Goal: Information Seeking & Learning: Learn about a topic

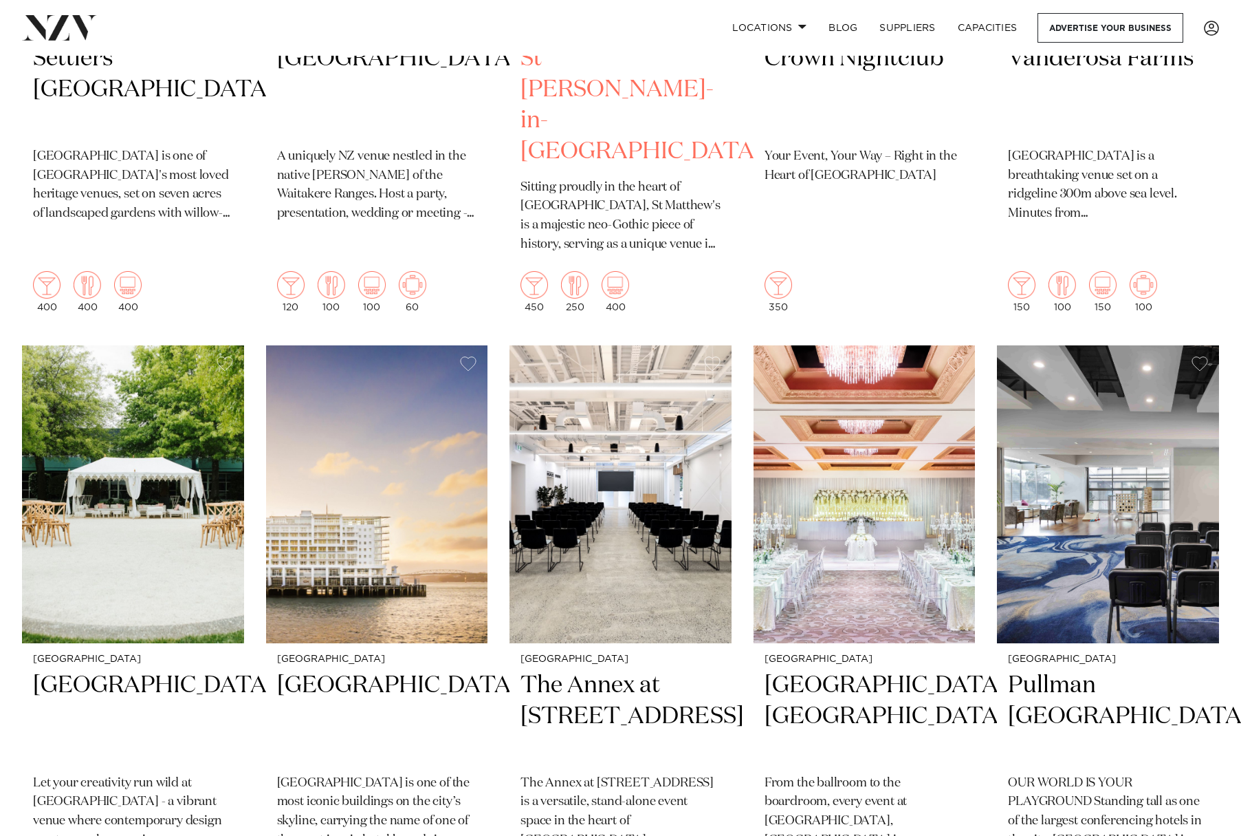
scroll to position [963, 0]
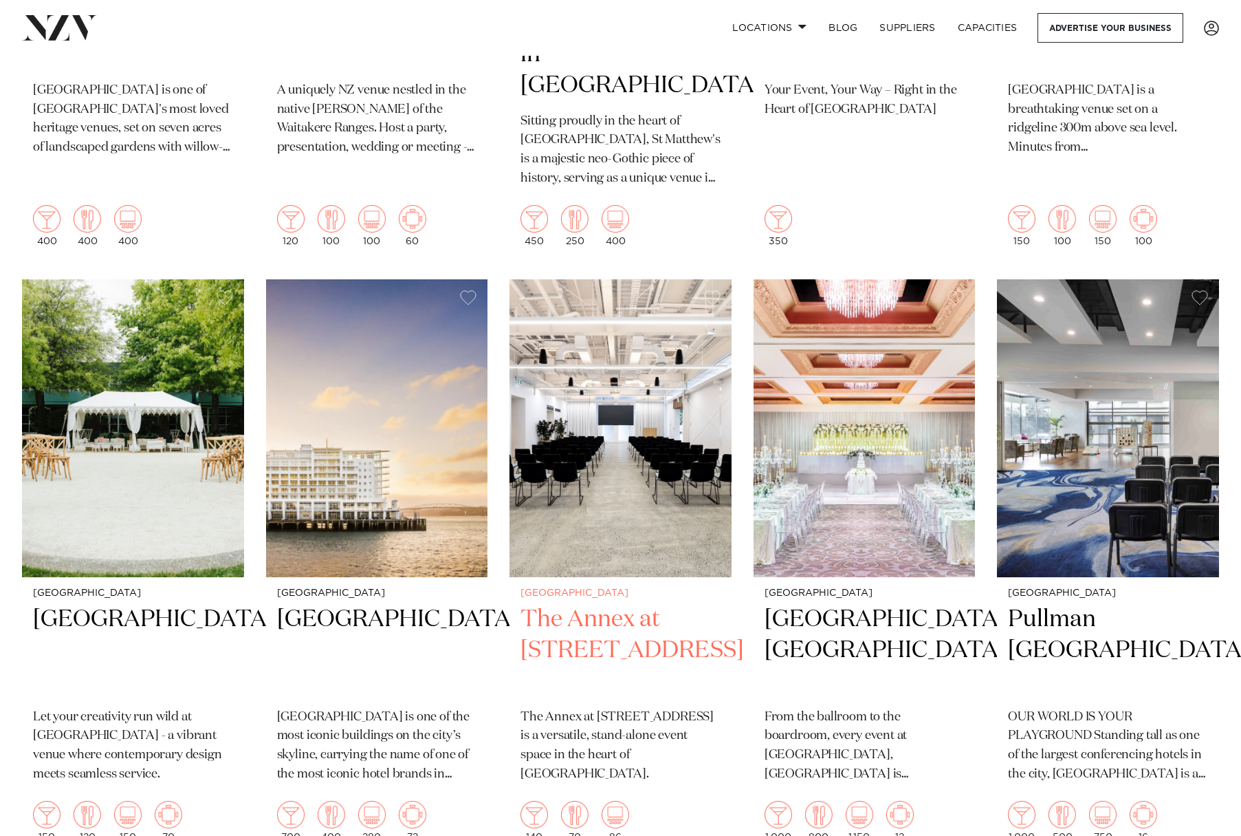
click at [622, 403] on img at bounding box center [621, 428] width 222 height 298
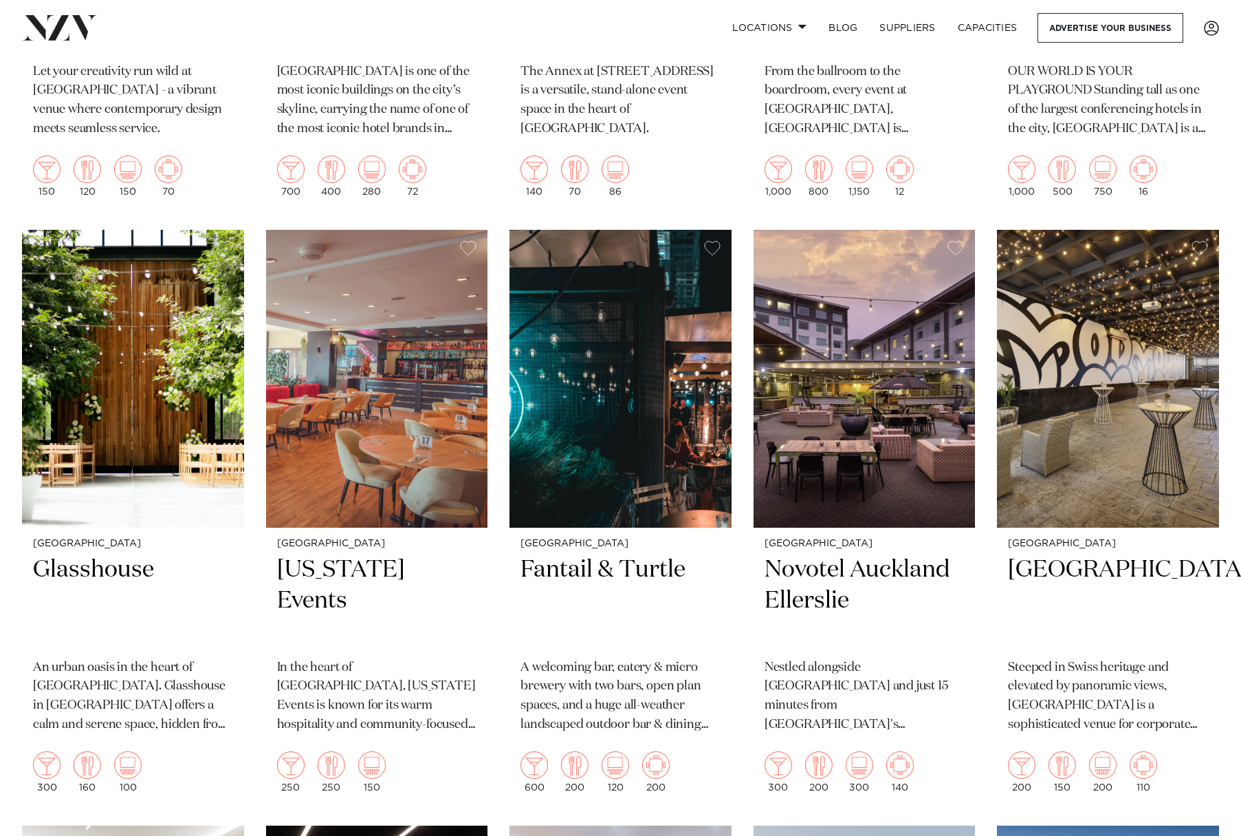
scroll to position [1648, 0]
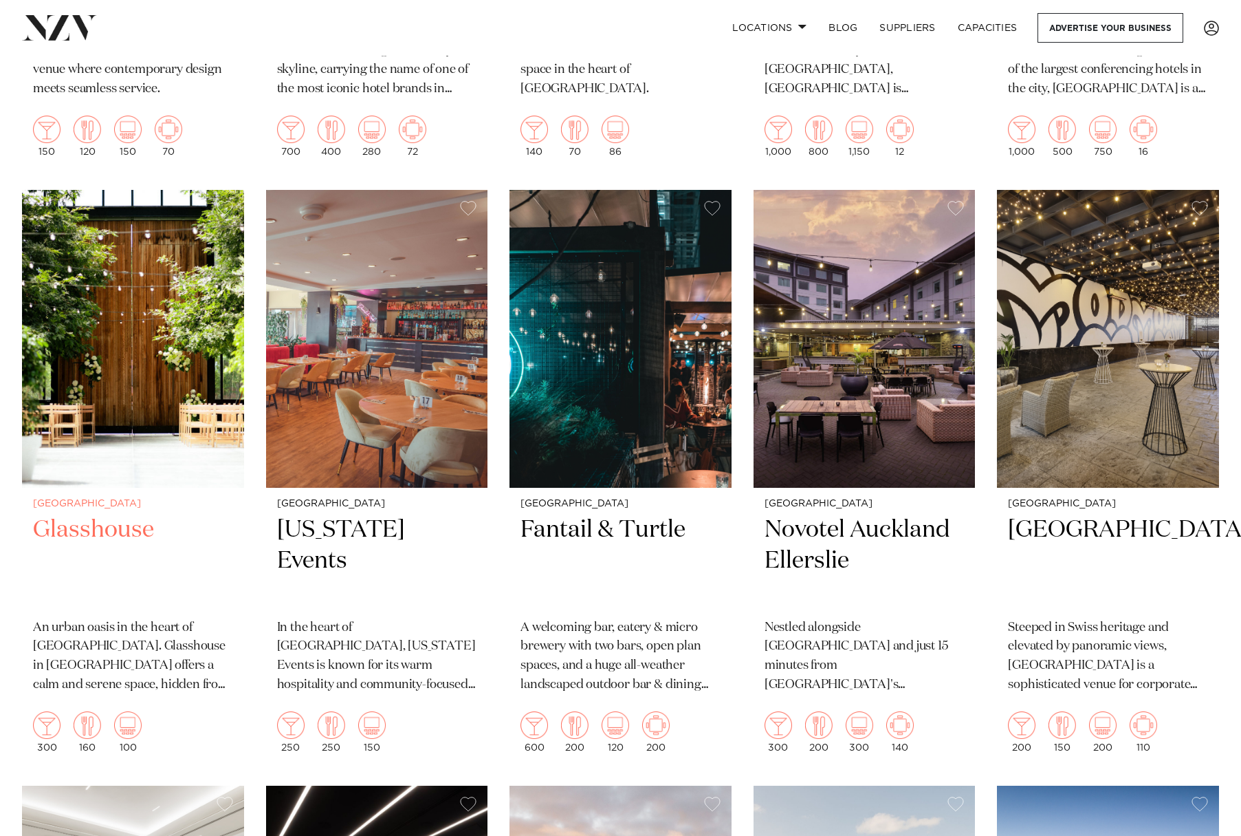
click at [166, 357] on img at bounding box center [133, 339] width 222 height 298
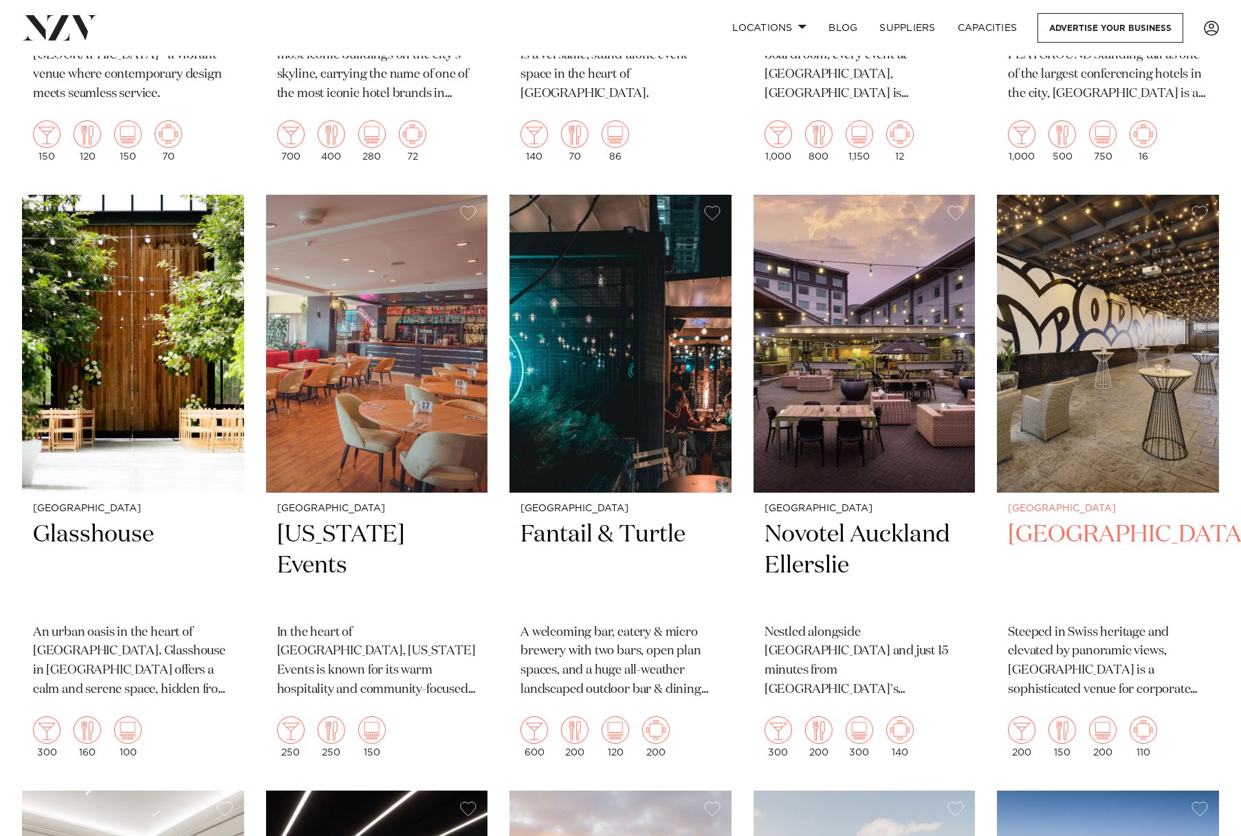
scroll to position [1642, 0]
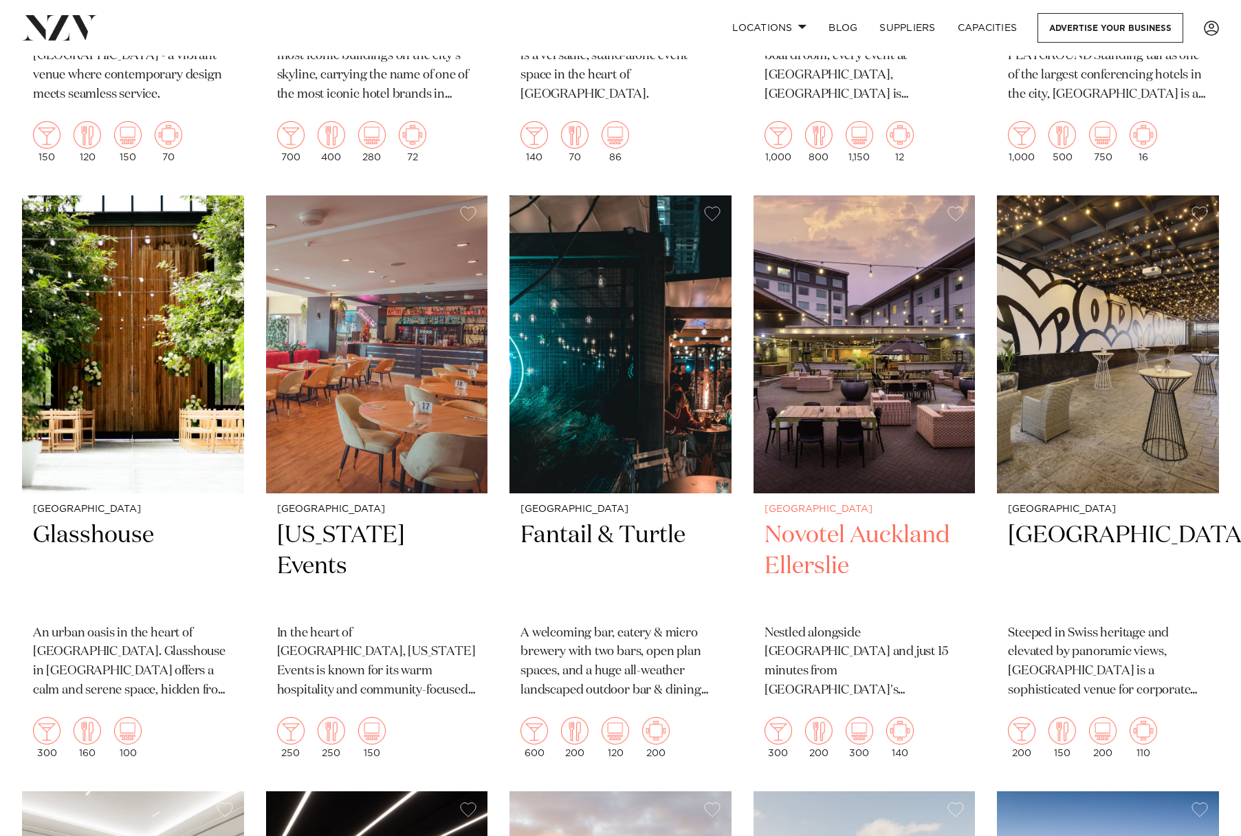
click at [873, 269] on img at bounding box center [865, 344] width 222 height 298
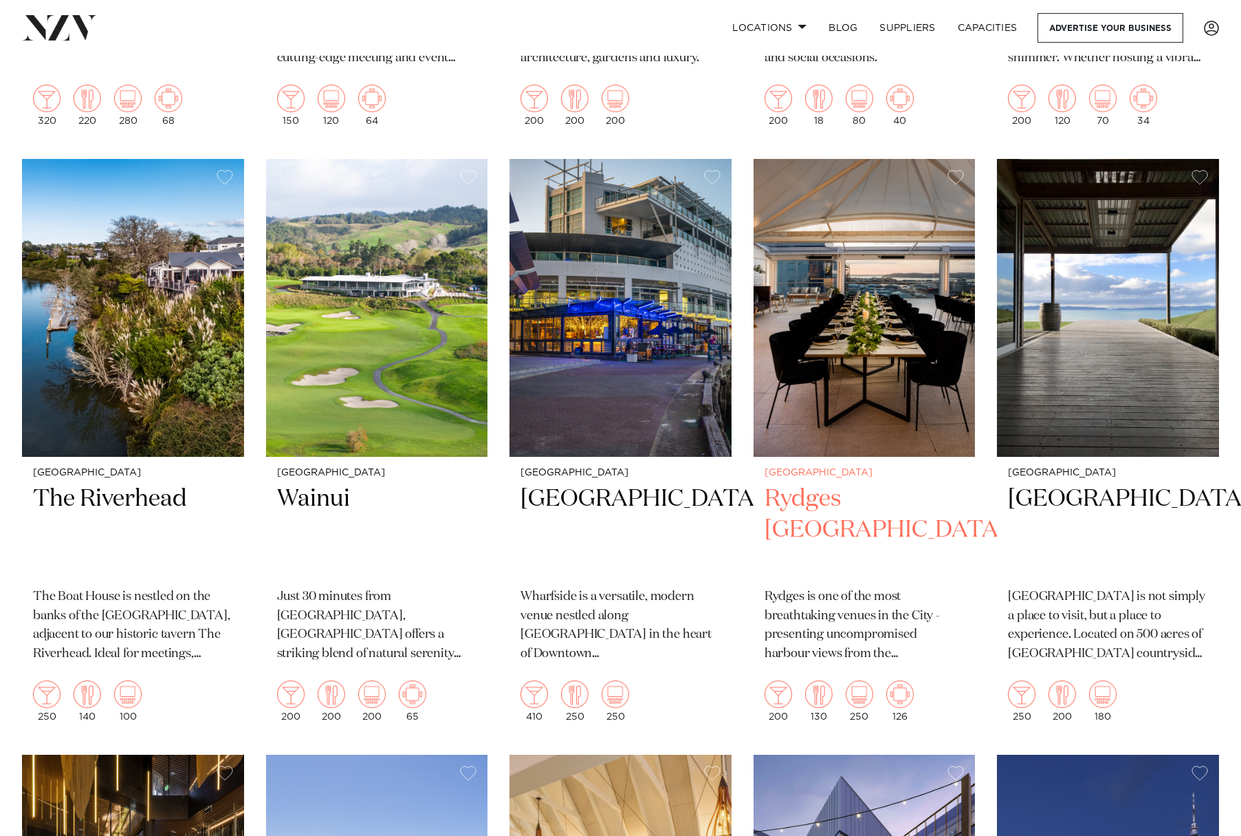
scroll to position [2875, 0]
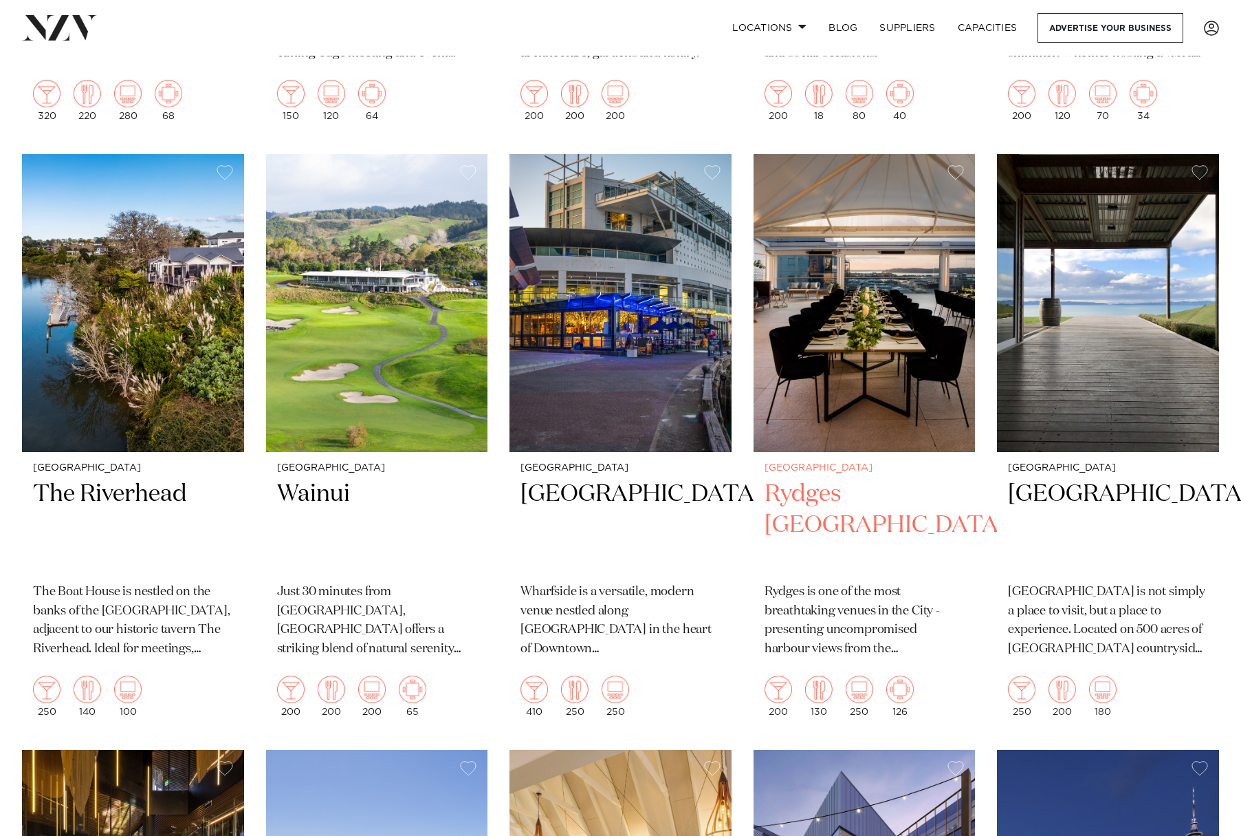
click at [862, 295] on img at bounding box center [865, 303] width 222 height 298
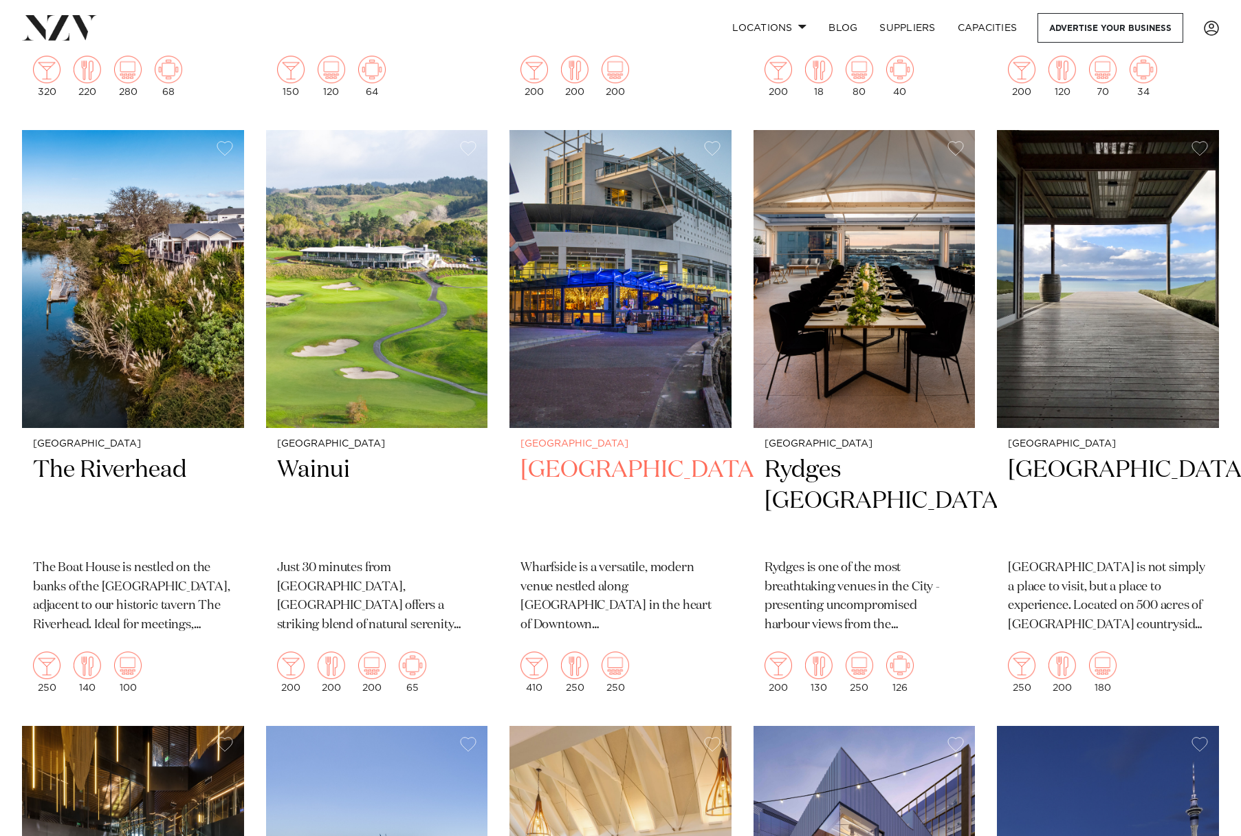
scroll to position [2863, 0]
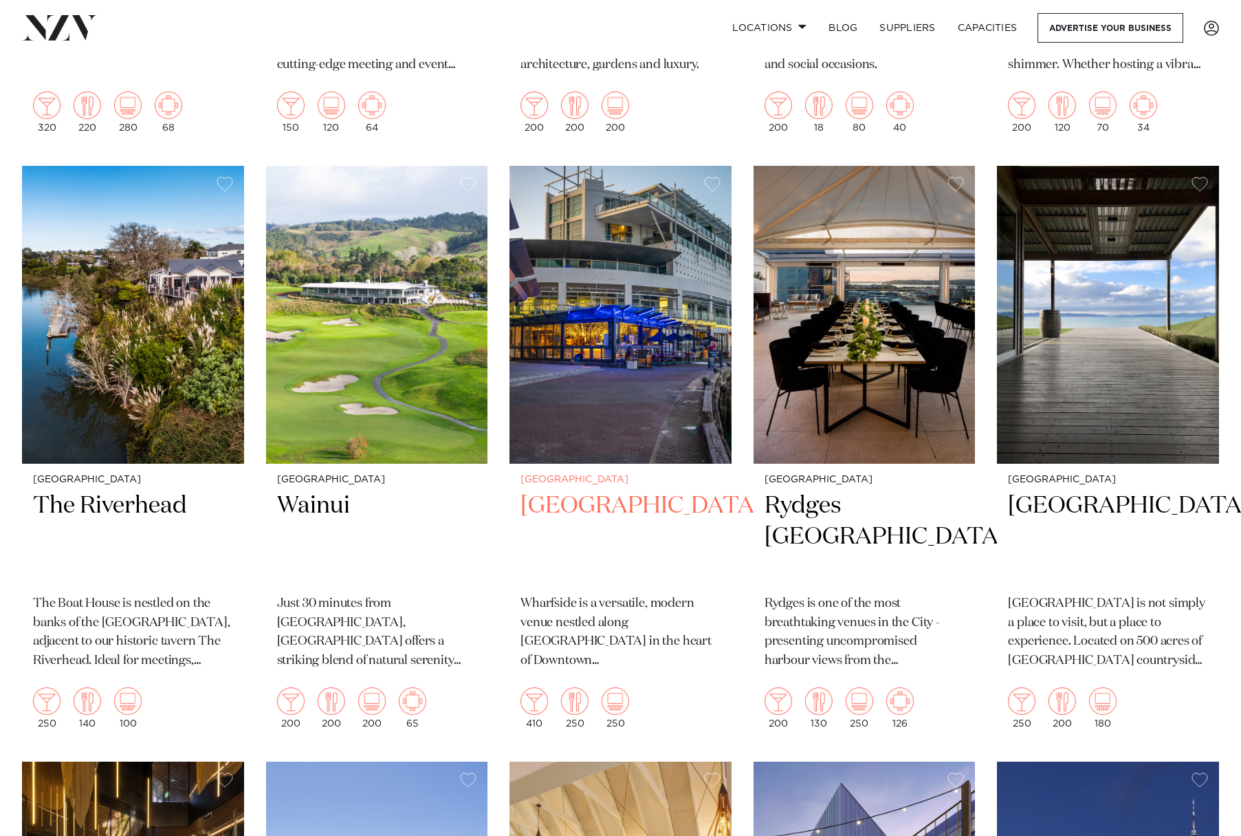
click at [630, 314] on img at bounding box center [621, 315] width 222 height 298
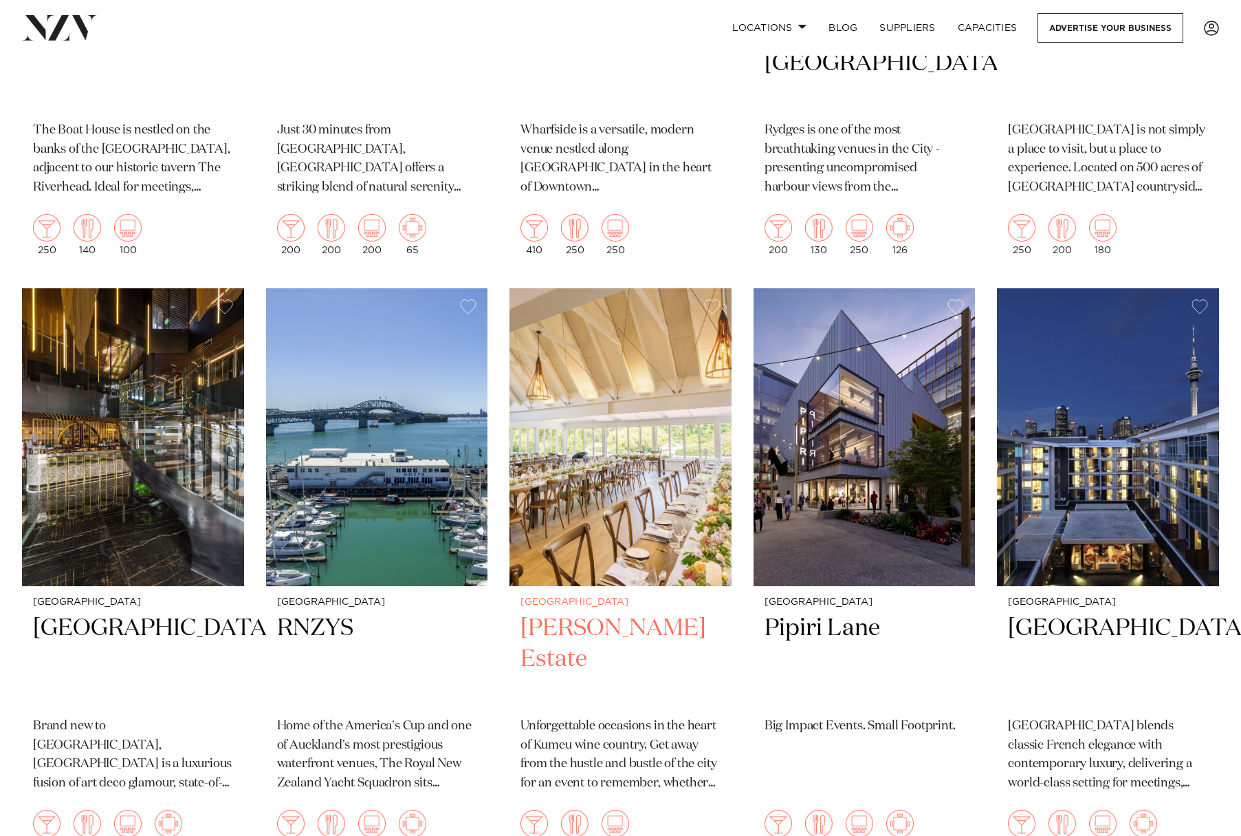
scroll to position [3470, 0]
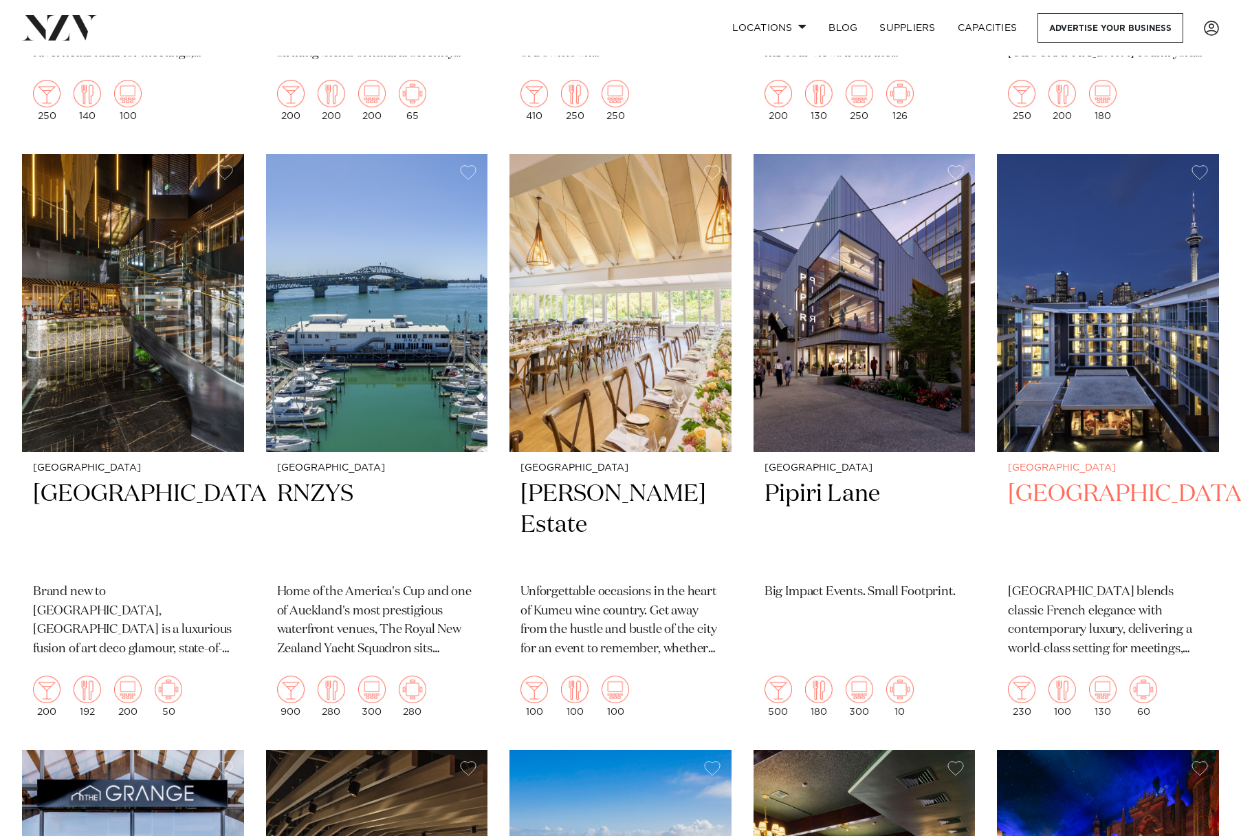
click at [1121, 295] on img at bounding box center [1108, 303] width 222 height 298
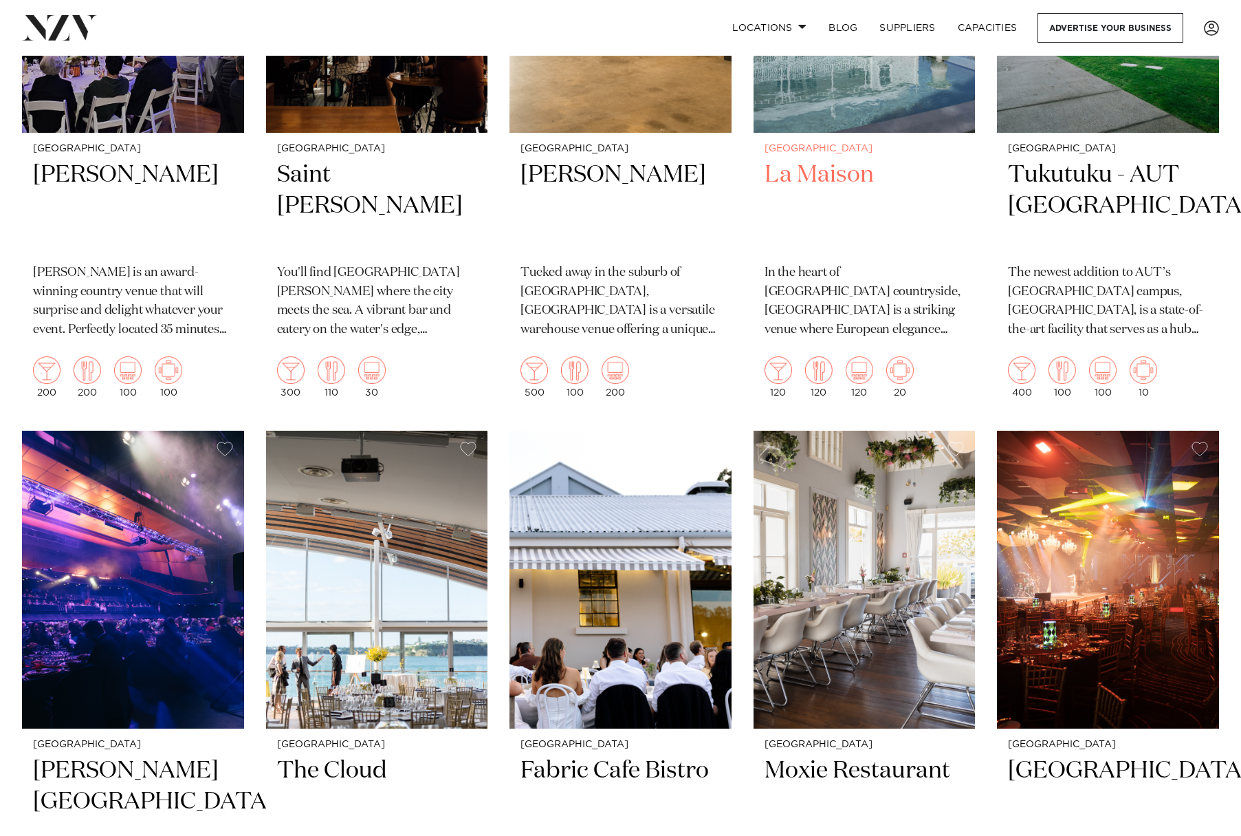
scroll to position [6207, 0]
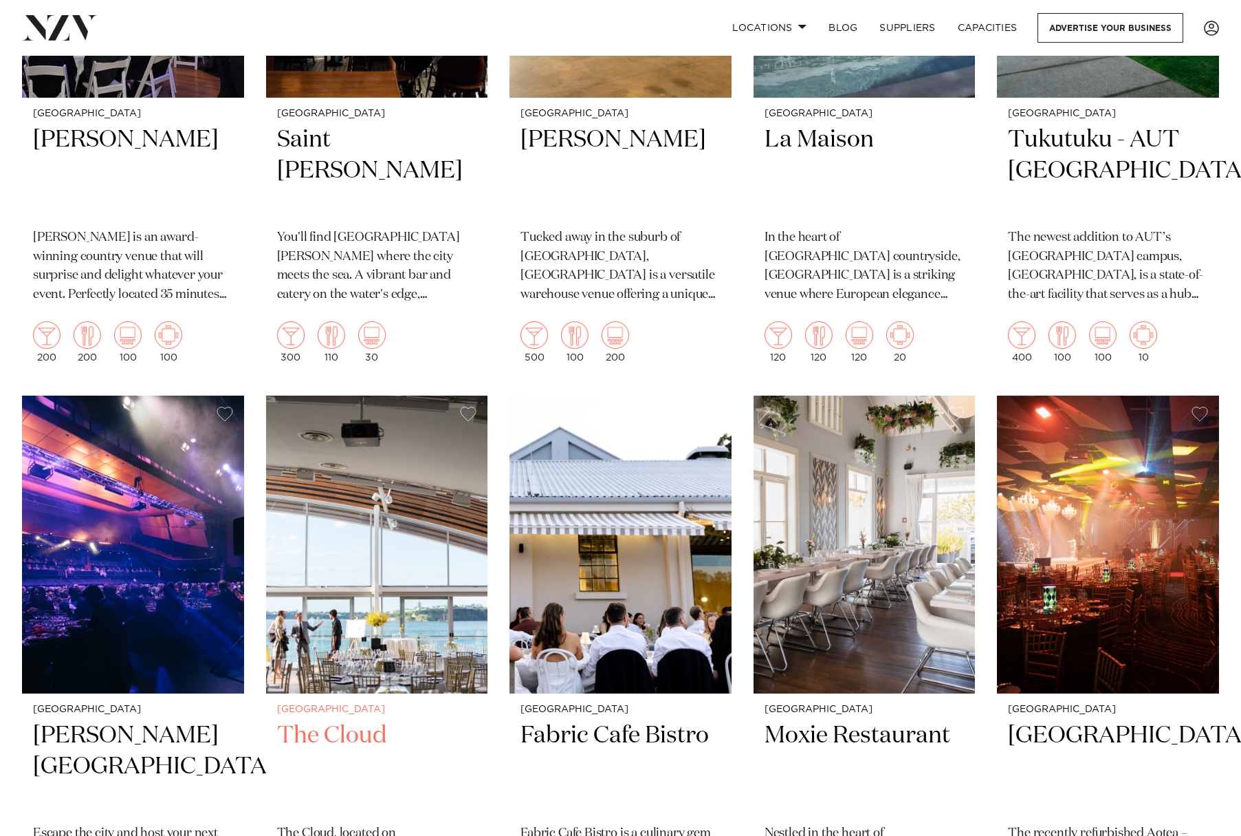
click at [424, 466] on img at bounding box center [377, 544] width 222 height 298
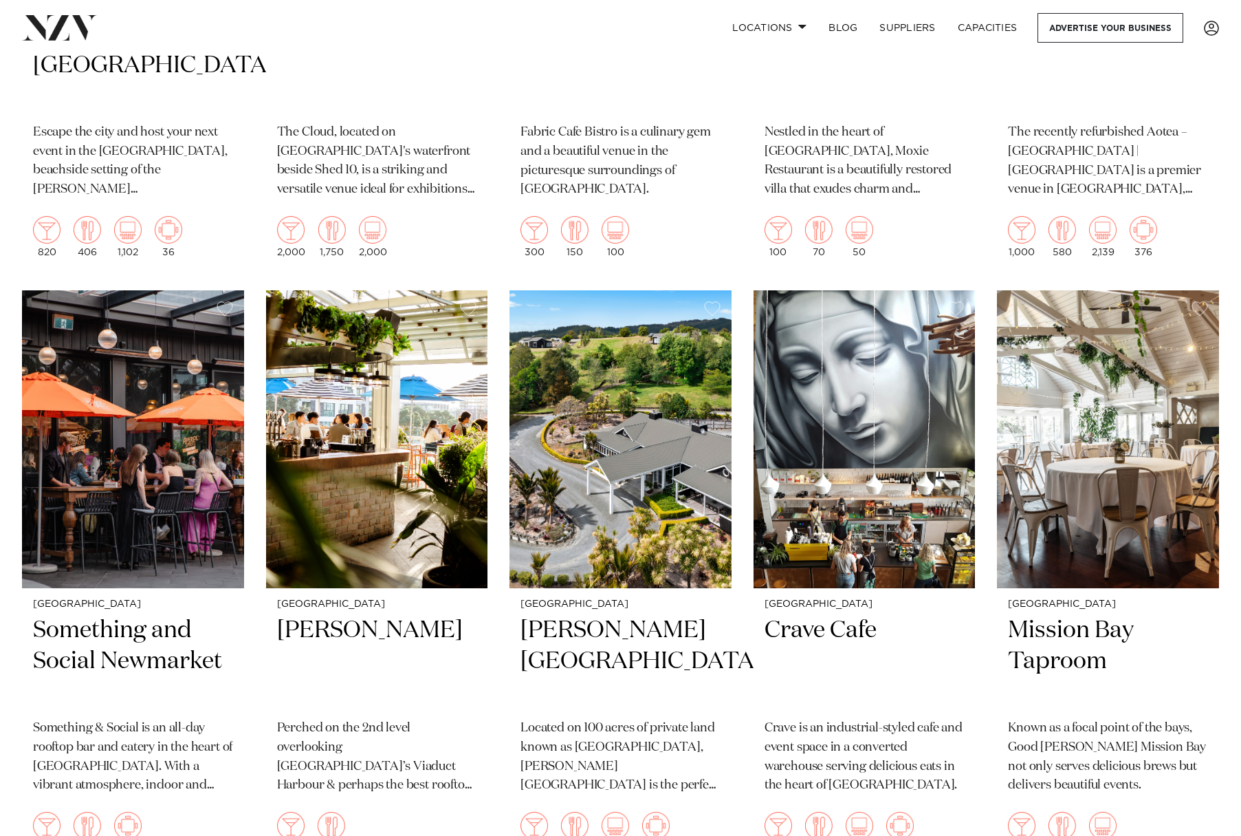
scroll to position [6938, 0]
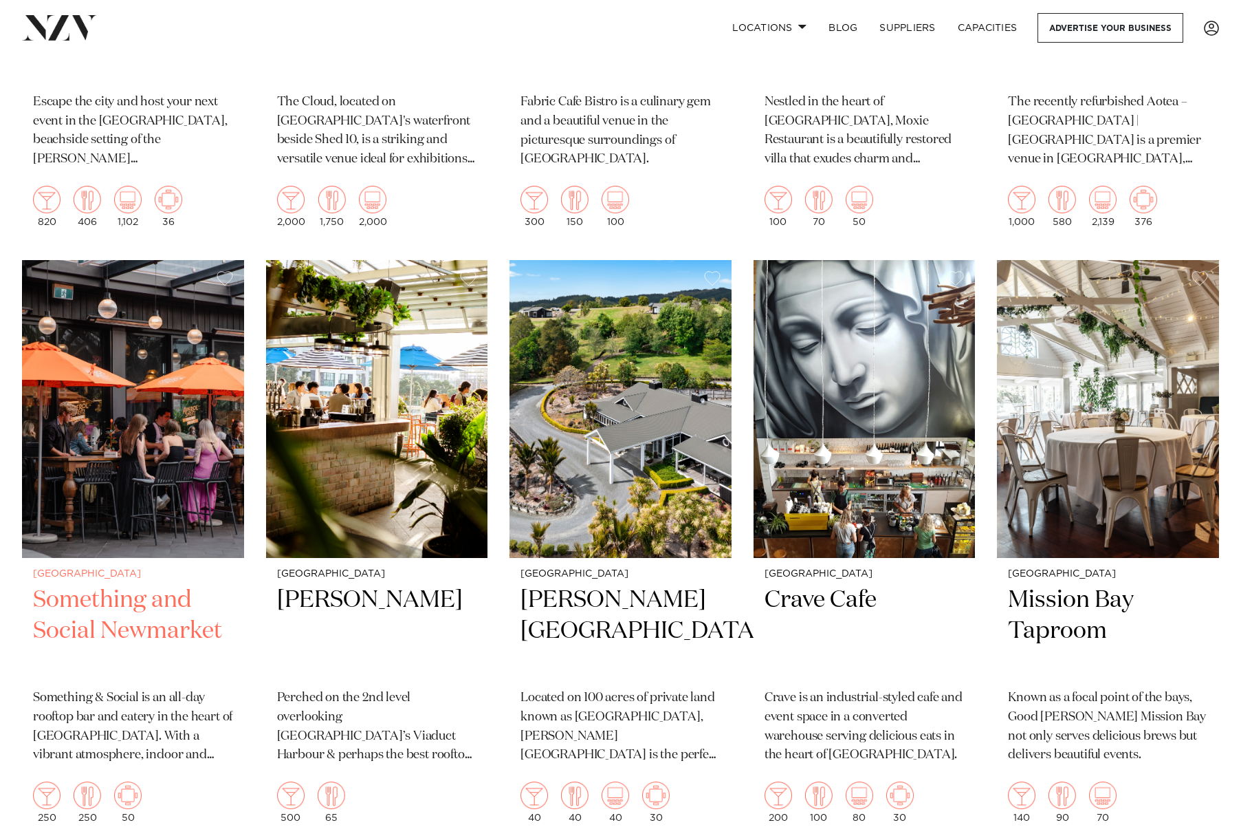
click at [209, 412] on img at bounding box center [133, 409] width 222 height 298
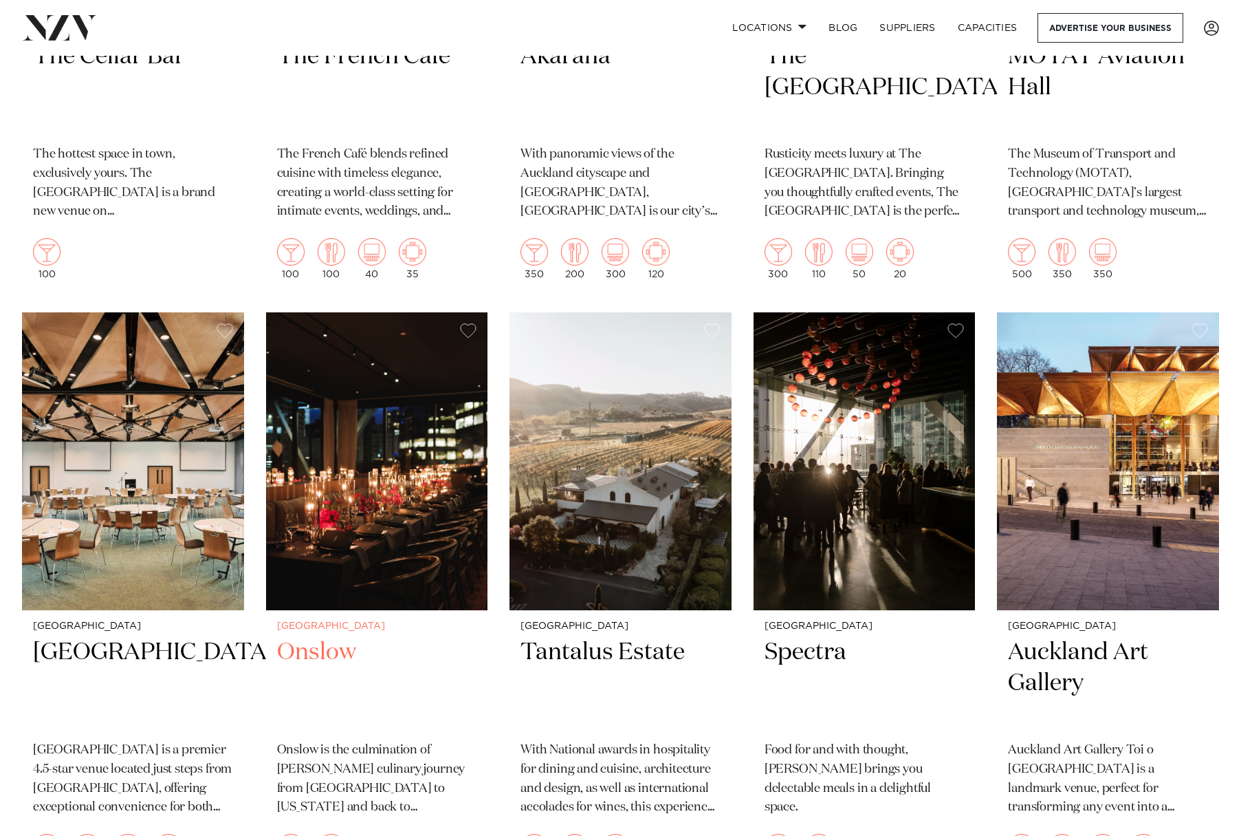
scroll to position [8146, 0]
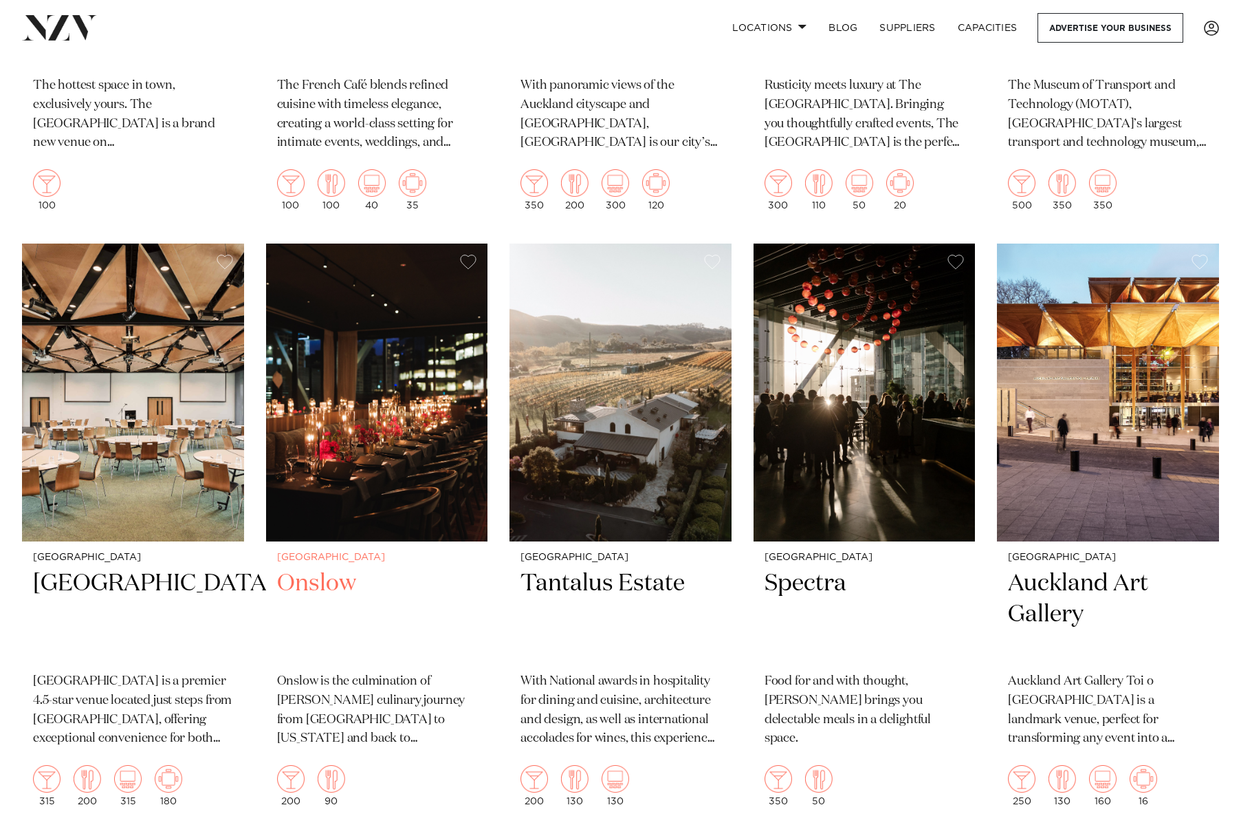
click at [393, 312] on img at bounding box center [377, 392] width 222 height 298
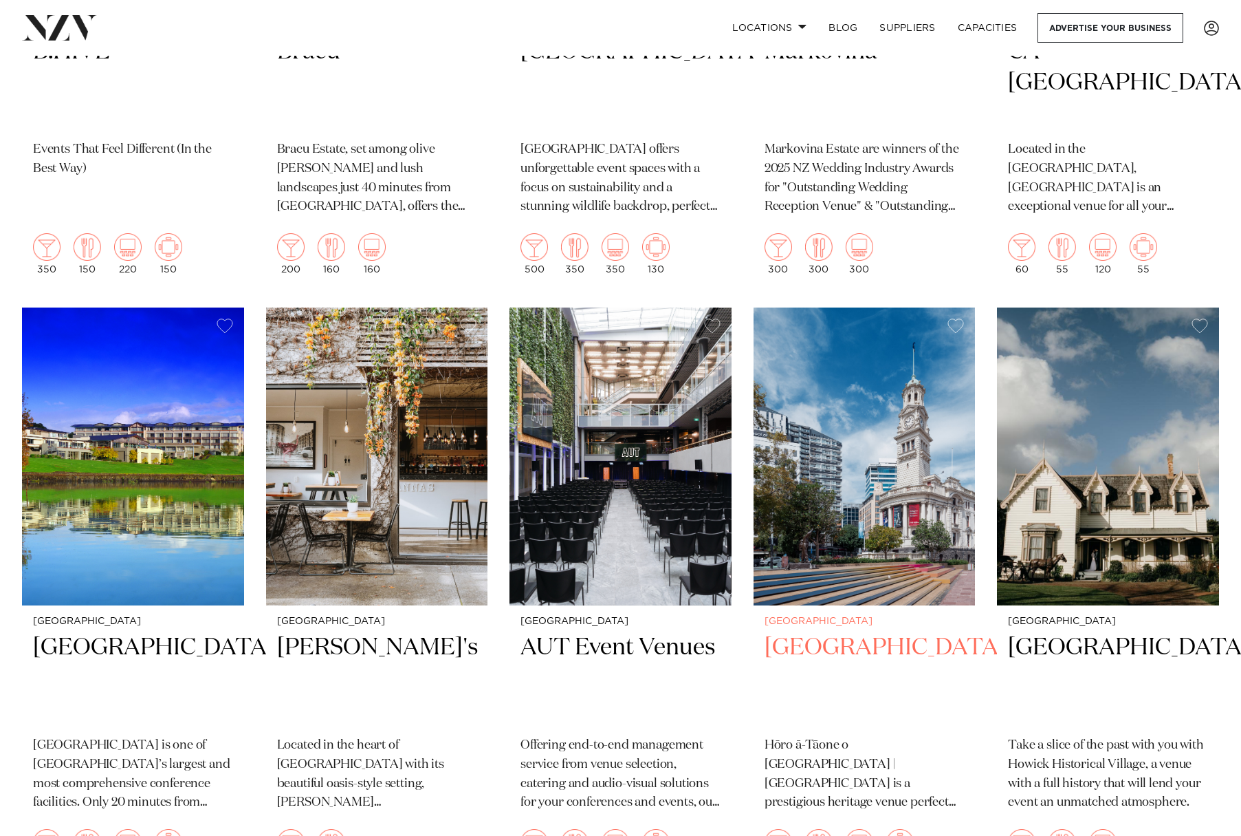
scroll to position [9279, 0]
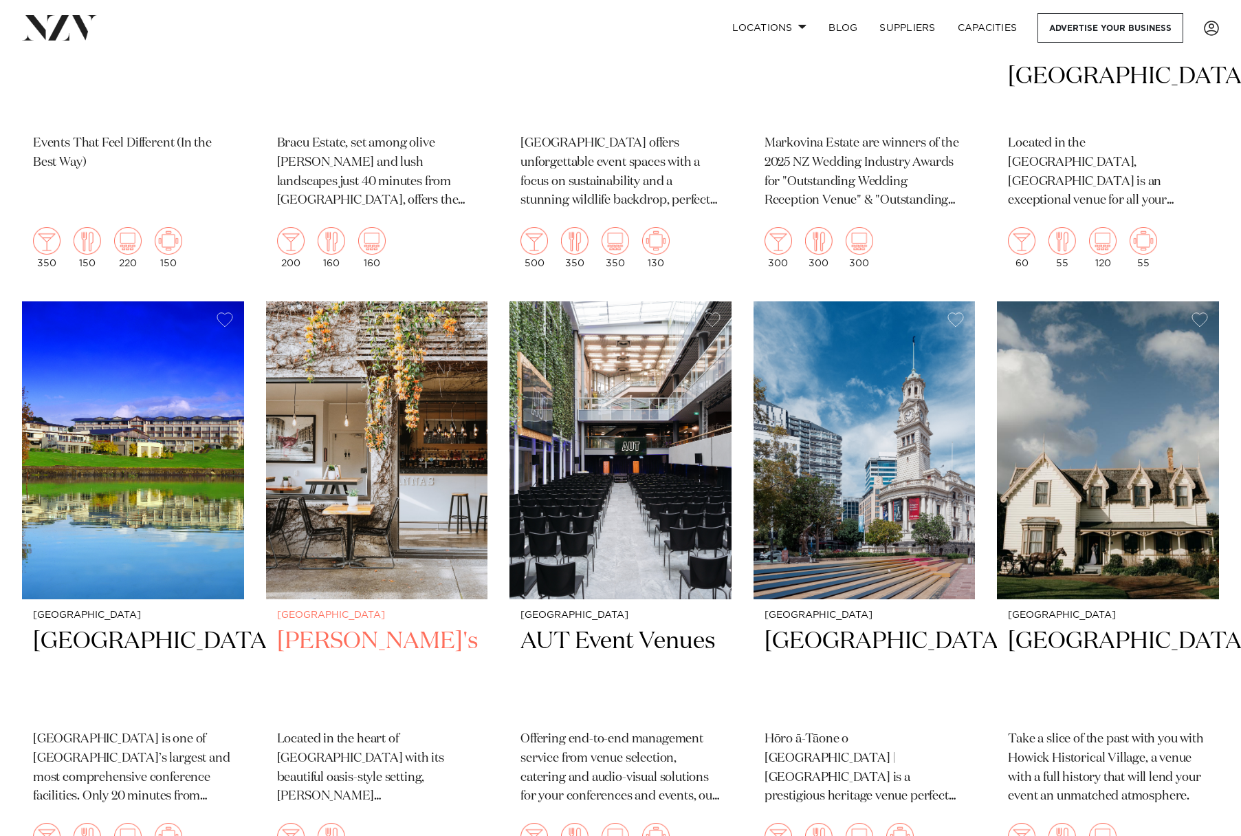
click at [411, 400] on img at bounding box center [377, 450] width 222 height 298
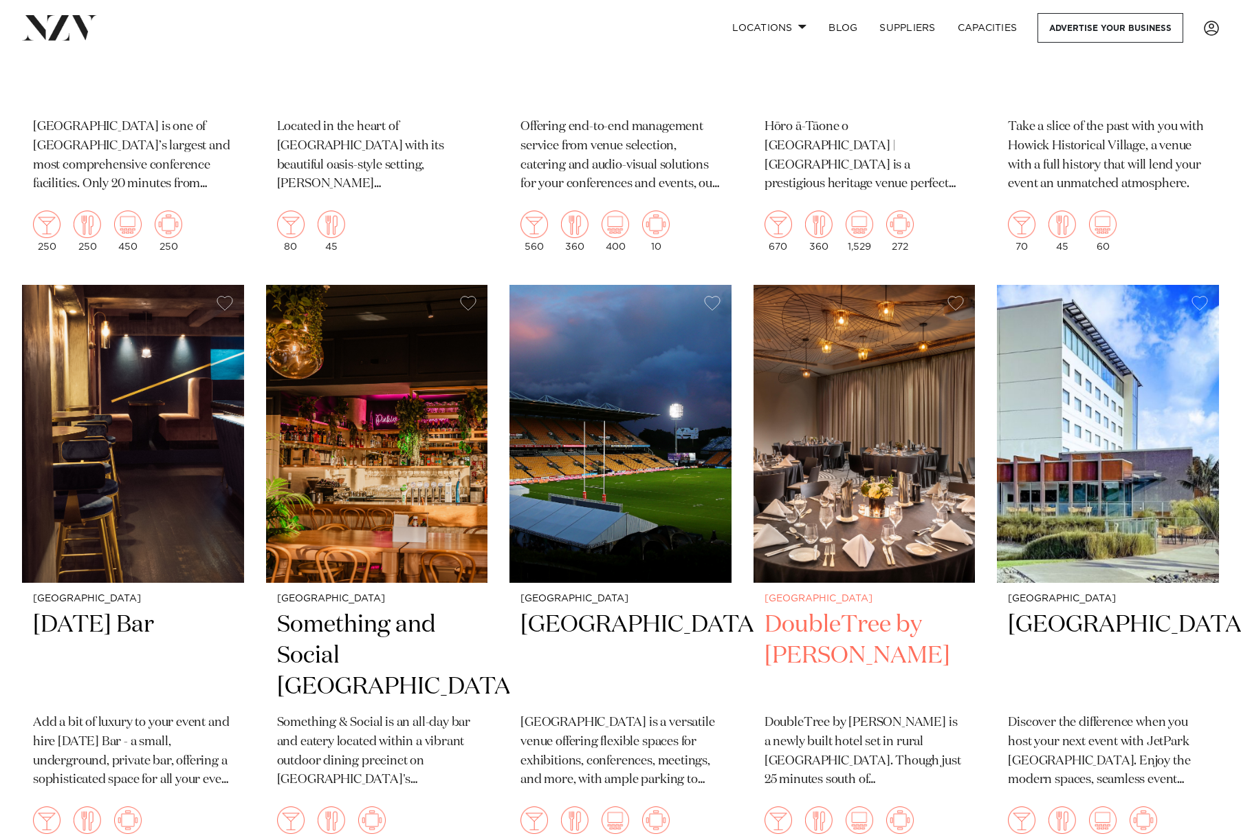
scroll to position [9925, 0]
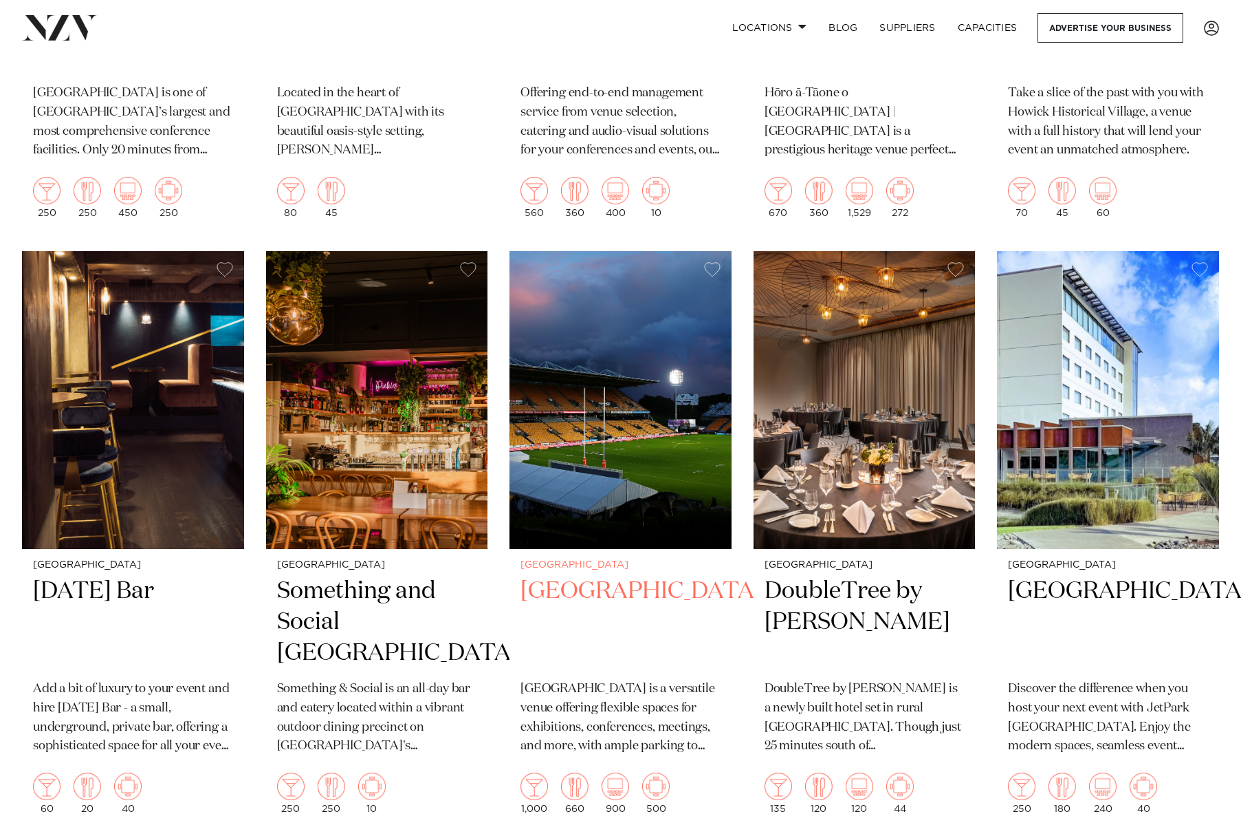
click at [595, 376] on img at bounding box center [621, 400] width 222 height 298
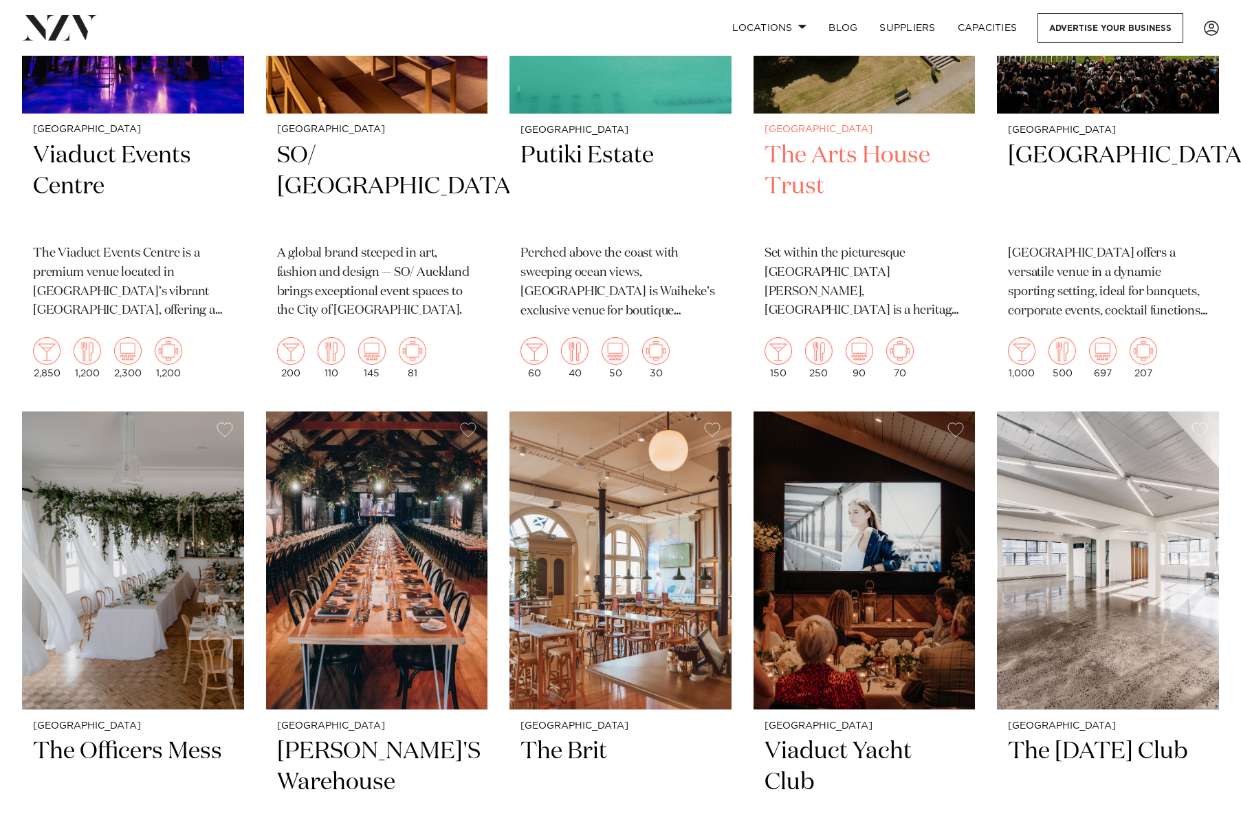
scroll to position [11049, 0]
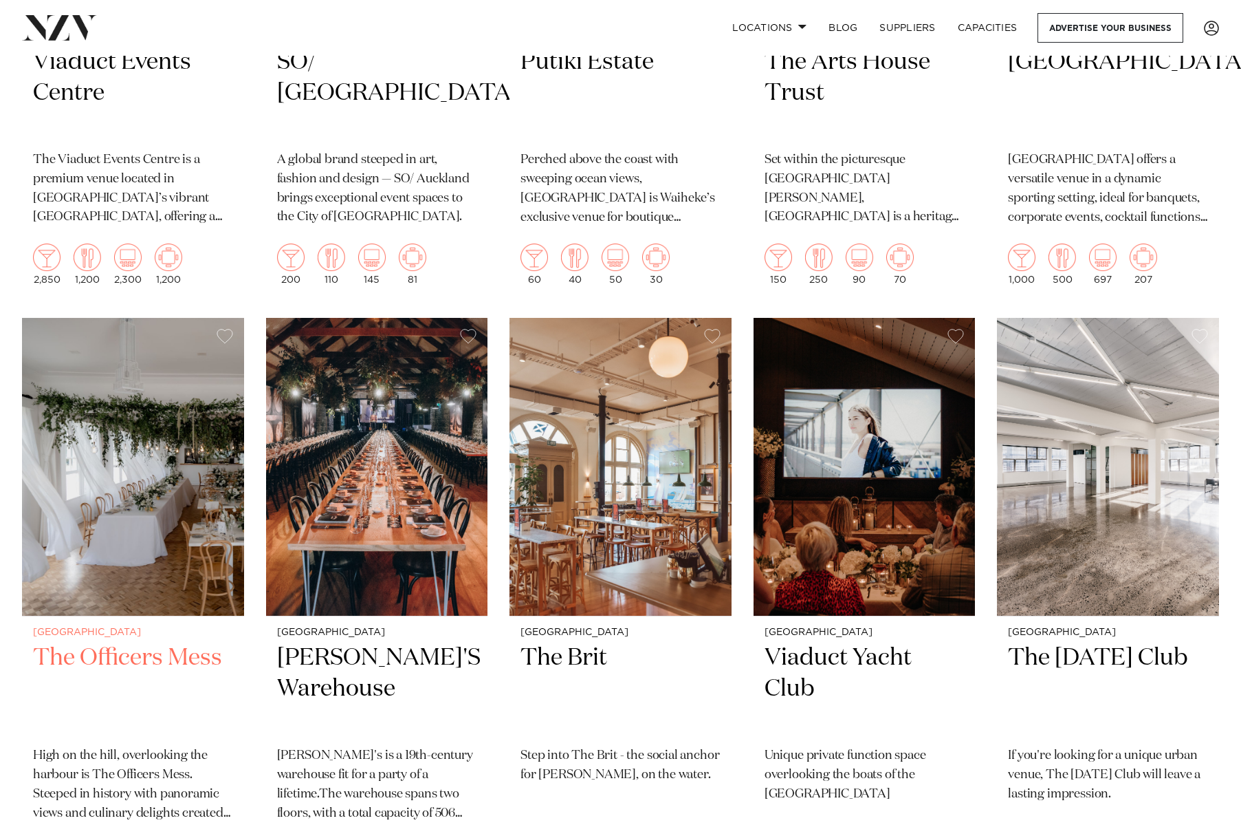
click at [169, 447] on img at bounding box center [133, 467] width 222 height 298
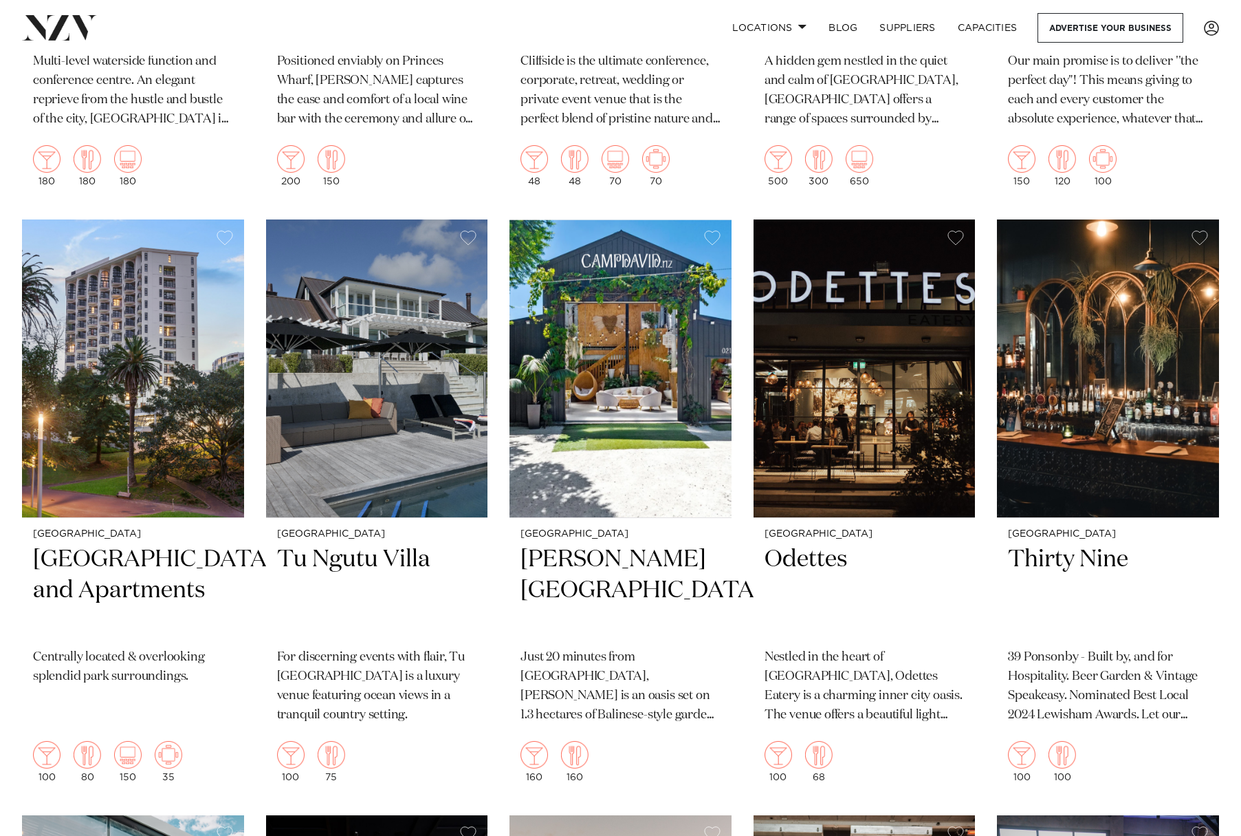
scroll to position [12375, 0]
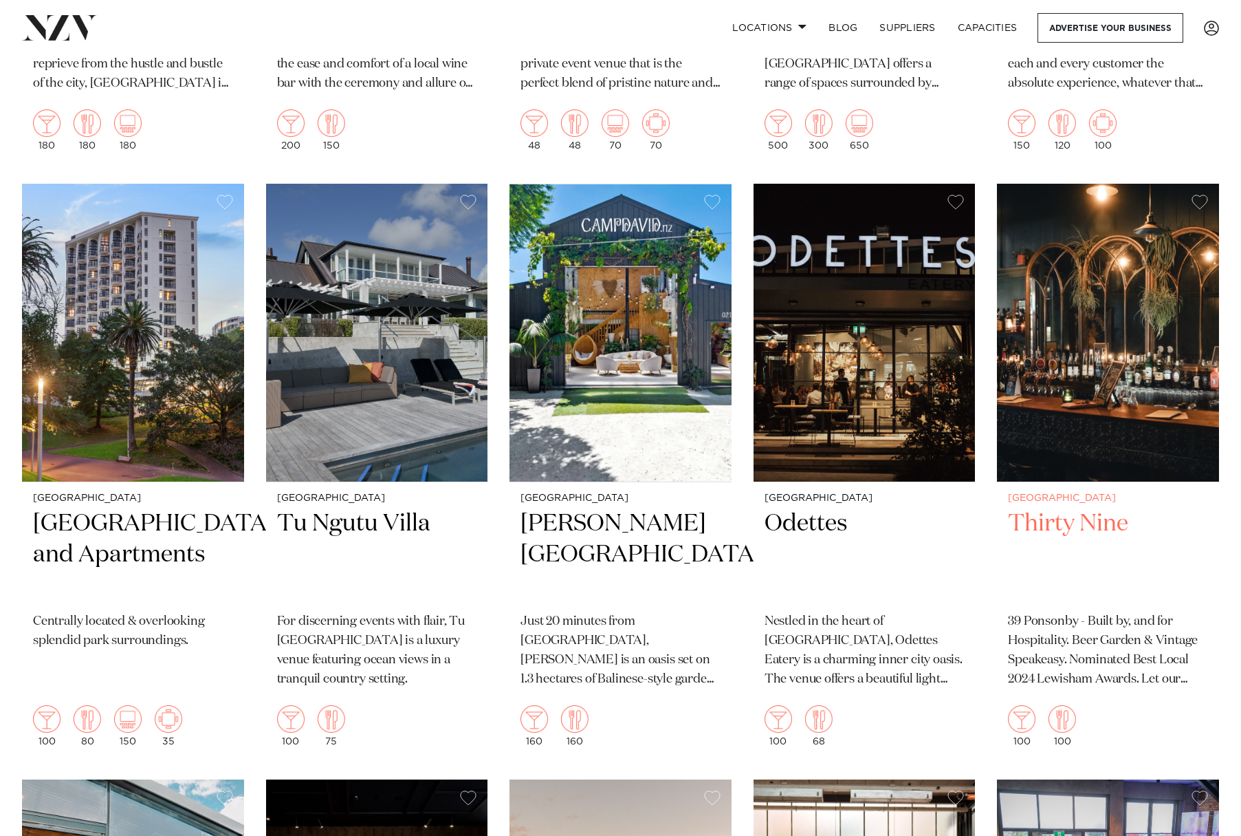
click at [1116, 311] on img at bounding box center [1108, 333] width 222 height 298
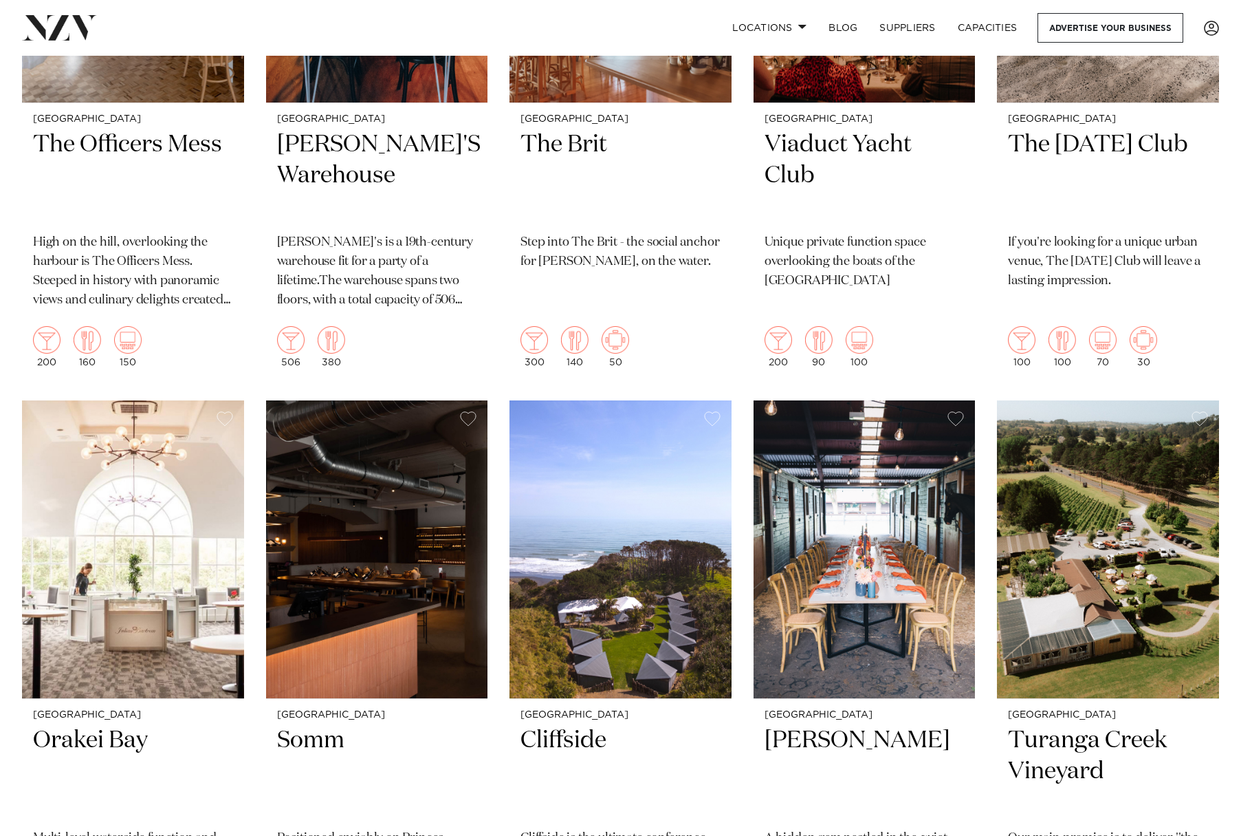
scroll to position [11081, 0]
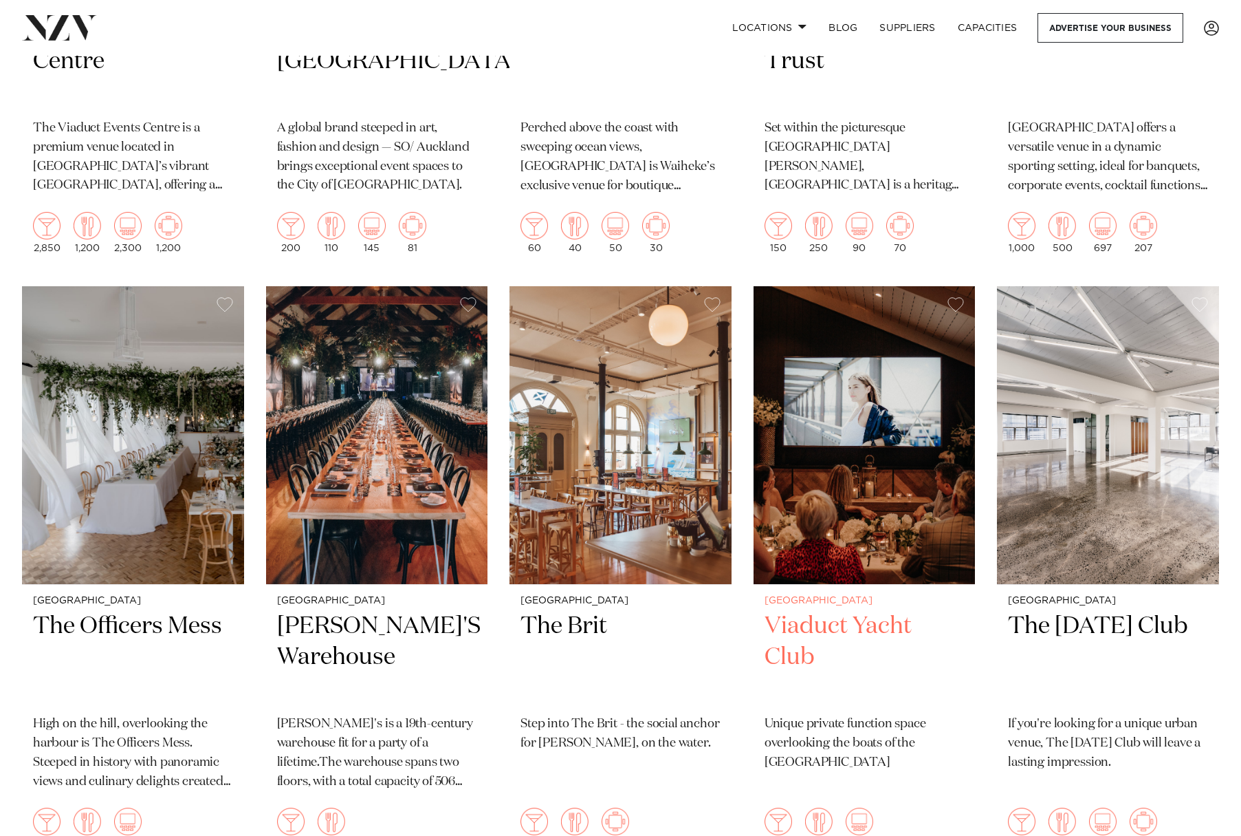
click at [848, 365] on img at bounding box center [865, 435] width 222 height 298
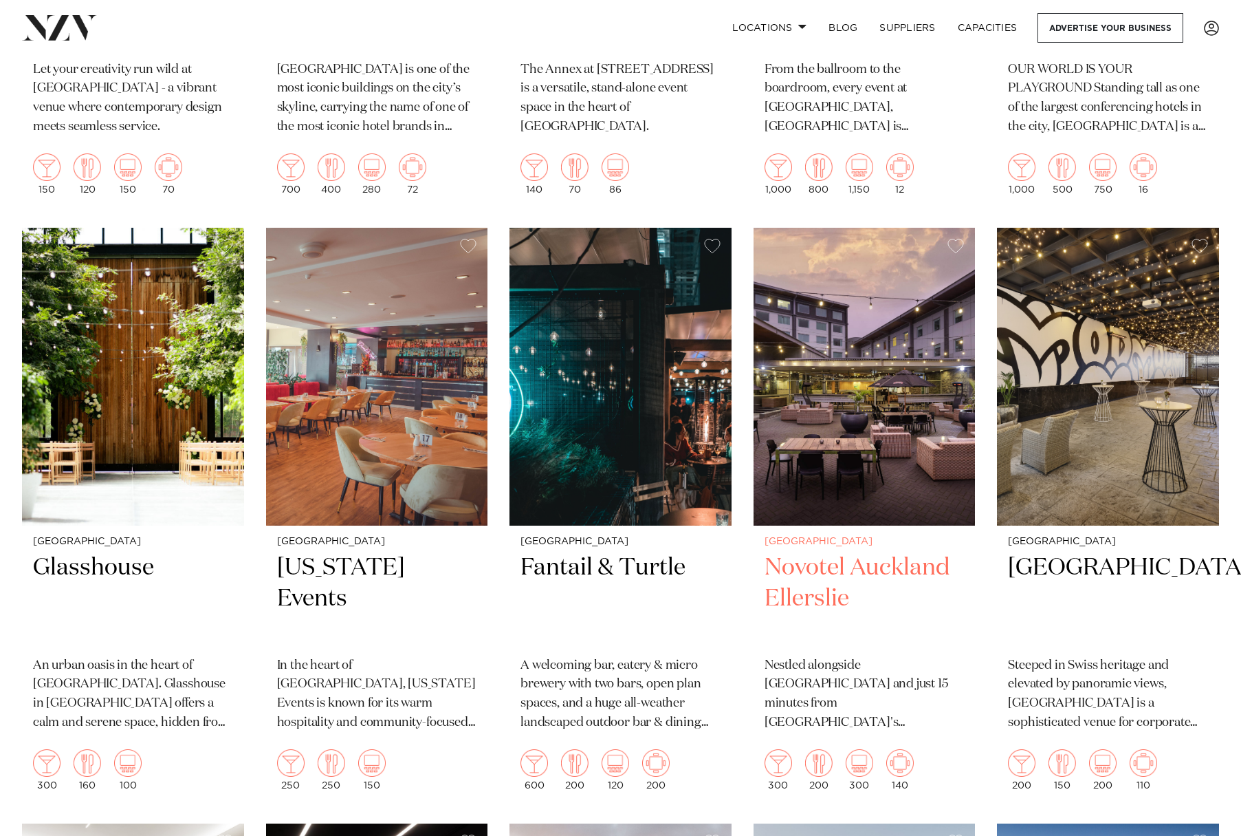
scroll to position [1719, 0]
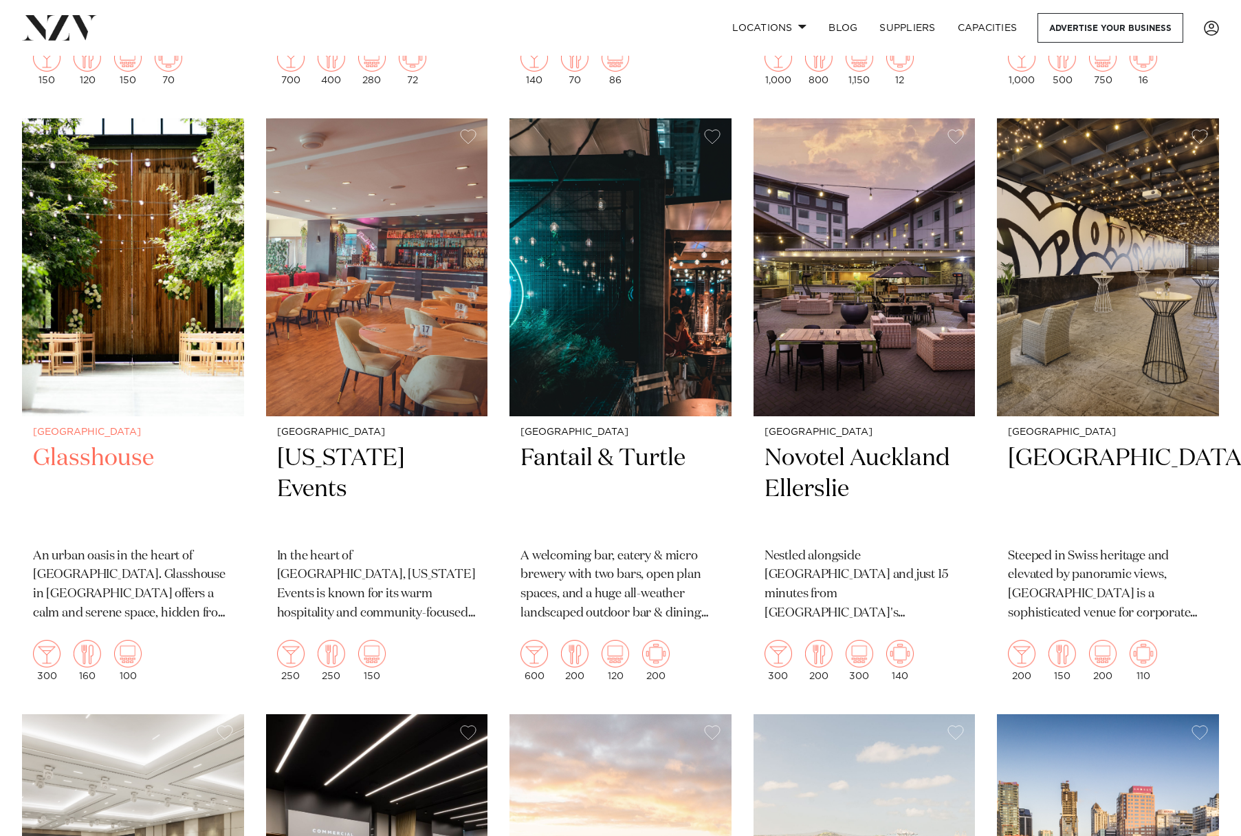
click at [185, 210] on img at bounding box center [133, 267] width 222 height 298
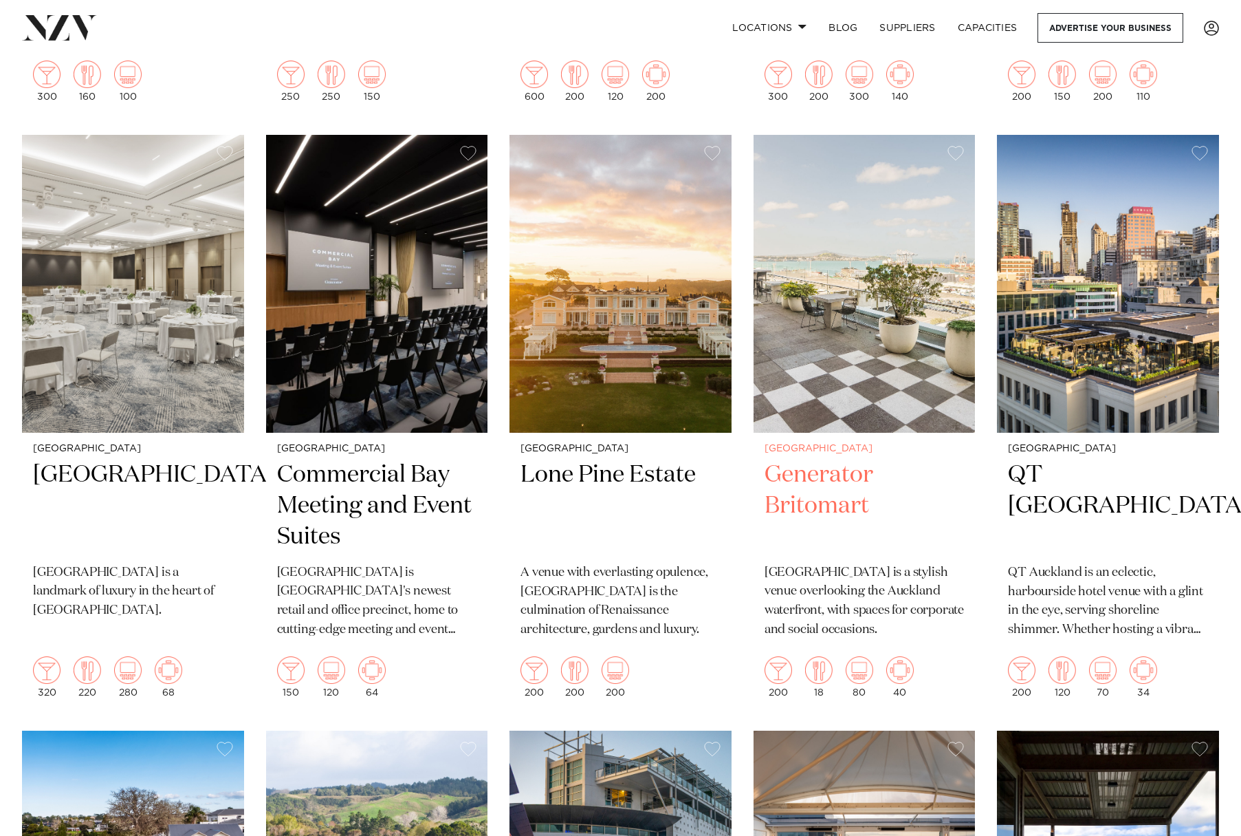
scroll to position [2402, 0]
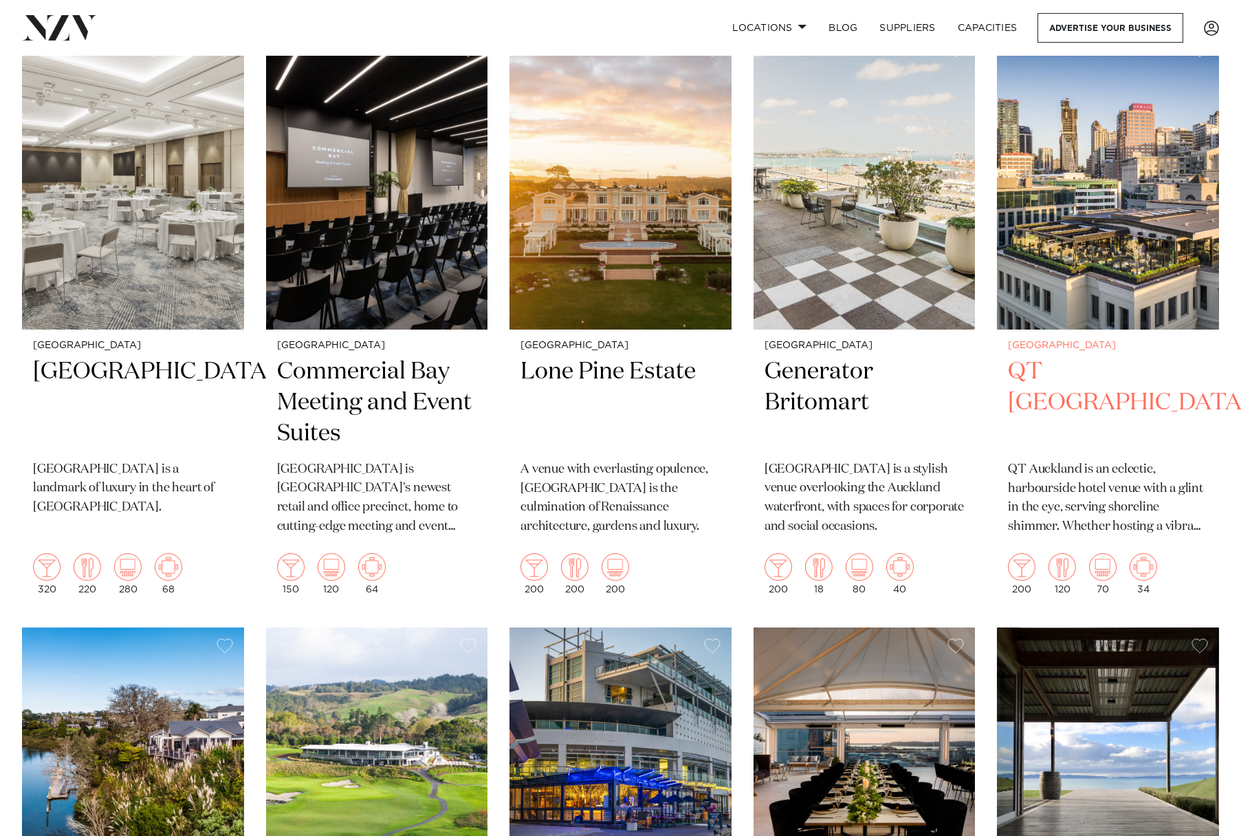
click at [1147, 192] on img at bounding box center [1108, 181] width 222 height 298
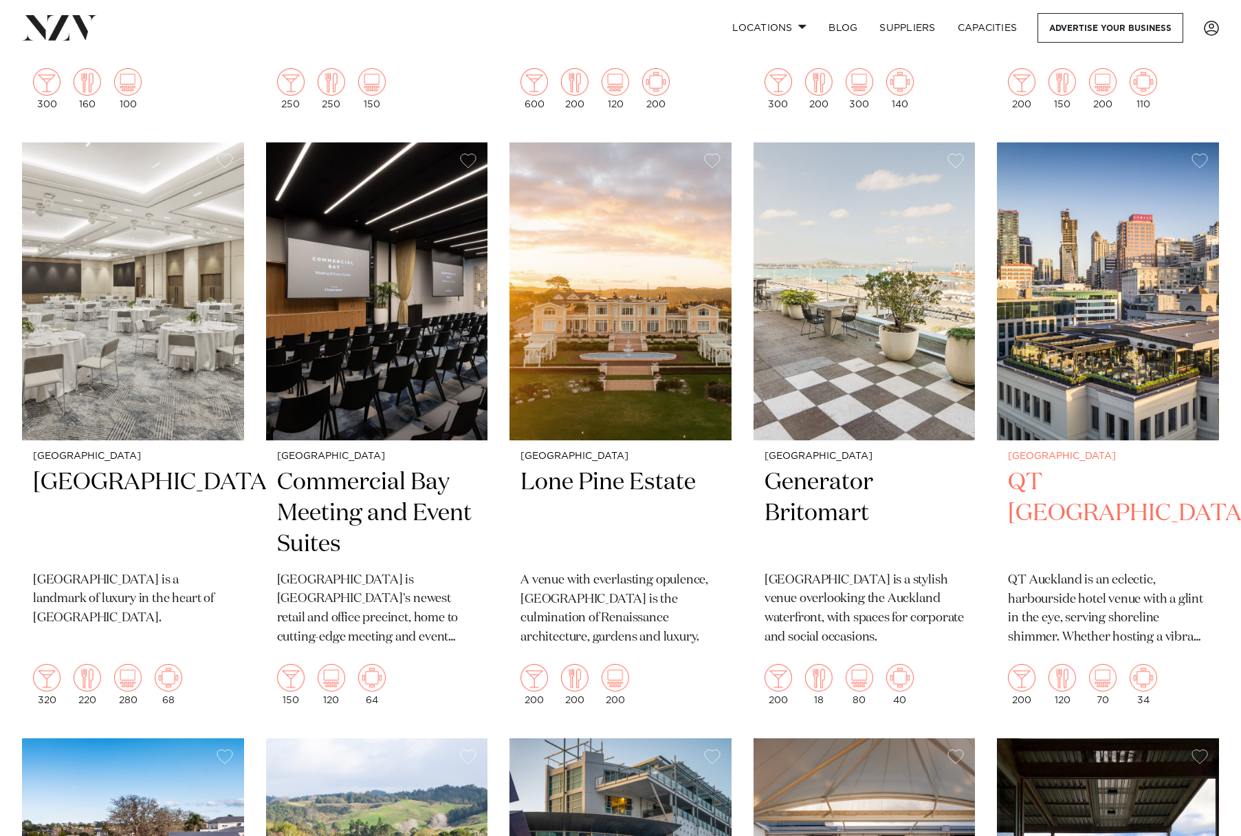
scroll to position [2600, 0]
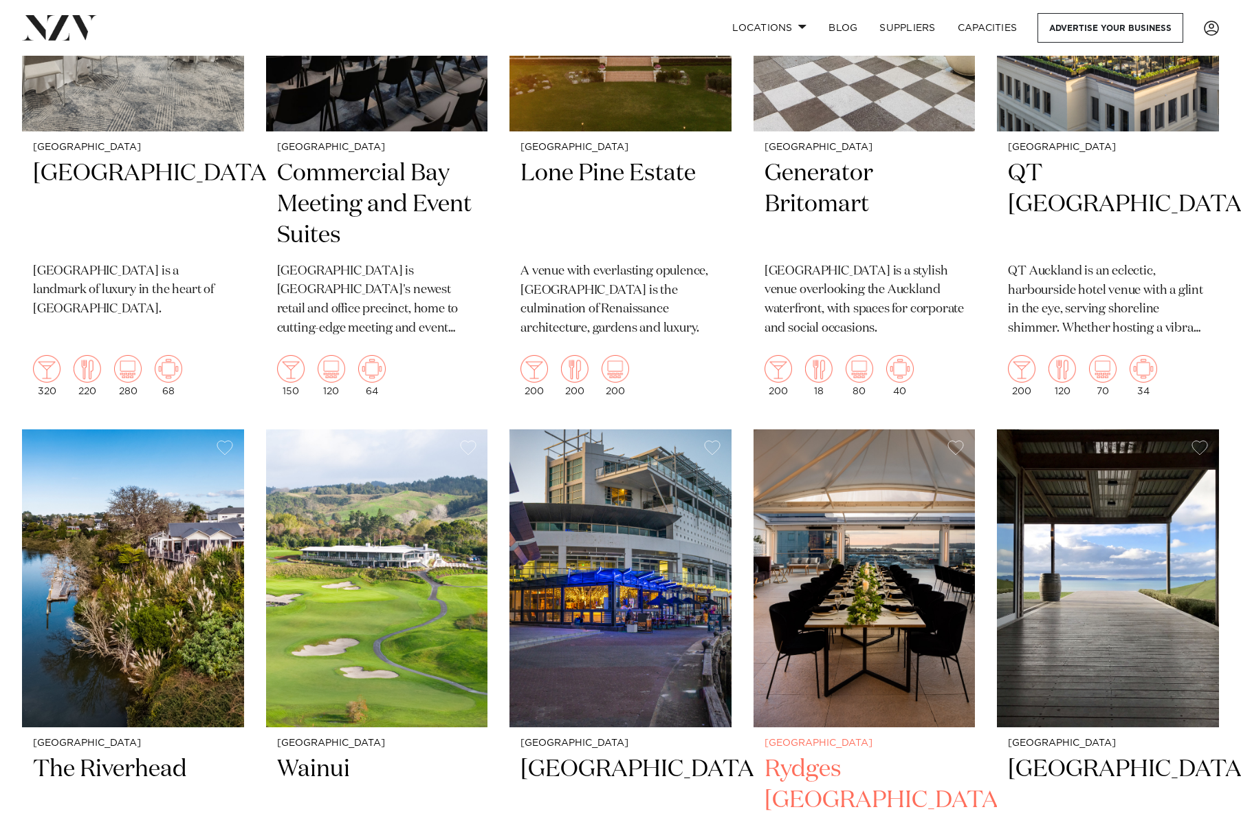
click at [896, 565] on img at bounding box center [865, 578] width 222 height 298
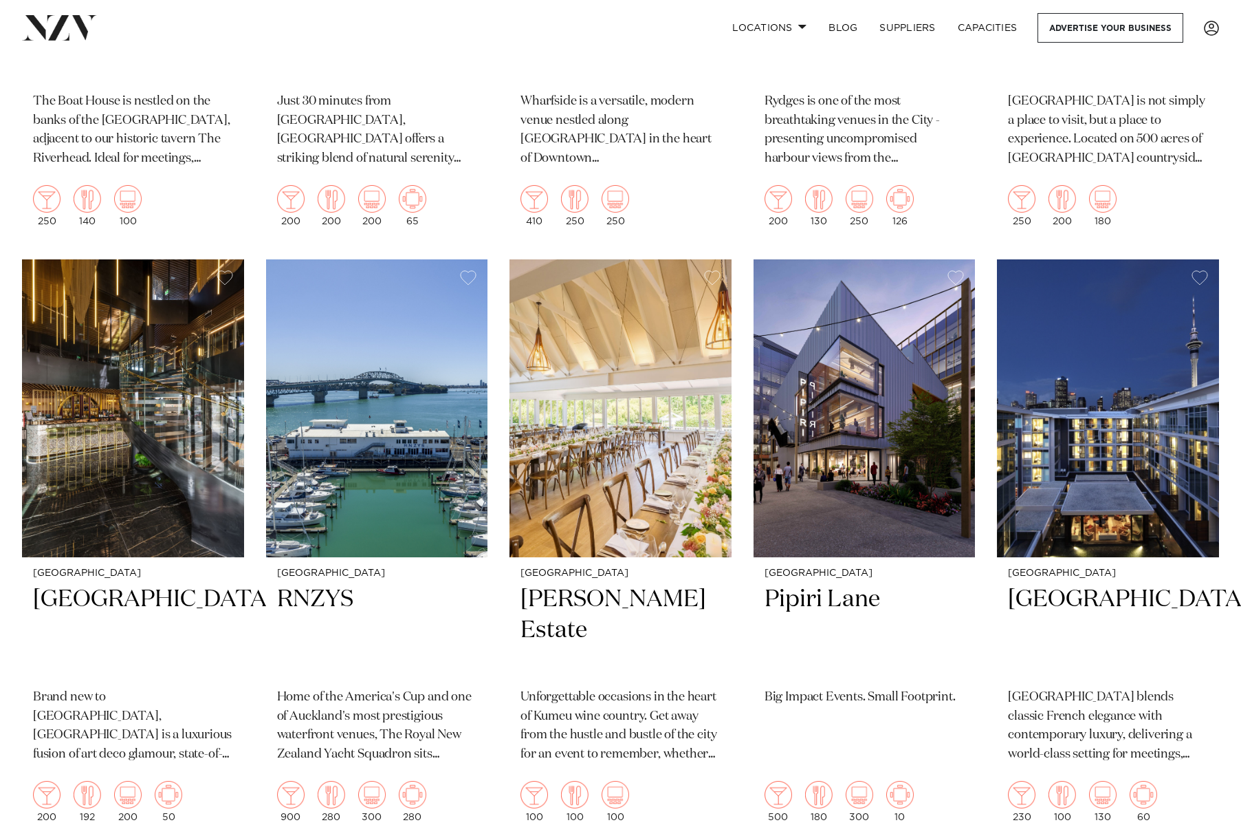
scroll to position [3417, 0]
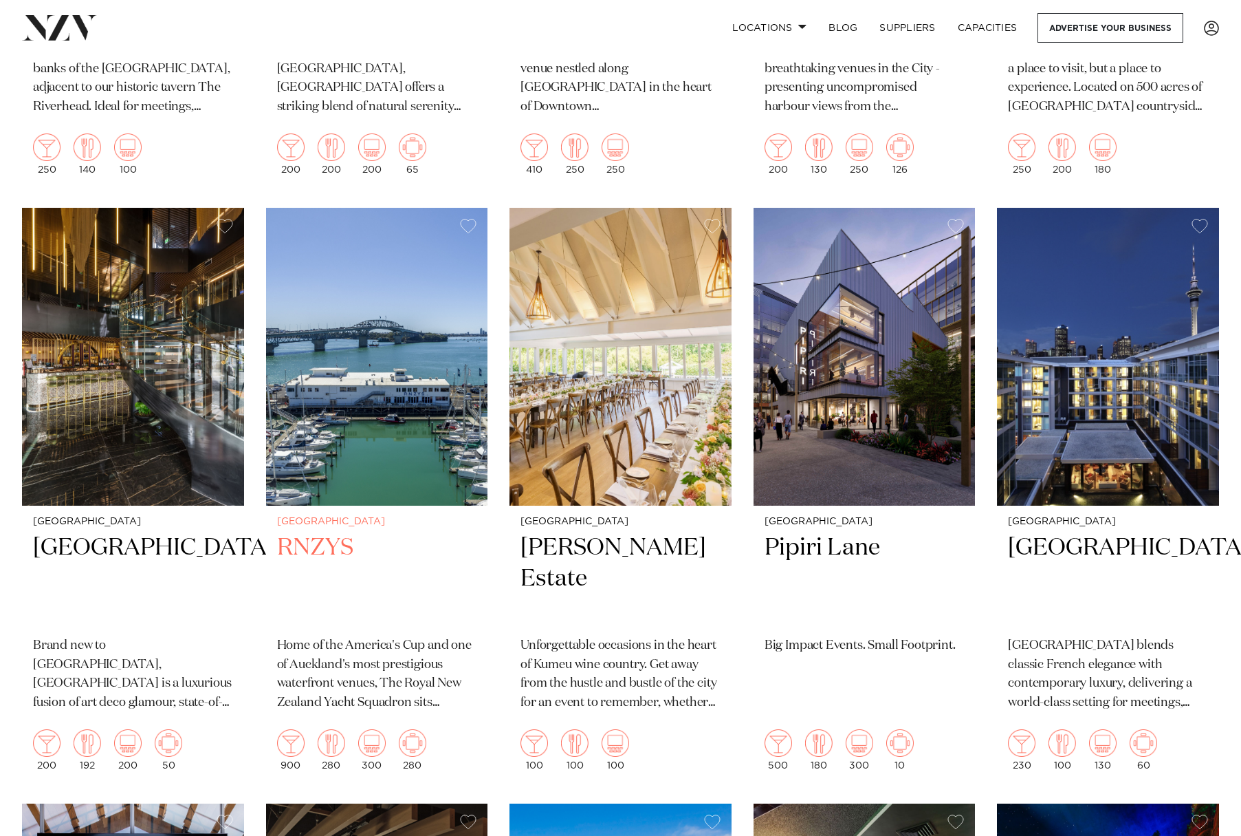
click at [391, 278] on img at bounding box center [377, 357] width 222 height 298
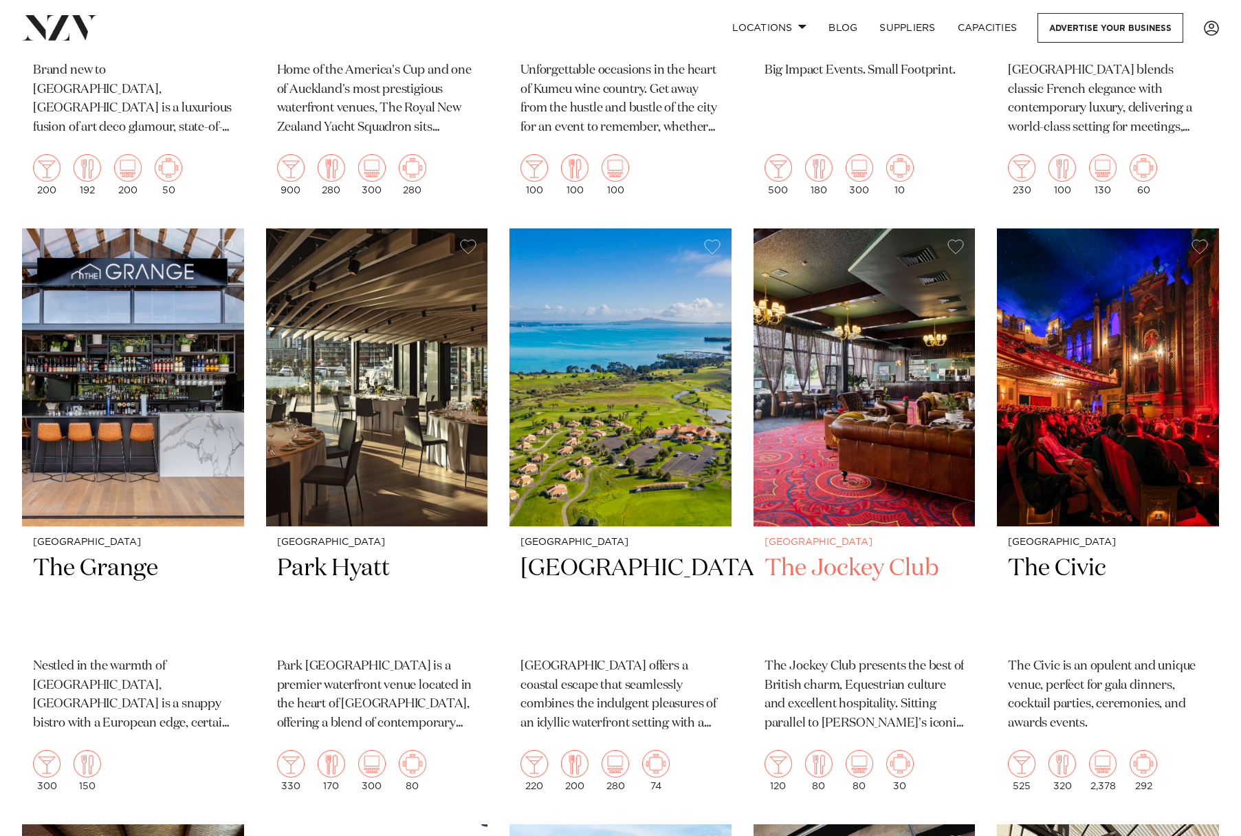
scroll to position [4022, 0]
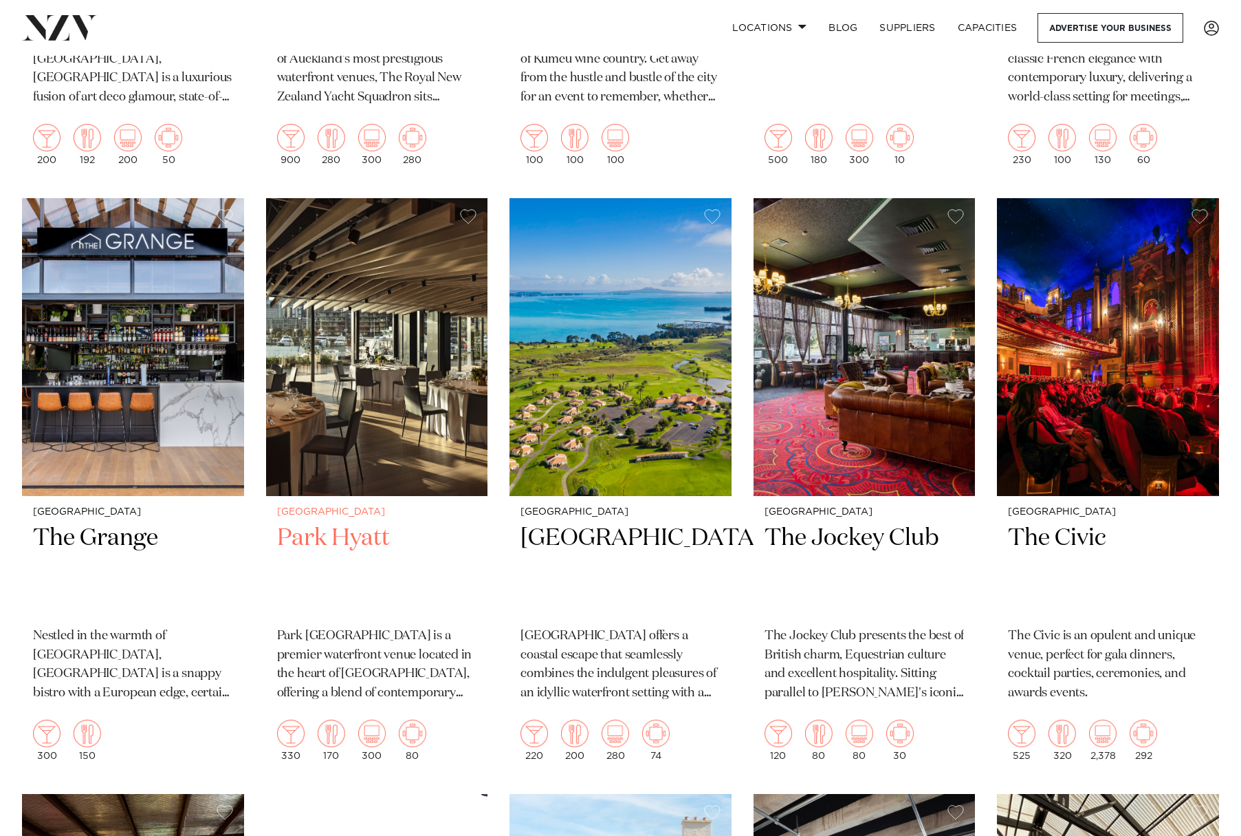
click at [411, 261] on img at bounding box center [377, 347] width 222 height 298
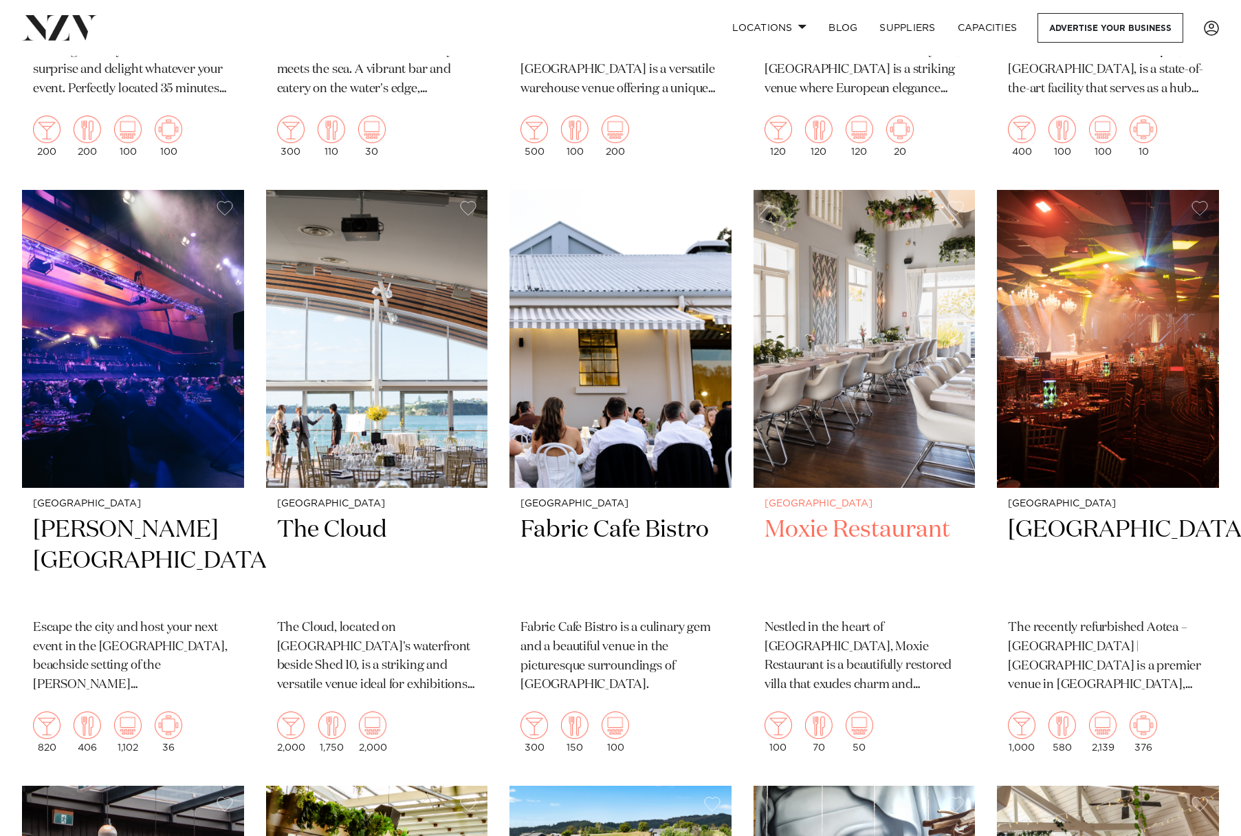
scroll to position [6481, 0]
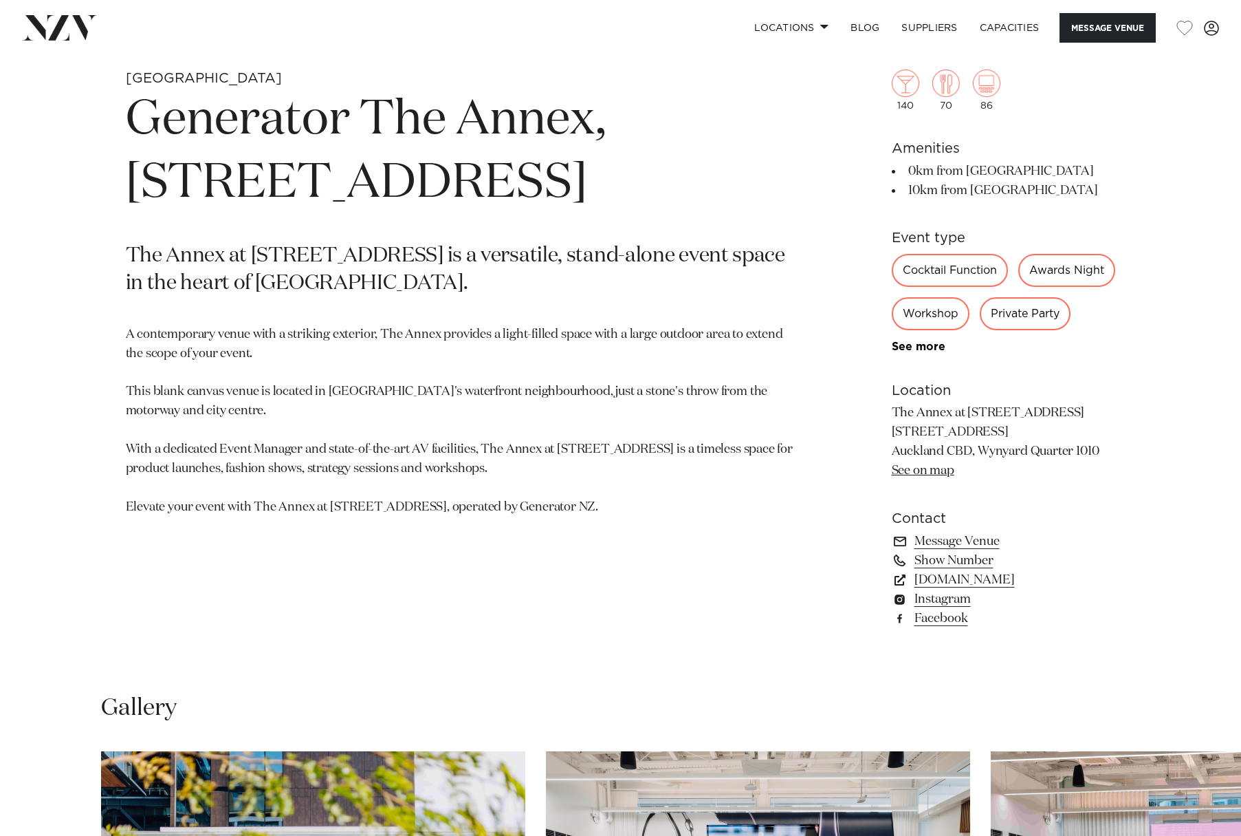
scroll to position [619, 0]
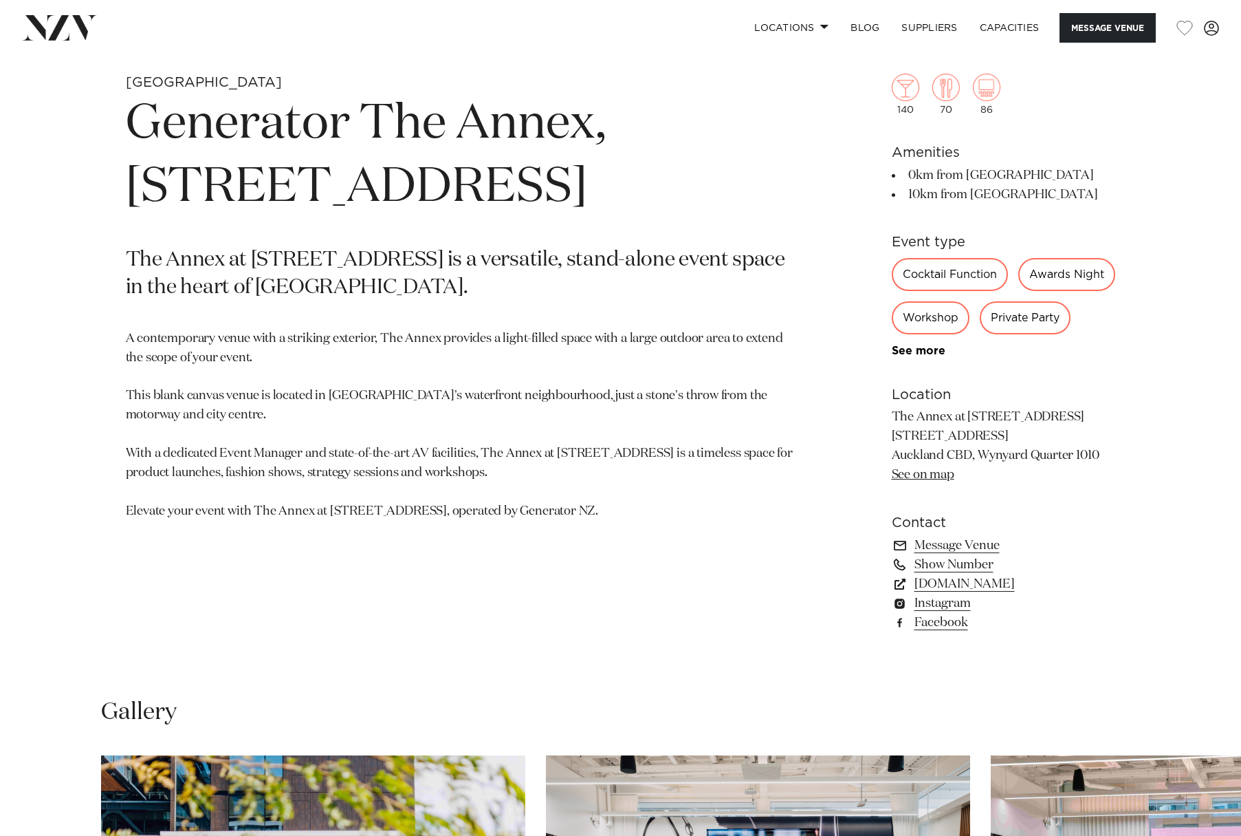
click at [980, 334] on div "Private Party" at bounding box center [1025, 317] width 91 height 33
click at [916, 356] on link "See more" at bounding box center [945, 350] width 107 height 11
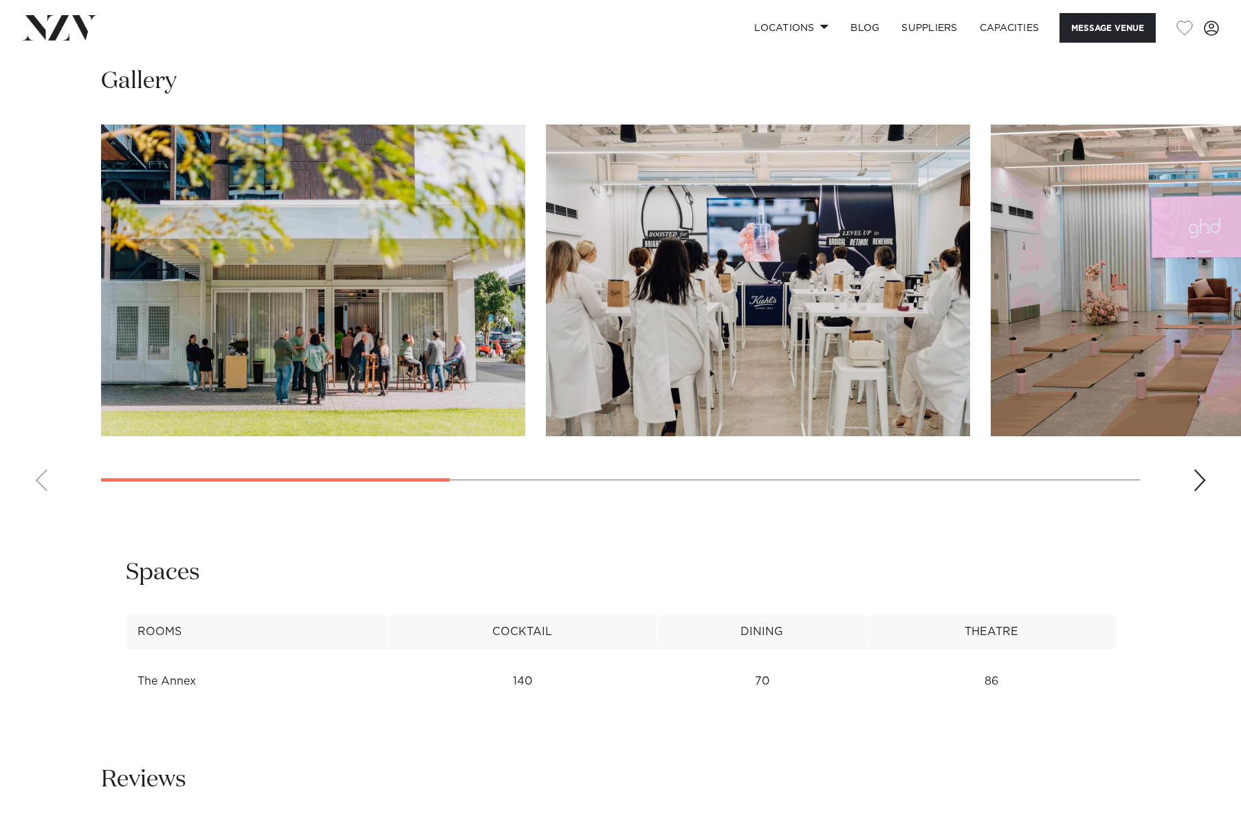
scroll to position [1444, 0]
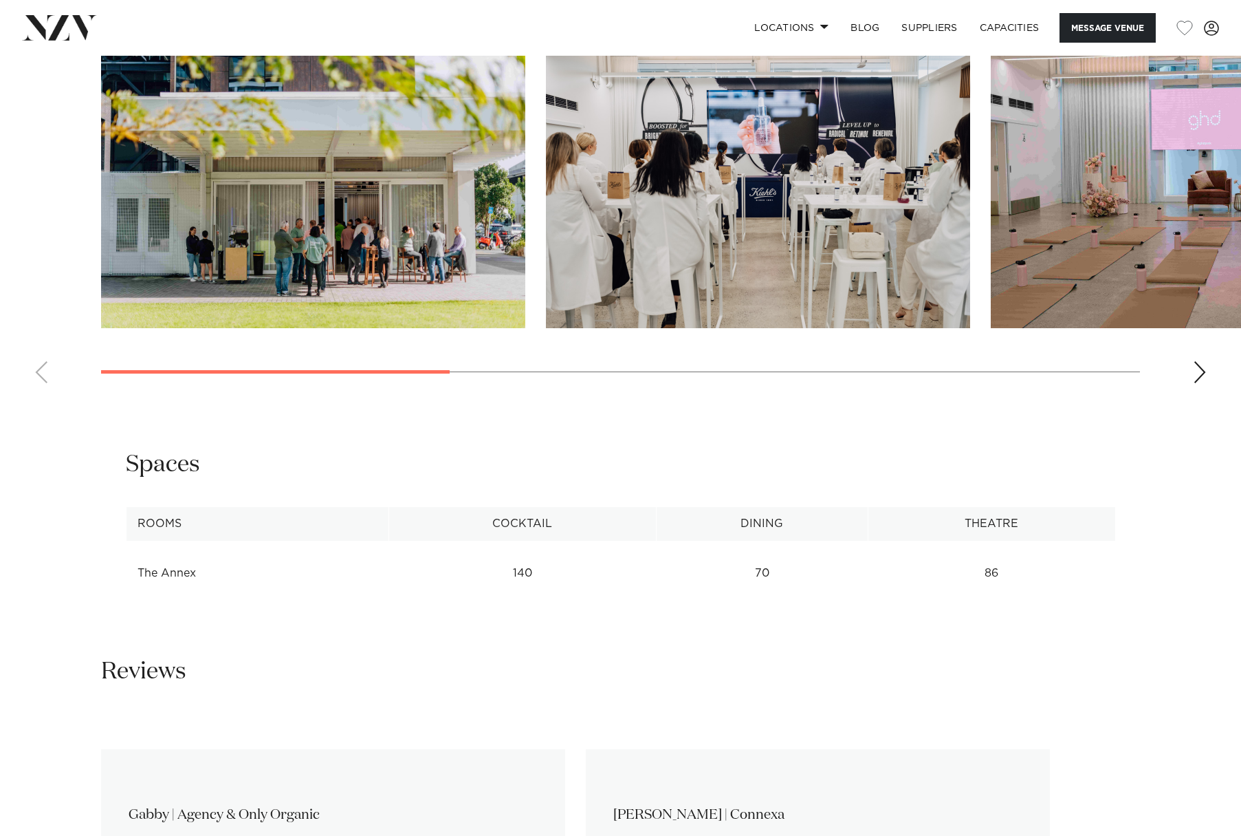
click at [1200, 380] on div "Next slide" at bounding box center [1200, 372] width 14 height 22
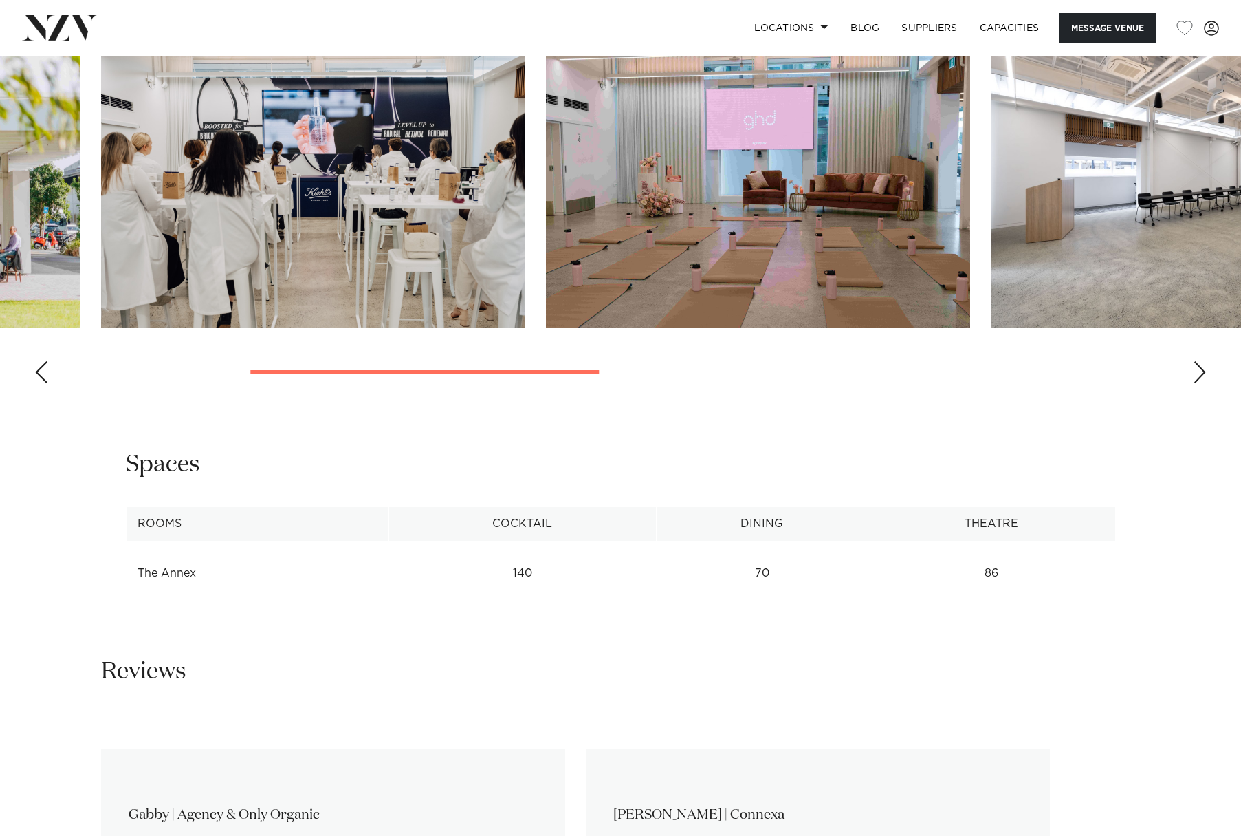
click at [1199, 374] on div "Next slide" at bounding box center [1200, 372] width 14 height 22
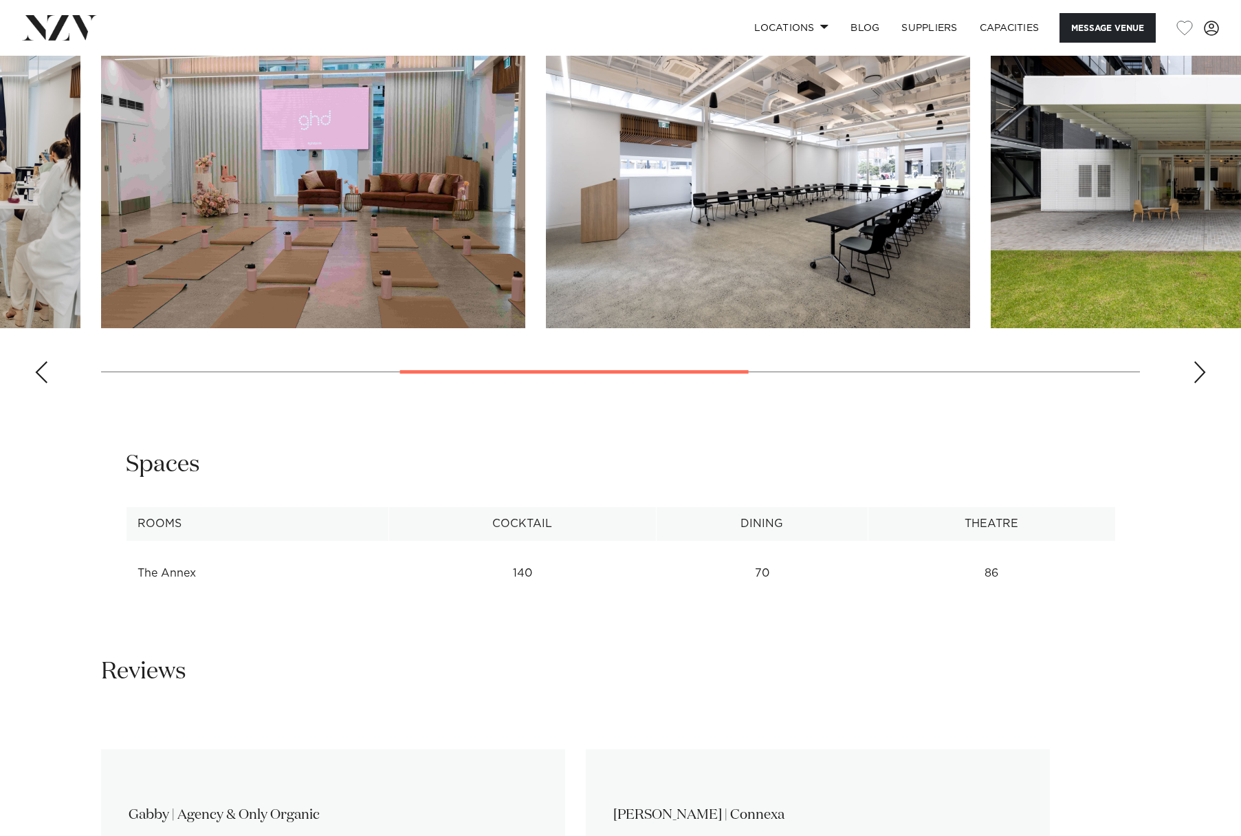
click at [1197, 374] on div "Next slide" at bounding box center [1200, 372] width 14 height 22
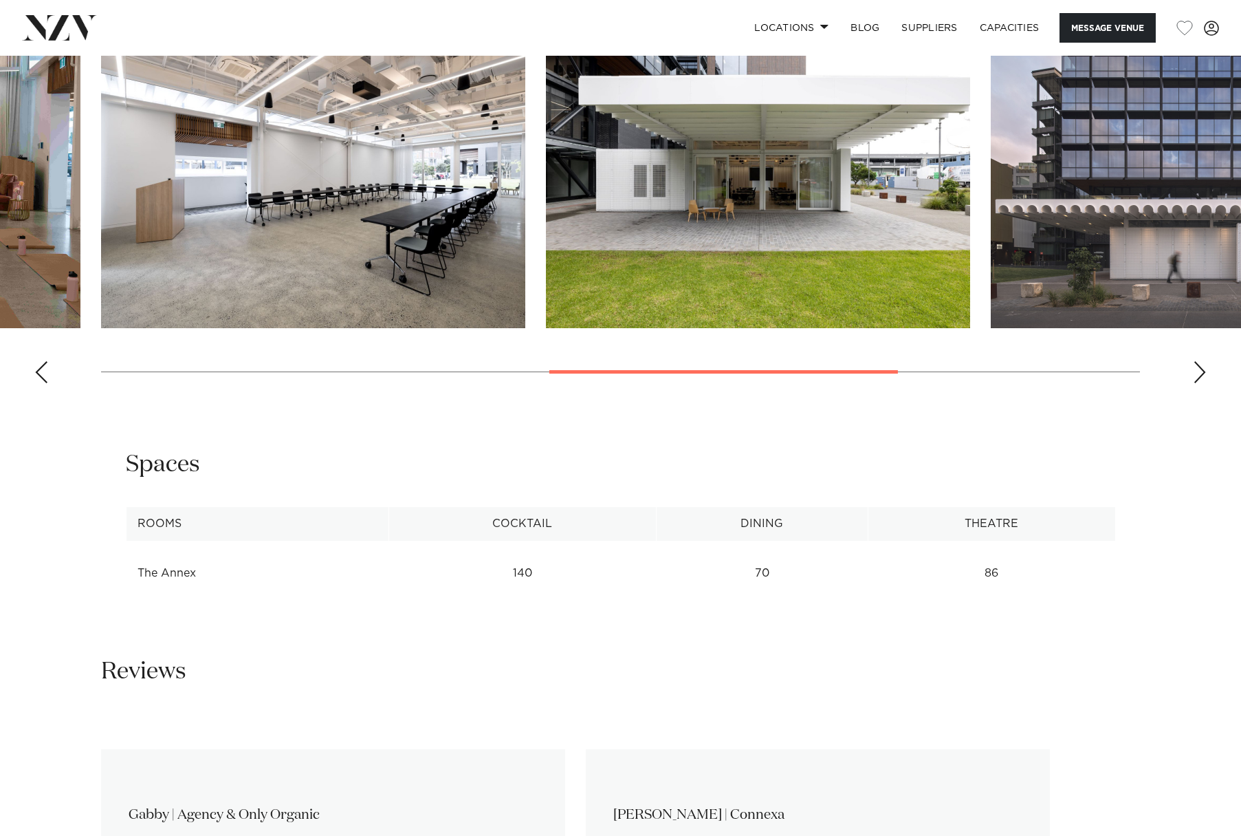
click at [1197, 374] on div "Next slide" at bounding box center [1200, 372] width 14 height 22
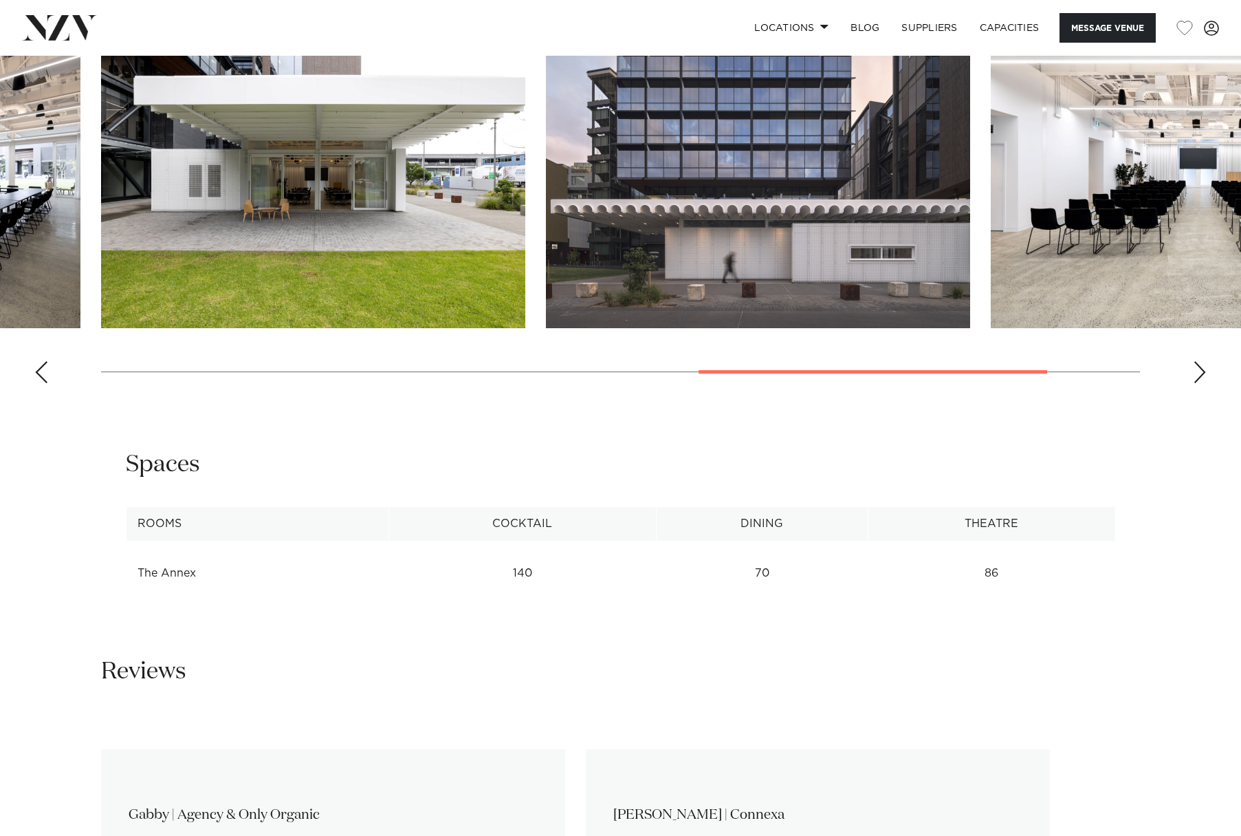
click at [1197, 374] on div "Next slide" at bounding box center [1200, 372] width 14 height 22
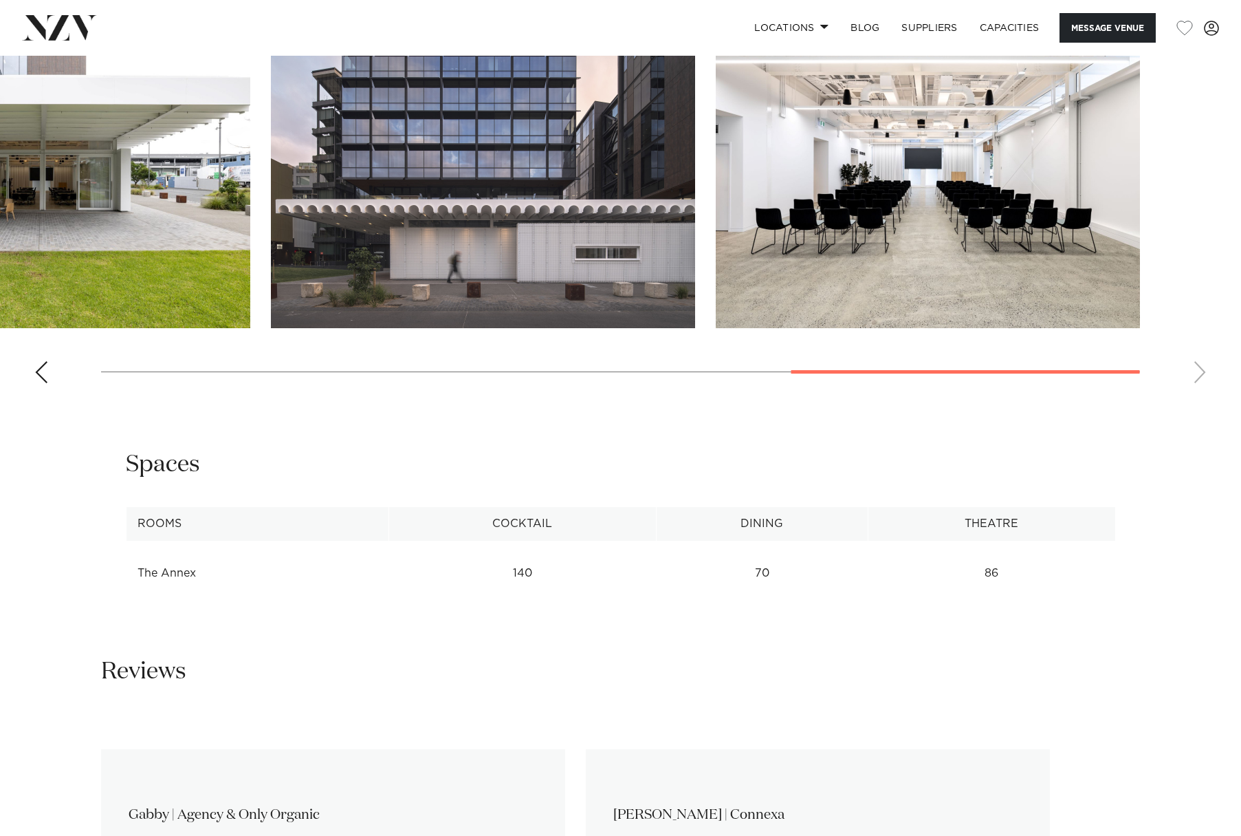
click at [1197, 374] on swiper-container at bounding box center [620, 206] width 1241 height 378
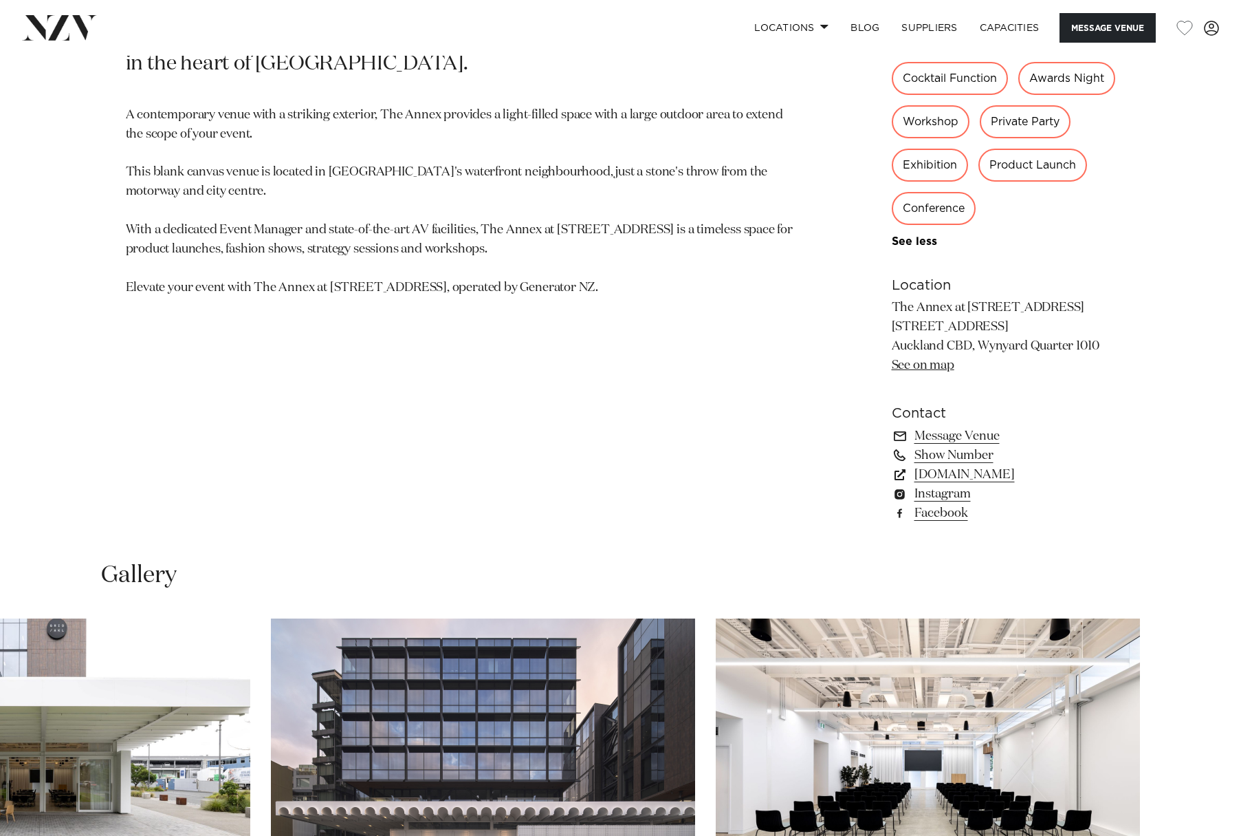
scroll to position [481, 0]
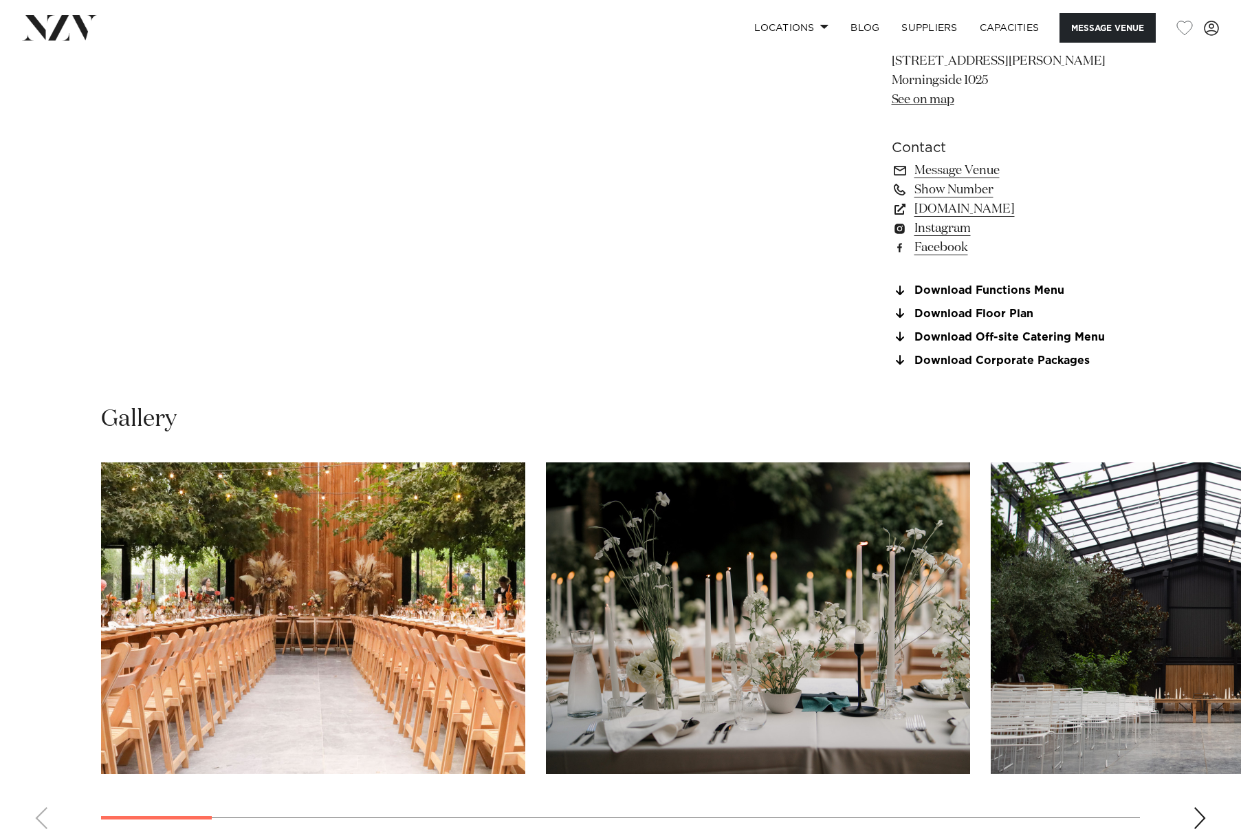
scroll to position [1169, 0]
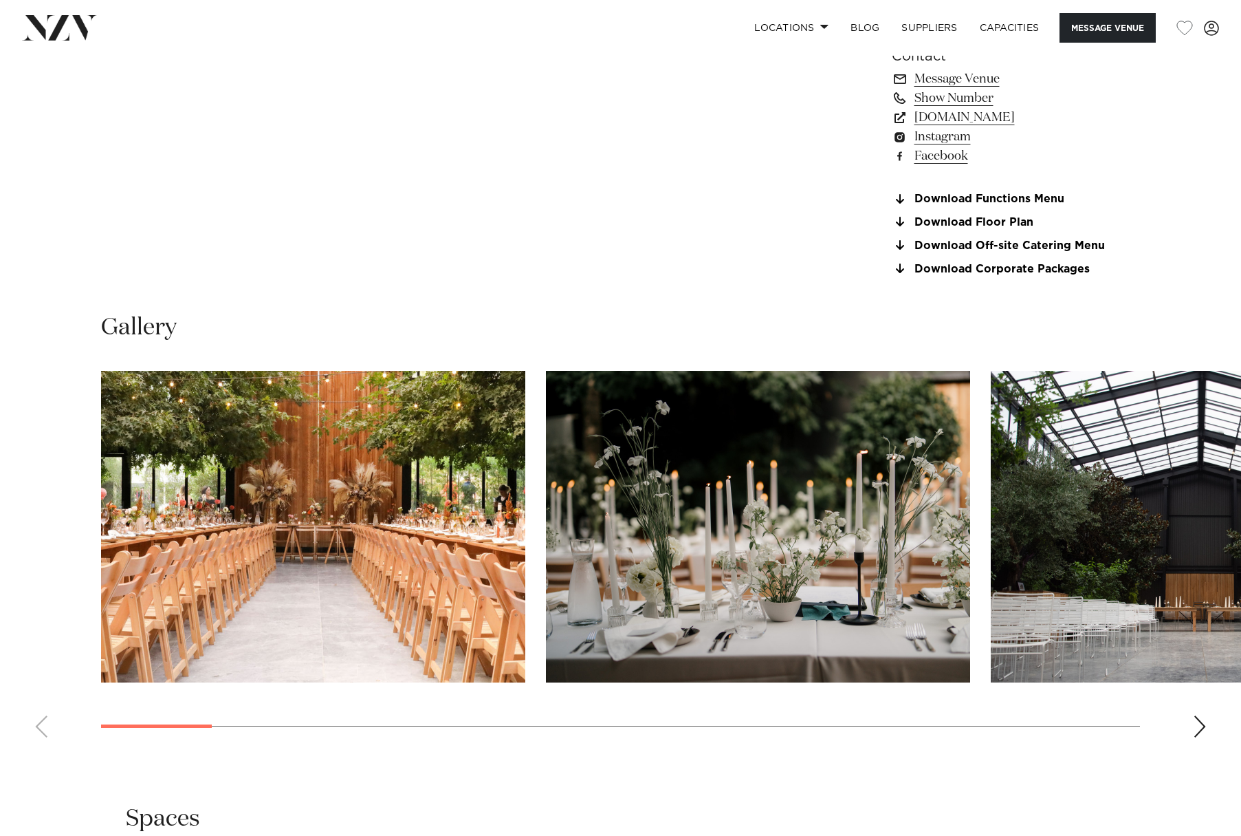
click at [1197, 722] on div "Next slide" at bounding box center [1200, 726] width 14 height 22
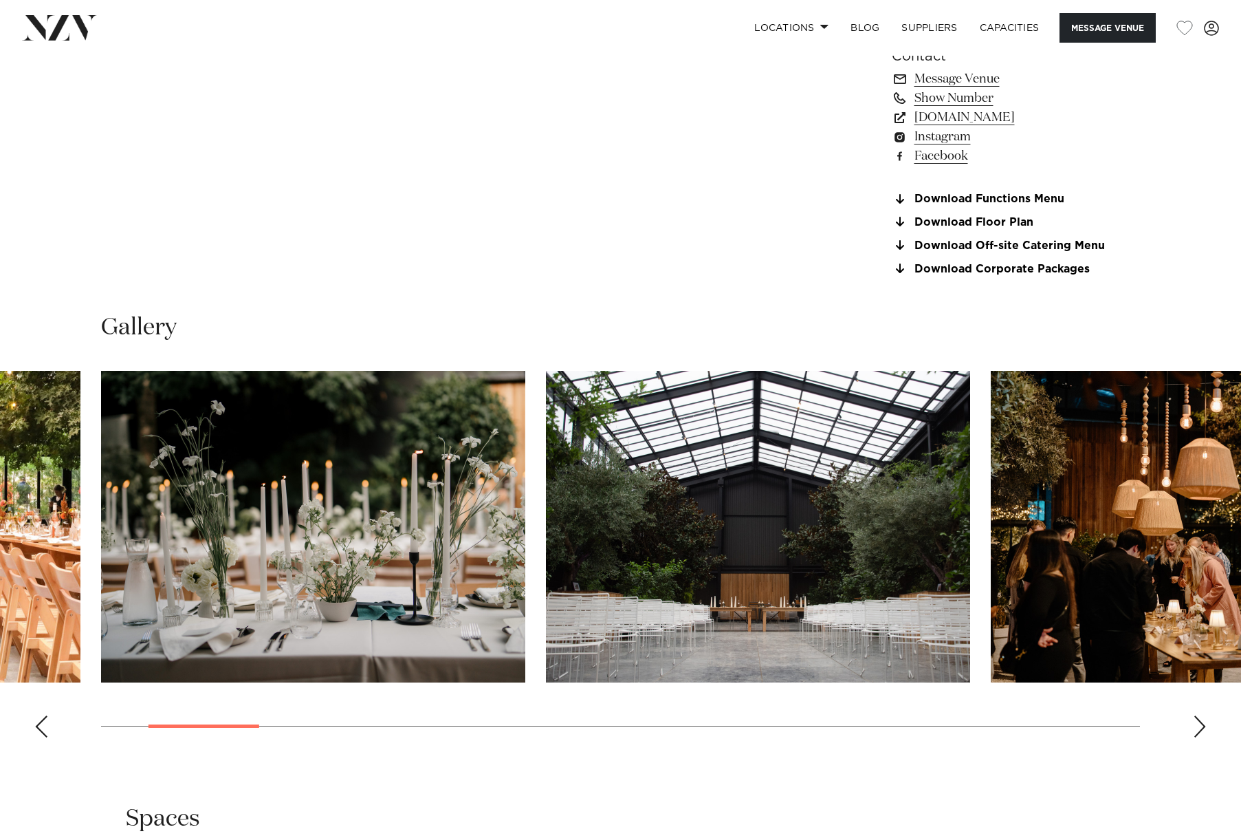
click at [1197, 722] on div "Next slide" at bounding box center [1200, 726] width 14 height 22
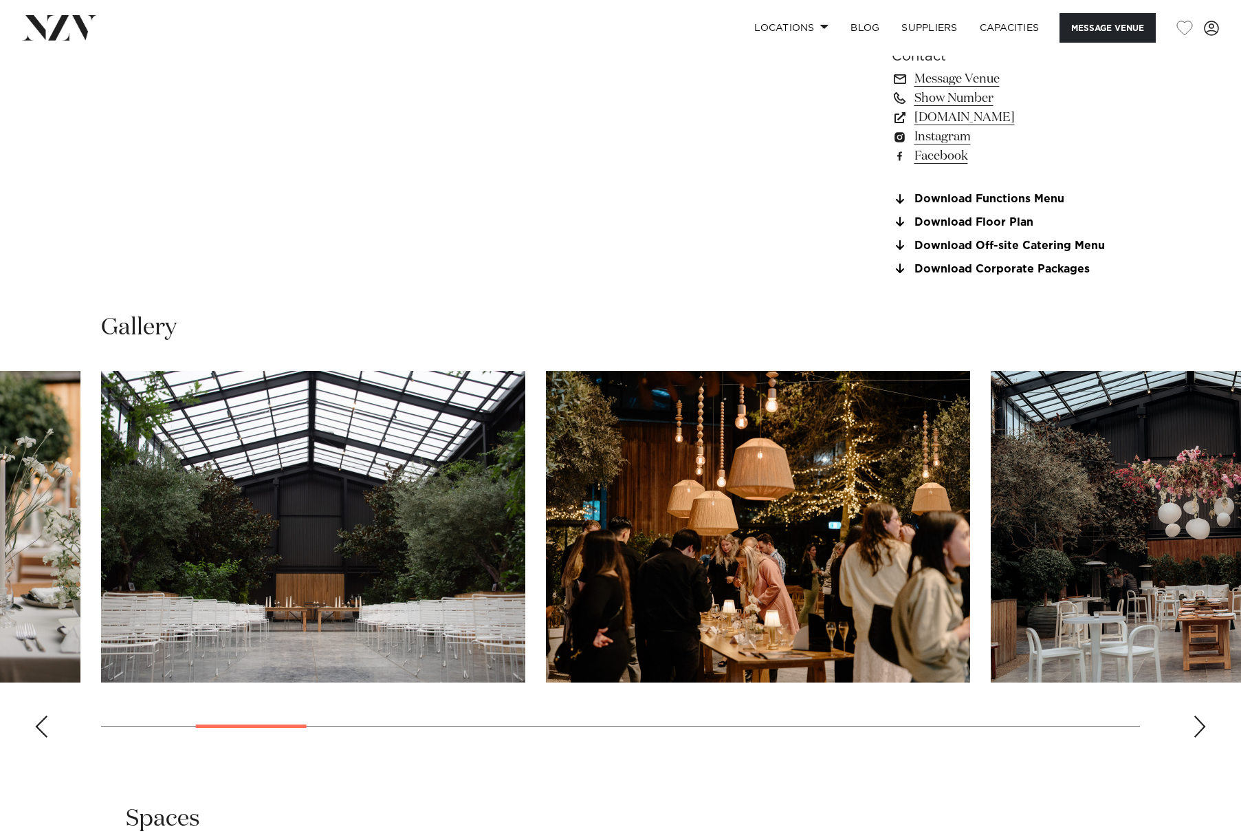
click at [1198, 722] on div "Next slide" at bounding box center [1200, 726] width 14 height 22
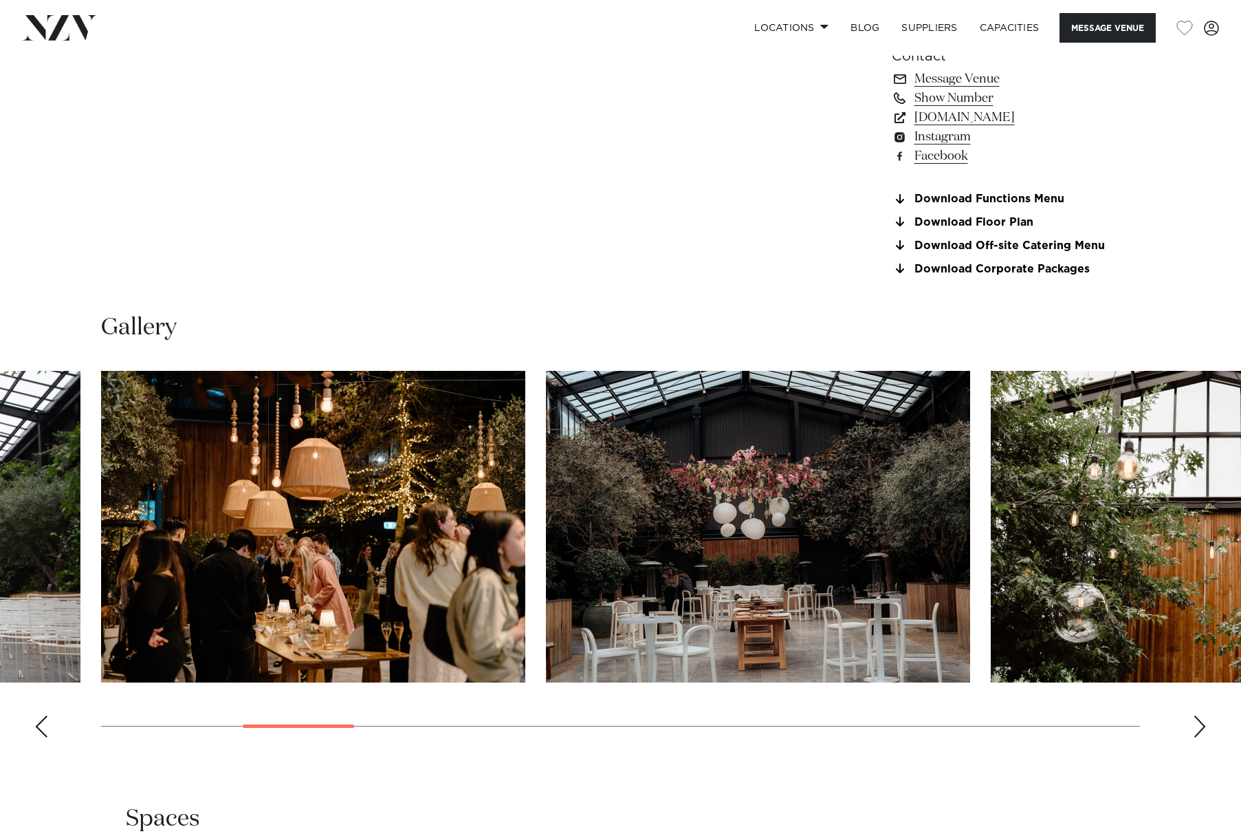
click at [1198, 722] on div "Next slide" at bounding box center [1200, 726] width 14 height 22
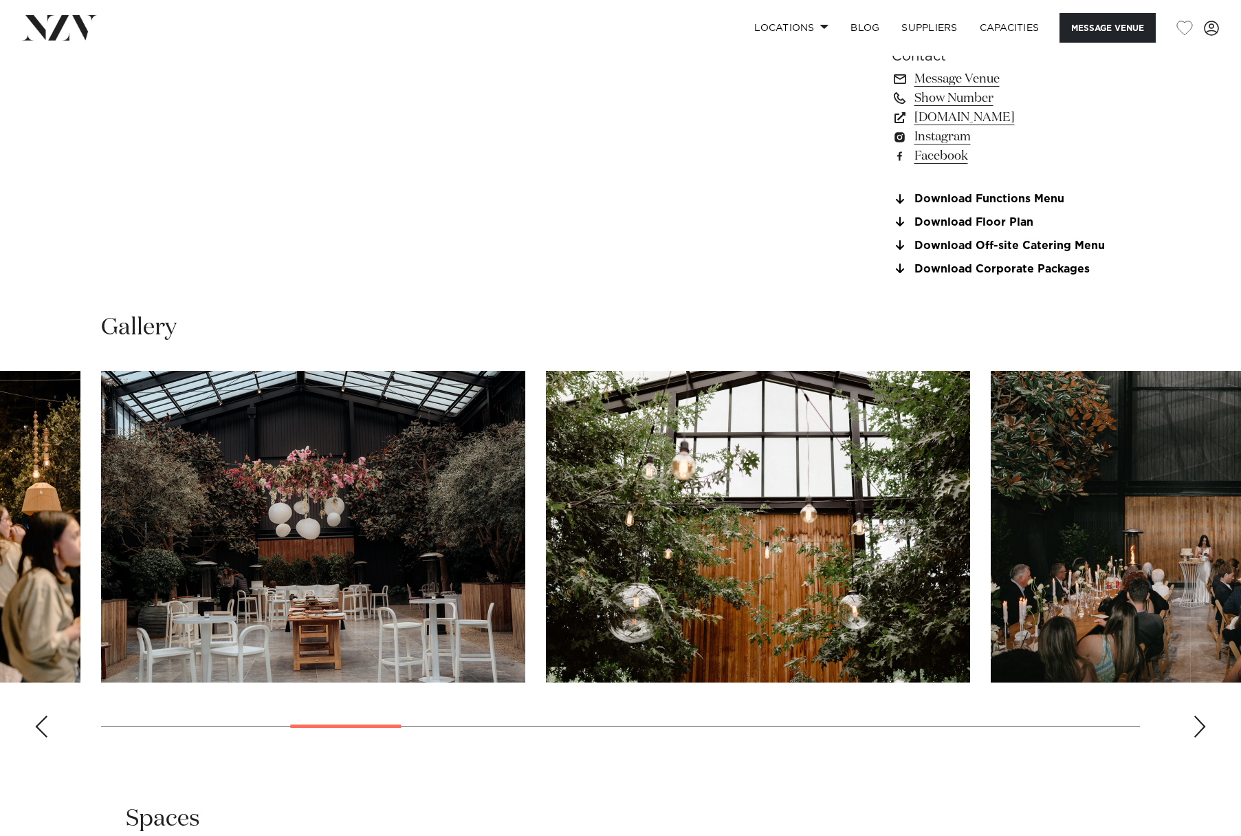
click at [1198, 722] on div "Next slide" at bounding box center [1200, 726] width 14 height 22
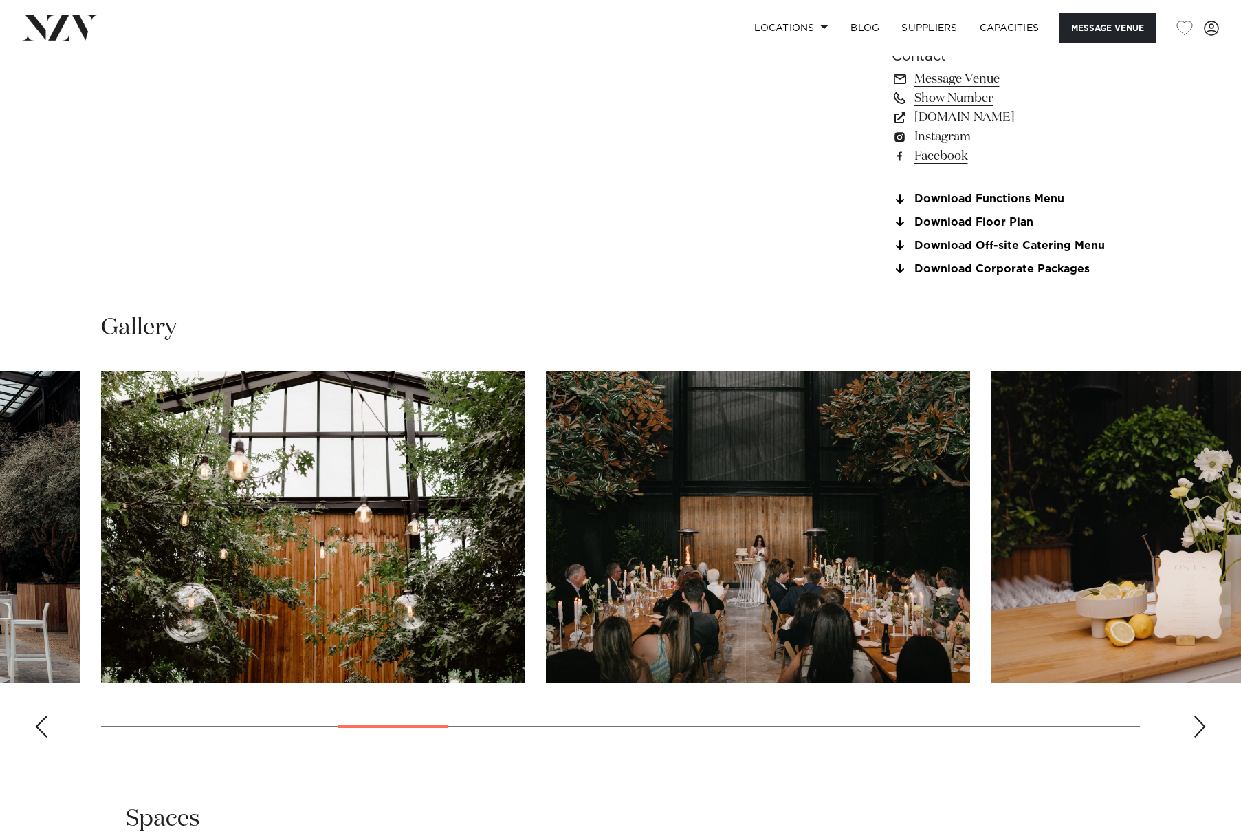
click at [1198, 722] on div "Next slide" at bounding box center [1200, 726] width 14 height 22
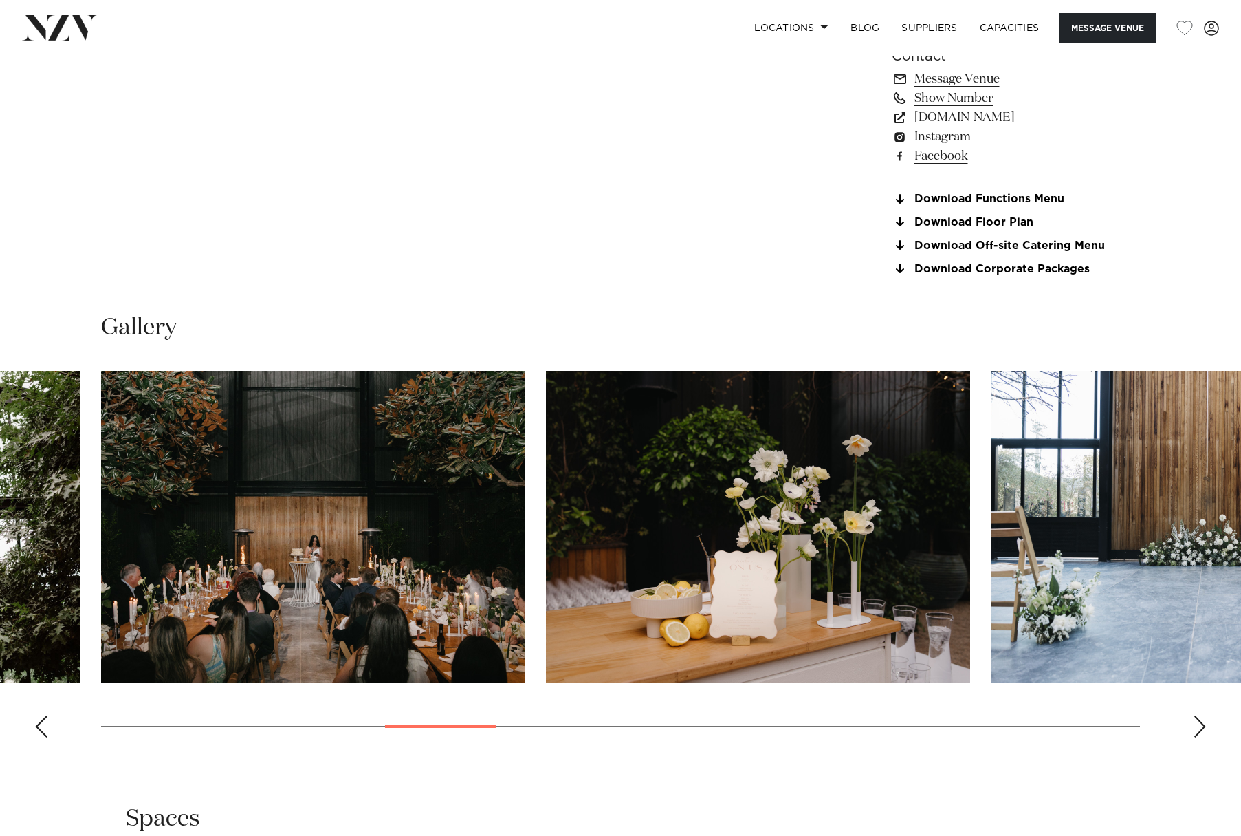
click at [1198, 722] on div "Next slide" at bounding box center [1200, 726] width 14 height 22
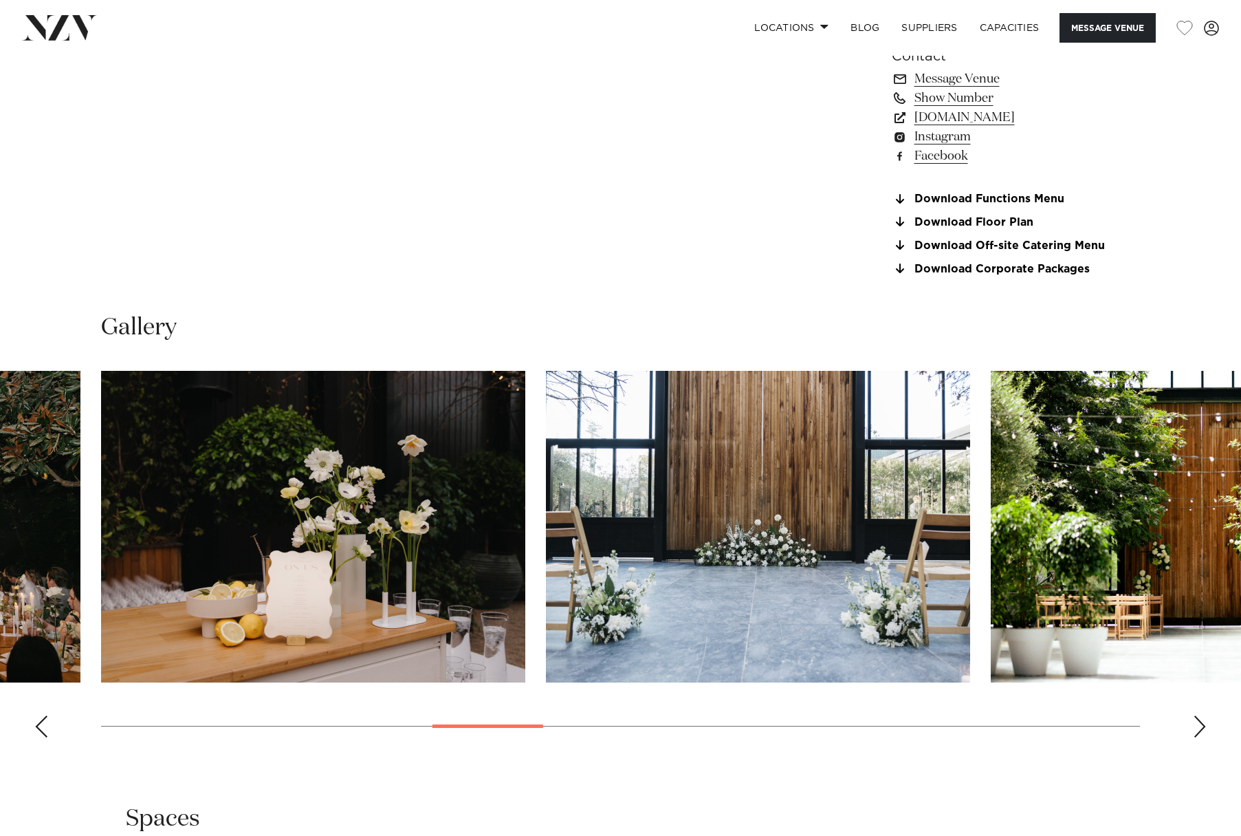
click at [1198, 722] on div "Next slide" at bounding box center [1200, 726] width 14 height 22
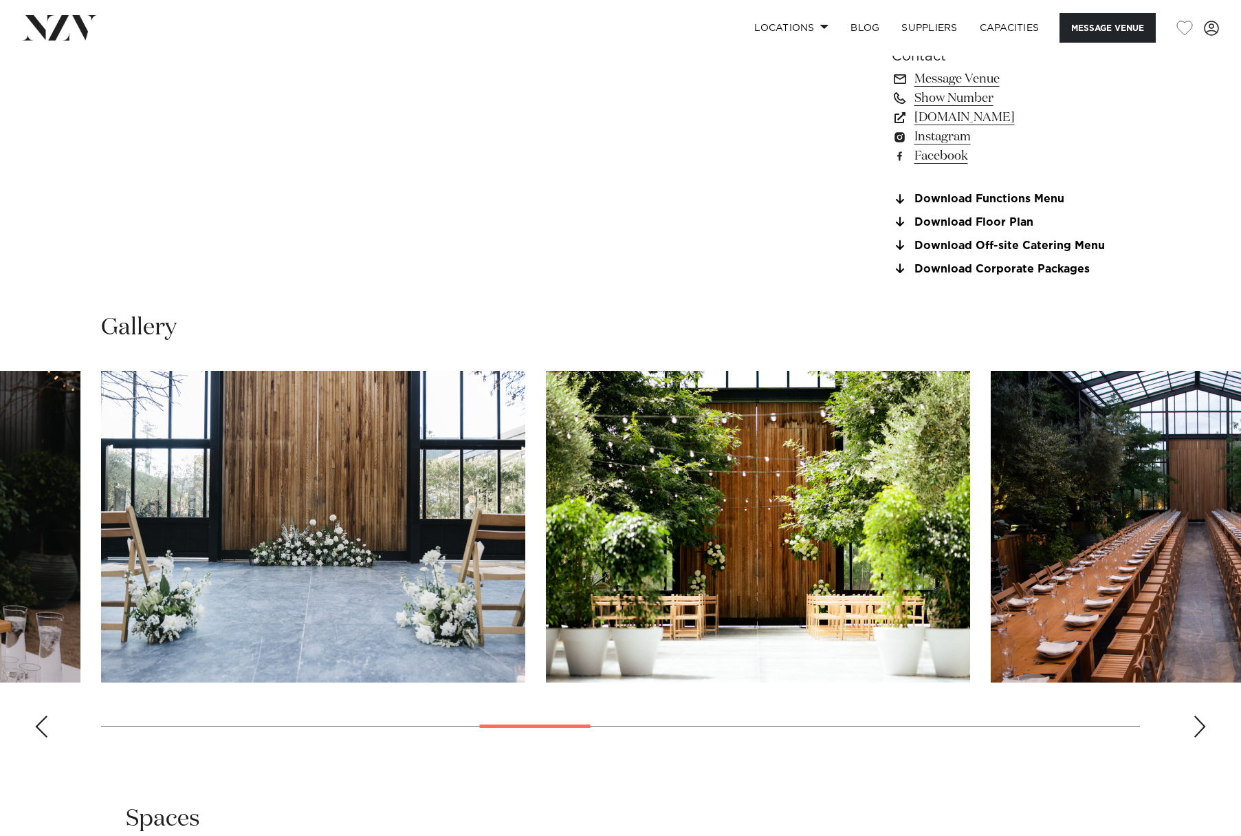
click at [1198, 722] on div "Next slide" at bounding box center [1200, 726] width 14 height 22
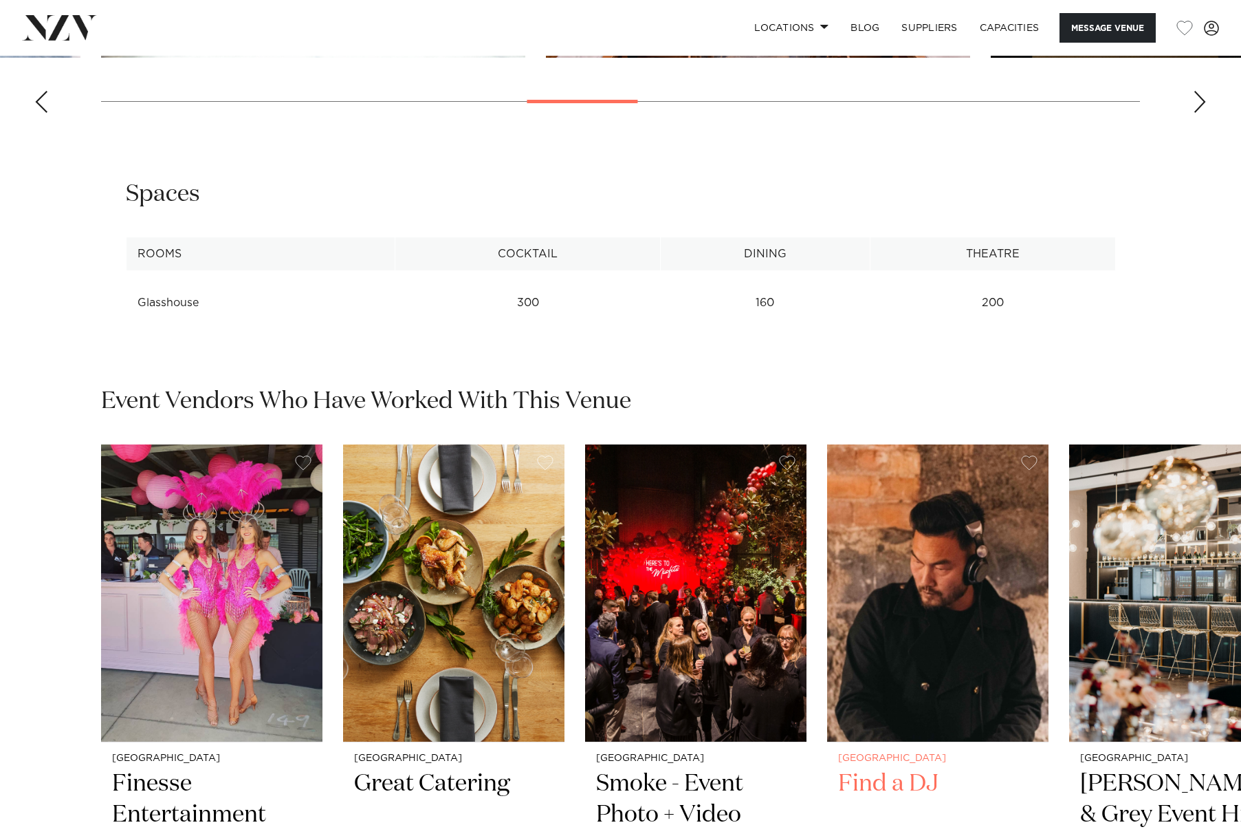
scroll to position [1926, 0]
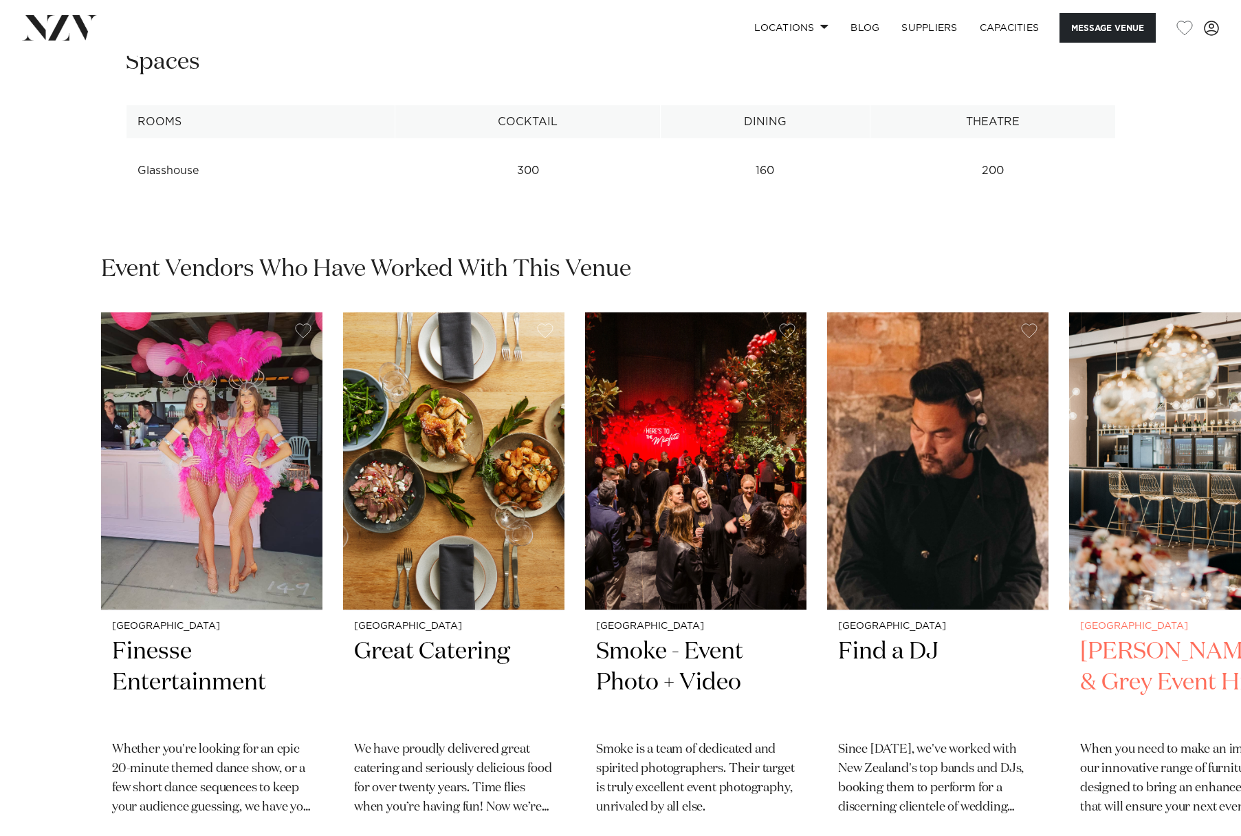
click at [1146, 506] on img "5 / 6" at bounding box center [1179, 460] width 221 height 297
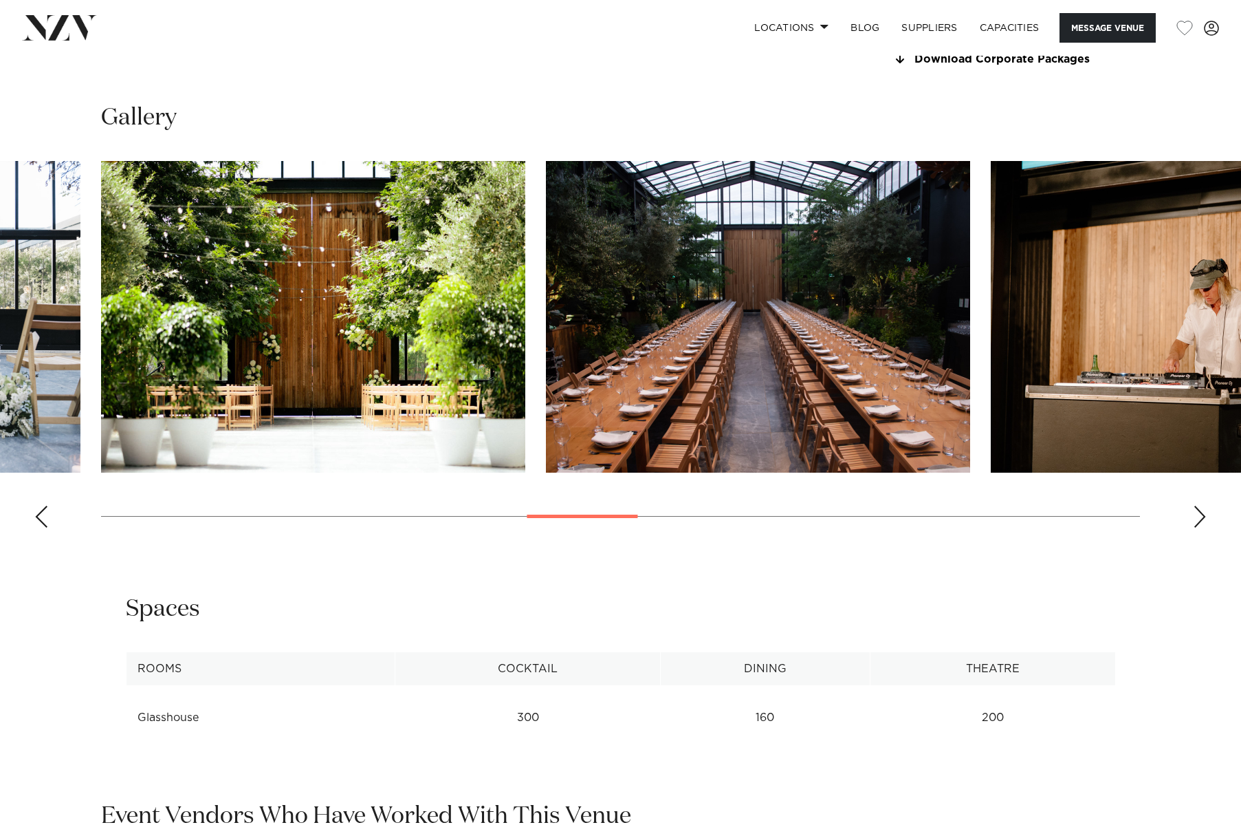
scroll to position [1371, 0]
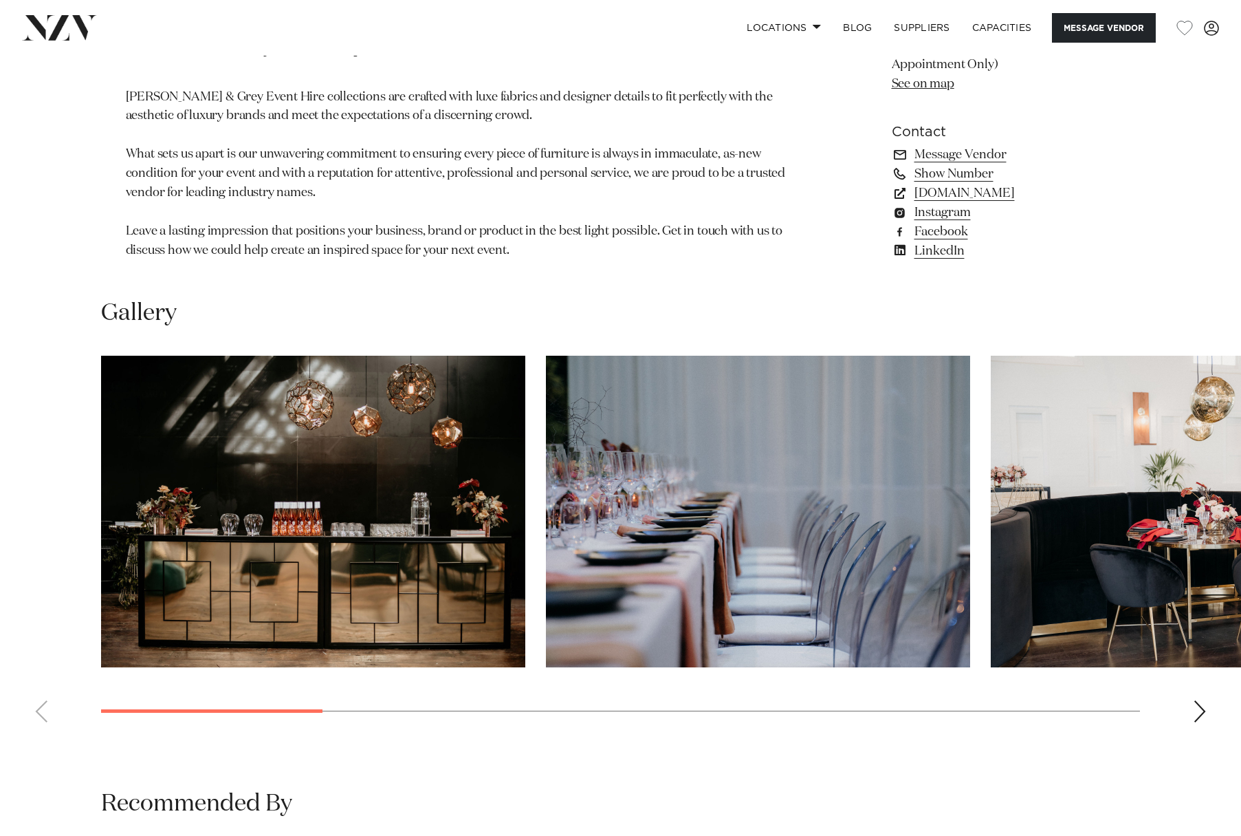
scroll to position [894, 0]
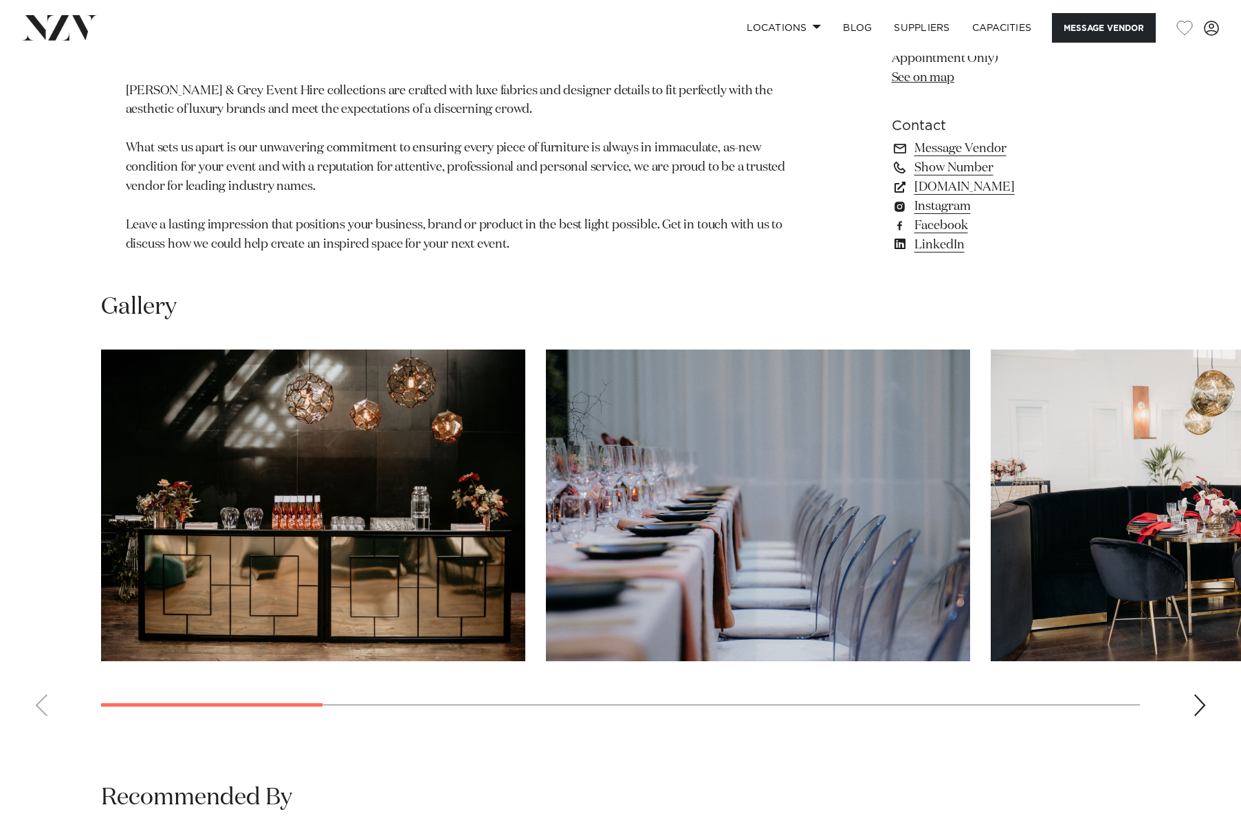
click at [1200, 694] on div "Next slide" at bounding box center [1200, 705] width 14 height 22
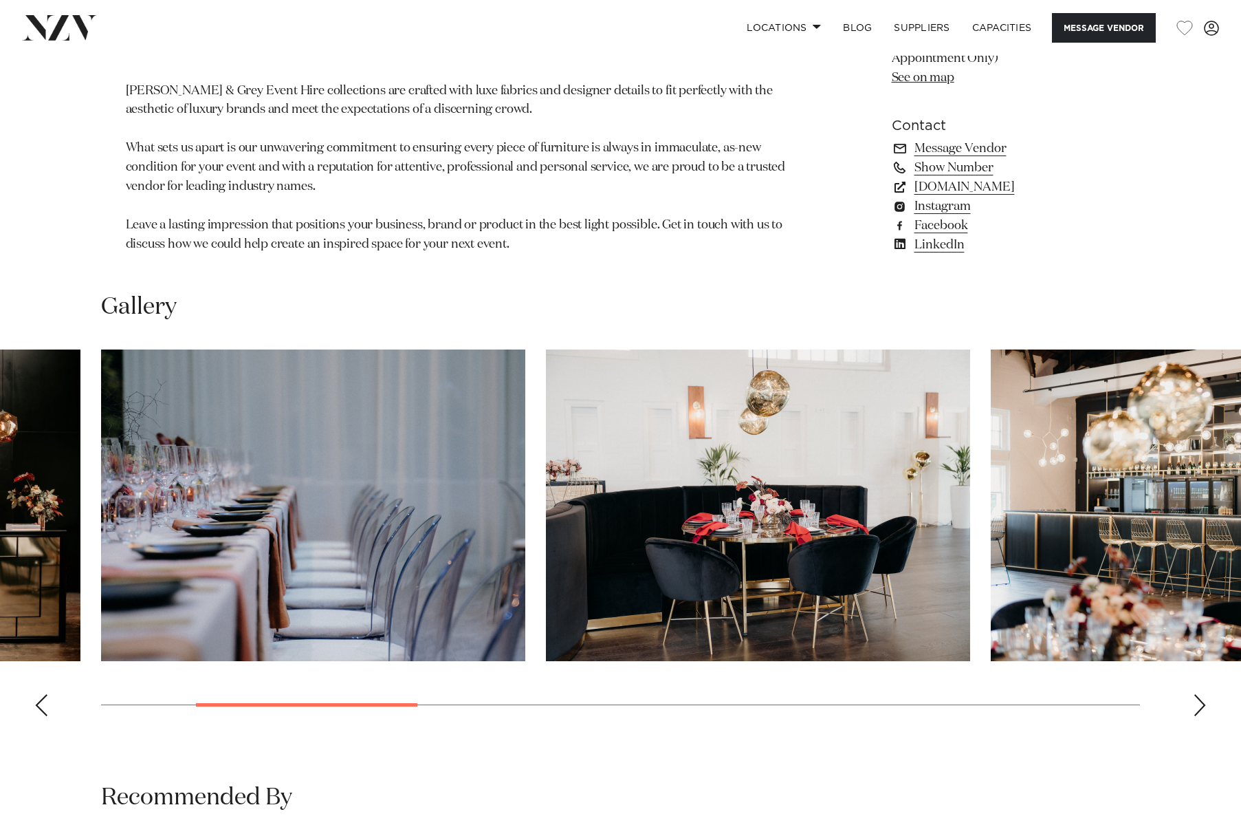
click at [1201, 694] on div "Next slide" at bounding box center [1200, 705] width 14 height 22
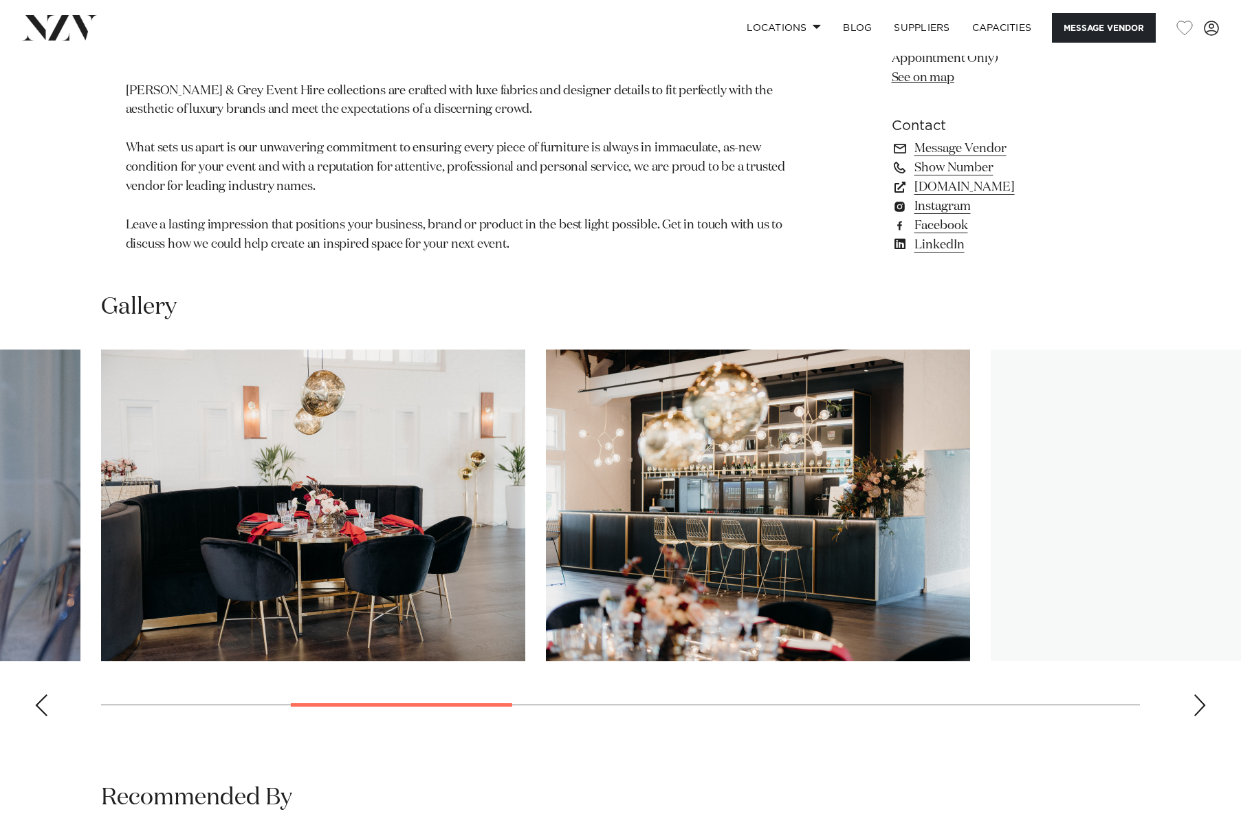
click at [1201, 694] on div "Next slide" at bounding box center [1200, 705] width 14 height 22
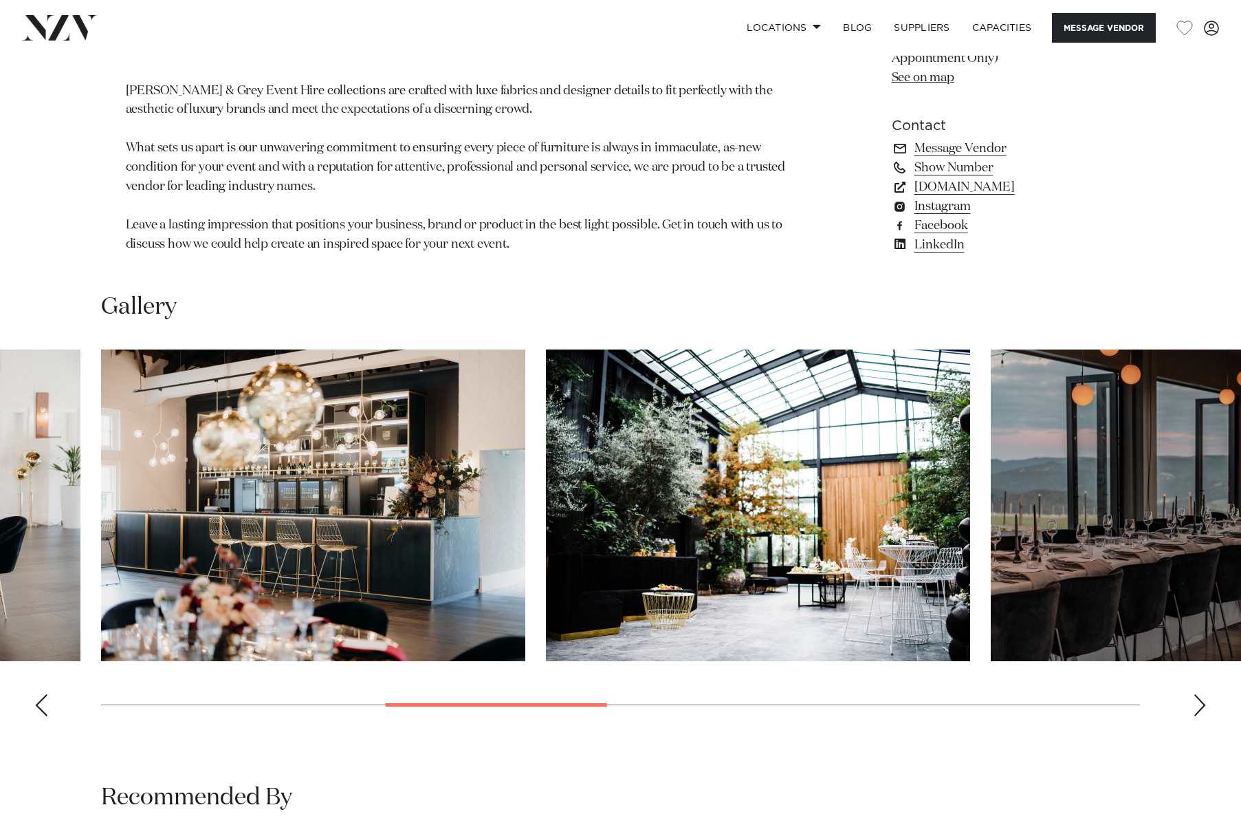
click at [1201, 694] on div "Next slide" at bounding box center [1200, 705] width 14 height 22
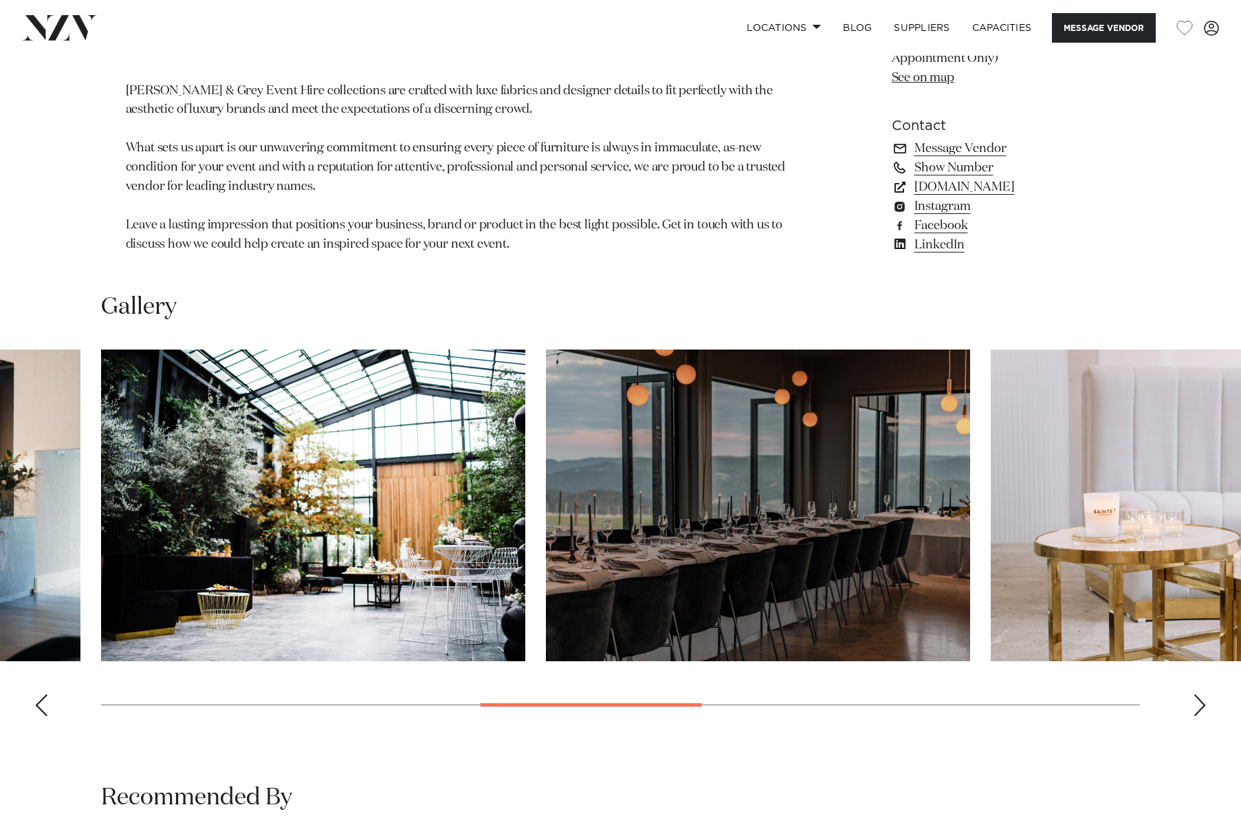
click at [1201, 694] on div "Next slide" at bounding box center [1200, 705] width 14 height 22
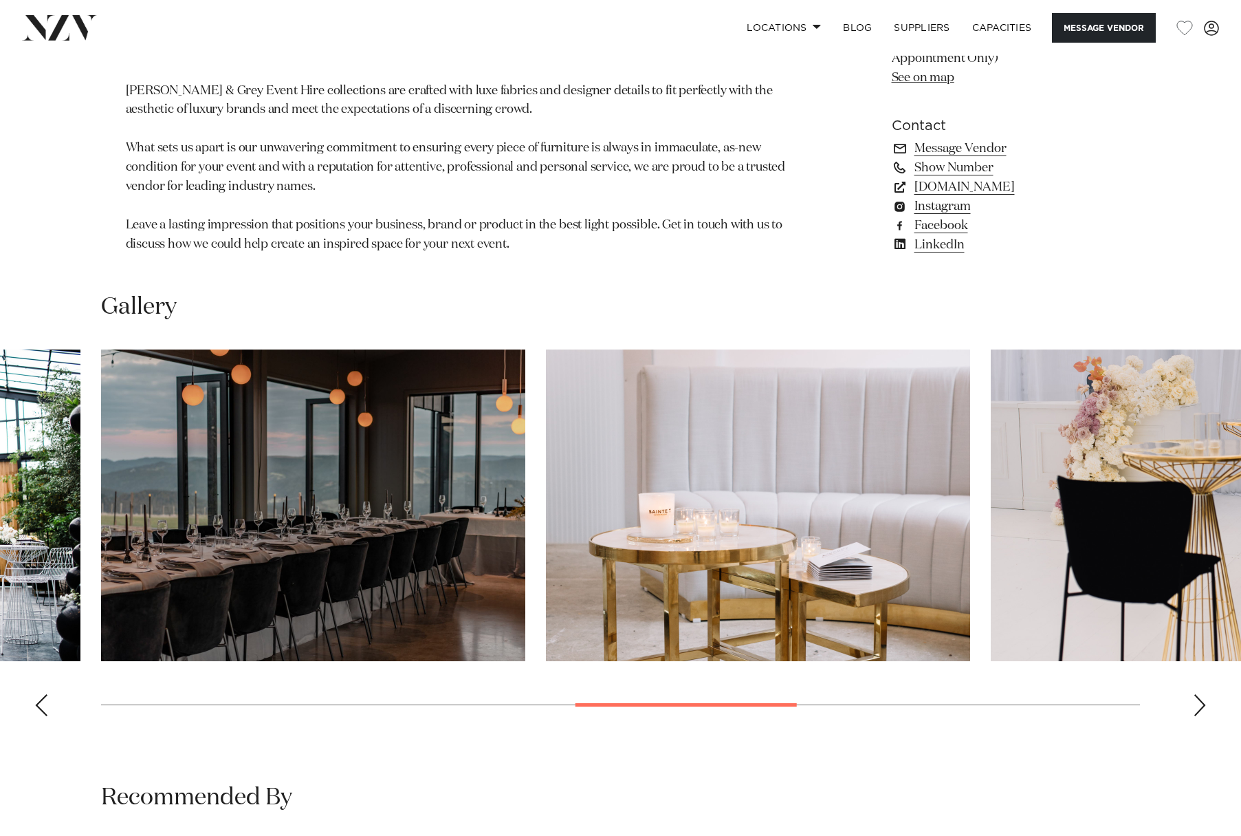
click at [1201, 694] on div "Next slide" at bounding box center [1200, 705] width 14 height 22
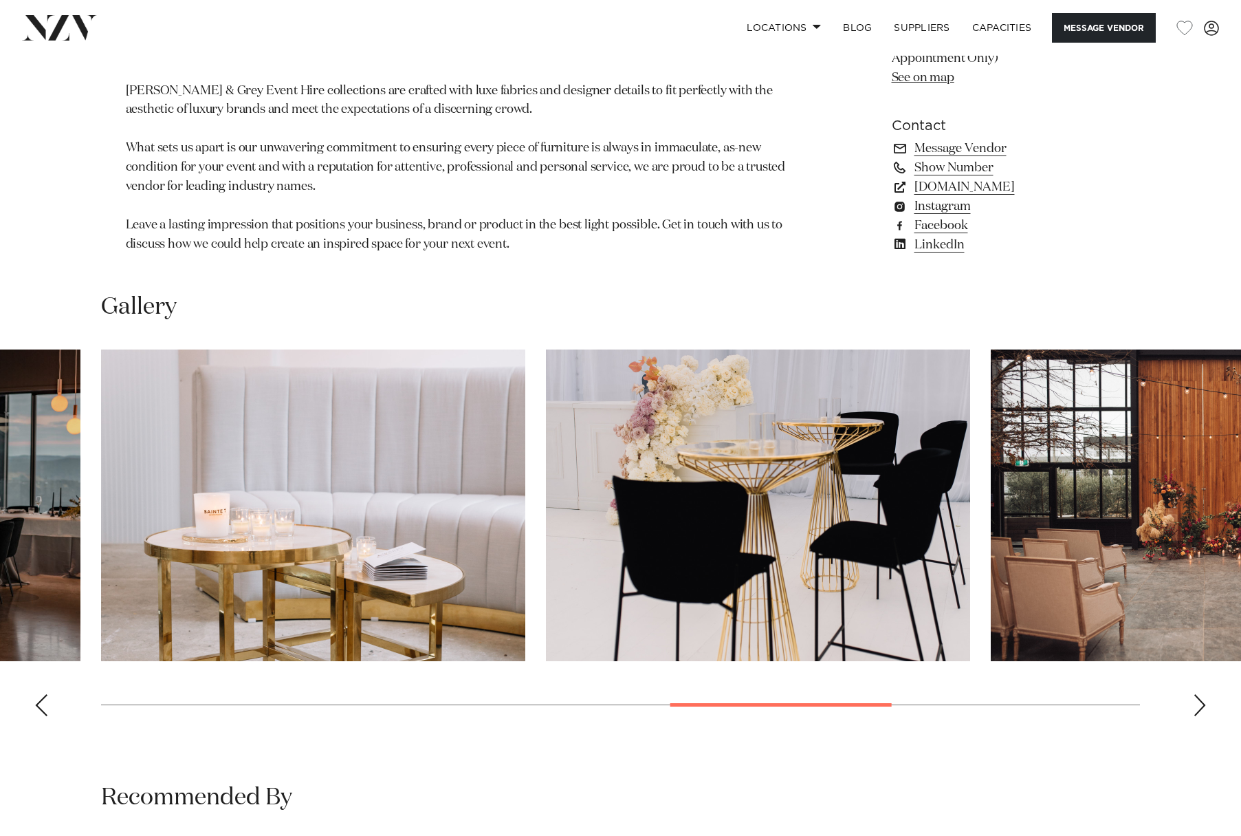
click at [1201, 694] on div "Next slide" at bounding box center [1200, 705] width 14 height 22
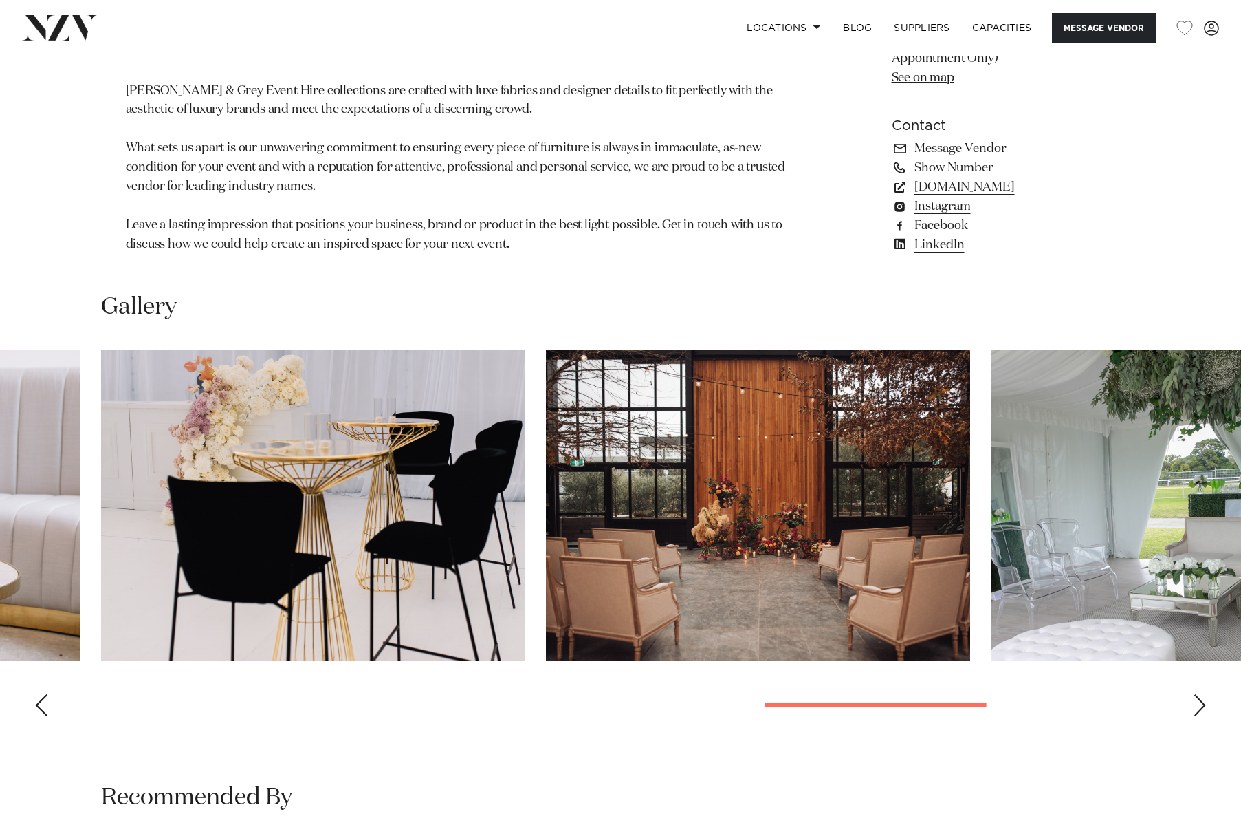
click at [1201, 694] on div "Next slide" at bounding box center [1200, 705] width 14 height 22
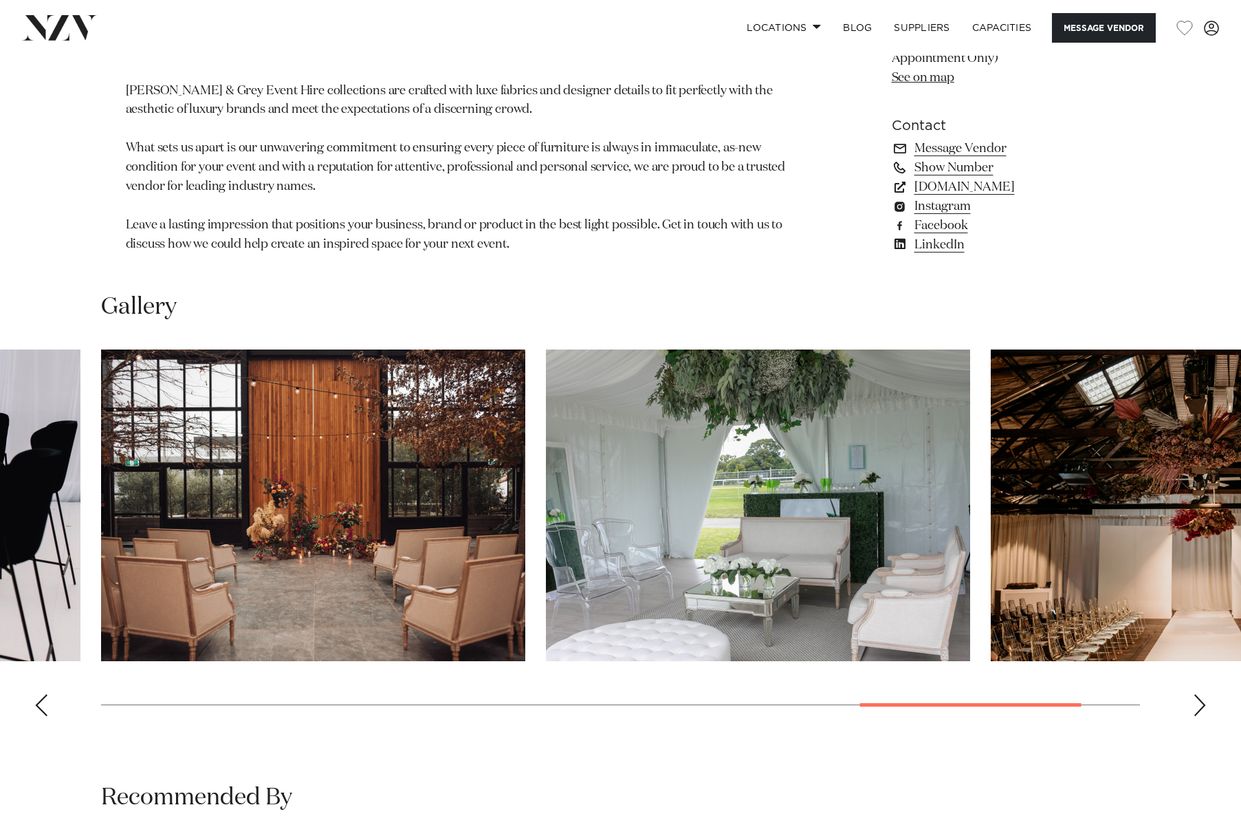
click at [1201, 694] on div "Next slide" at bounding box center [1200, 705] width 14 height 22
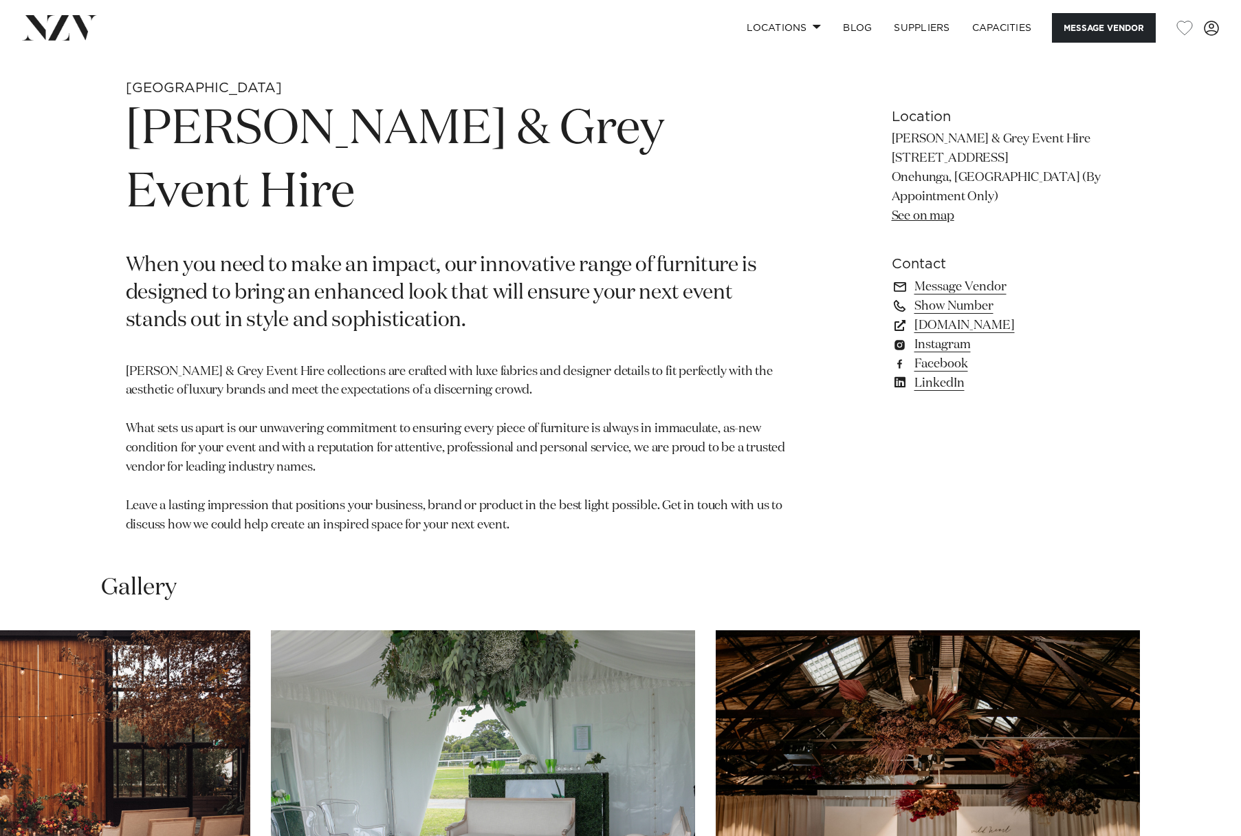
scroll to position [413, 0]
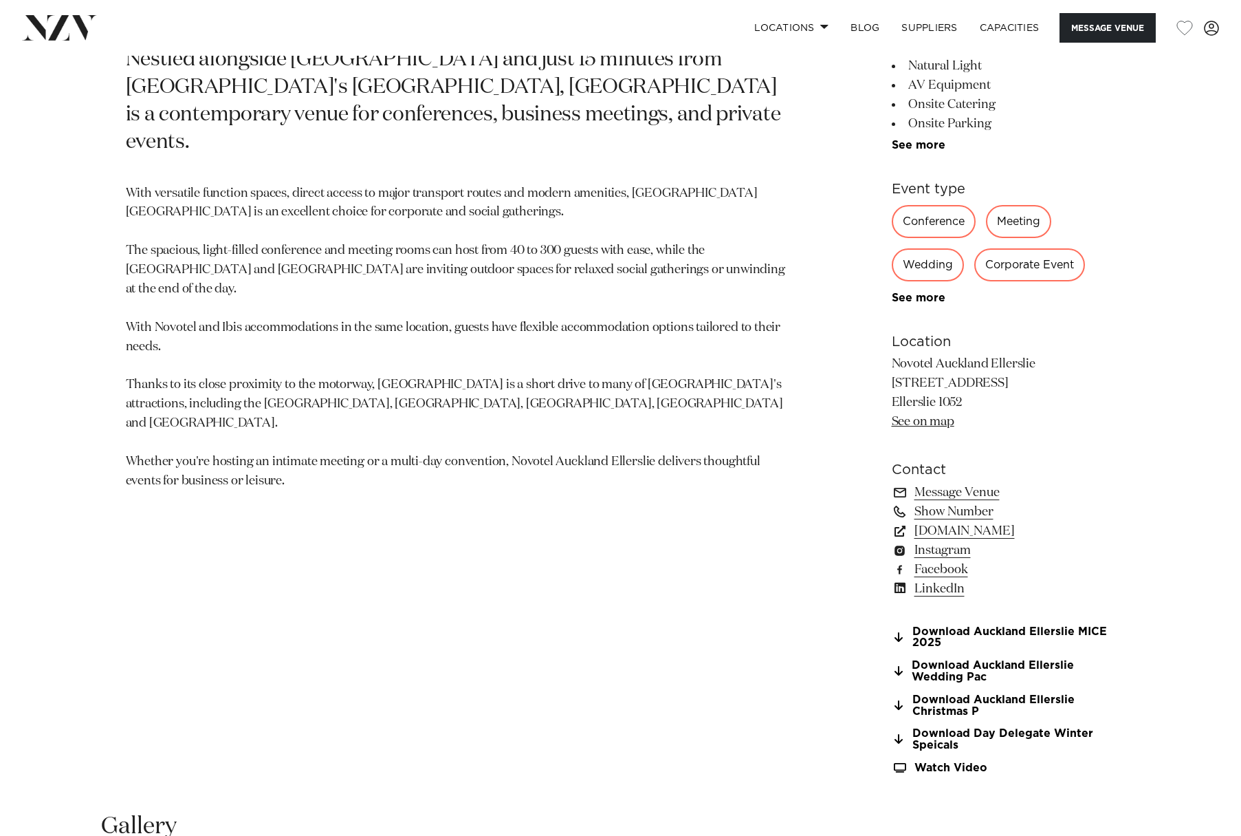
scroll to position [757, 0]
click at [1049, 698] on link "Download Auckland Ellerslie Christmas P" at bounding box center [1004, 704] width 224 height 23
click at [553, 651] on section "Auckland Novotel Auckland Ellerslie Nestled alongside Ellerslie Racecourse and …" at bounding box center [460, 362] width 668 height 853
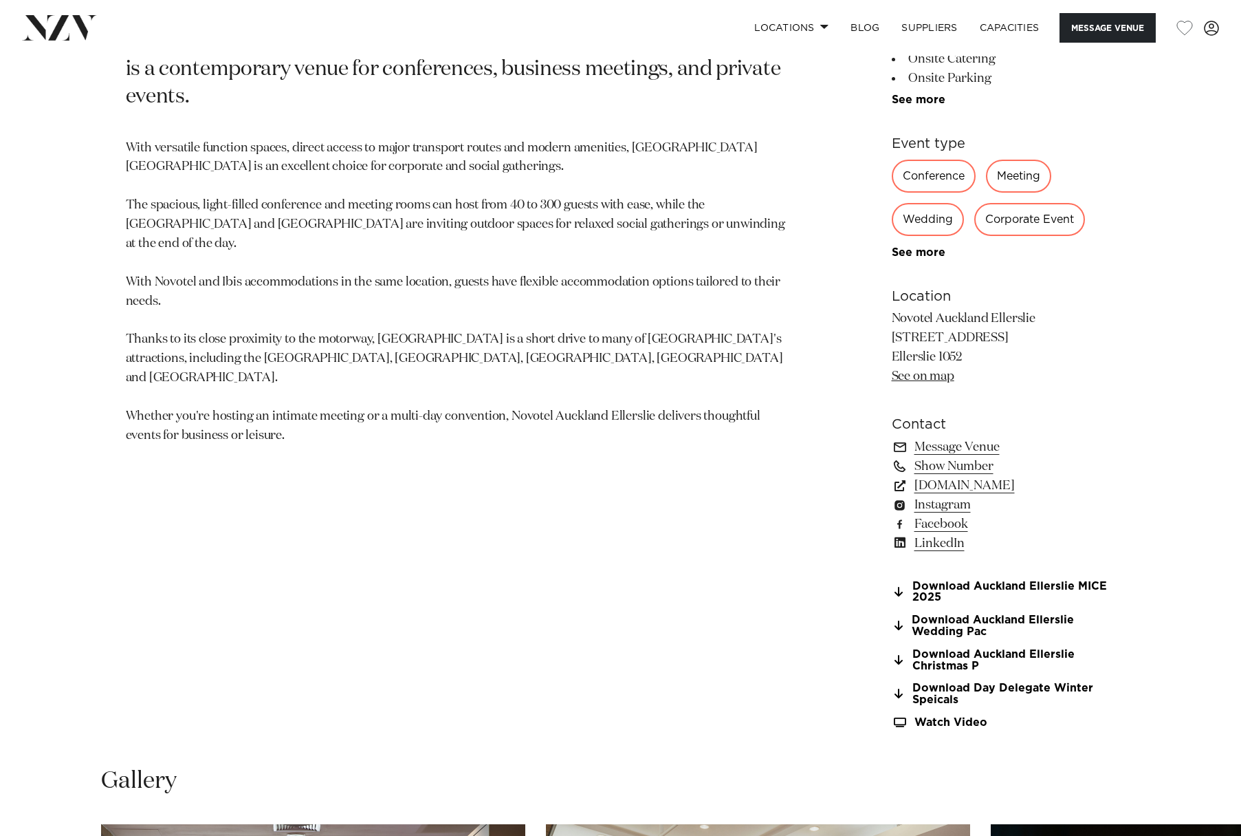
scroll to position [825, 0]
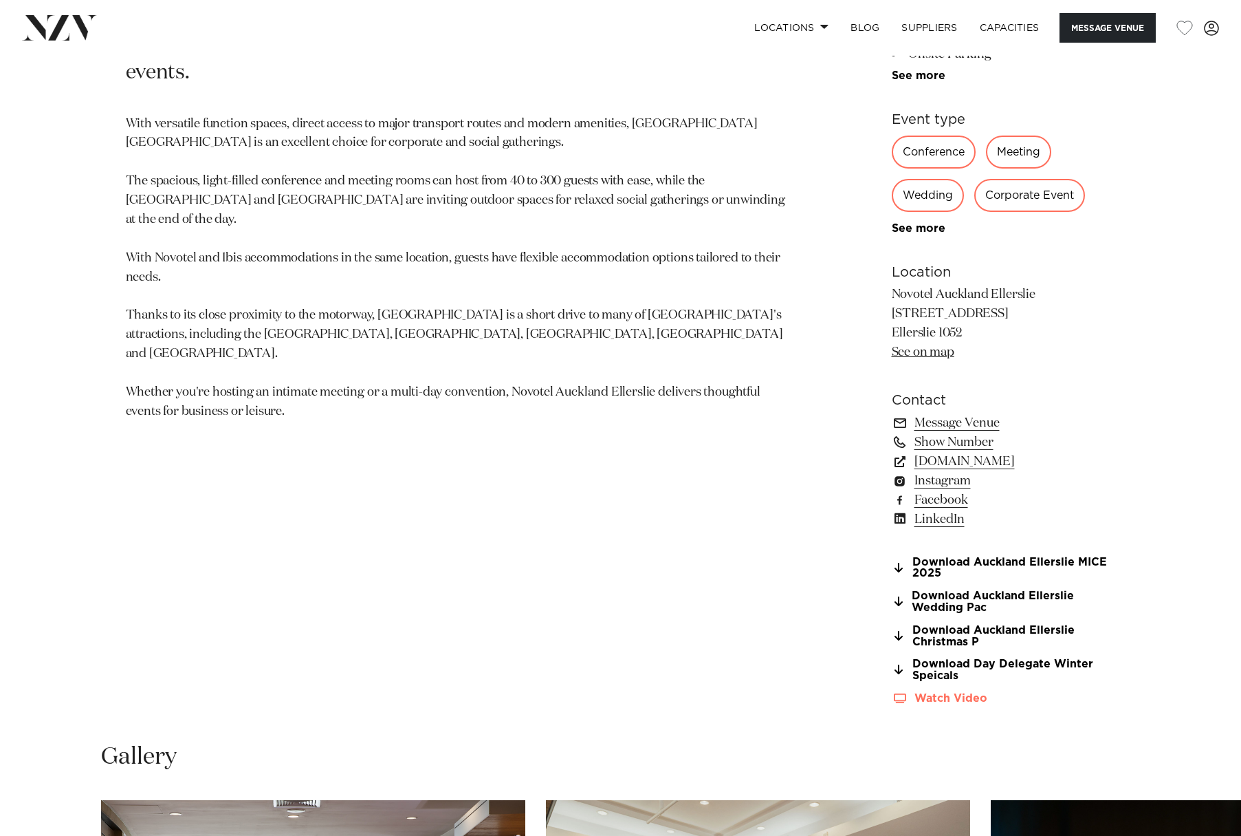
click at [953, 698] on link "Watch Video" at bounding box center [1004, 699] width 224 height 12
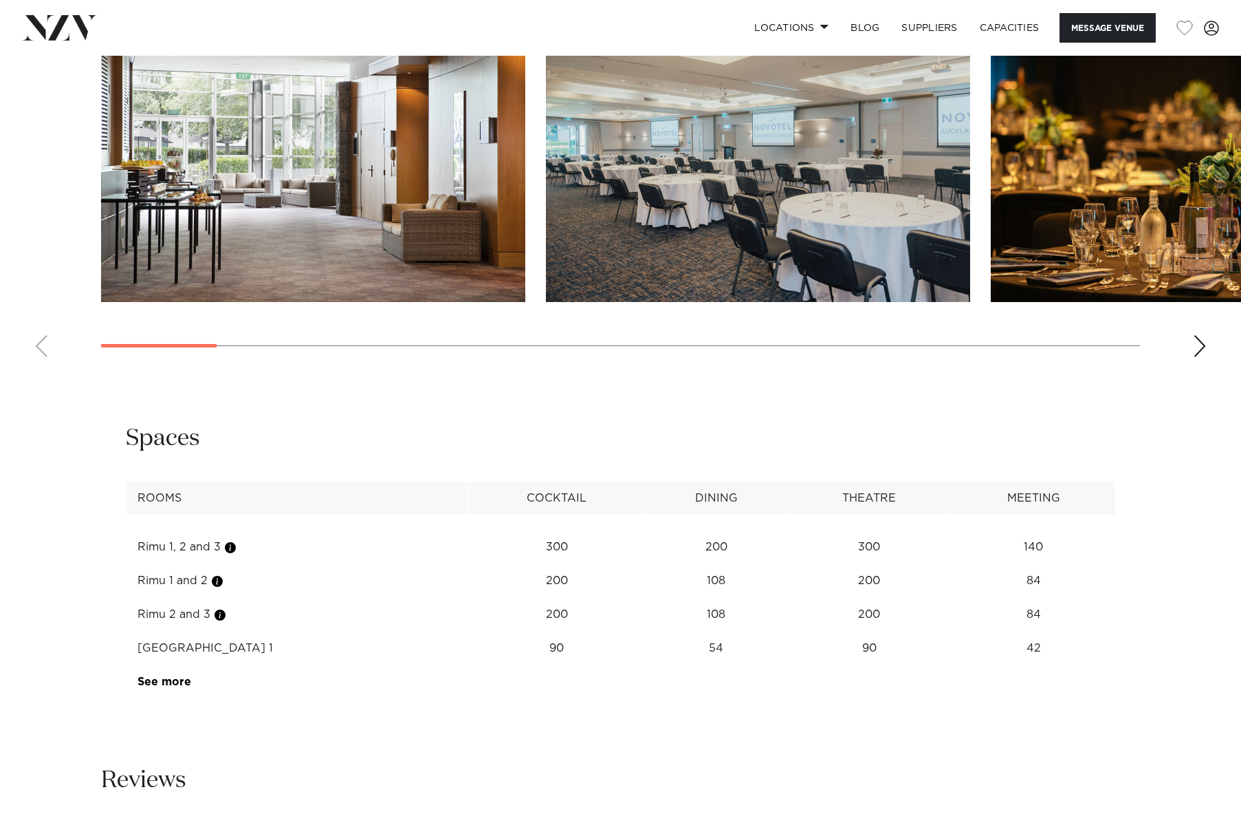
scroll to position [1651, 0]
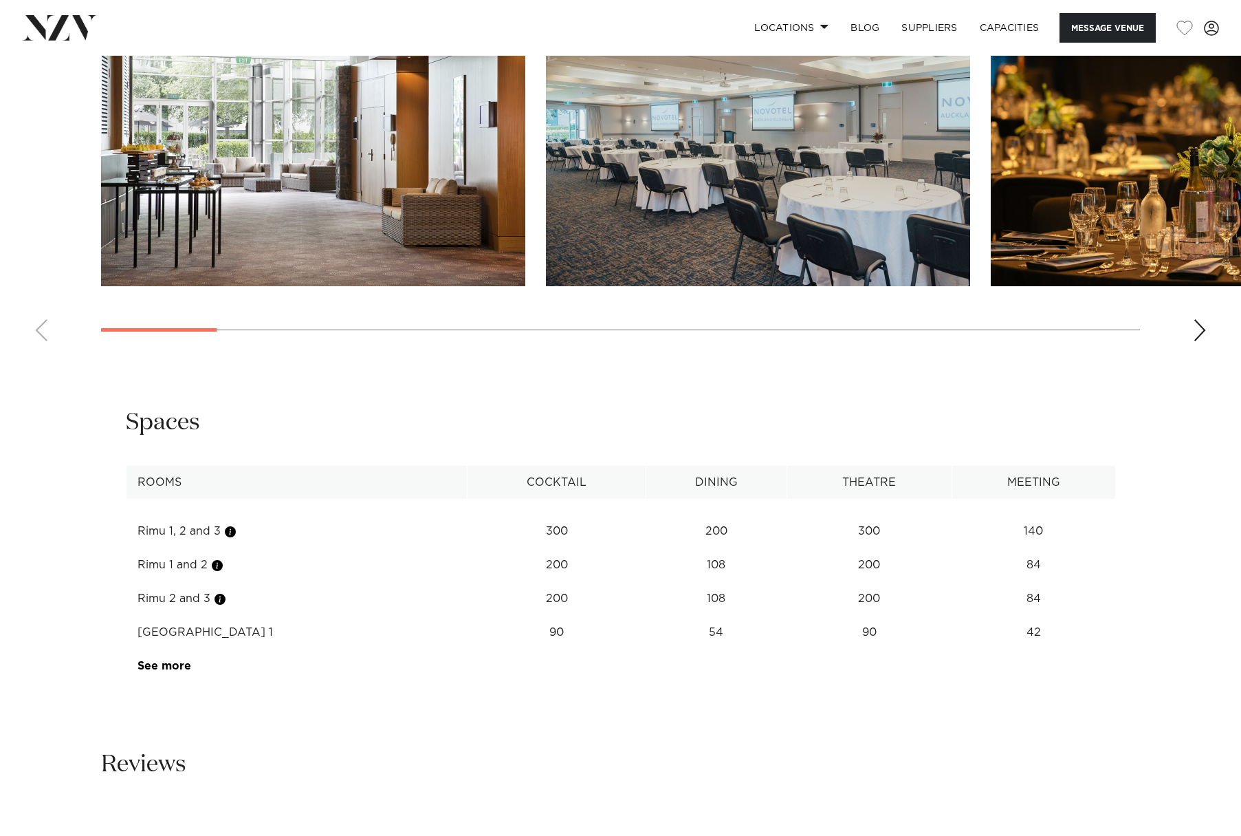
click at [145, 666] on link "See more" at bounding box center [191, 665] width 107 height 11
click at [1201, 334] on div "Next slide" at bounding box center [1200, 330] width 14 height 22
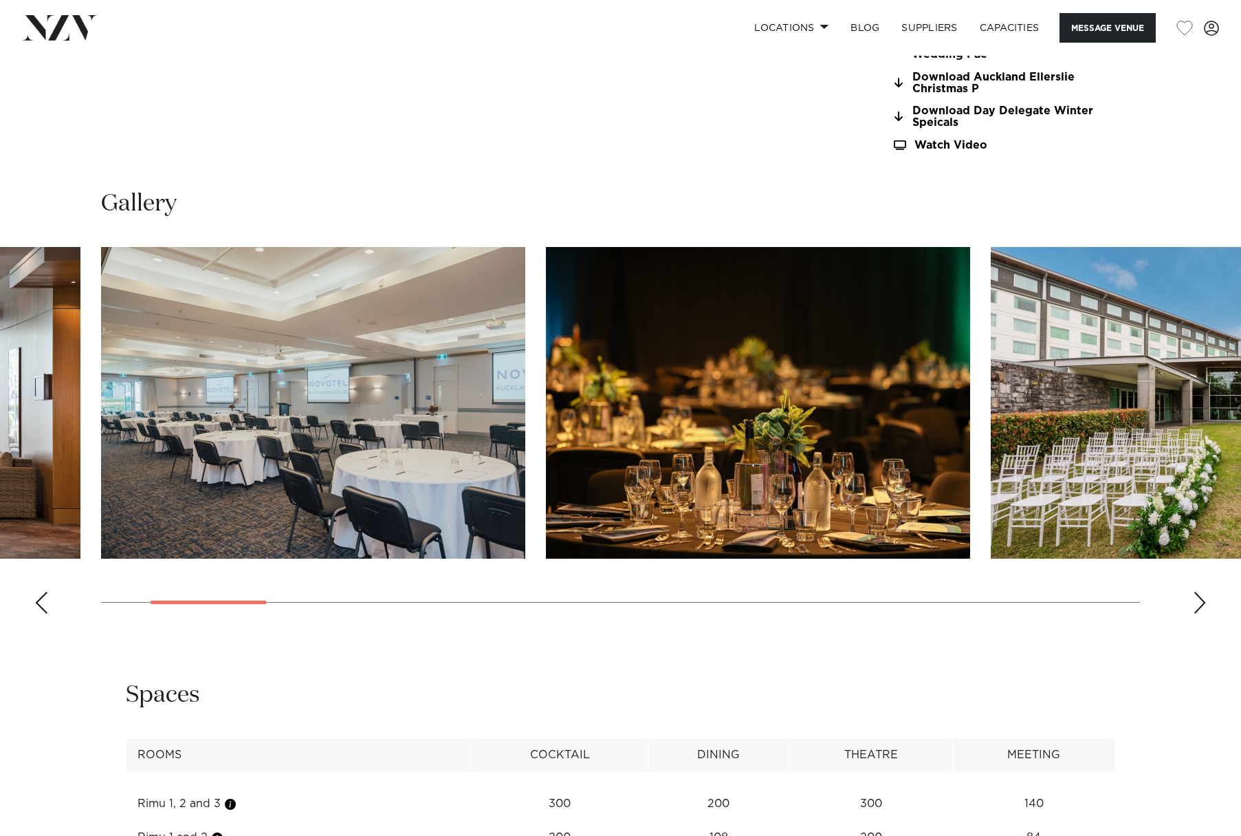
scroll to position [1375, 0]
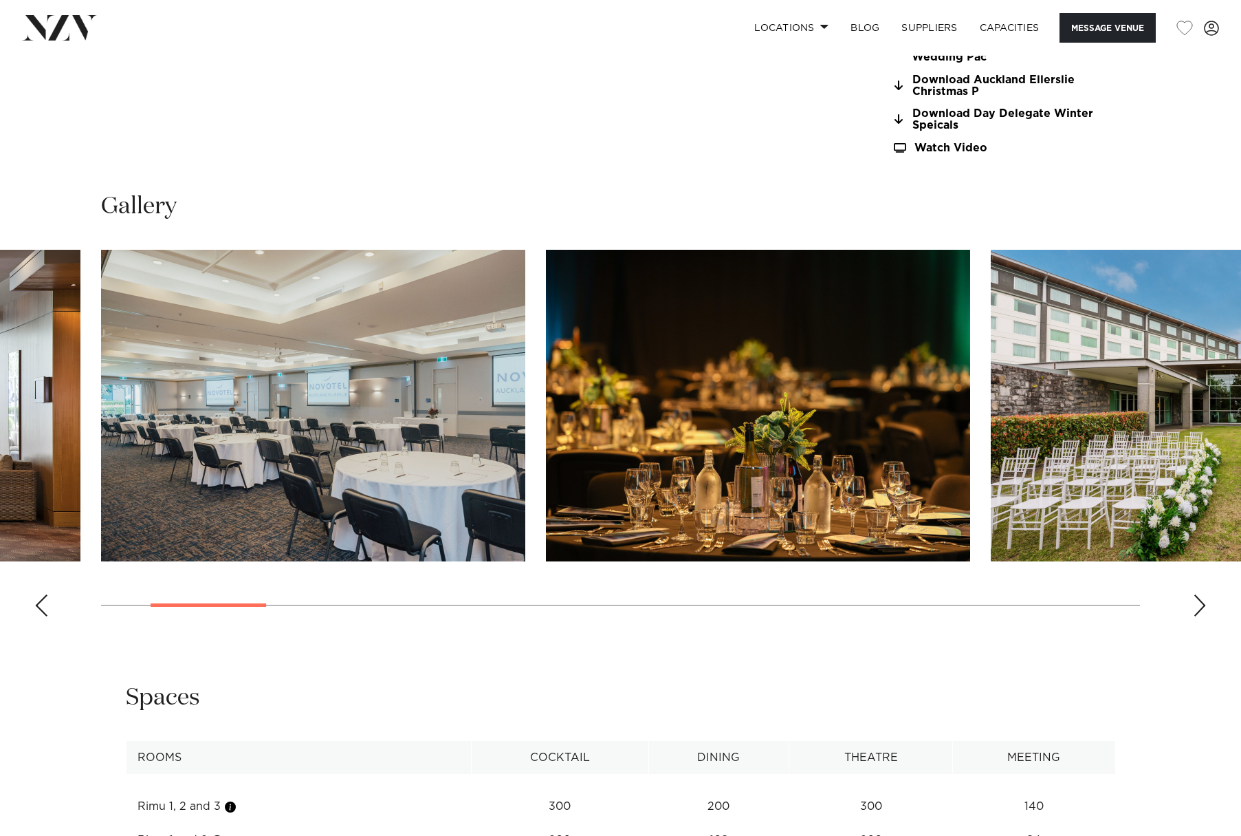
click at [1205, 599] on div "Next slide" at bounding box center [1200, 605] width 14 height 22
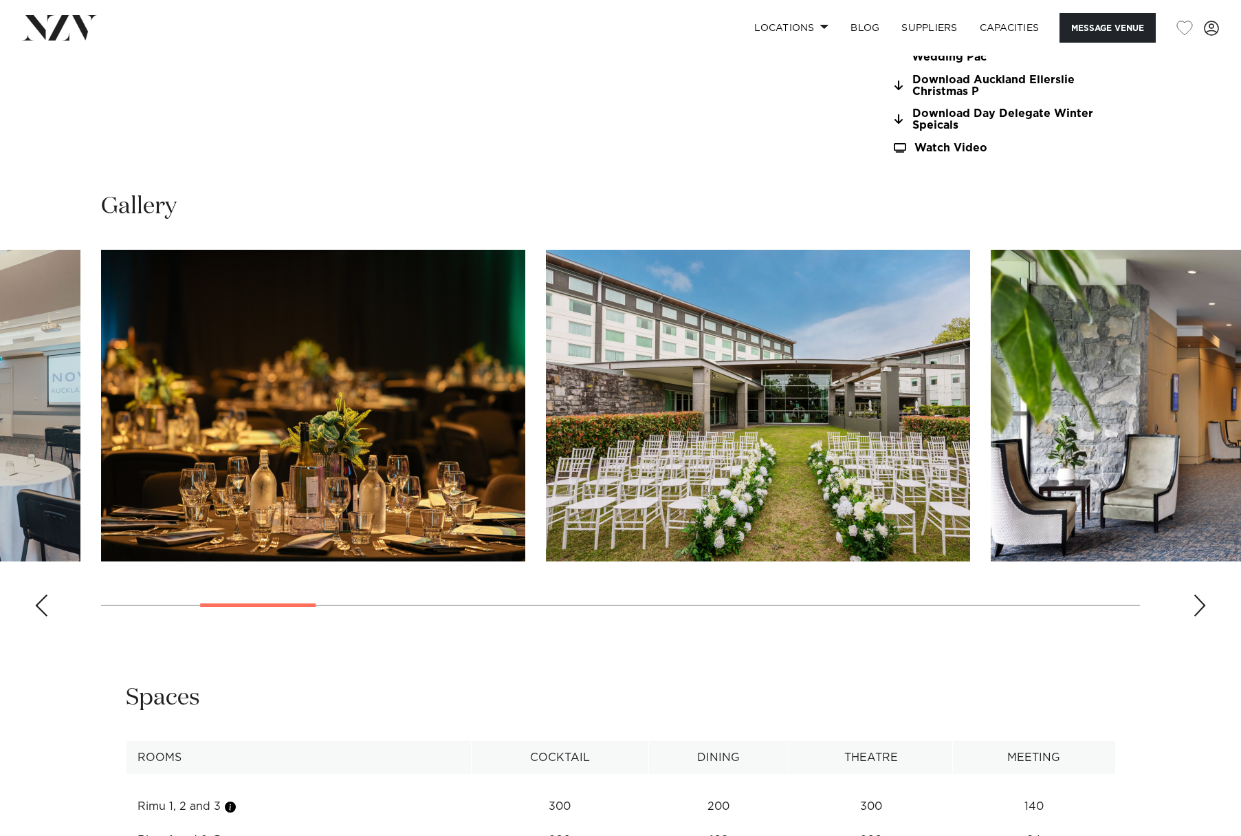
click at [1205, 602] on div "Next slide" at bounding box center [1200, 605] width 14 height 22
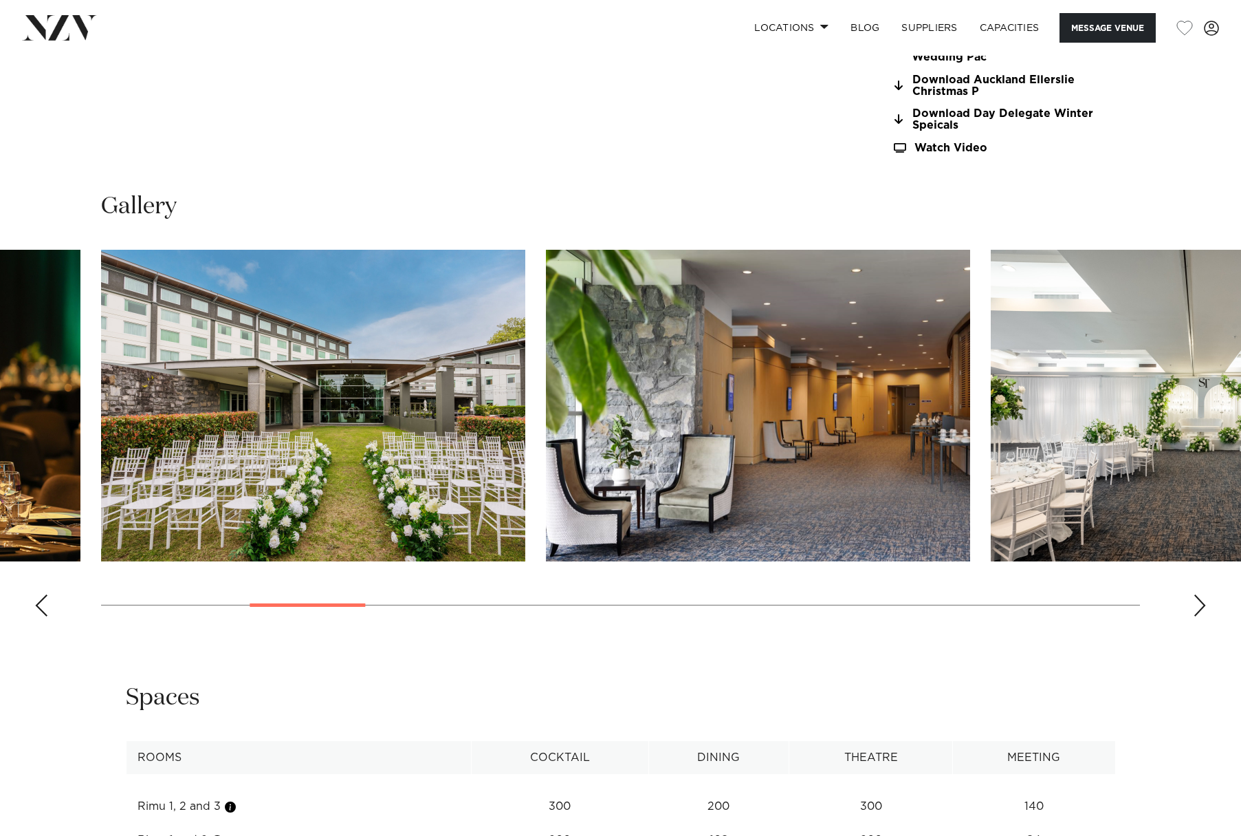
click at [1205, 602] on div "Next slide" at bounding box center [1200, 605] width 14 height 22
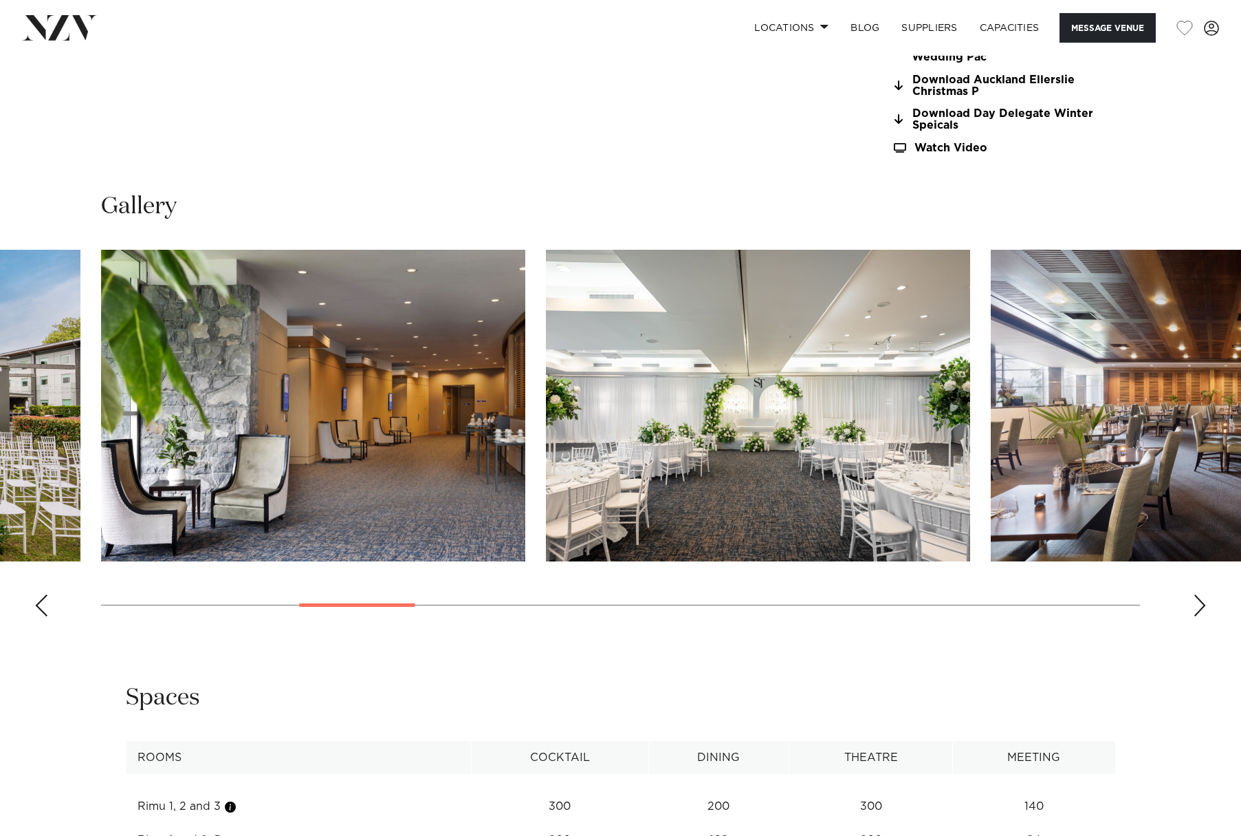
click at [1203, 603] on div "Next slide" at bounding box center [1200, 605] width 14 height 22
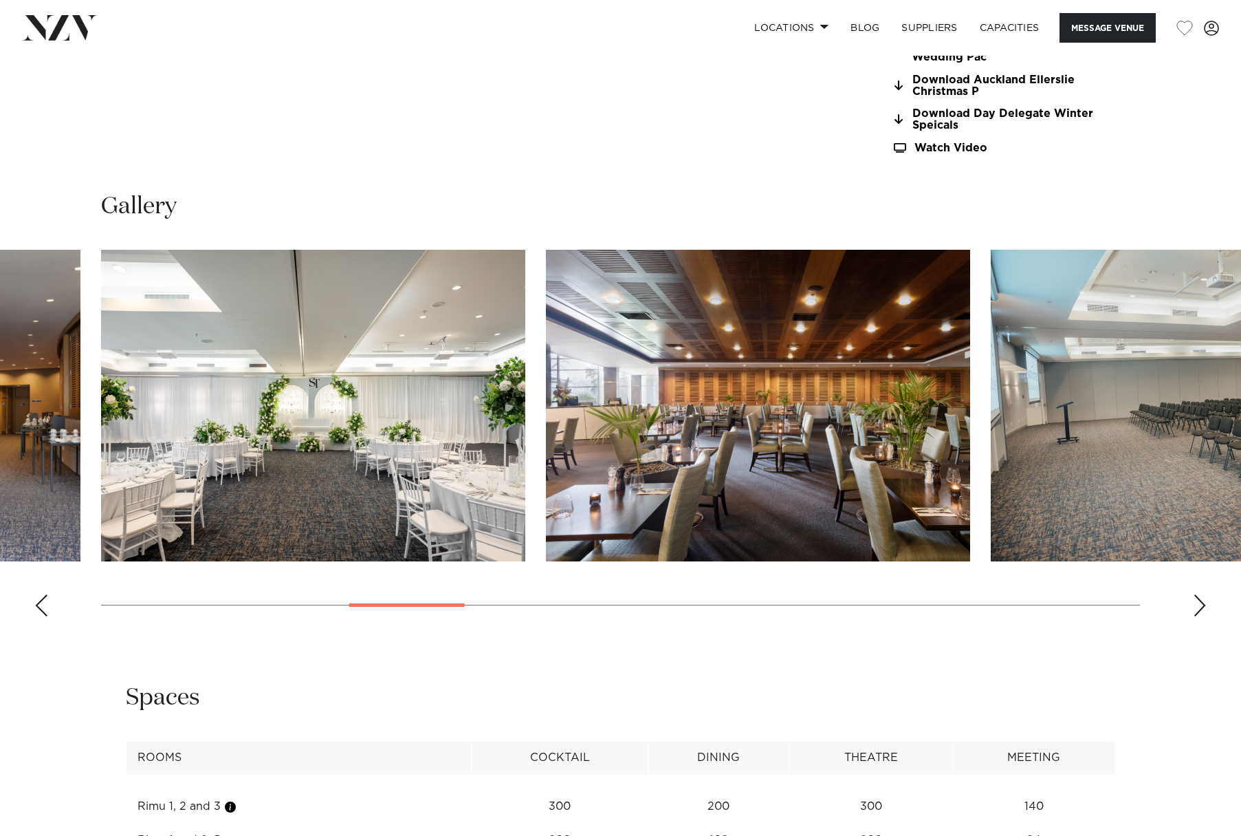
click at [1203, 603] on div "Next slide" at bounding box center [1200, 605] width 14 height 22
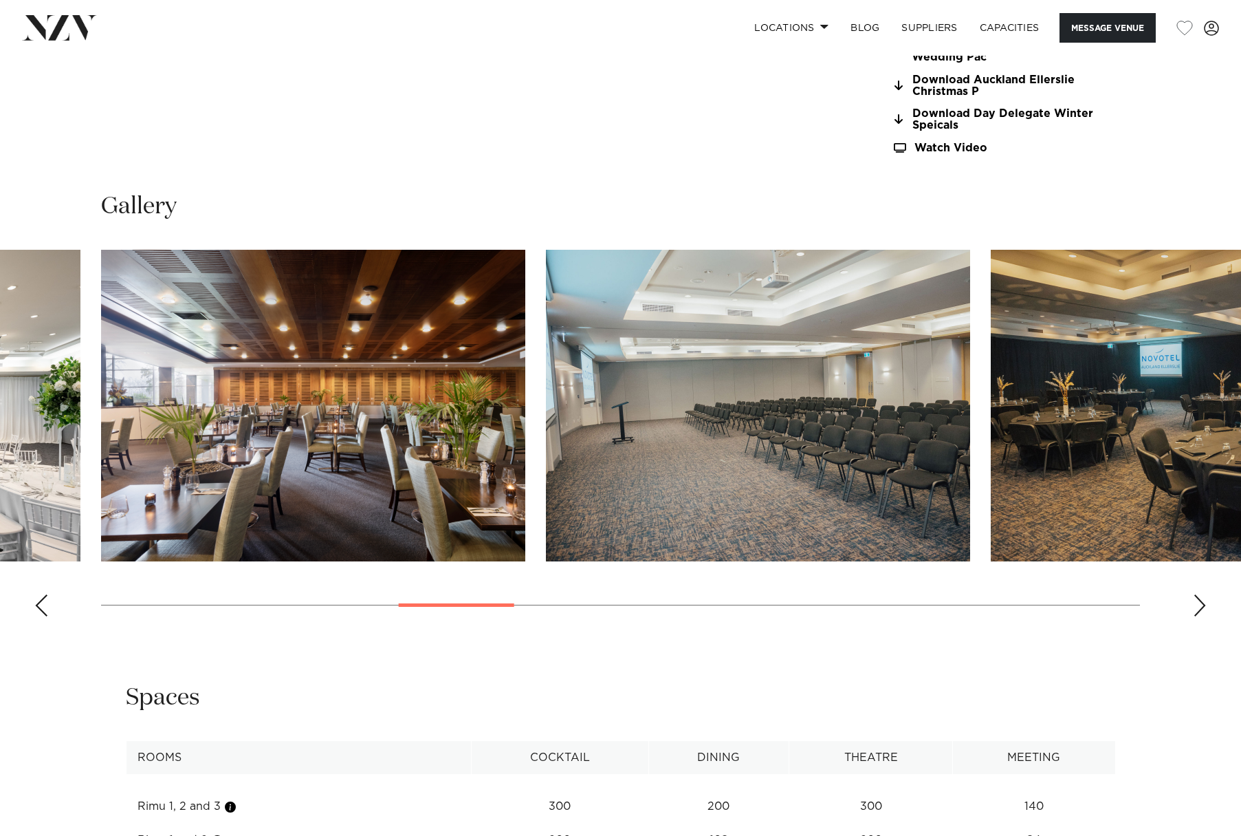
click at [1201, 605] on div "Next slide" at bounding box center [1200, 605] width 14 height 22
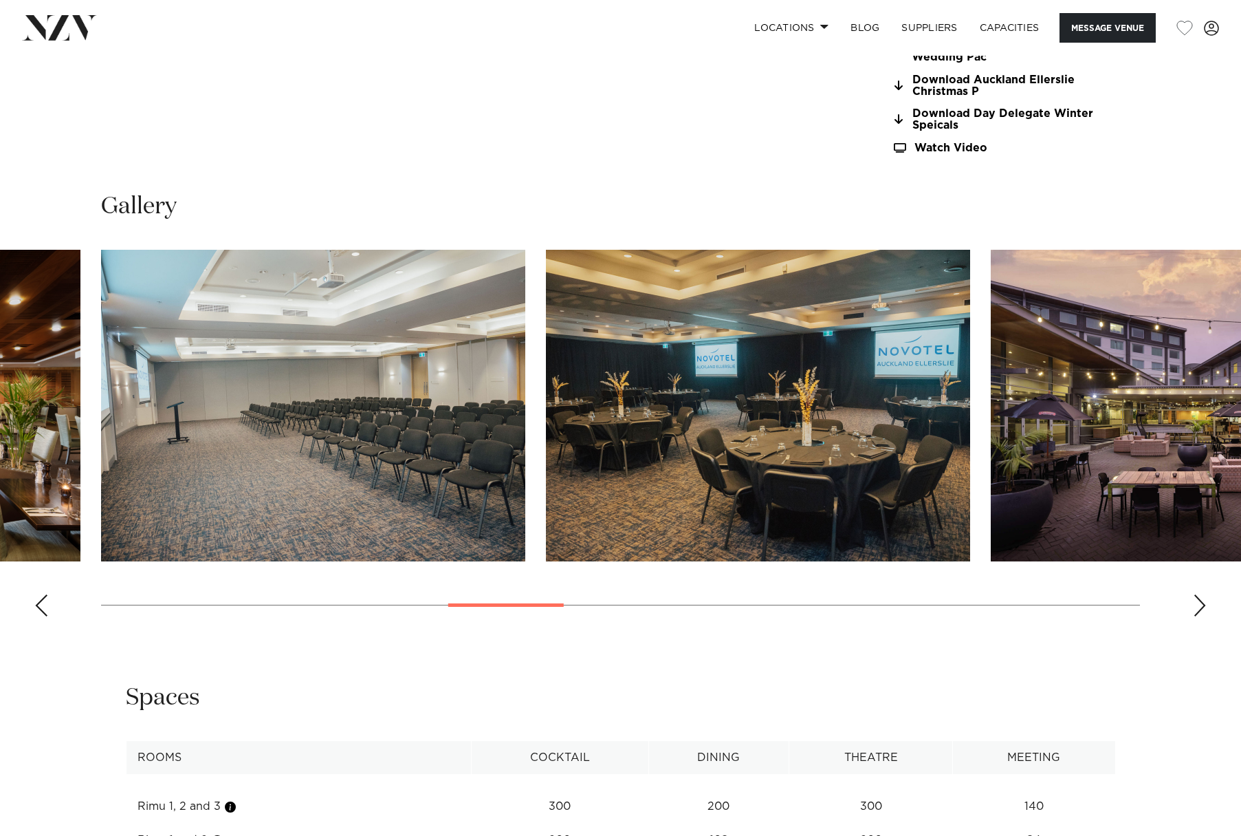
click at [1200, 605] on div "Next slide" at bounding box center [1200, 605] width 14 height 22
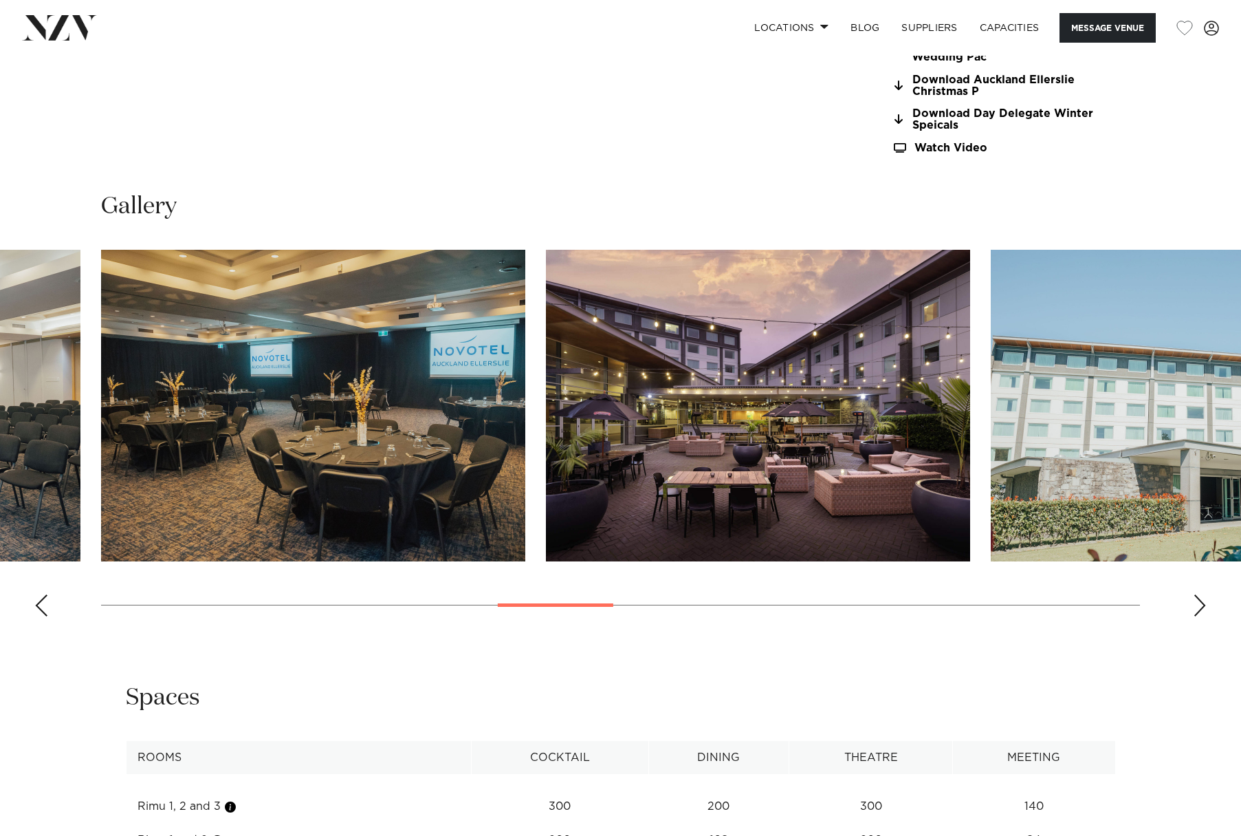
click at [673, 411] on img "10 / 21" at bounding box center [758, 406] width 424 height 312
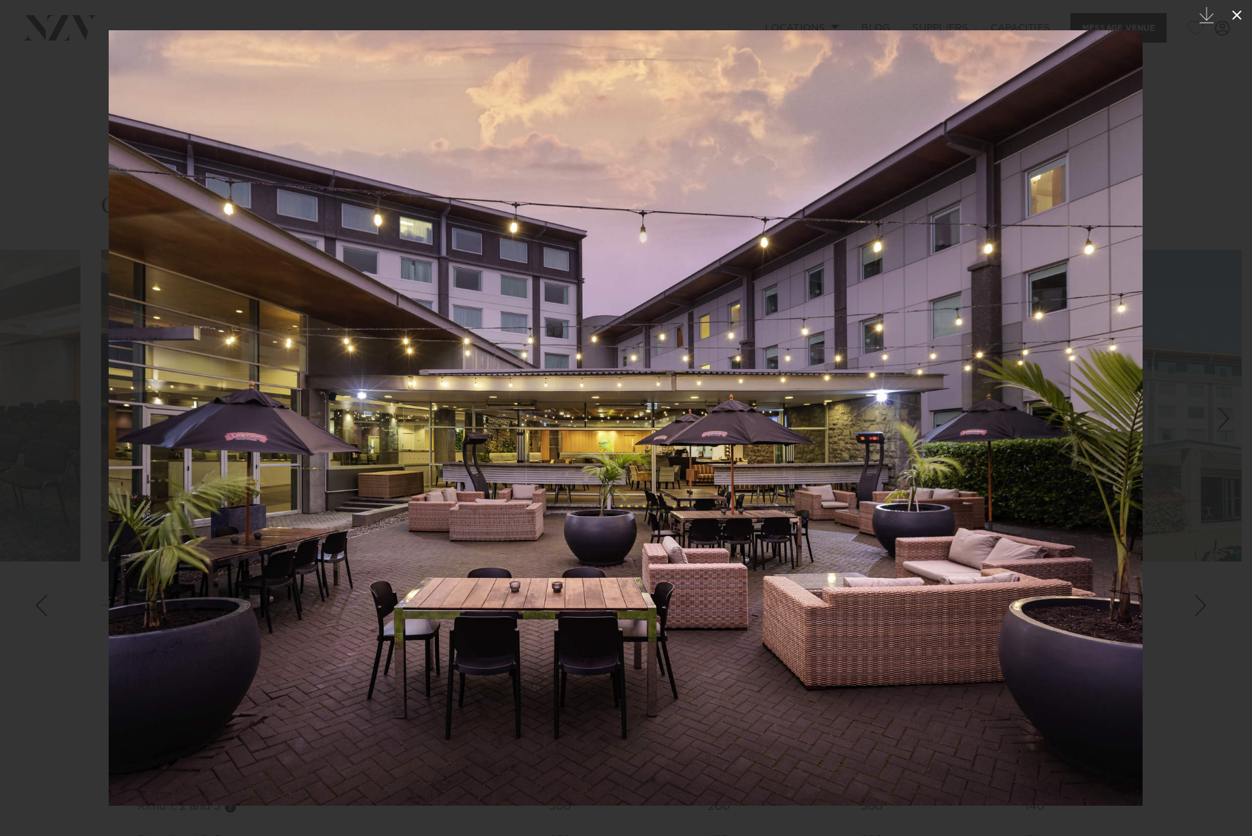
click at [1239, 12] on icon at bounding box center [1237, 15] width 10 height 10
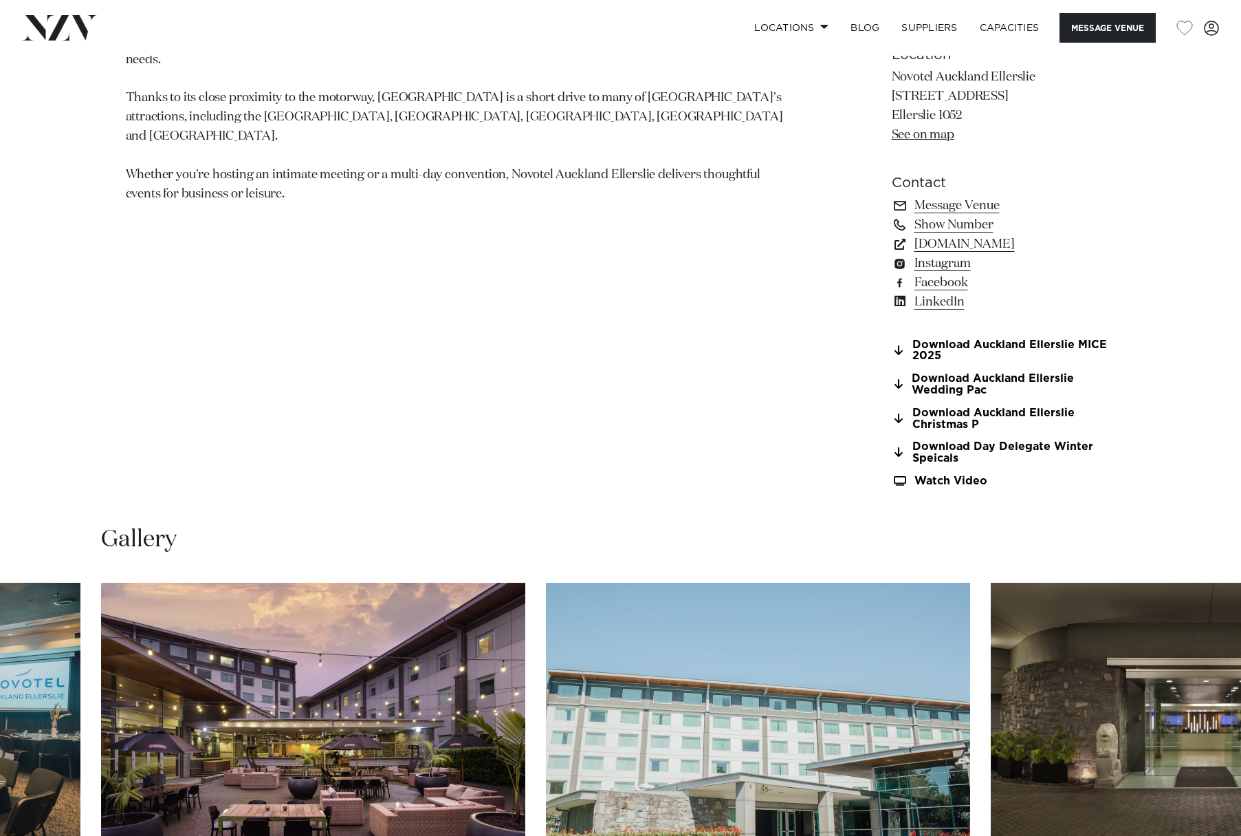
scroll to position [825, 0]
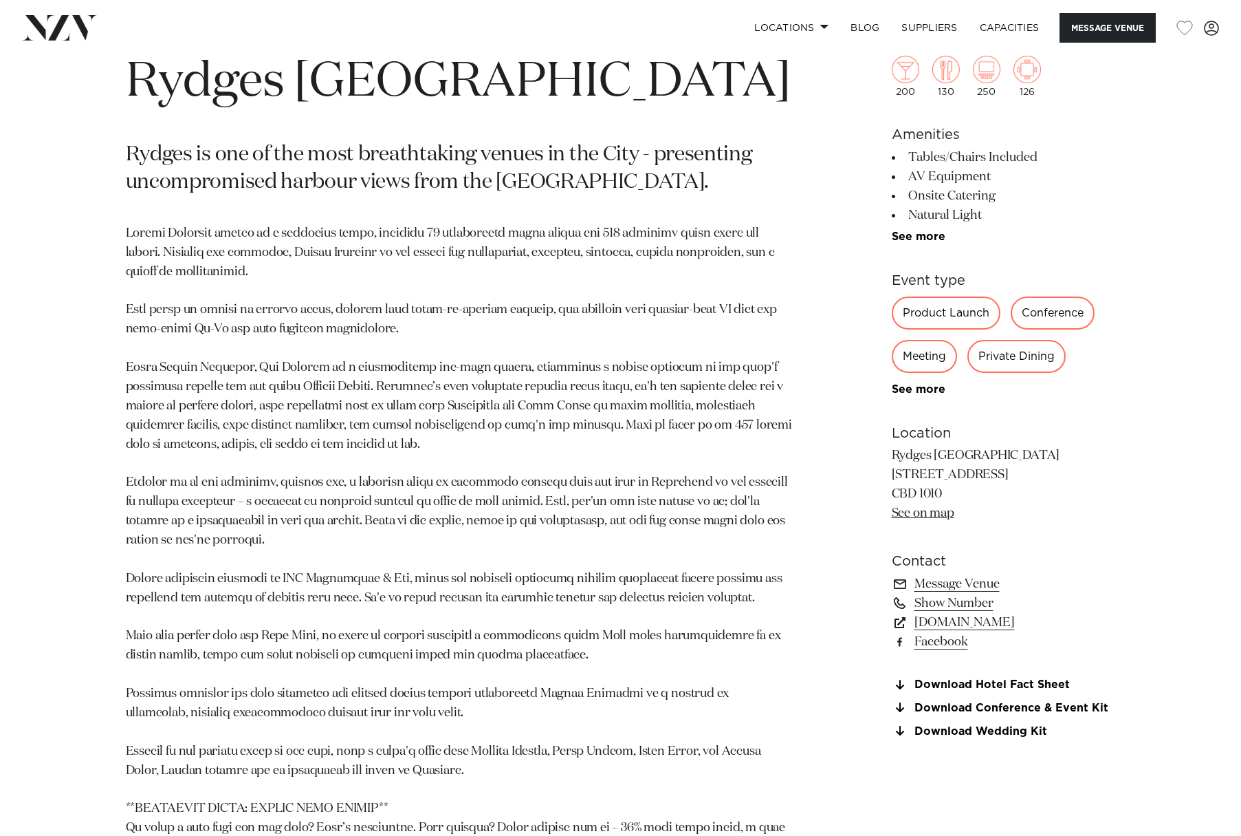
scroll to position [688, 0]
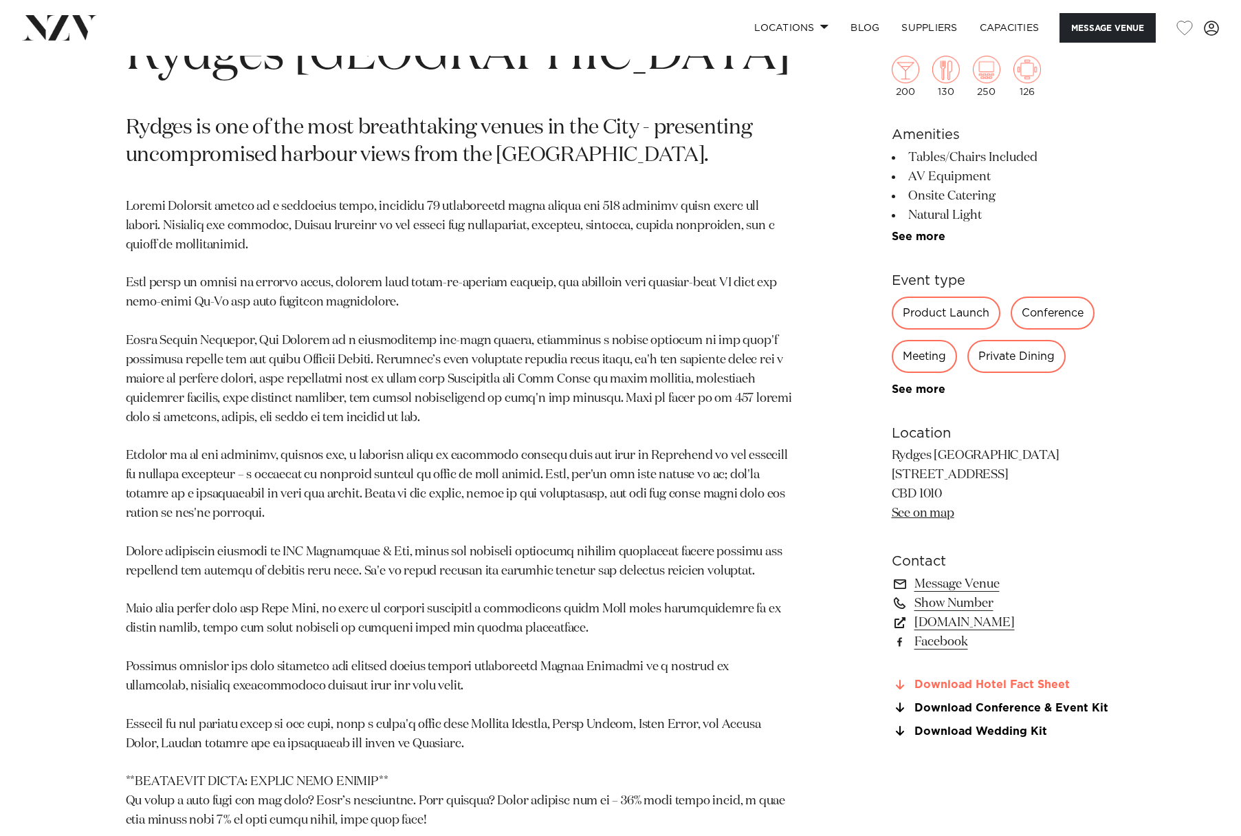
click at [1031, 688] on link "Download Hotel Fact Sheet" at bounding box center [1004, 685] width 224 height 12
click at [1045, 711] on link "Download Conference & Event Kit" at bounding box center [1004, 707] width 224 height 12
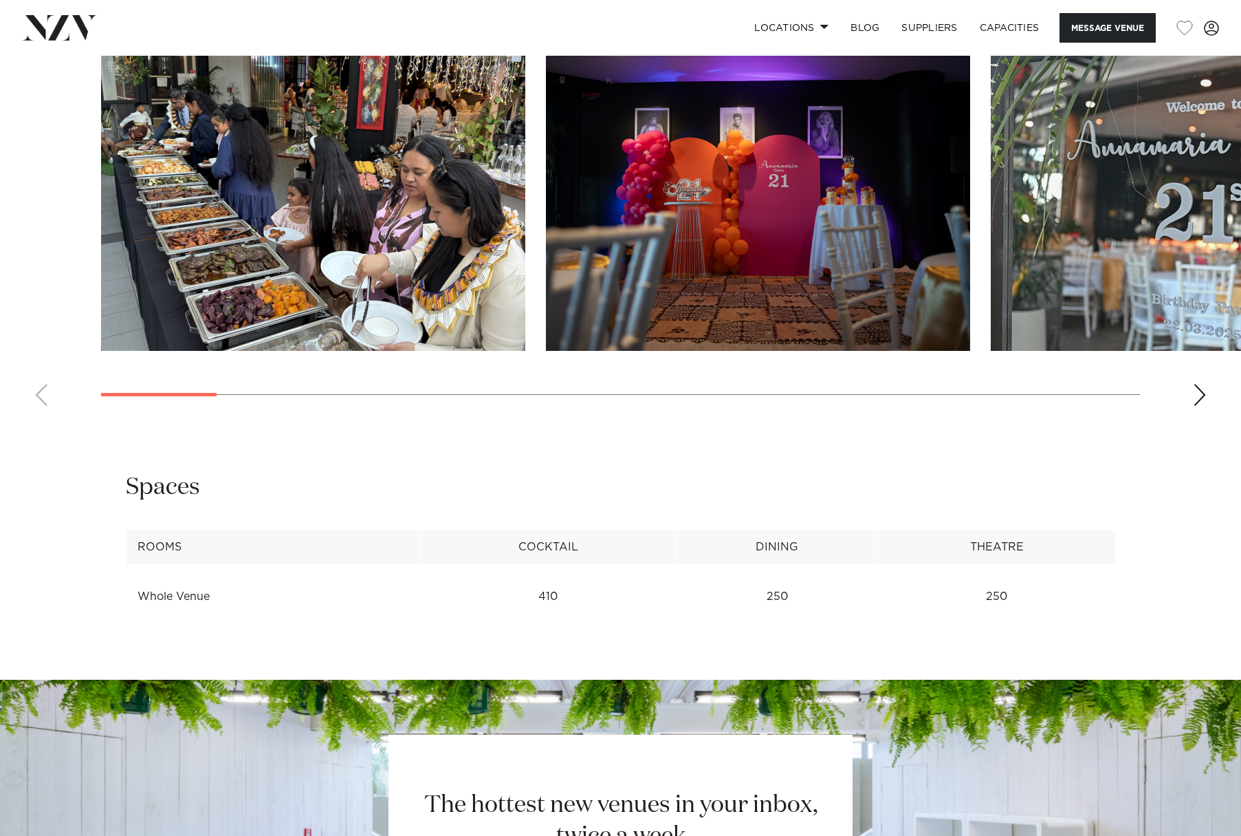
scroll to position [1444, 0]
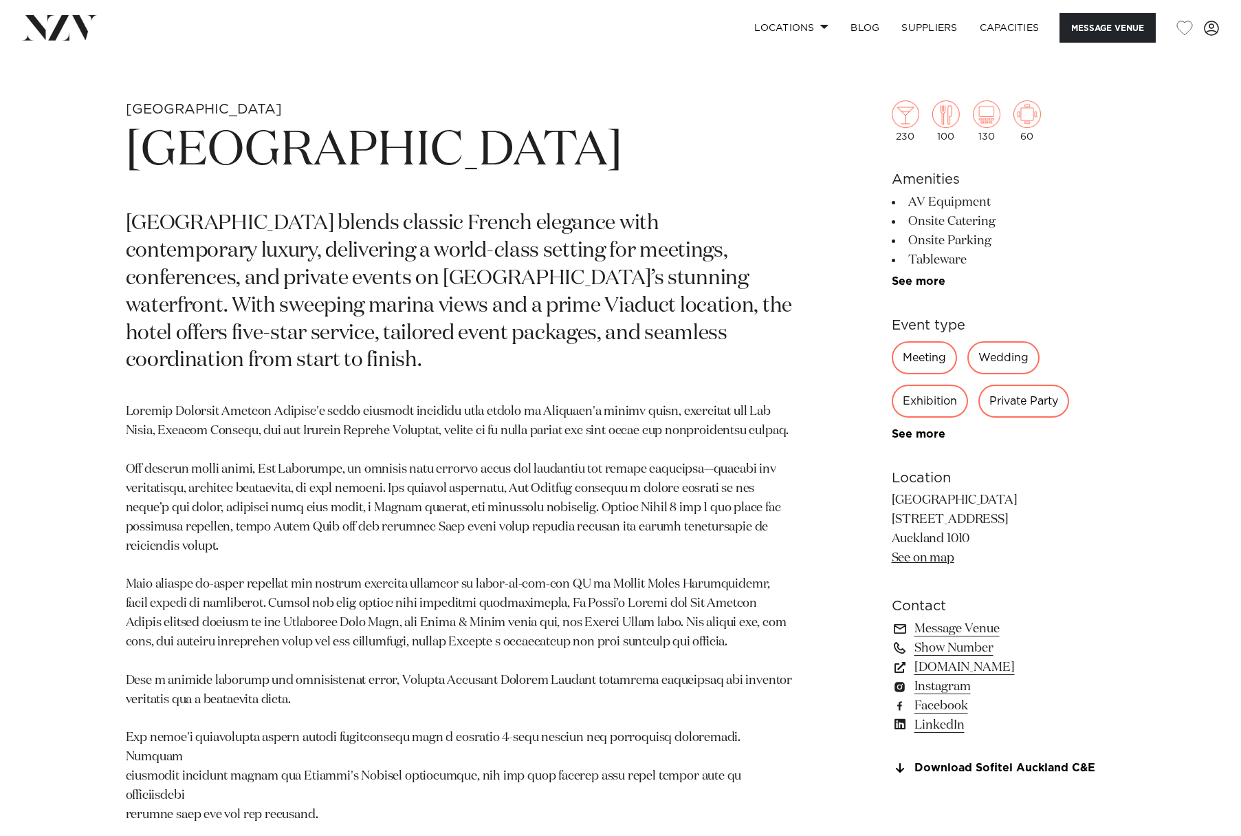
scroll to position [825, 0]
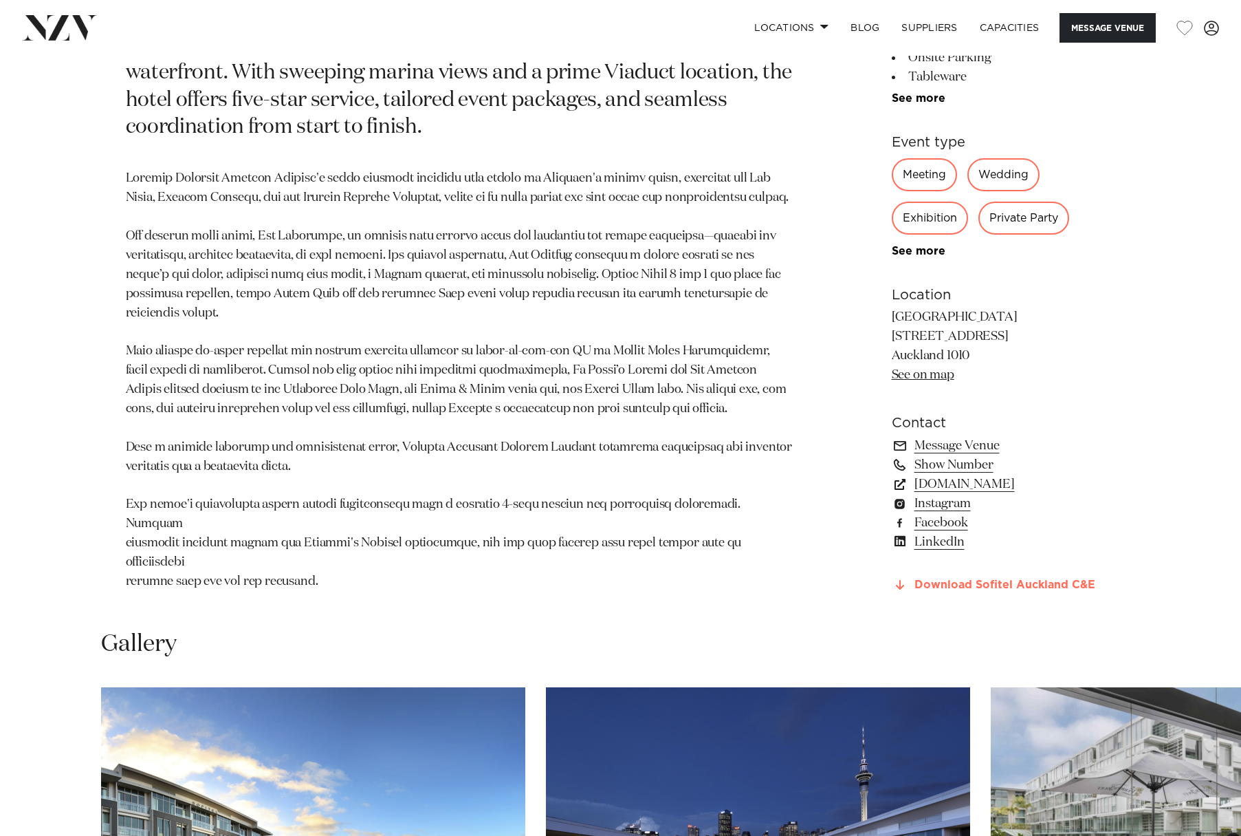
click at [1027, 591] on link "Download Sofitel Auckland C&E" at bounding box center [1004, 585] width 224 height 12
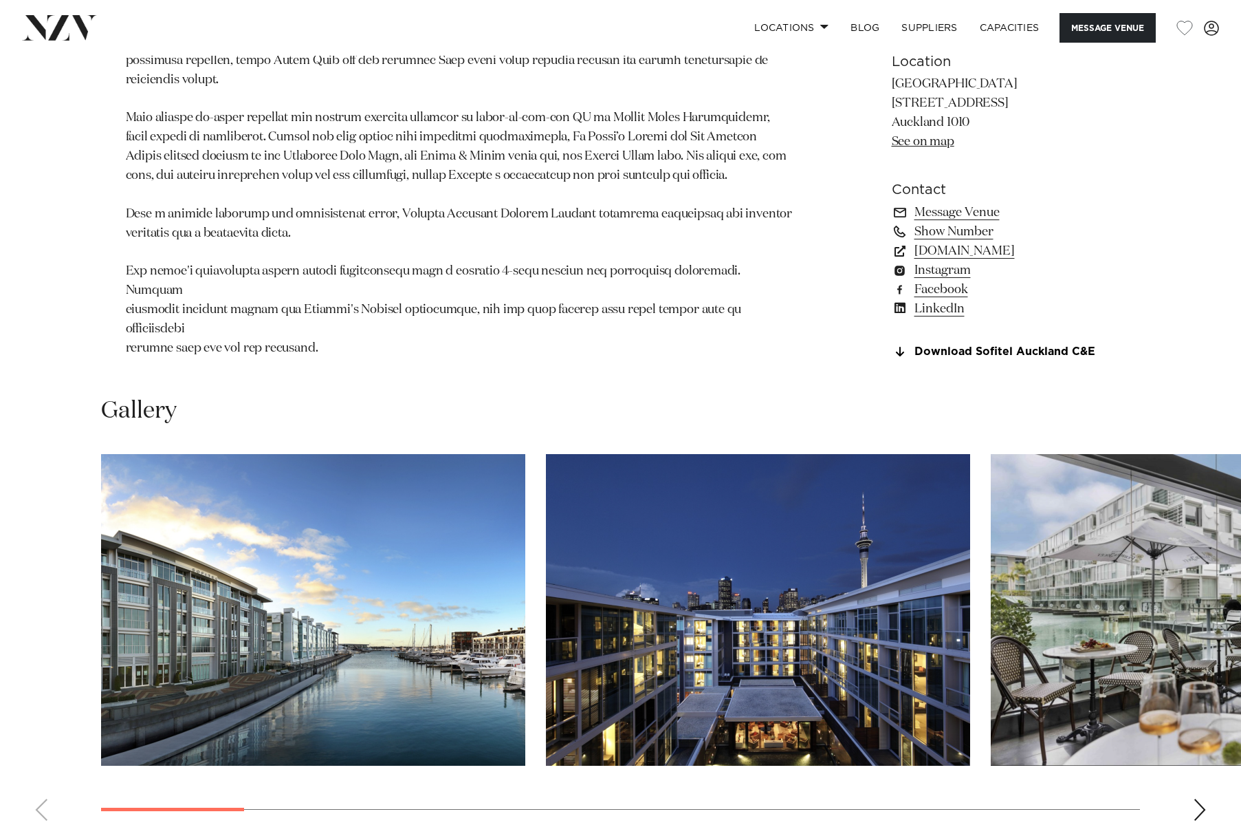
scroll to position [1238, 0]
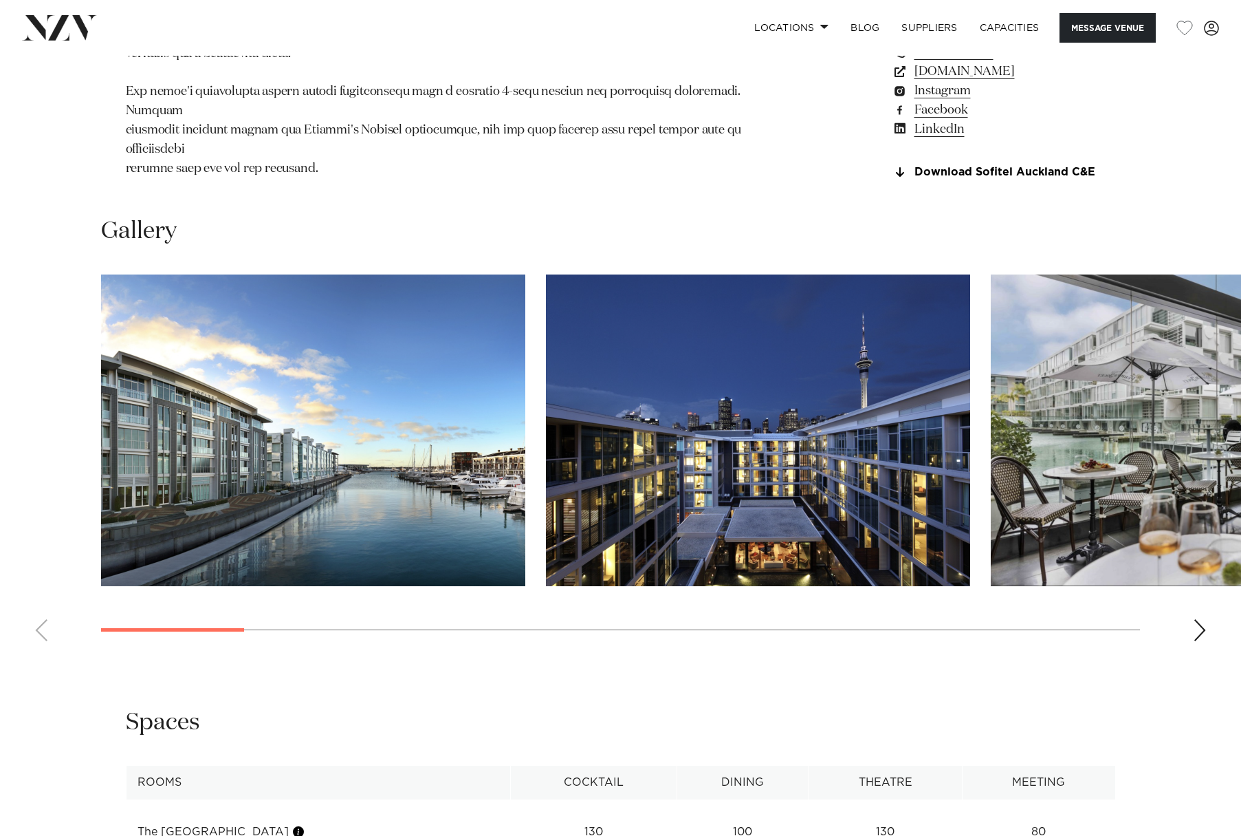
click at [1199, 641] on div "Next slide" at bounding box center [1200, 630] width 14 height 22
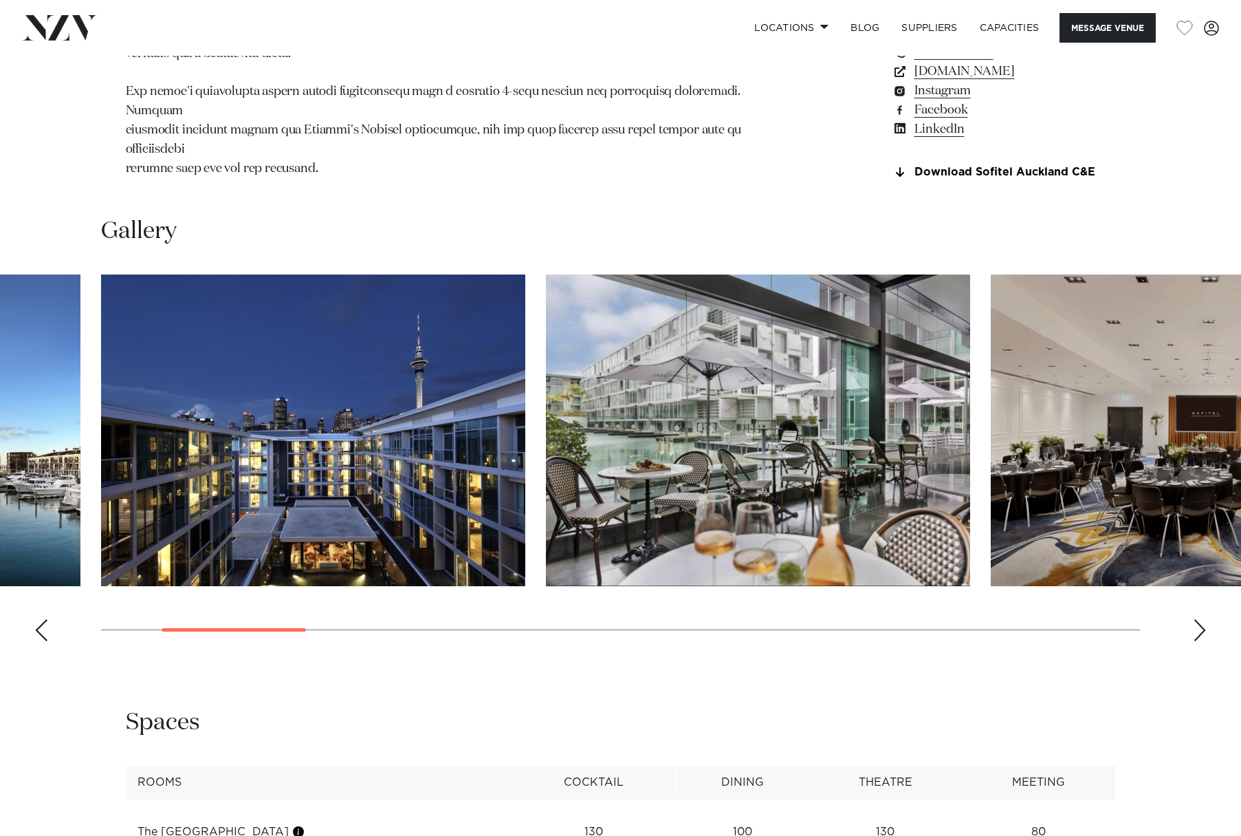
click at [1199, 641] on div "Next slide" at bounding box center [1200, 630] width 14 height 22
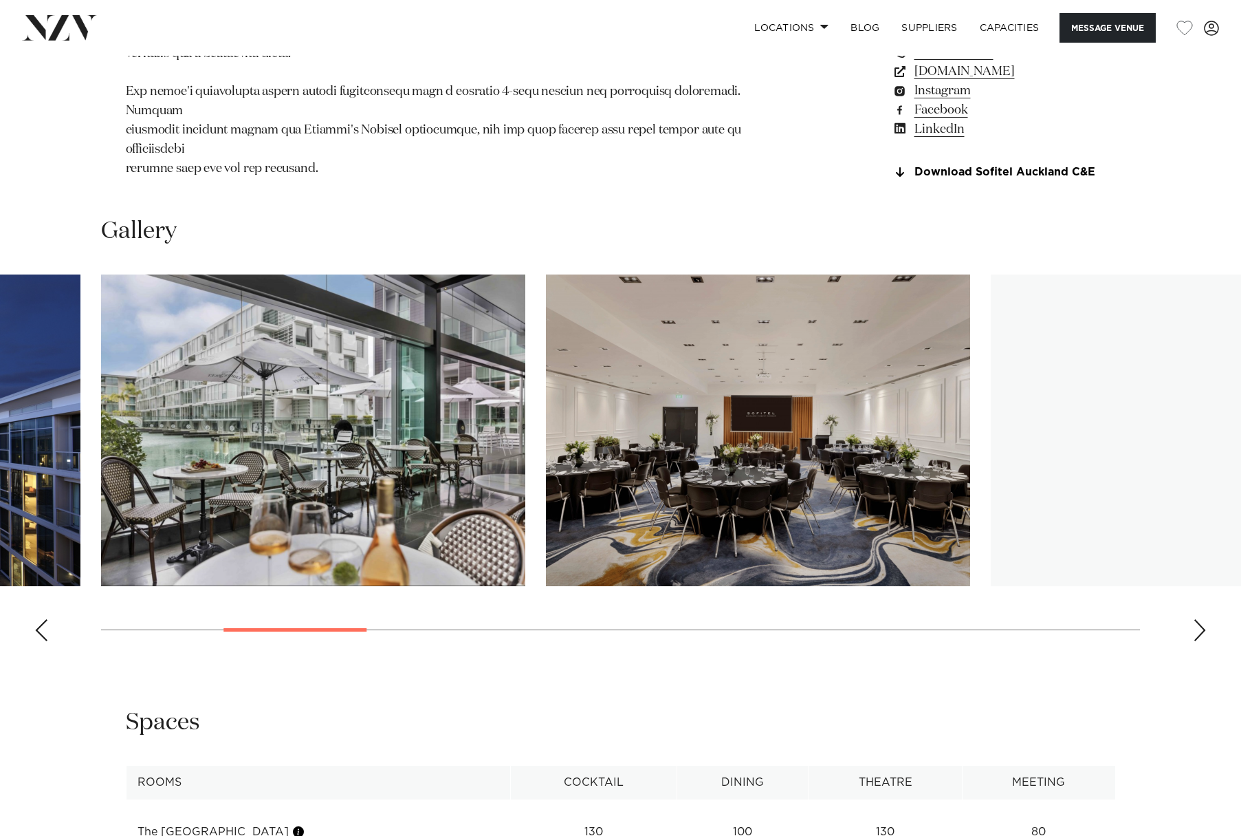
click at [1199, 641] on div "Next slide" at bounding box center [1200, 630] width 14 height 22
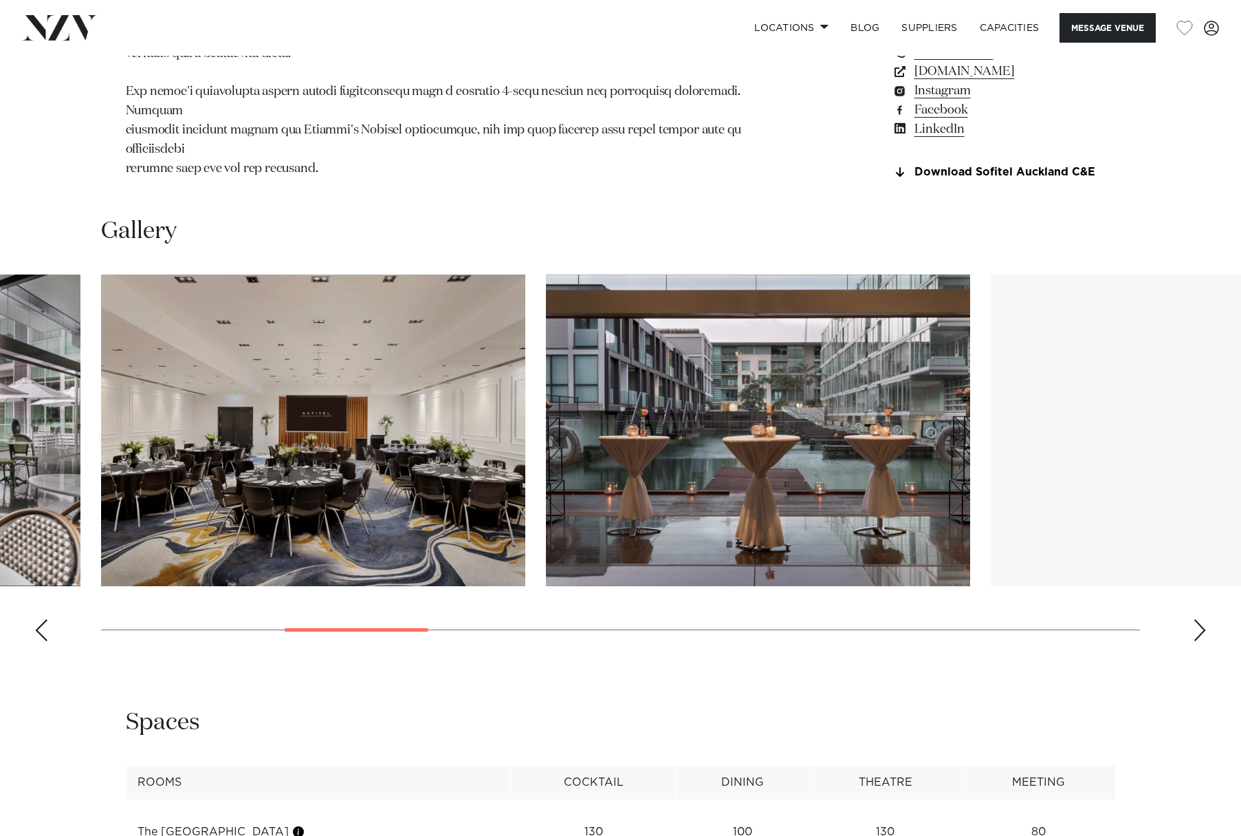
click at [1199, 641] on div "Next slide" at bounding box center [1200, 630] width 14 height 22
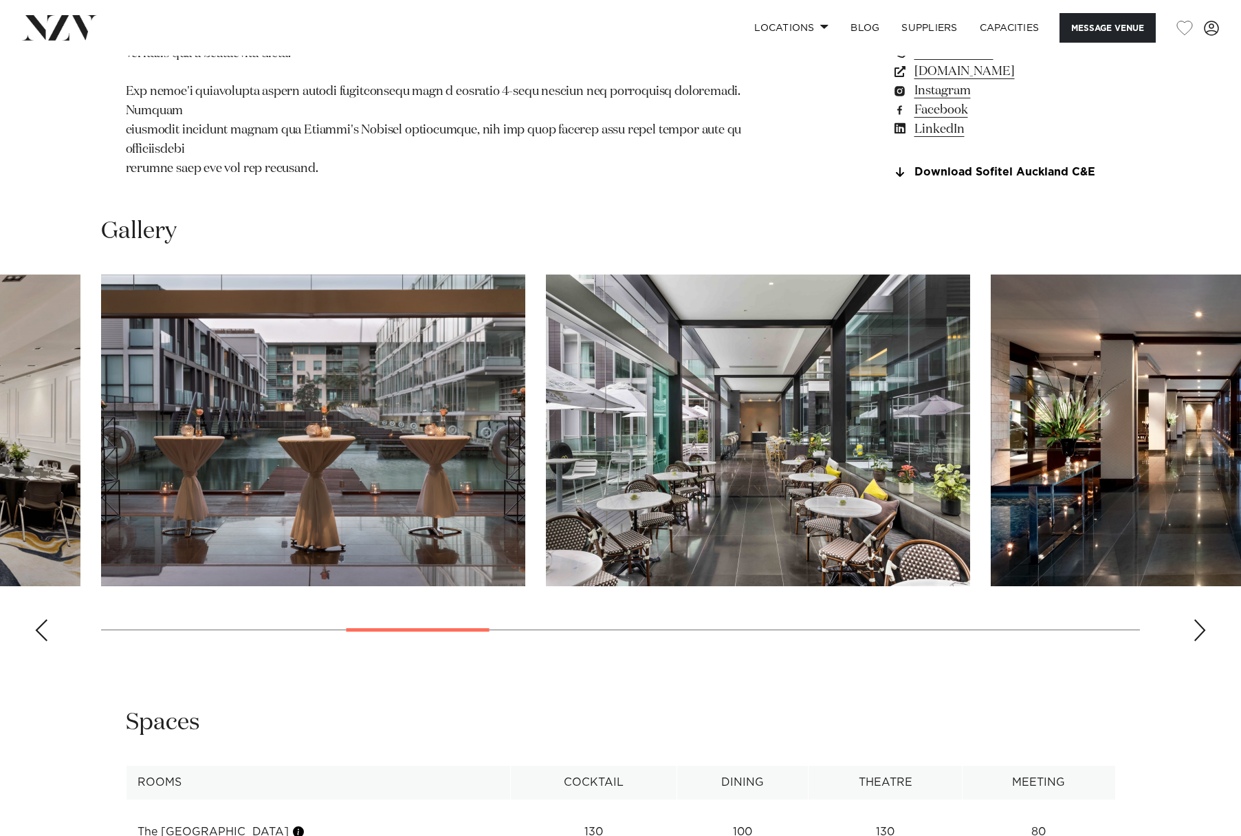
click at [1199, 641] on div "Next slide" at bounding box center [1200, 630] width 14 height 22
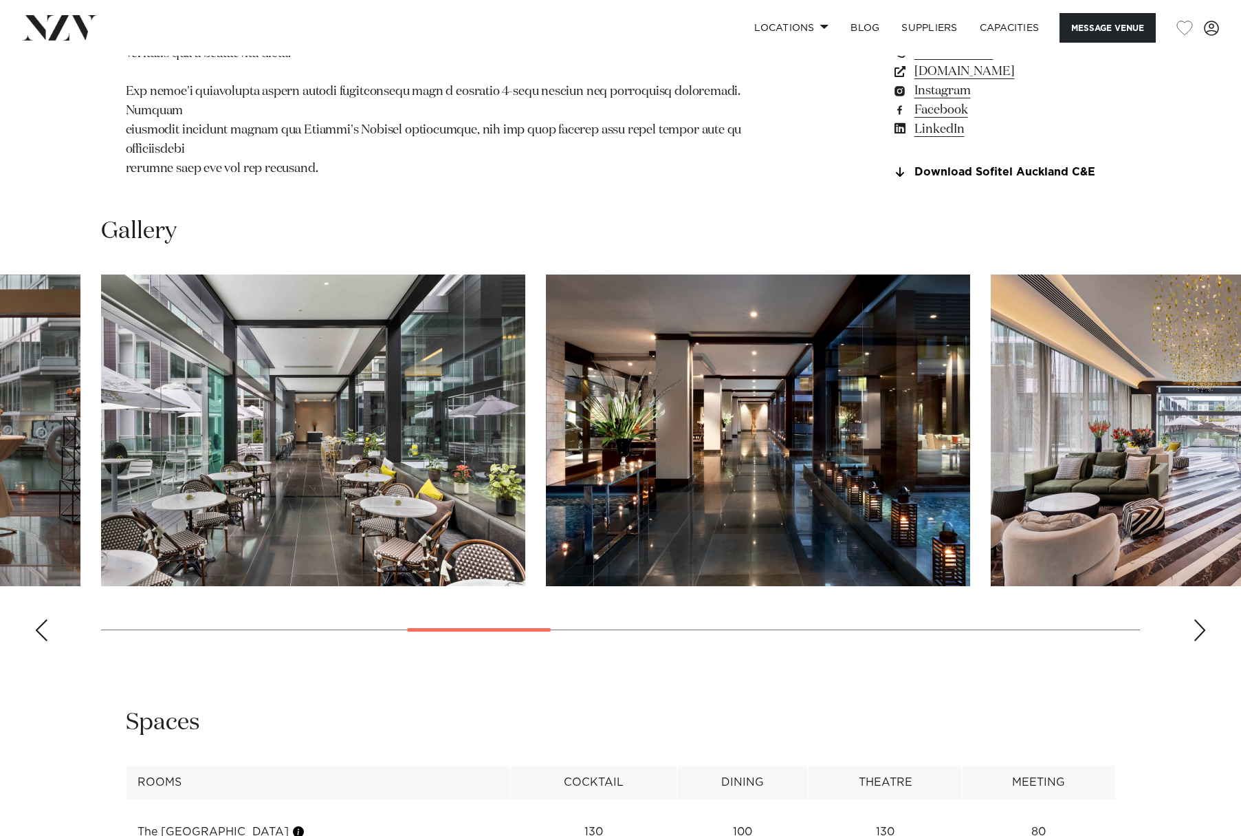
click at [1199, 641] on div "Next slide" at bounding box center [1200, 630] width 14 height 22
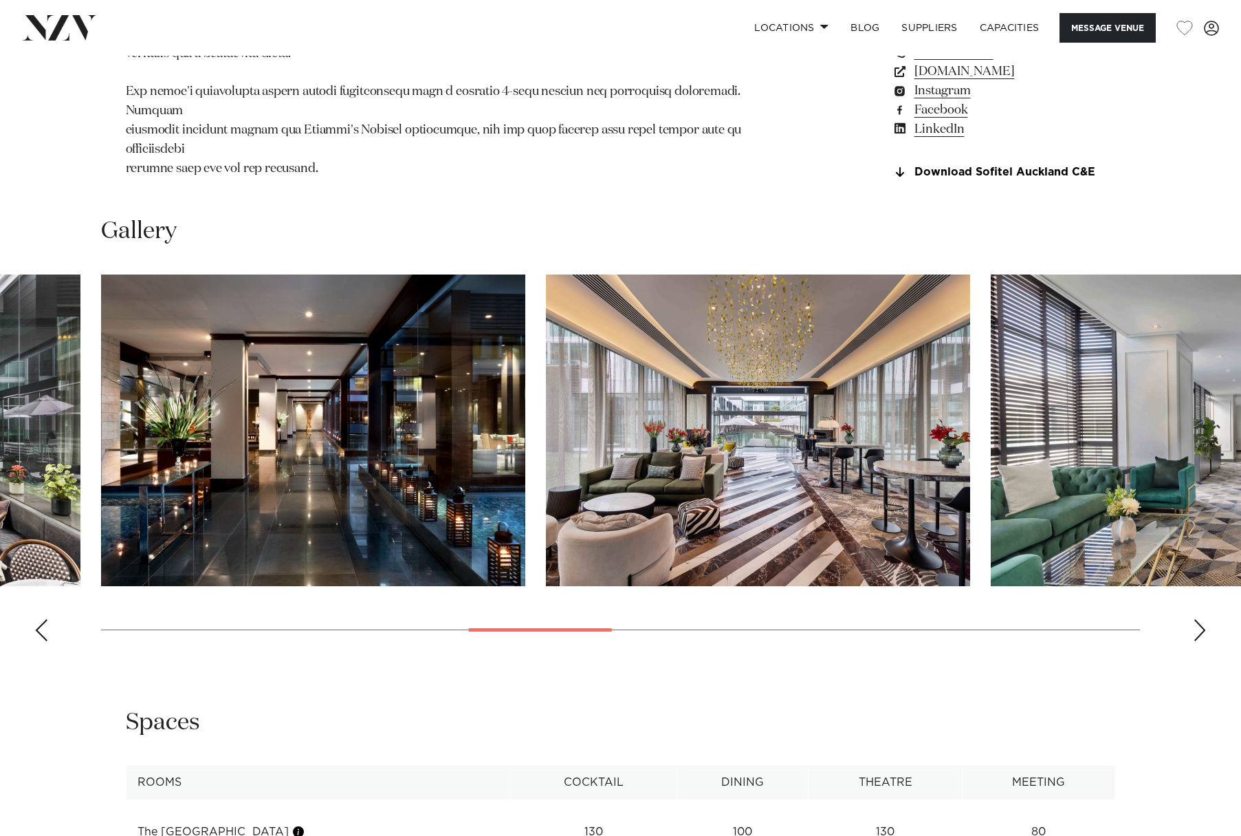
click at [1199, 641] on div "Next slide" at bounding box center [1200, 630] width 14 height 22
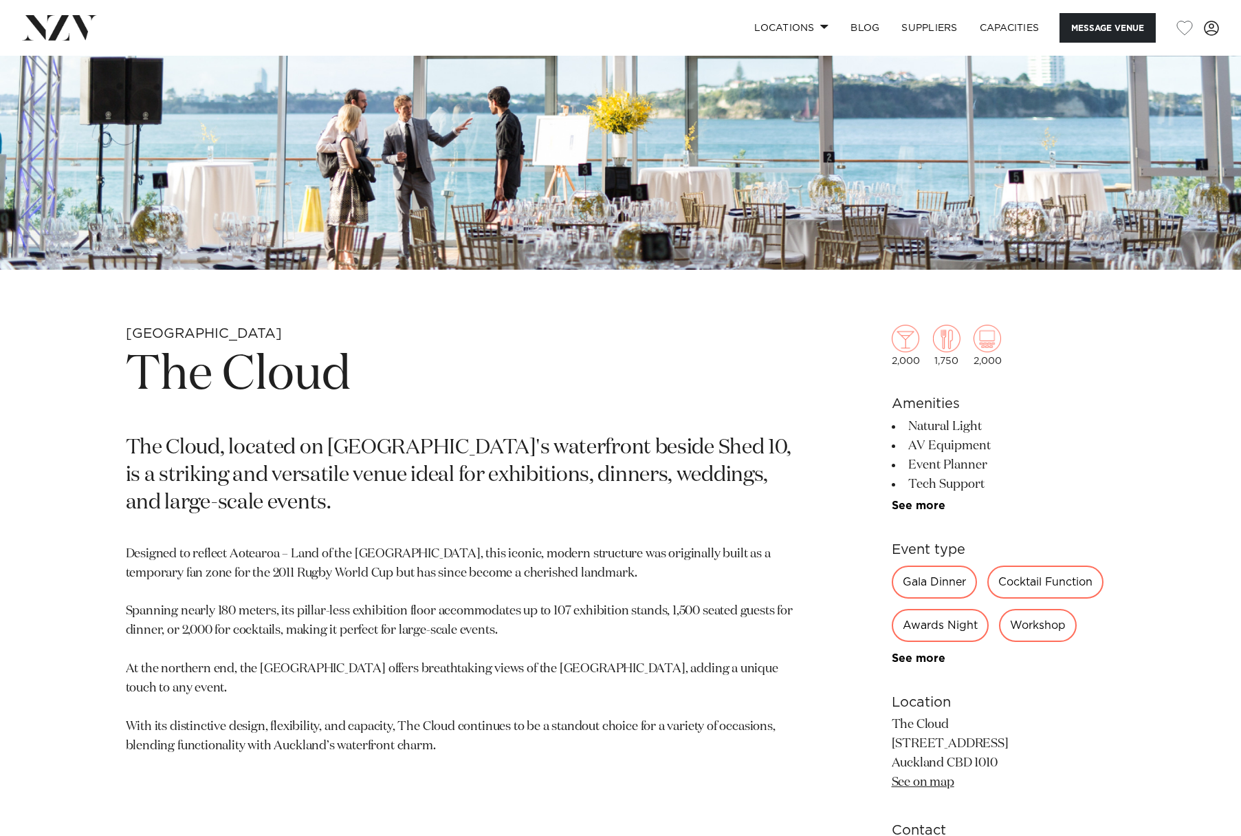
scroll to position [344, 0]
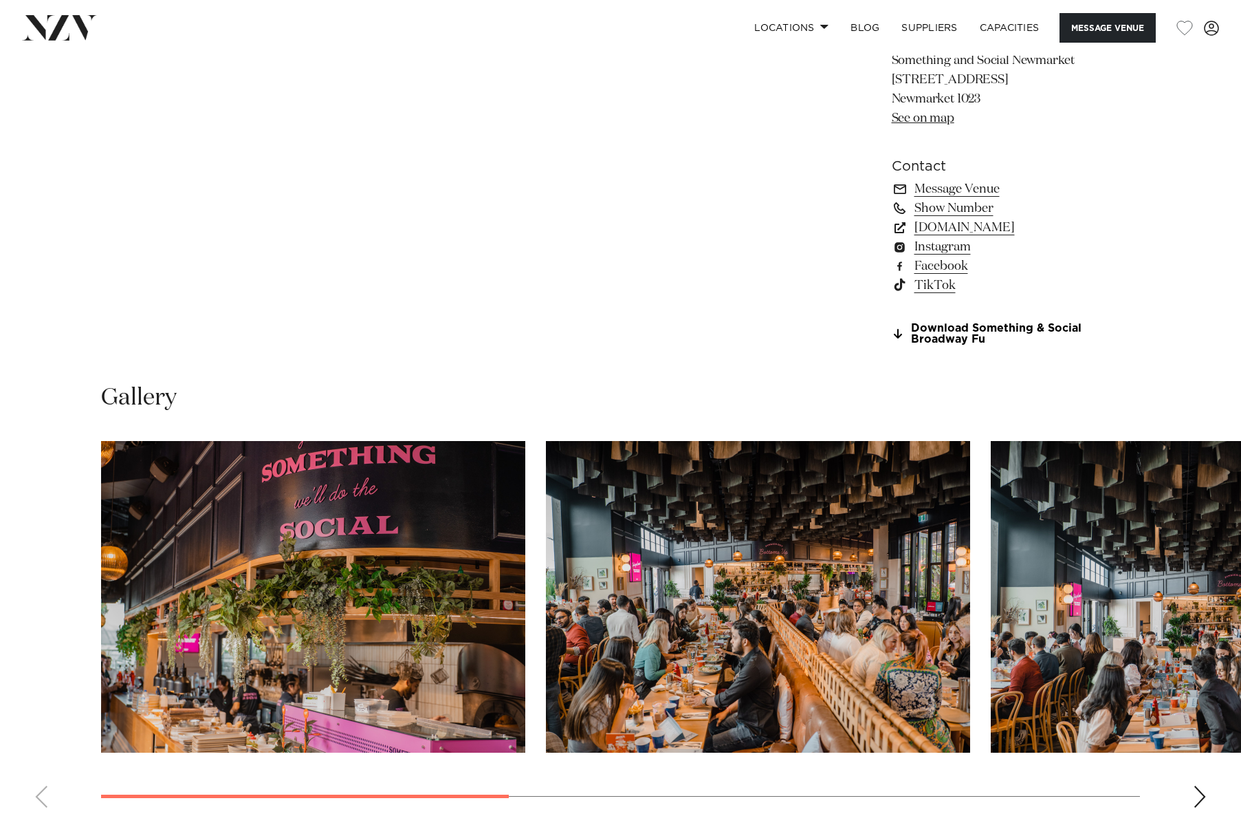
scroll to position [1169, 0]
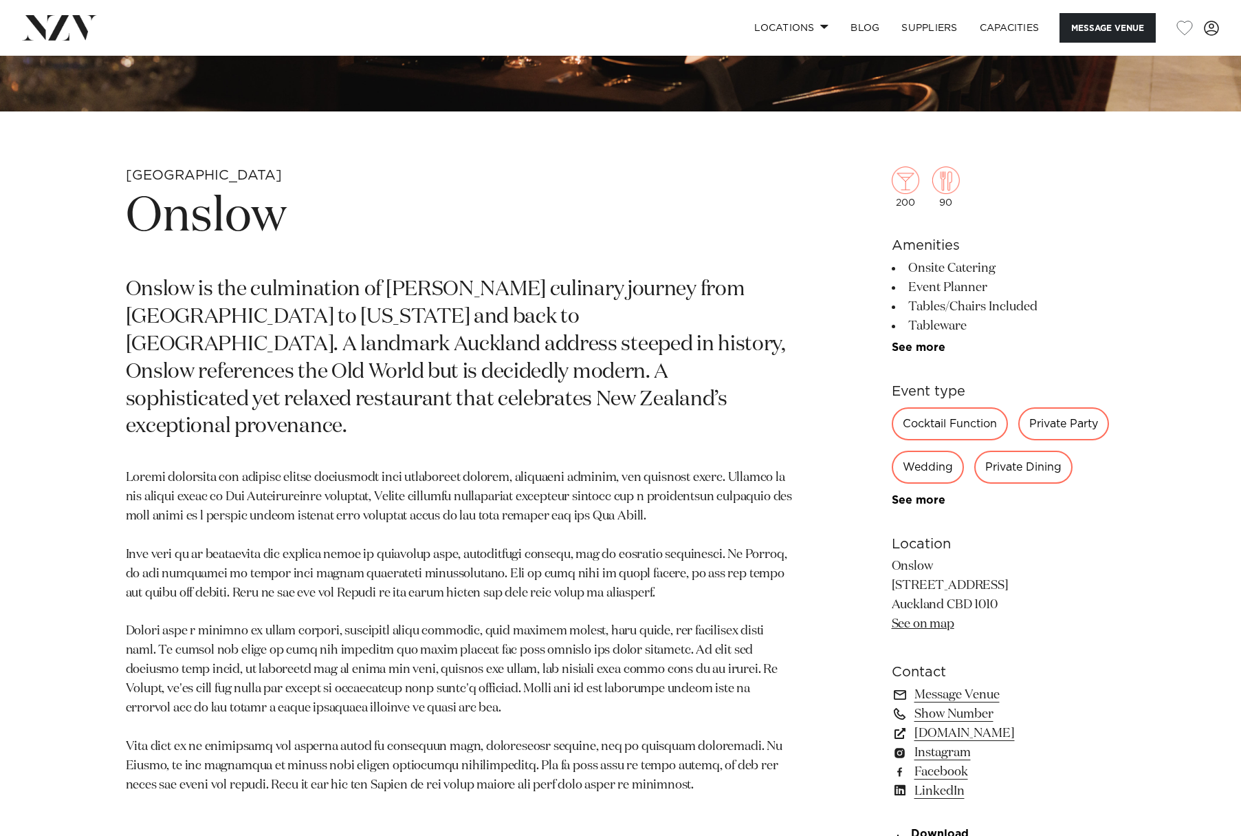
scroll to position [550, 0]
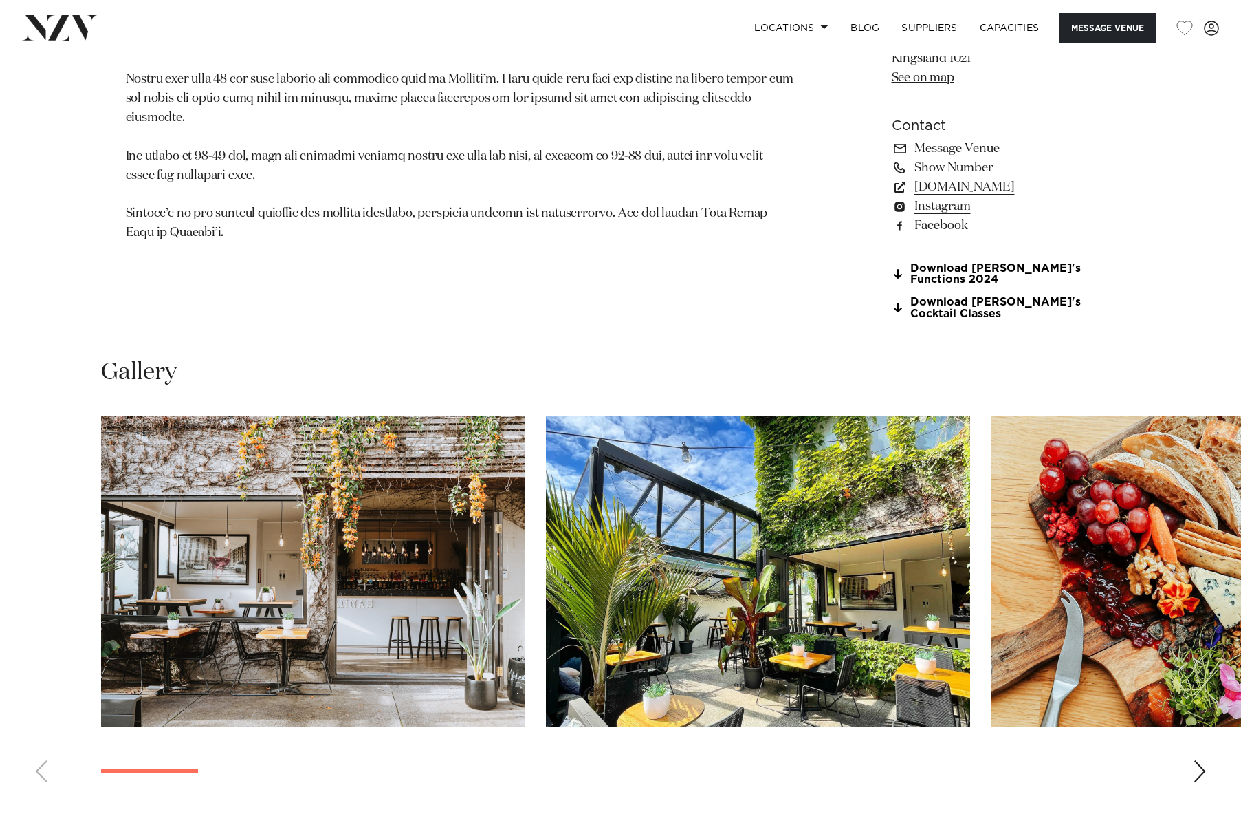
scroll to position [1375, 0]
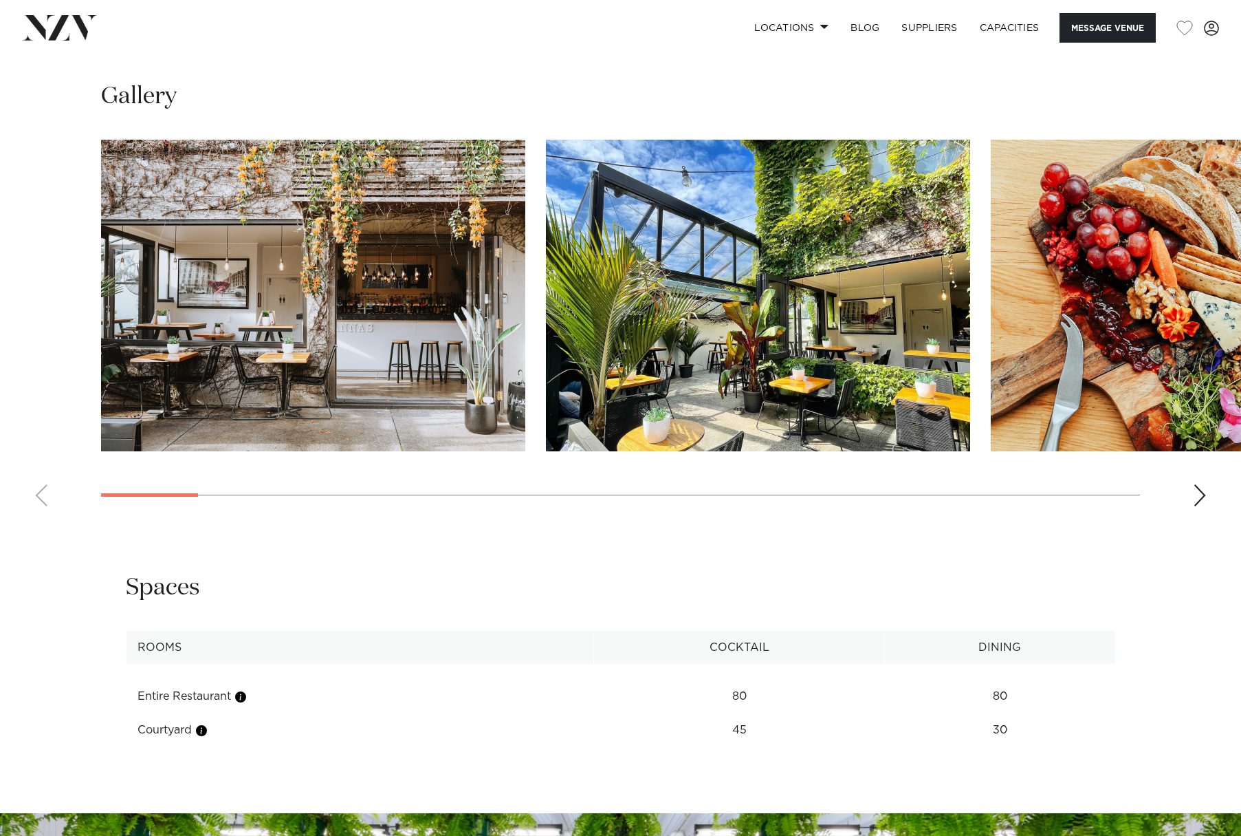
click at [1204, 506] on div "Next slide" at bounding box center [1200, 495] width 14 height 22
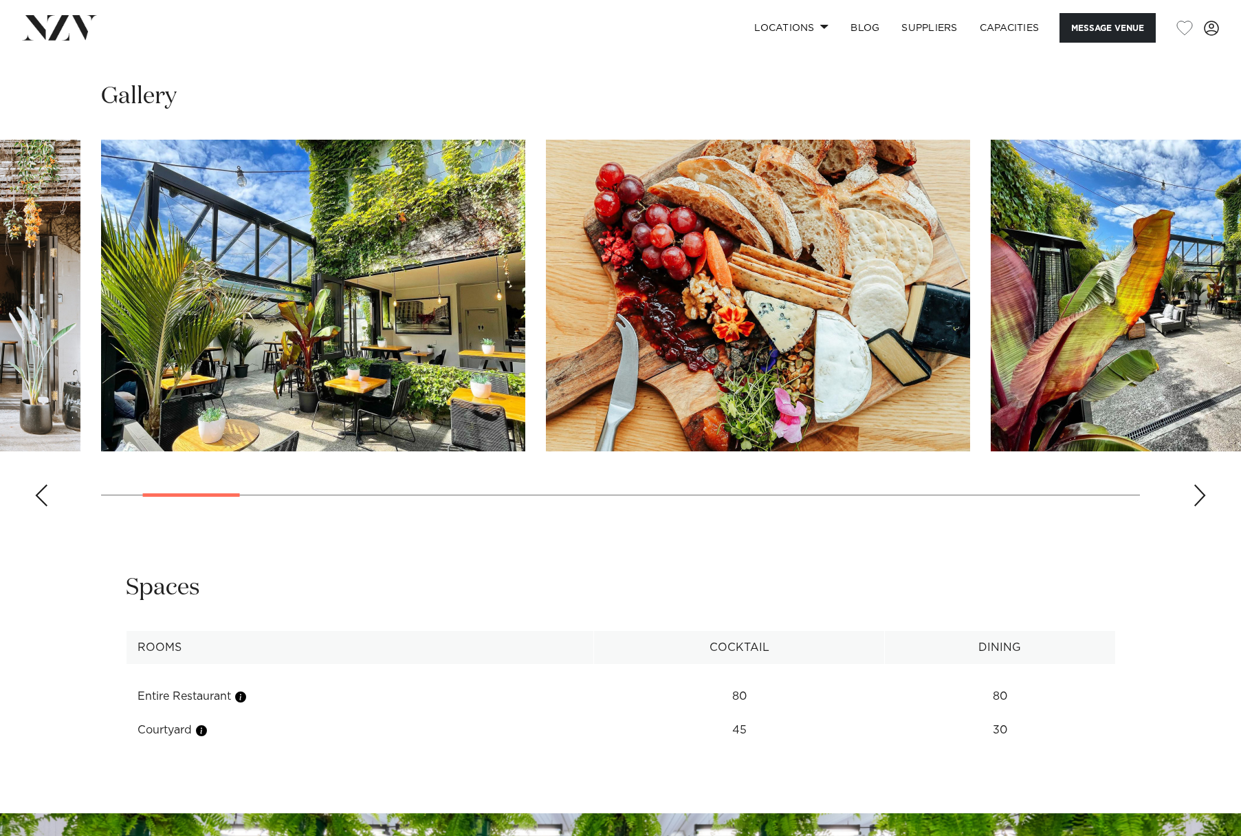
click at [1204, 506] on div "Next slide" at bounding box center [1200, 495] width 14 height 22
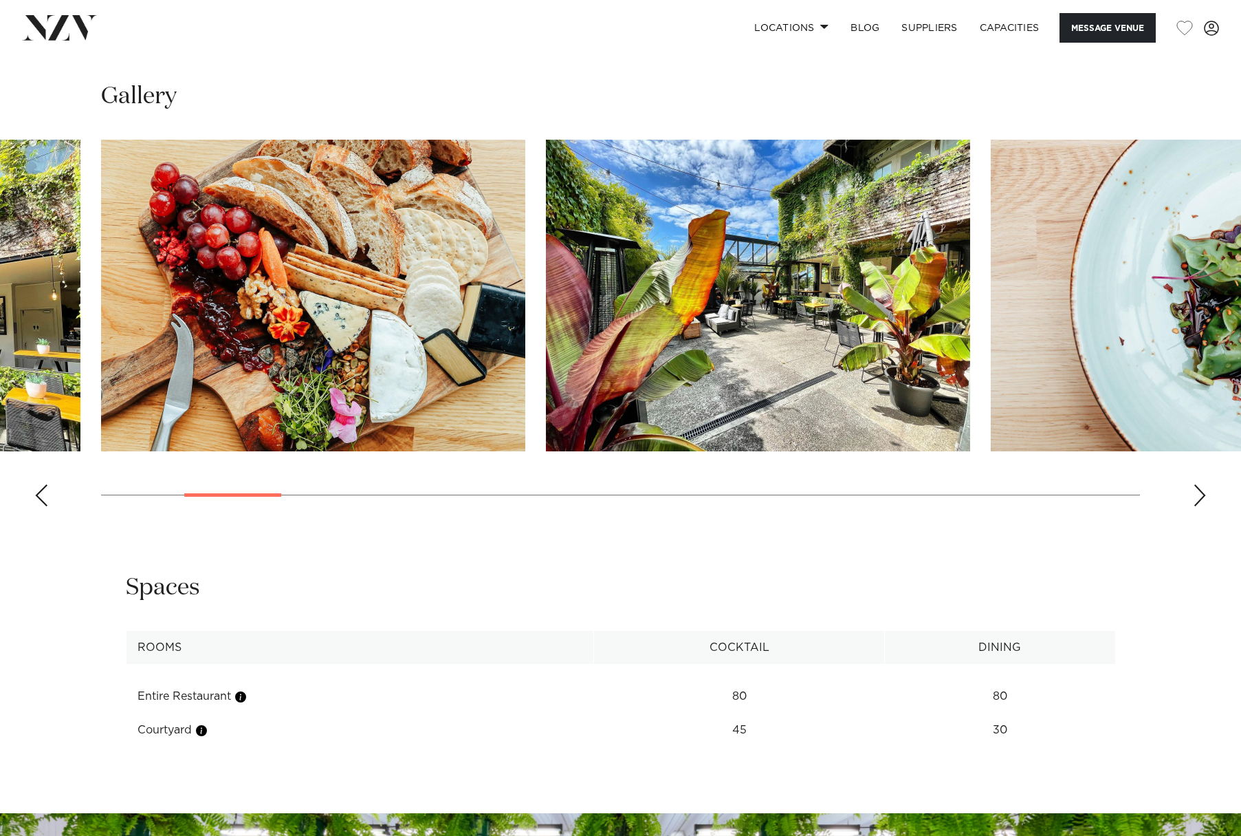
click at [1204, 506] on div "Next slide" at bounding box center [1200, 495] width 14 height 22
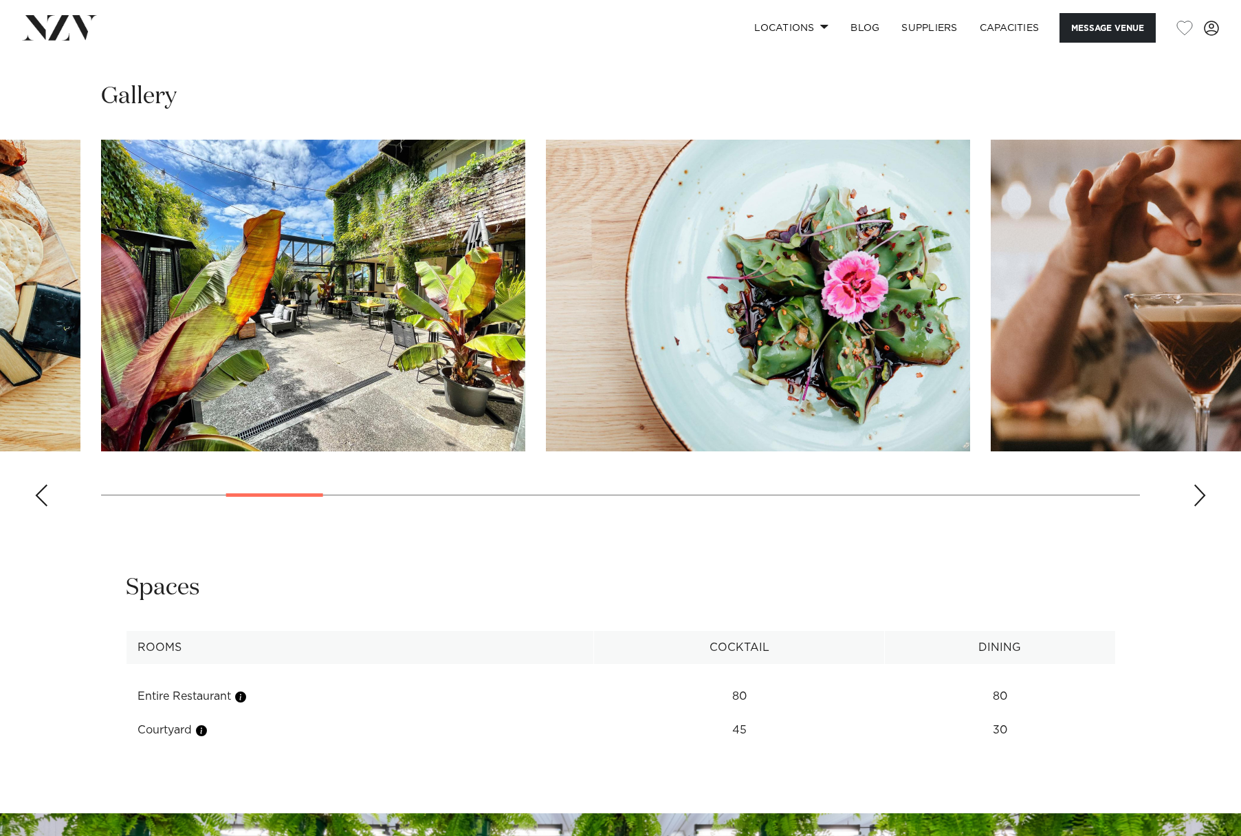
click at [1204, 506] on div "Next slide" at bounding box center [1200, 495] width 14 height 22
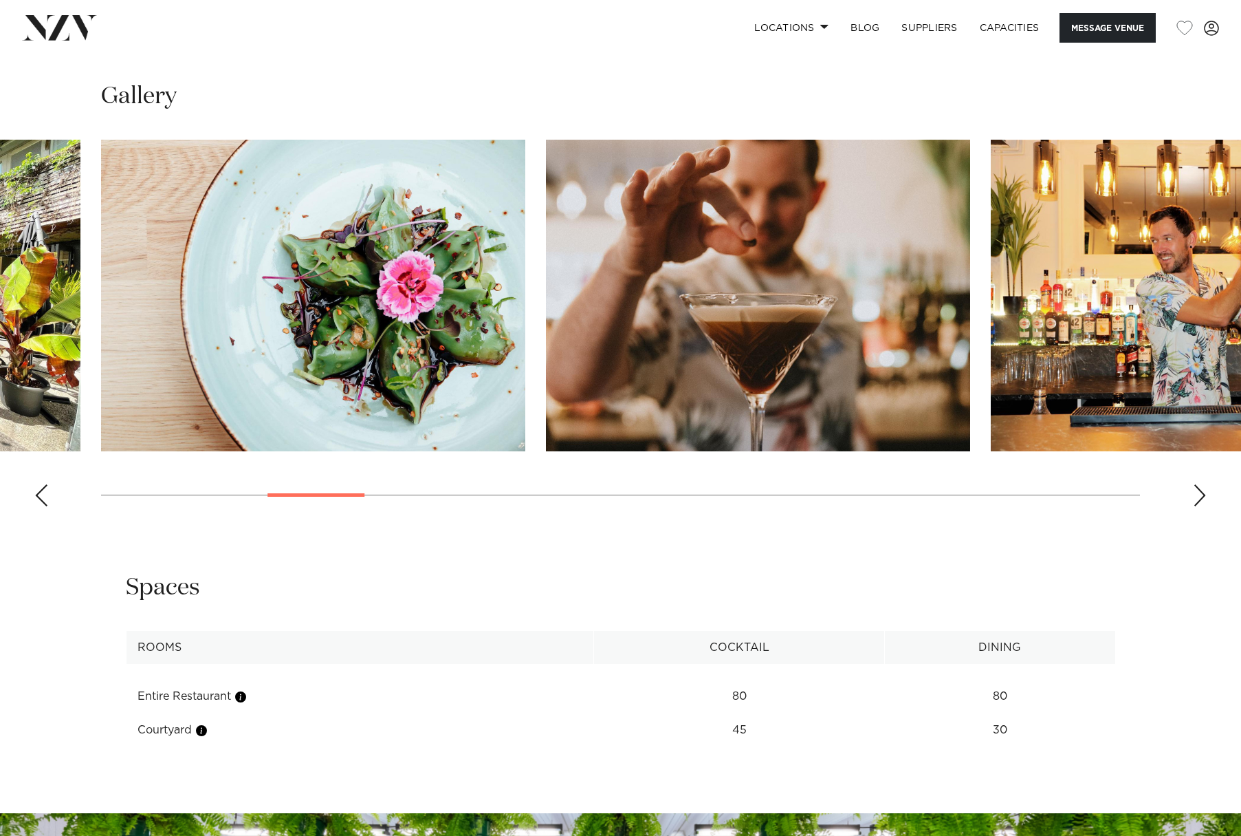
click at [1204, 506] on div "Next slide" at bounding box center [1200, 495] width 14 height 22
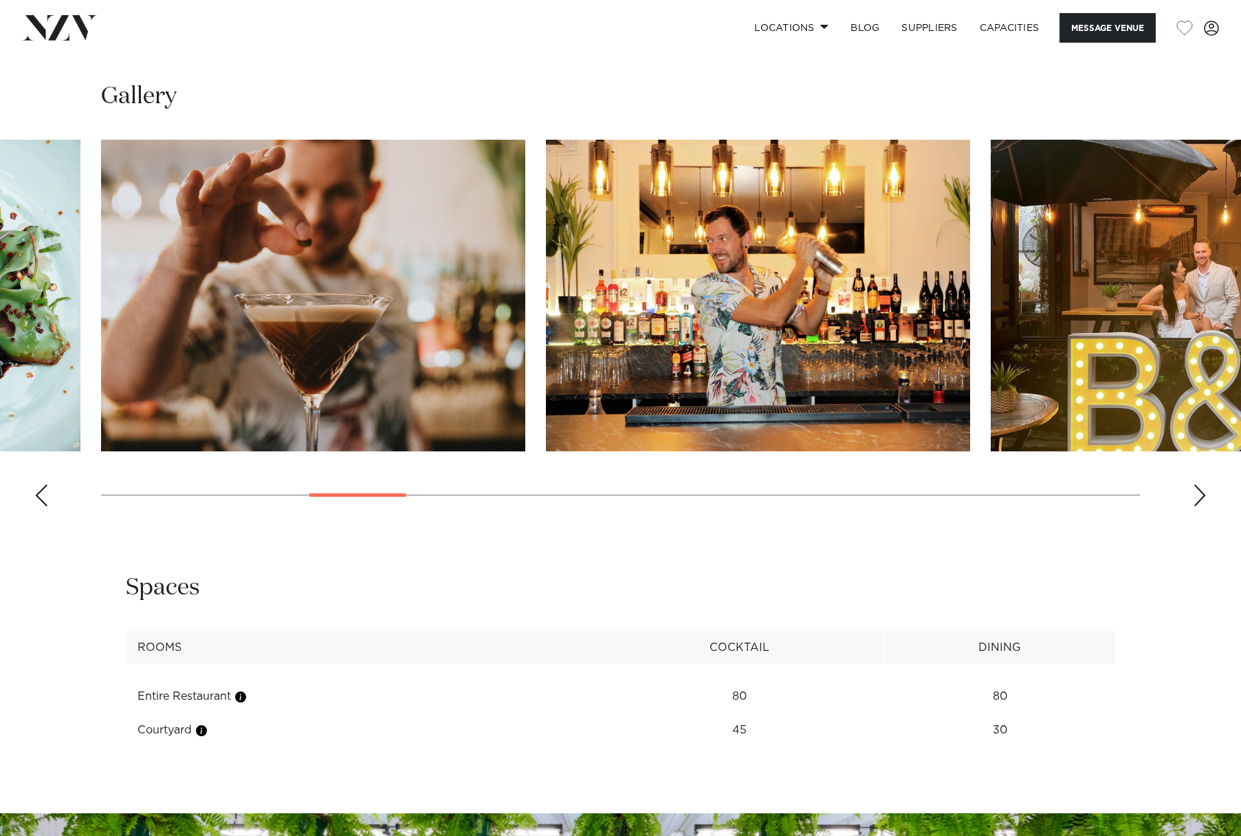
click at [1204, 506] on div "Next slide" at bounding box center [1200, 495] width 14 height 22
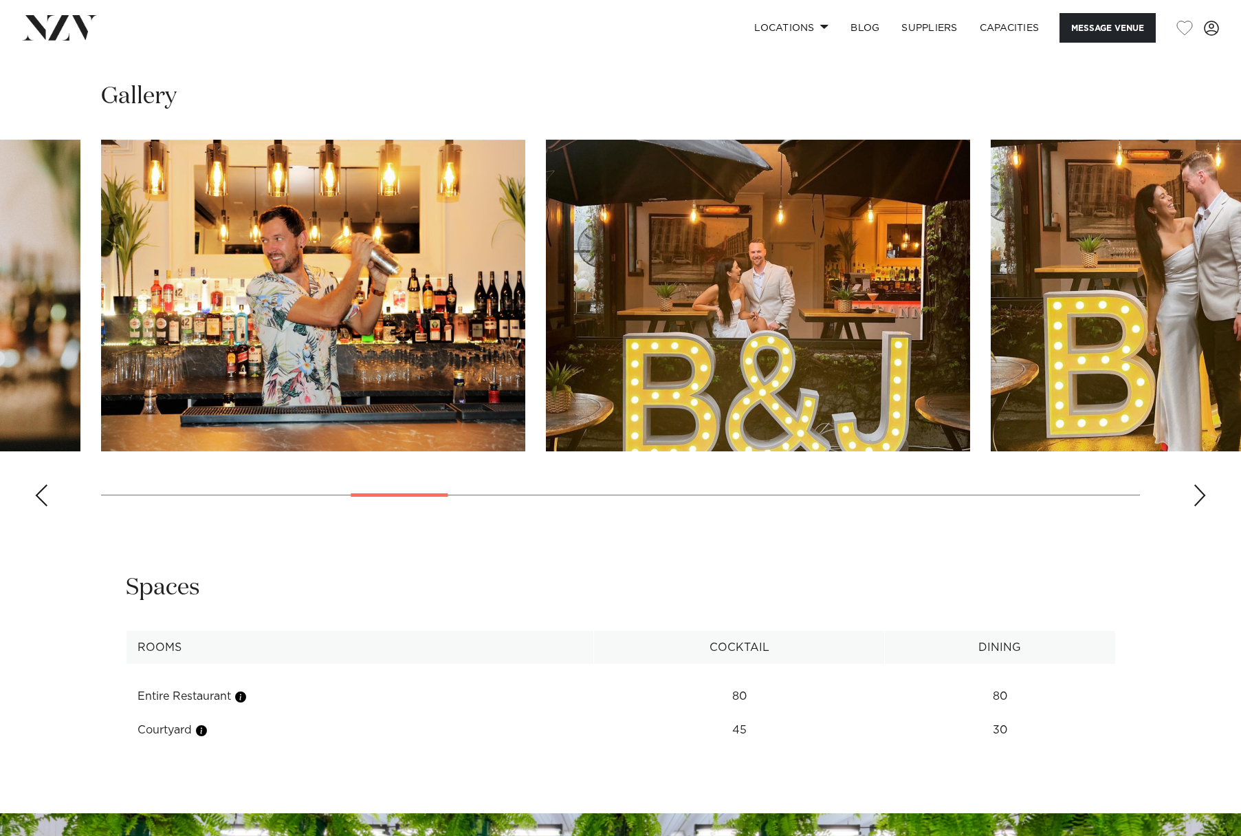
click at [1204, 506] on div "Next slide" at bounding box center [1200, 495] width 14 height 22
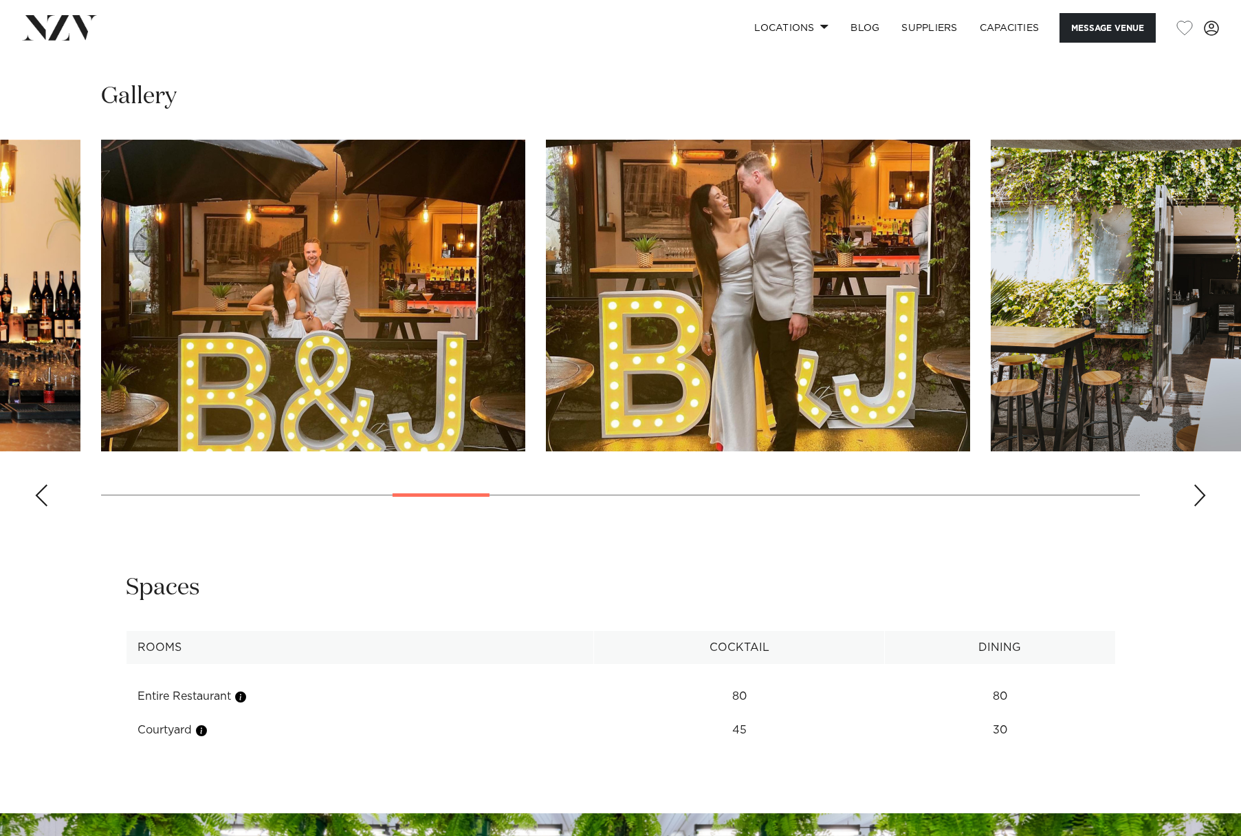
click at [1204, 506] on div "Next slide" at bounding box center [1200, 495] width 14 height 22
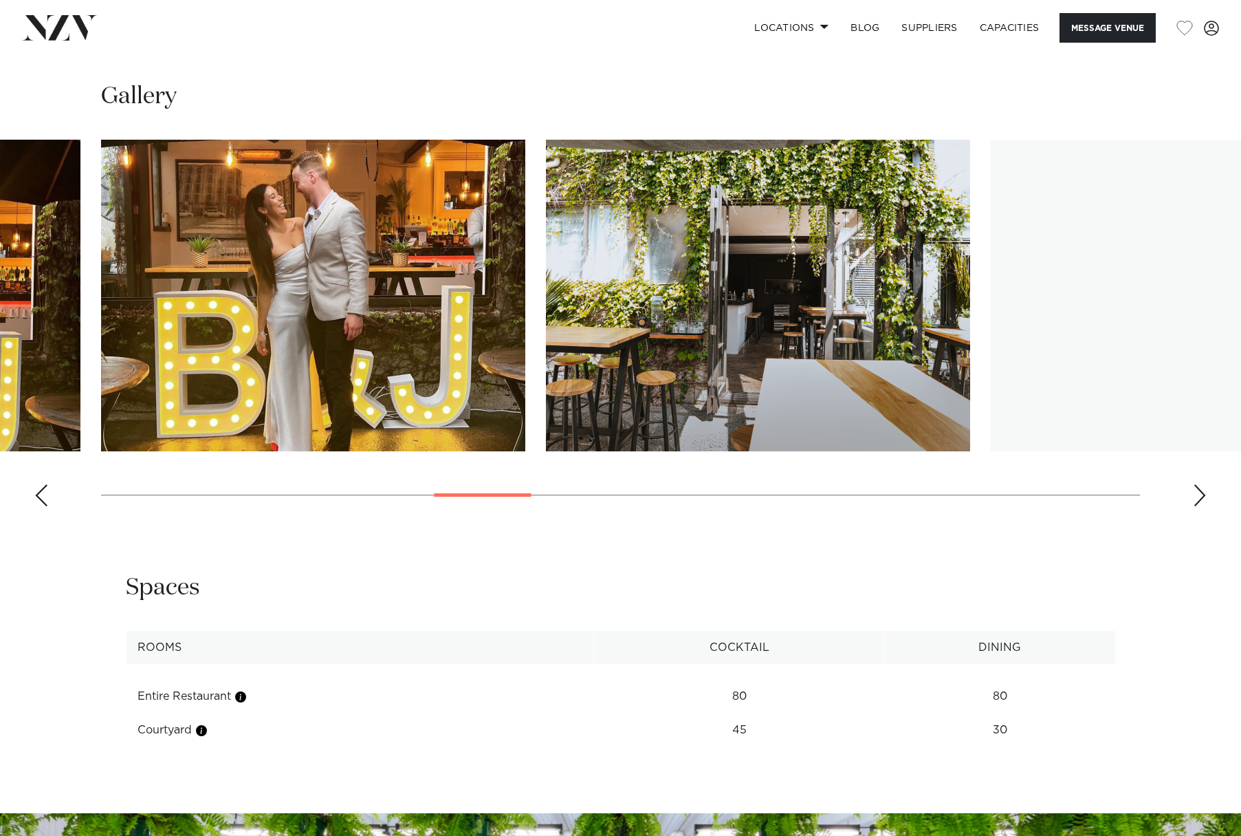
click at [1204, 506] on div "Next slide" at bounding box center [1200, 495] width 14 height 22
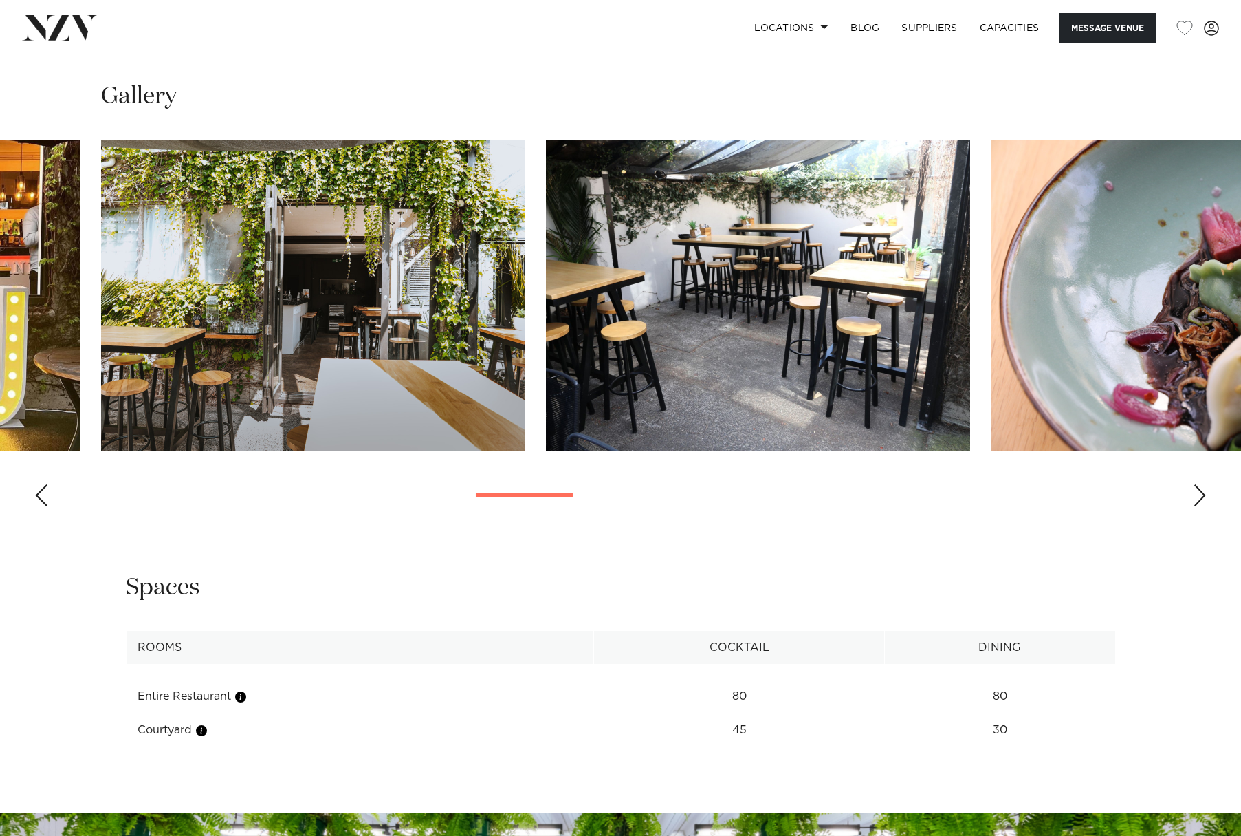
click at [1204, 506] on div "Next slide" at bounding box center [1200, 495] width 14 height 22
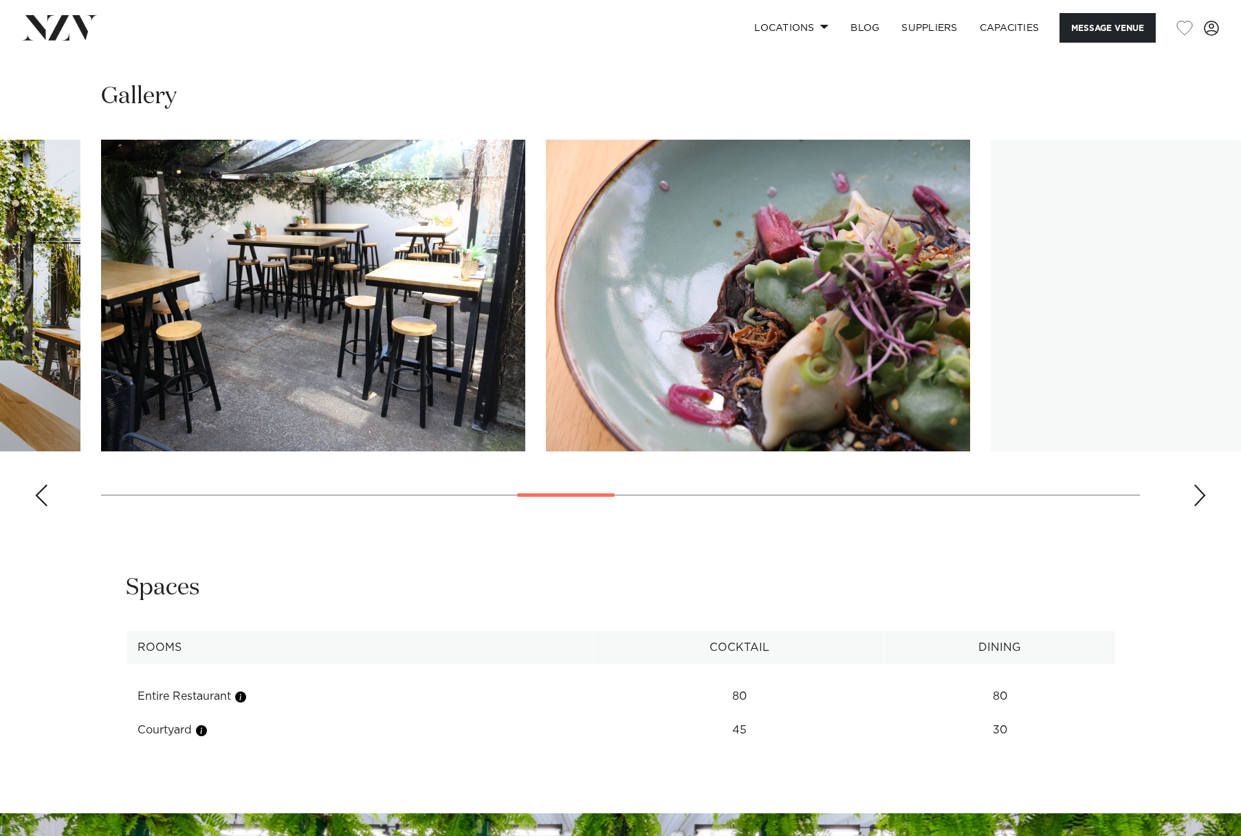
click at [1204, 506] on div "Next slide" at bounding box center [1200, 495] width 14 height 22
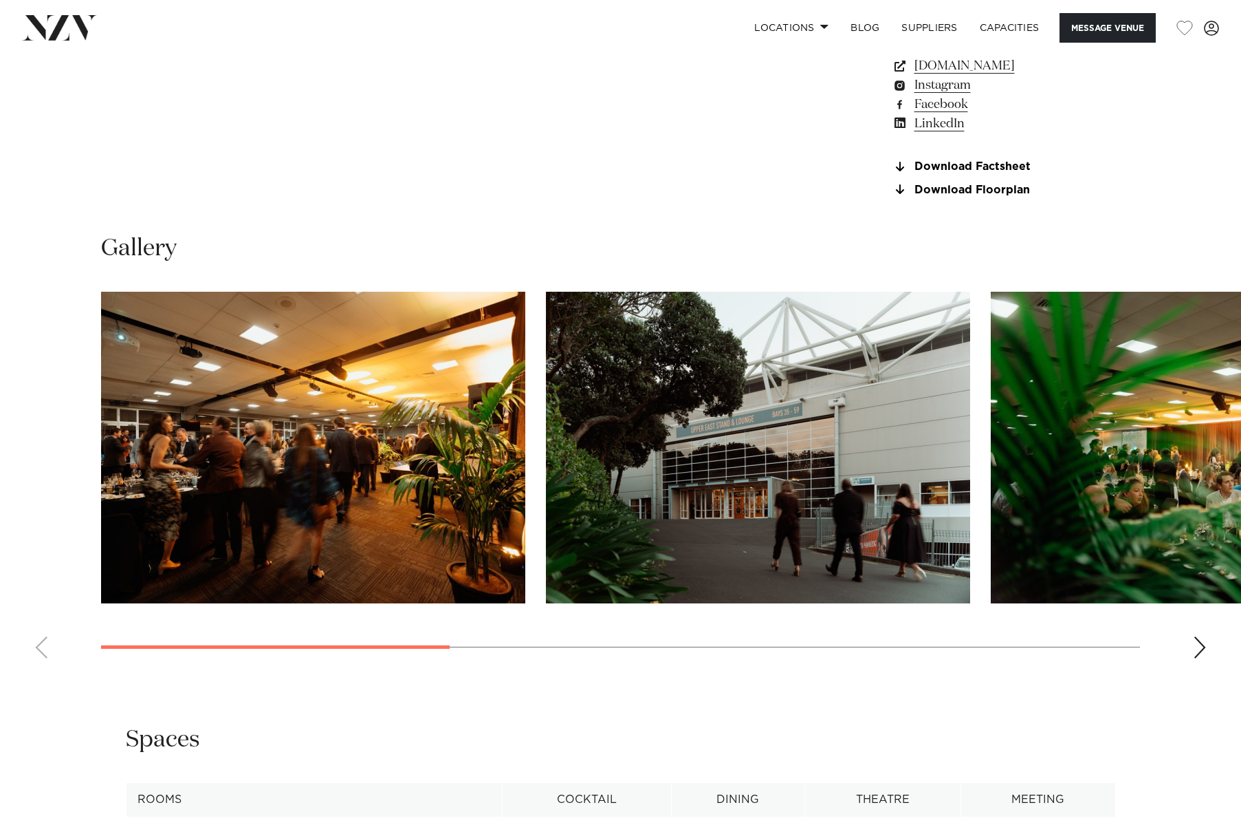
scroll to position [1375, 0]
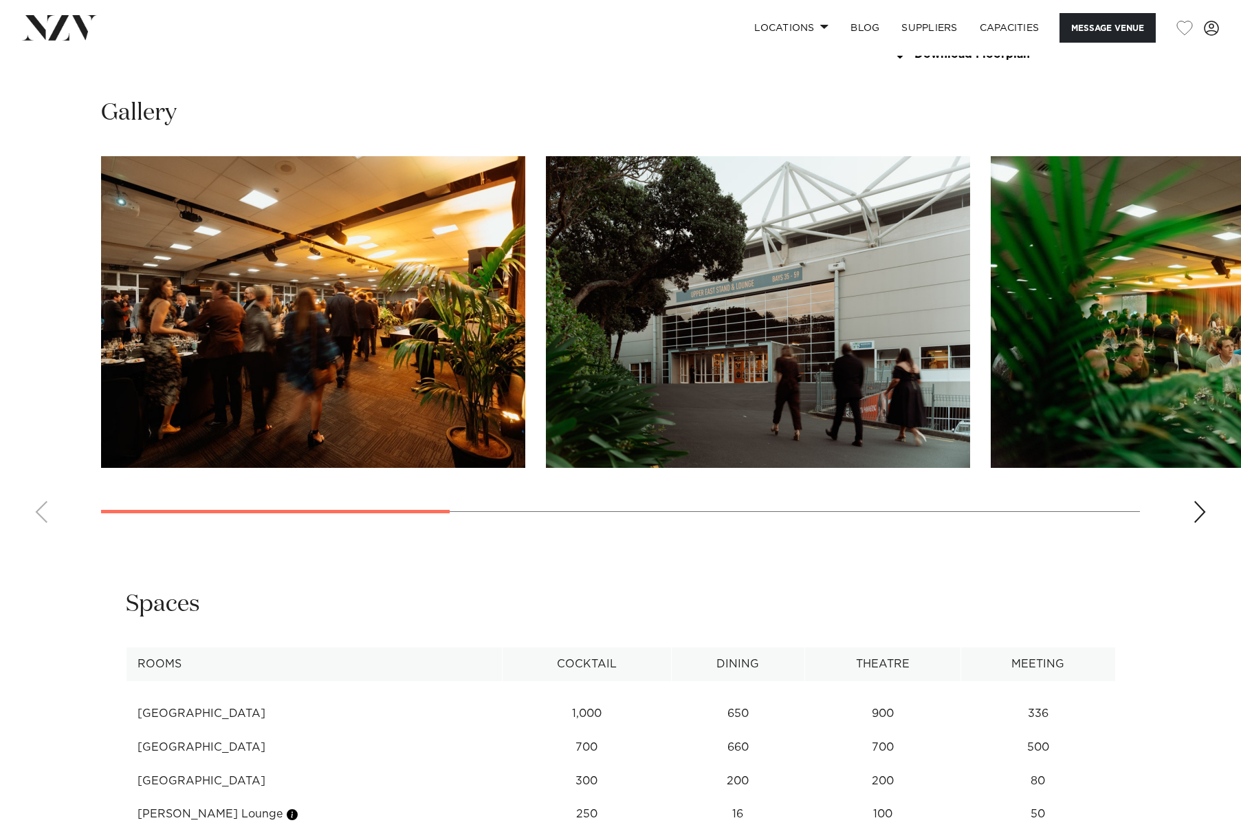
click at [1195, 523] on div "Next slide" at bounding box center [1200, 512] width 14 height 22
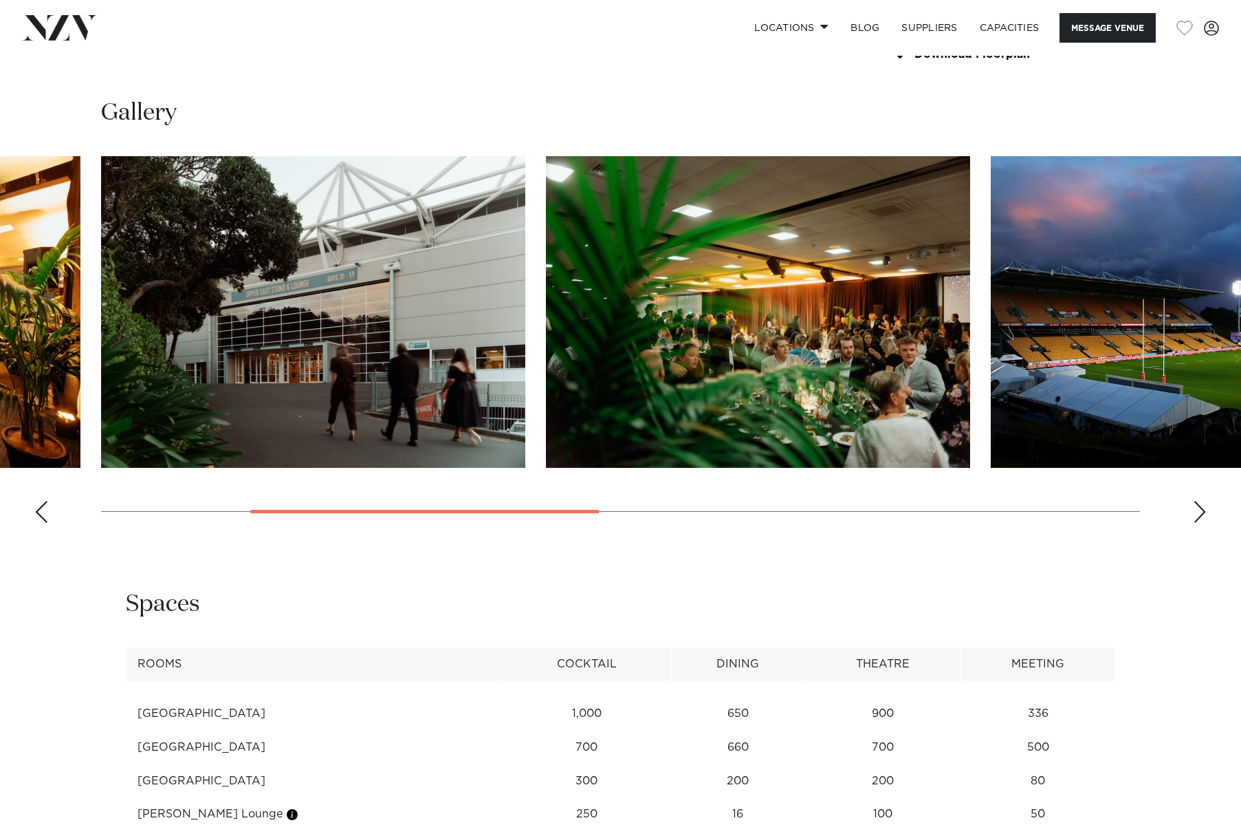
click at [1195, 523] on div "Next slide" at bounding box center [1200, 512] width 14 height 22
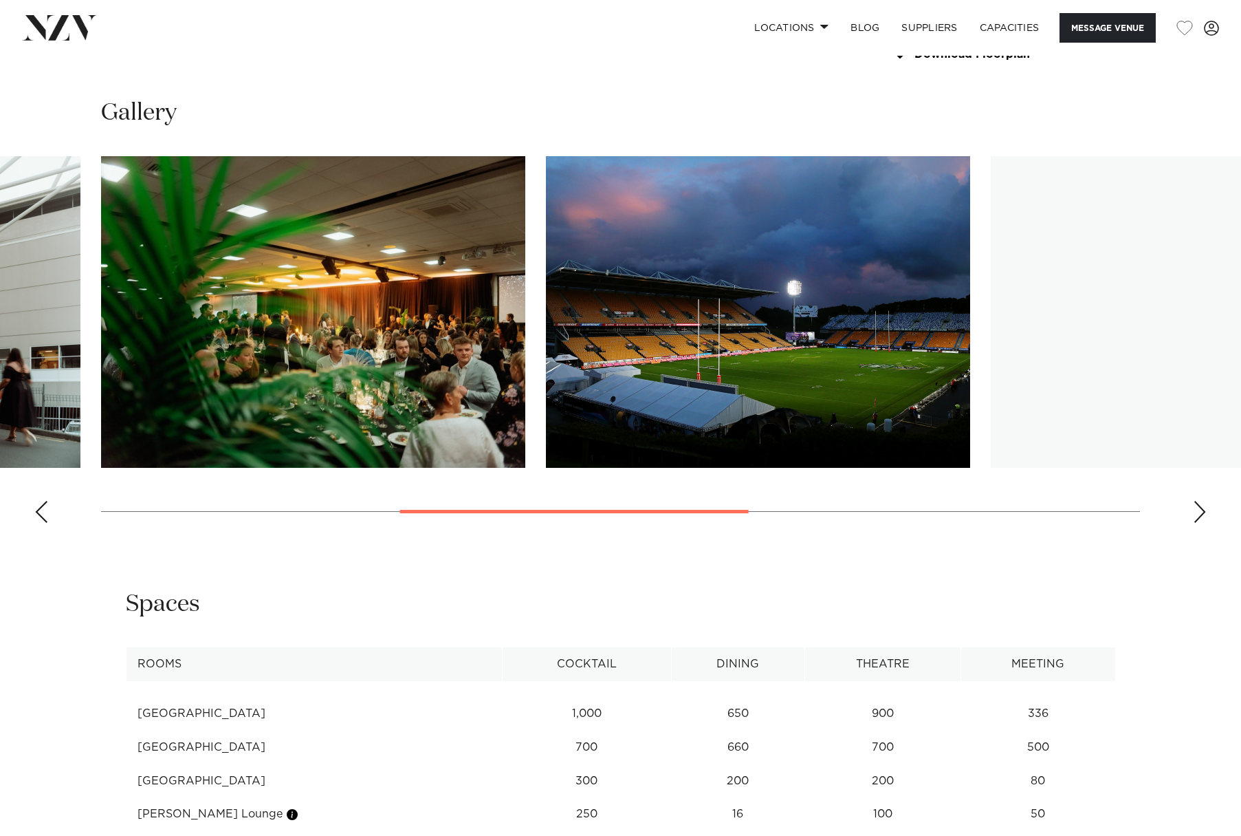
click at [1195, 523] on div "Next slide" at bounding box center [1200, 512] width 14 height 22
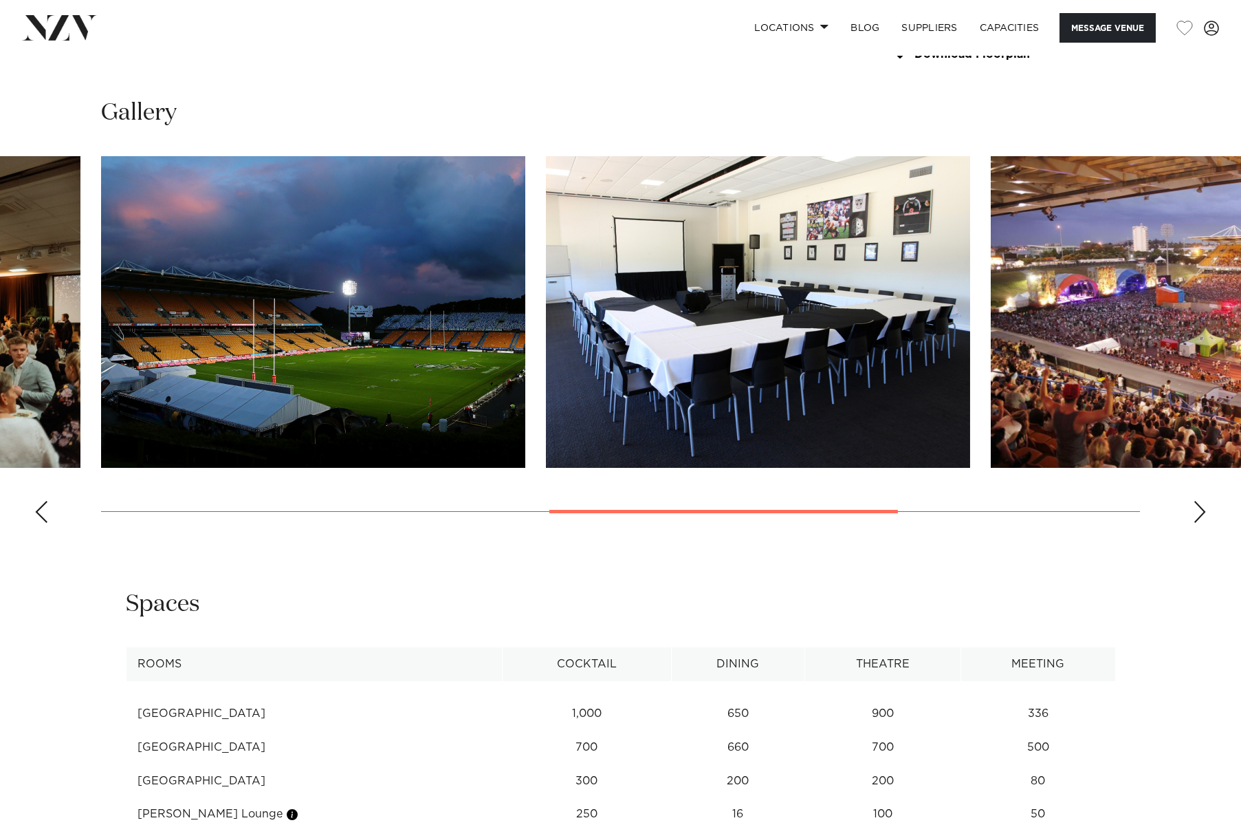
click at [1195, 523] on div "Next slide" at bounding box center [1200, 512] width 14 height 22
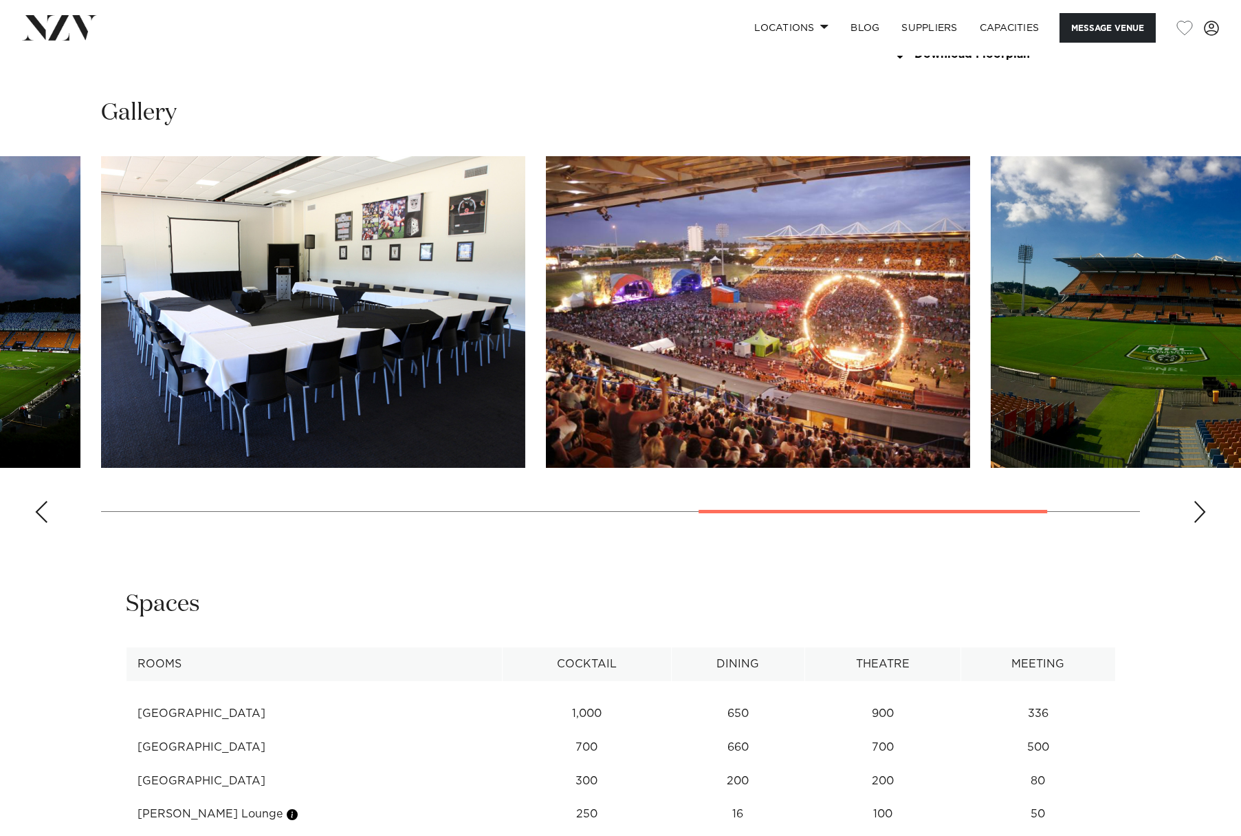
click at [1195, 523] on div "Next slide" at bounding box center [1200, 512] width 14 height 22
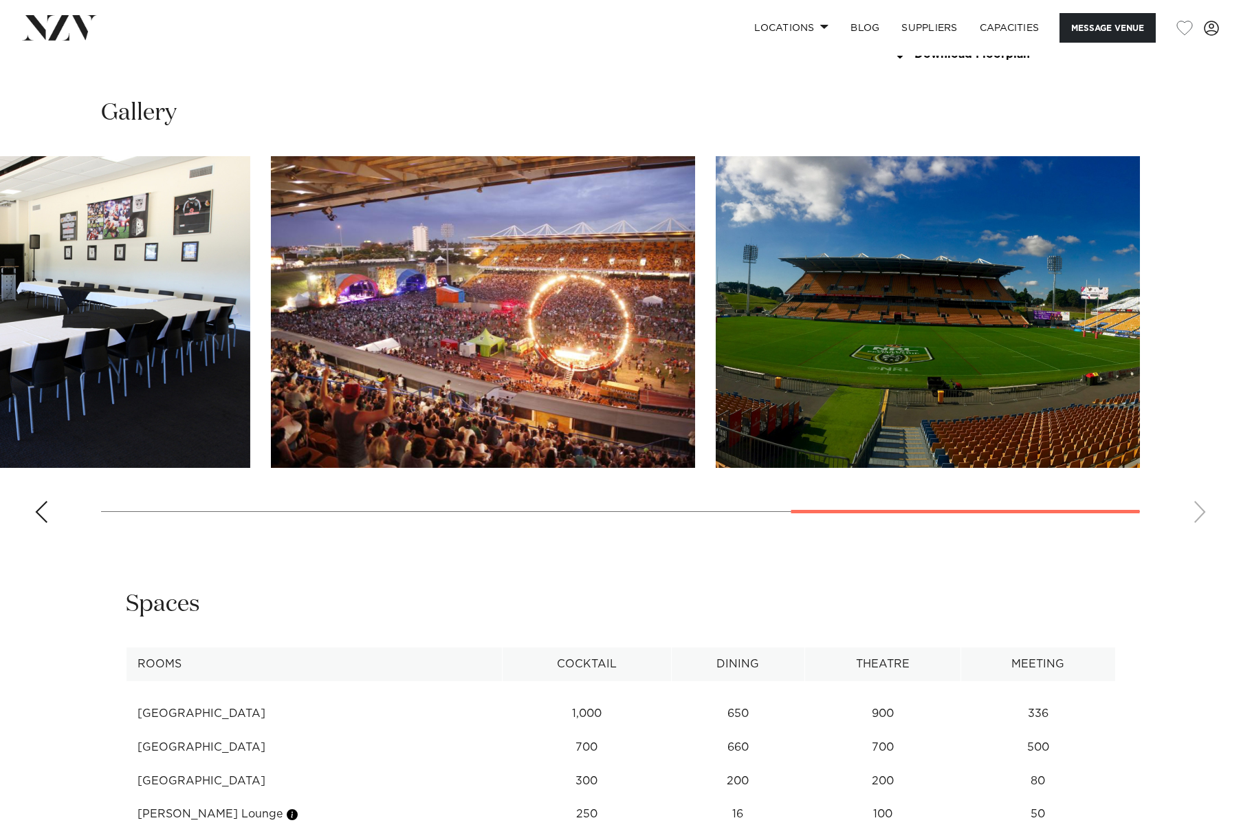
click at [1196, 532] on swiper-container at bounding box center [620, 345] width 1241 height 378
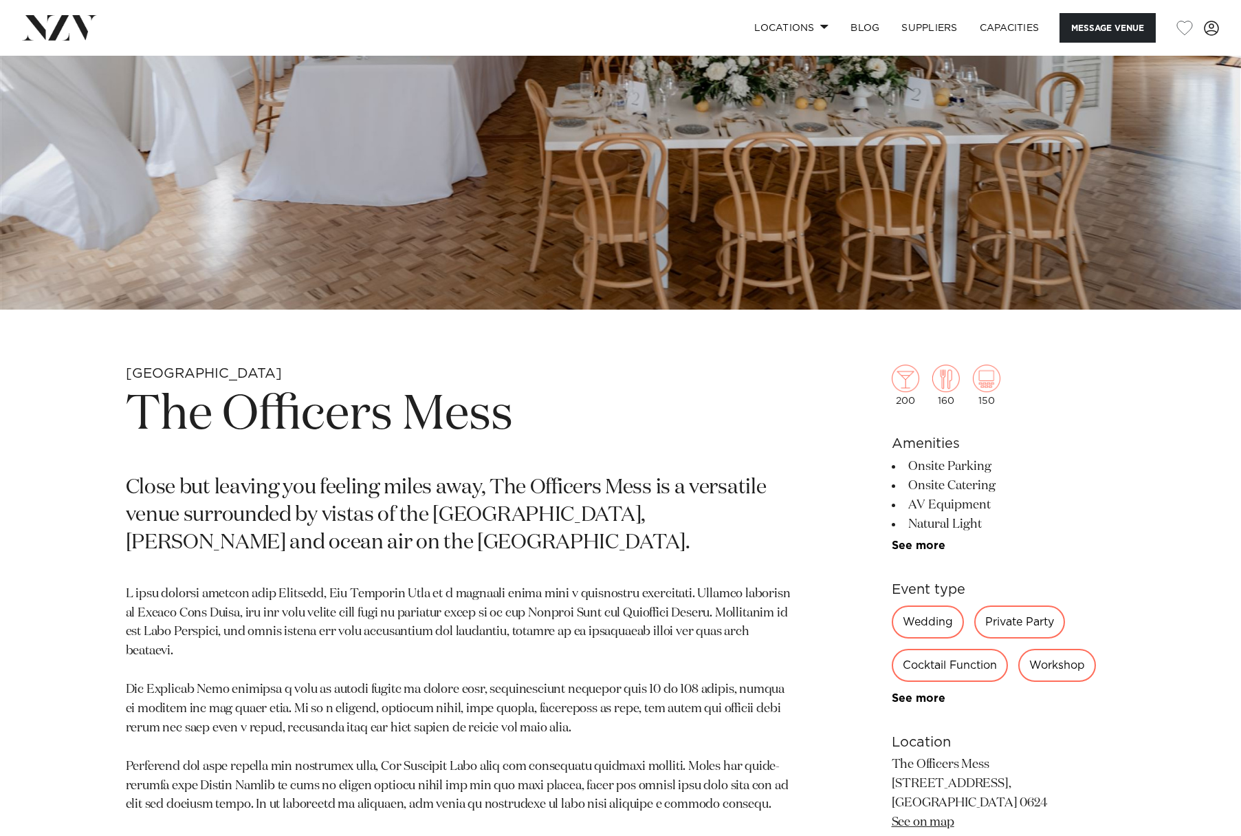
scroll to position [688, 0]
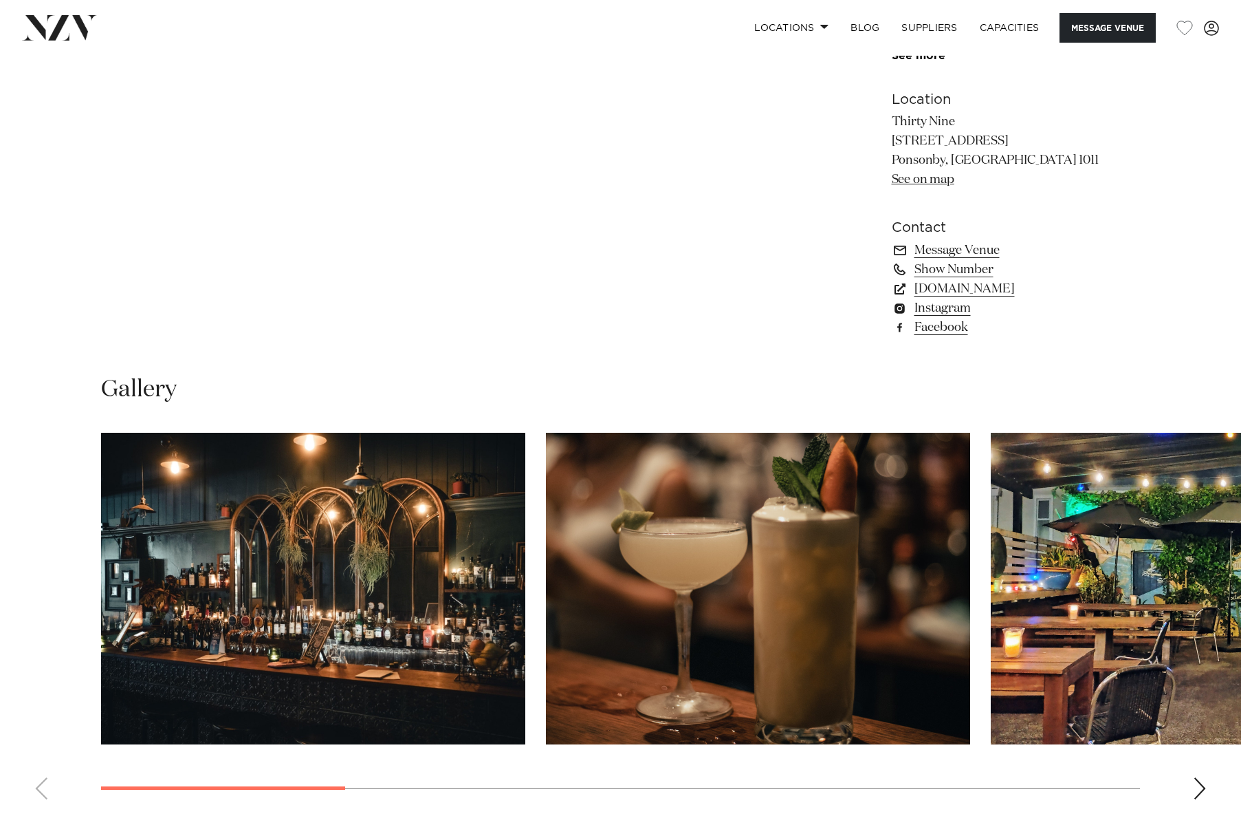
scroll to position [1100, 0]
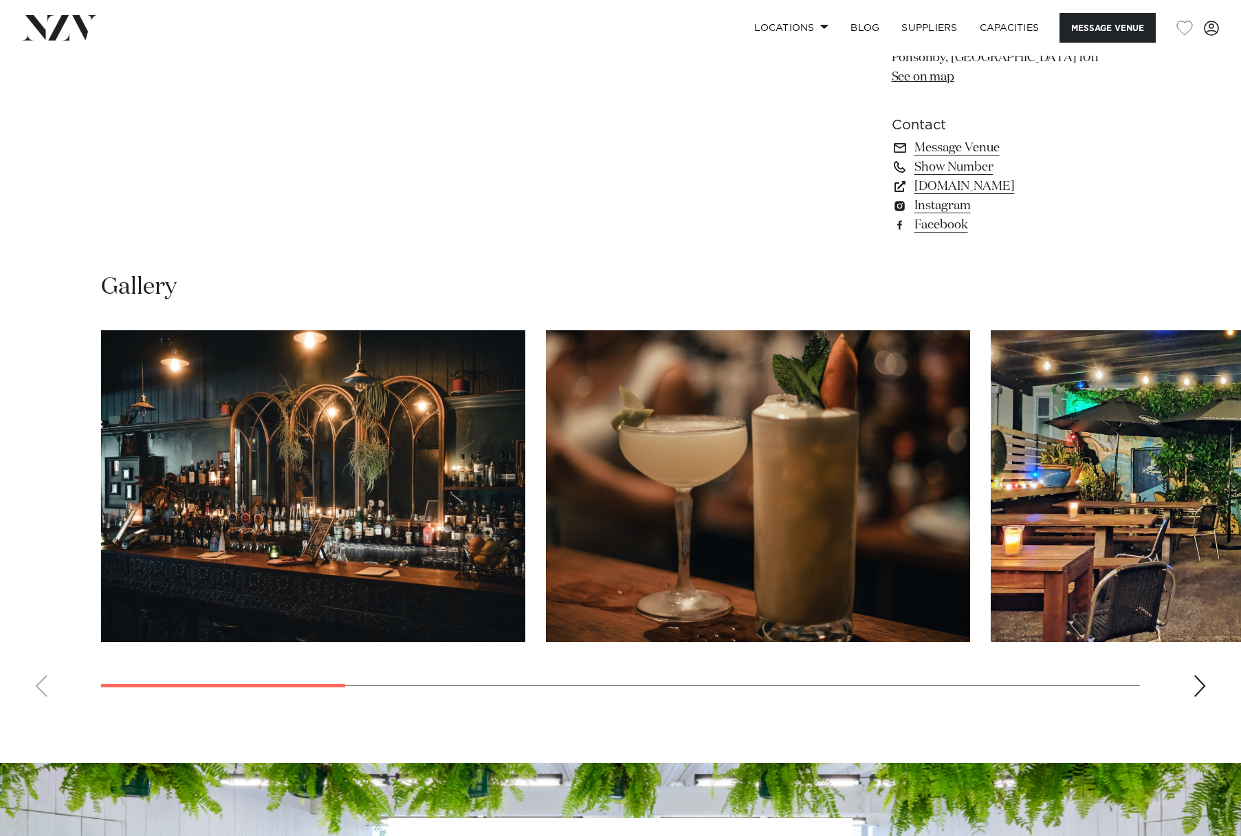
click at [1199, 683] on div "Next slide" at bounding box center [1200, 686] width 14 height 22
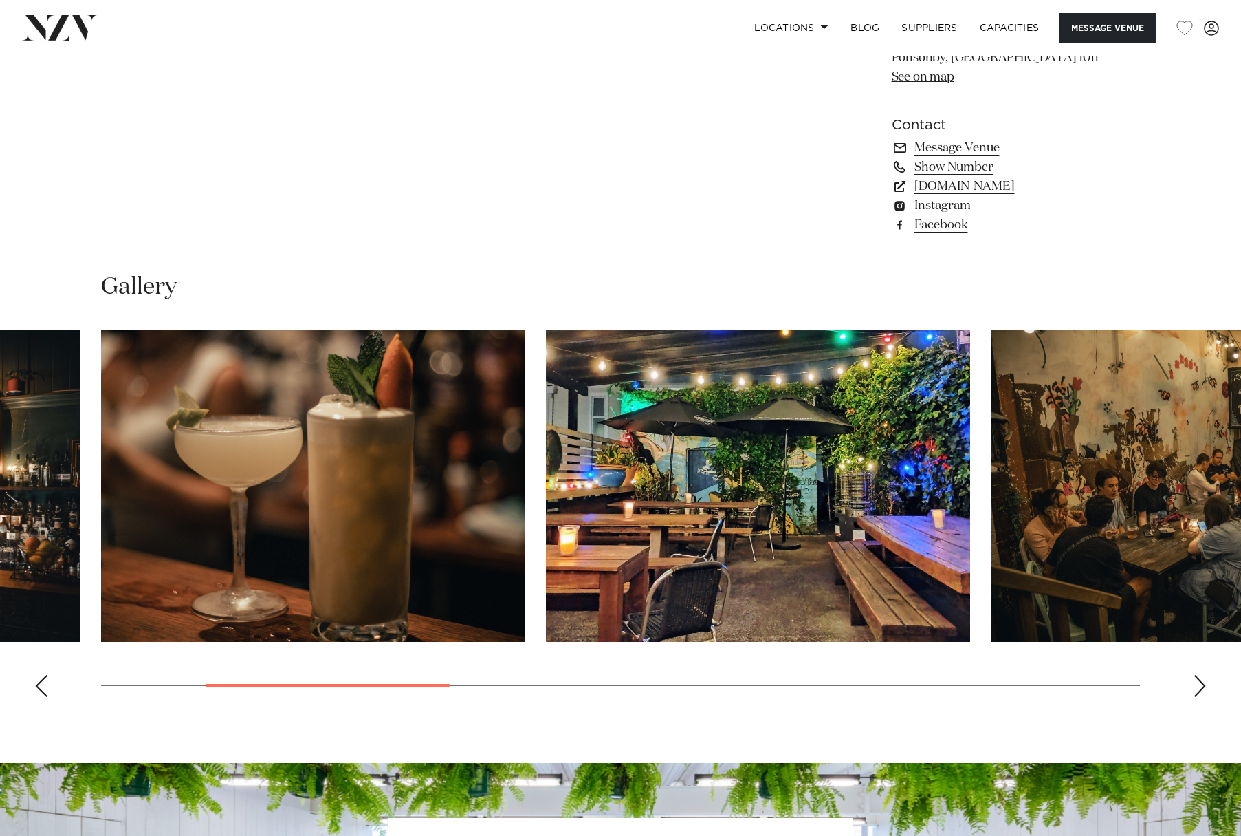
click at [1199, 683] on div "Next slide" at bounding box center [1200, 686] width 14 height 22
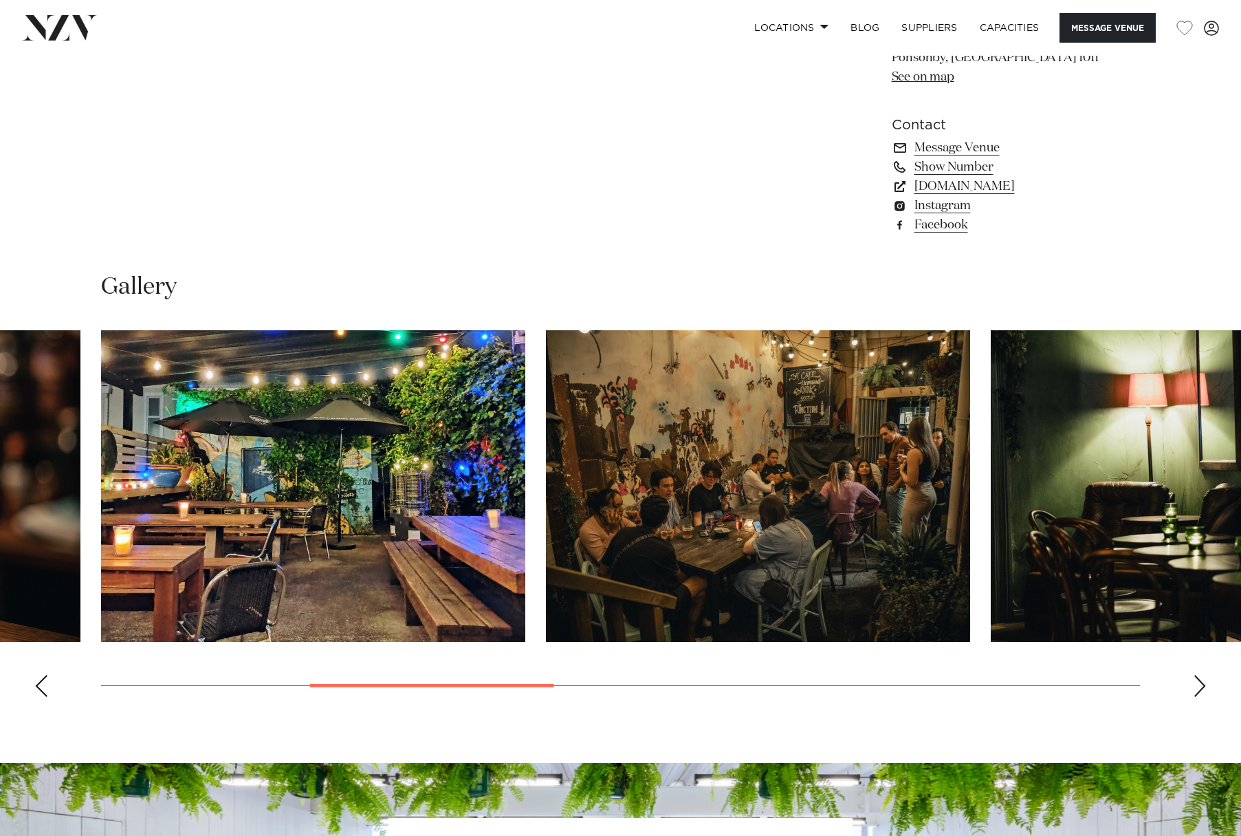
click at [1199, 683] on div "Next slide" at bounding box center [1200, 686] width 14 height 22
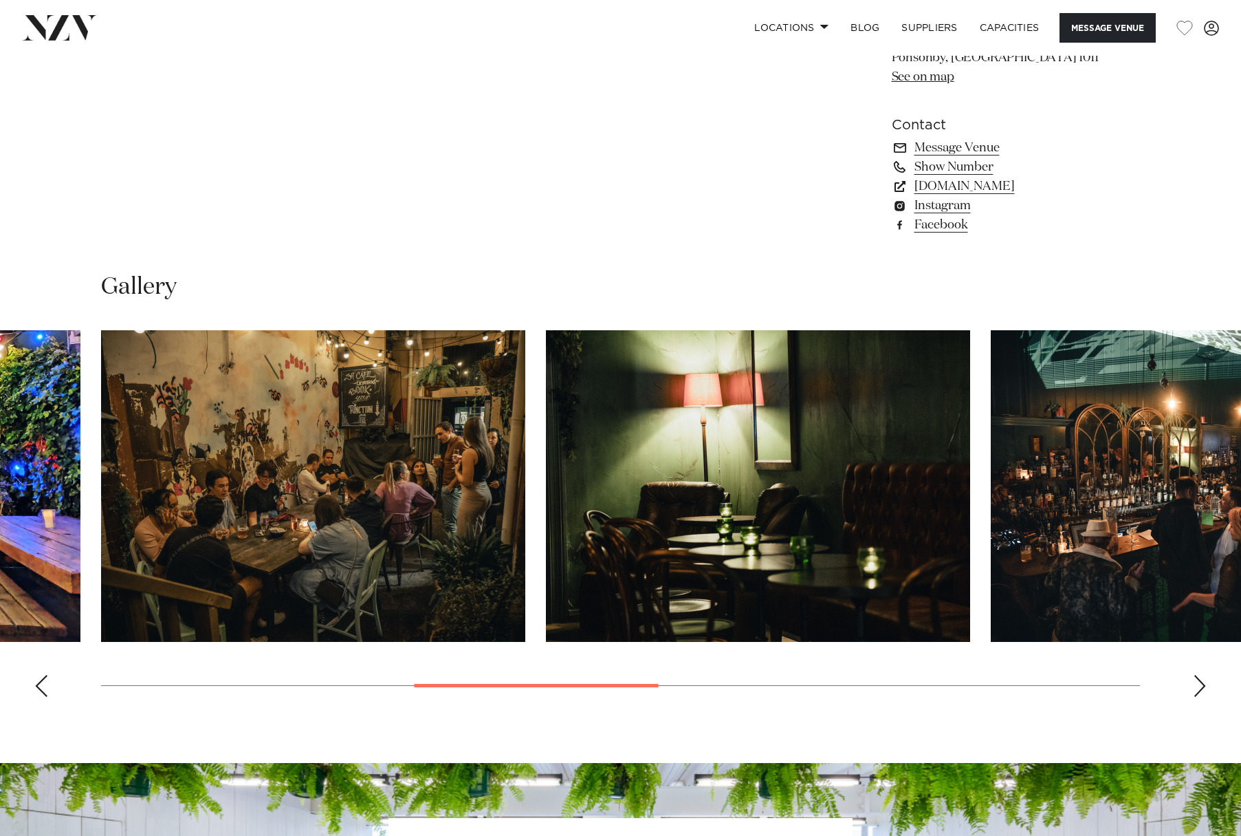
click at [1199, 683] on div "Next slide" at bounding box center [1200, 686] width 14 height 22
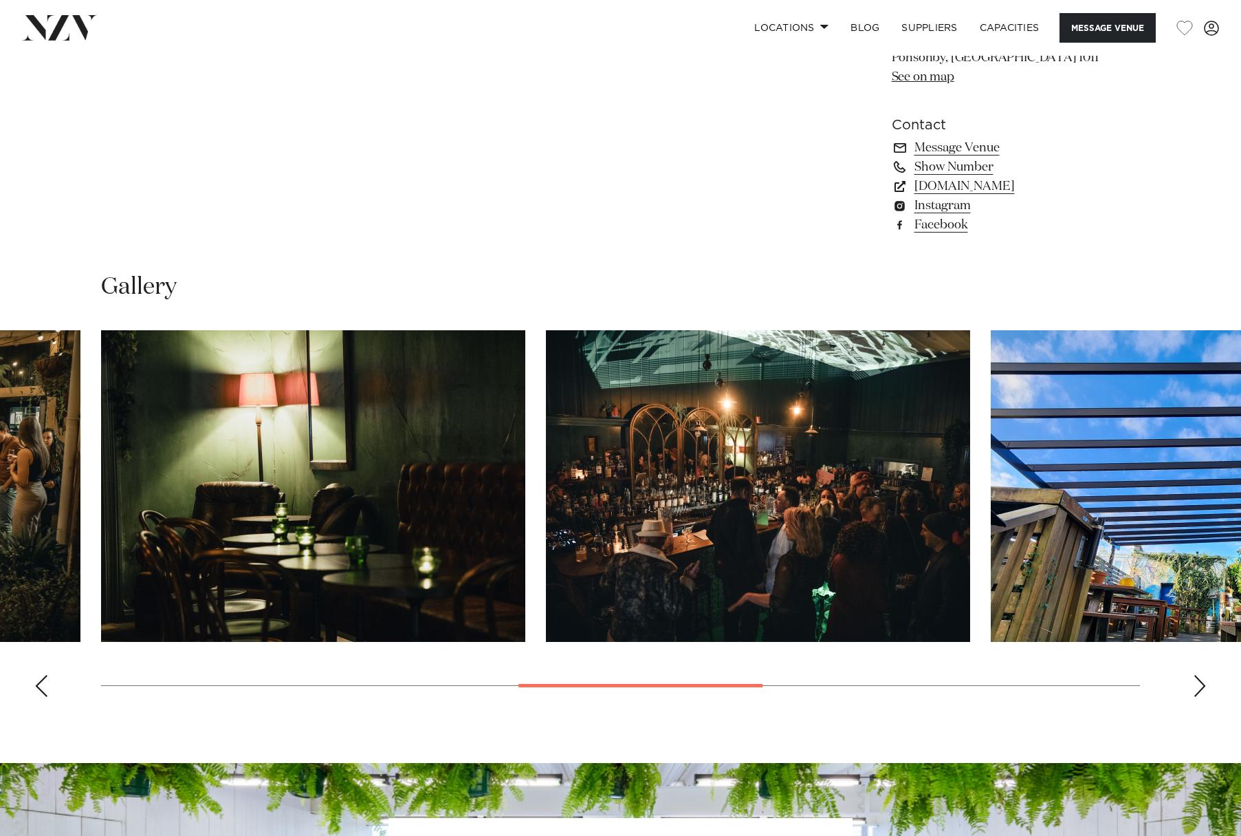
click at [1199, 683] on div "Next slide" at bounding box center [1200, 686] width 14 height 22
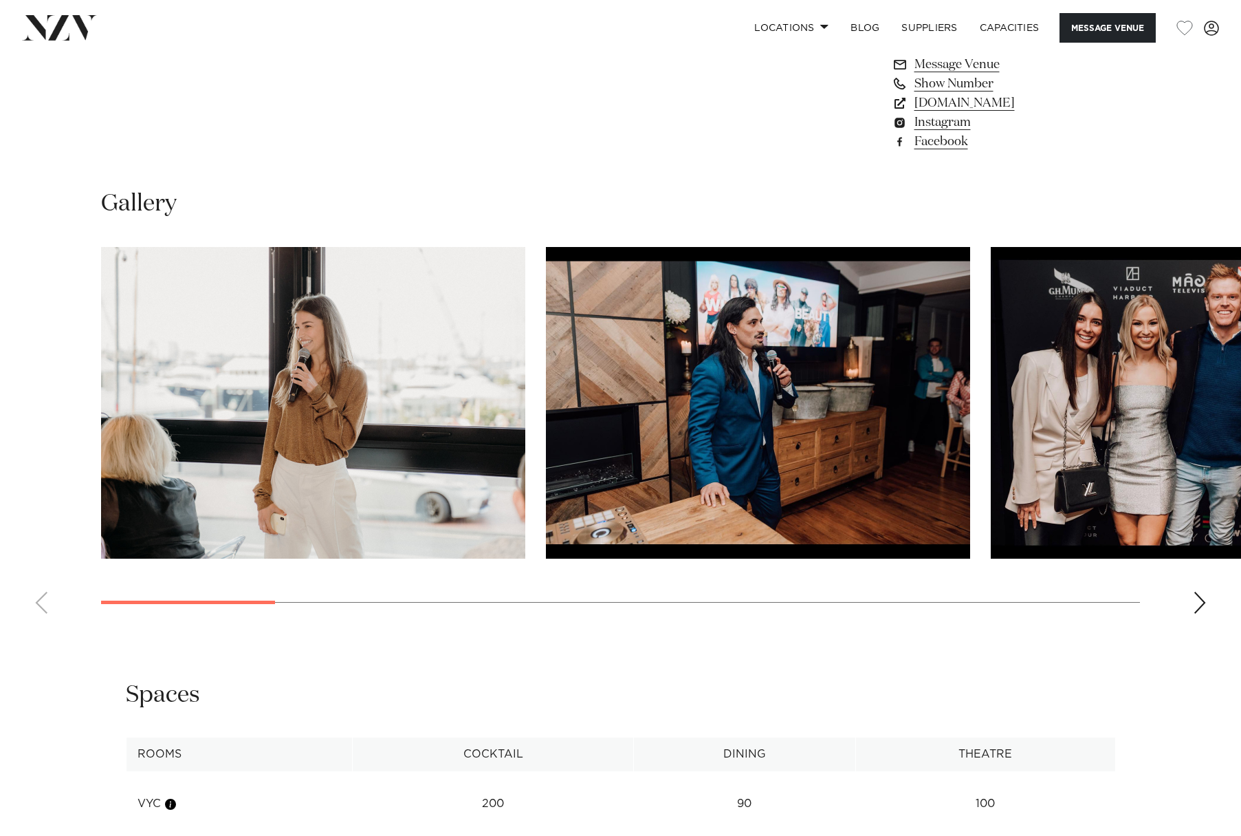
scroll to position [1307, 0]
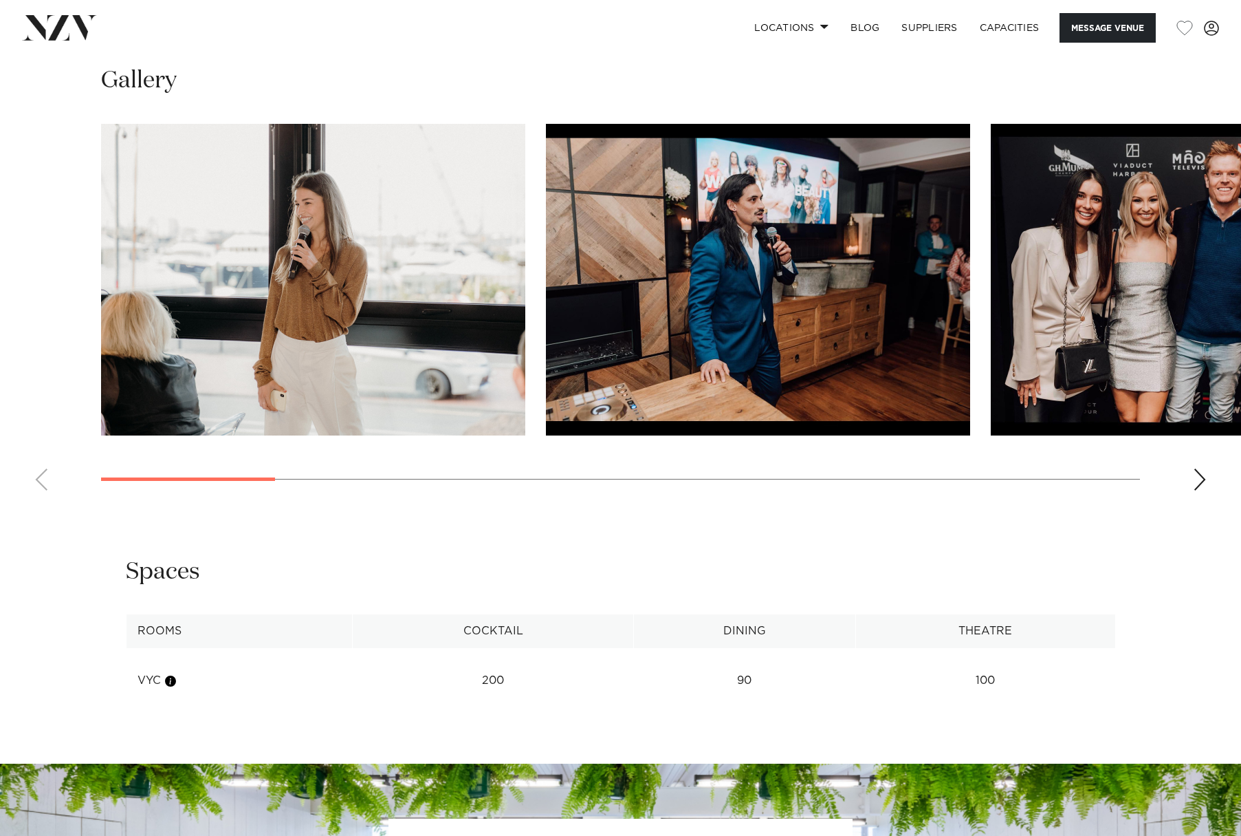
click at [1196, 490] on div "Next slide" at bounding box center [1200, 479] width 14 height 22
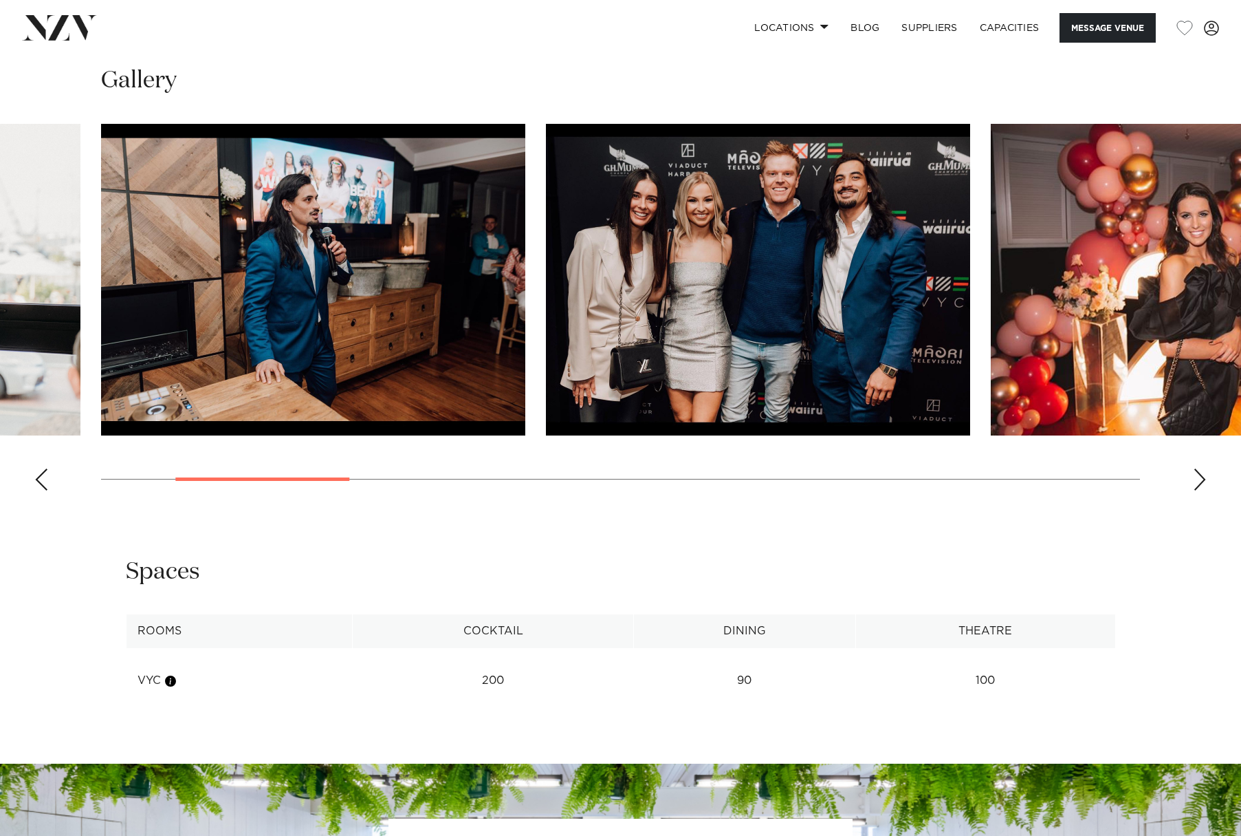
click at [1196, 490] on div "Next slide" at bounding box center [1200, 479] width 14 height 22
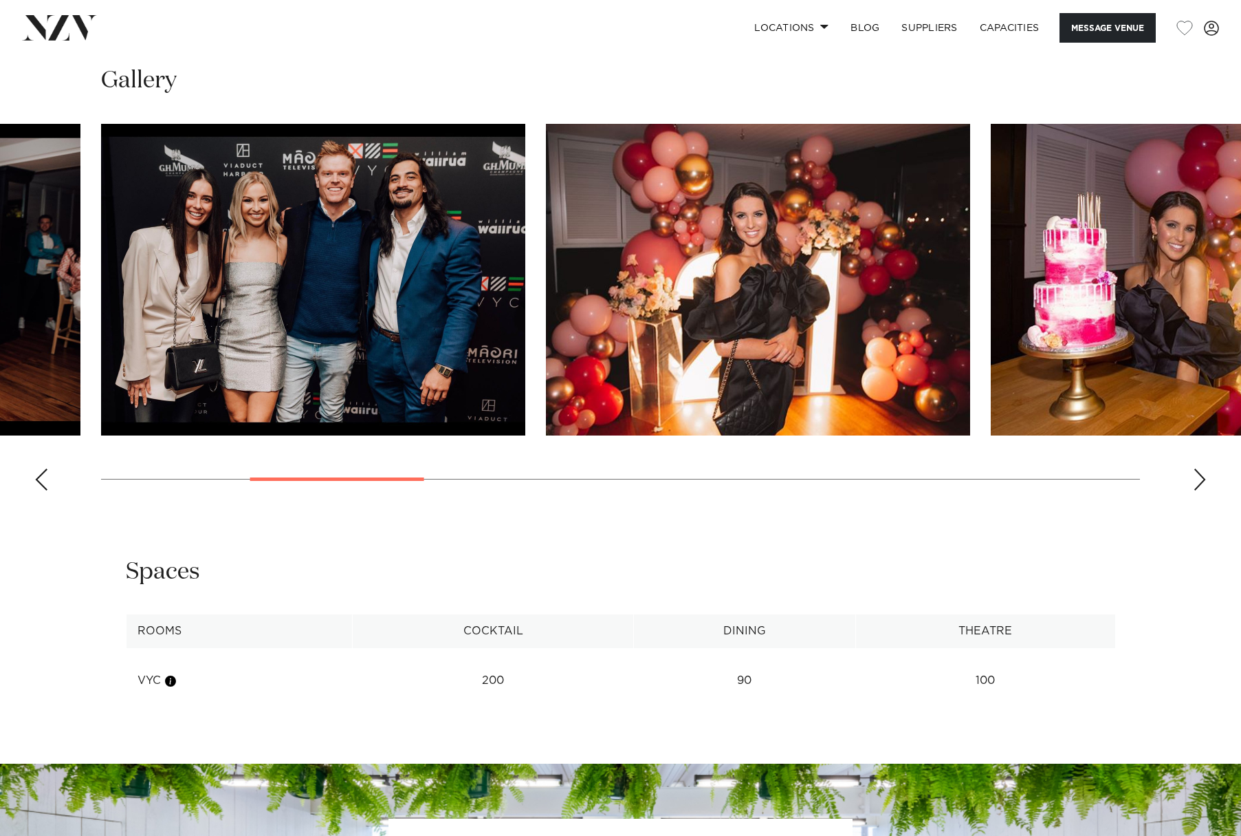
click at [1196, 490] on div "Next slide" at bounding box center [1200, 479] width 14 height 22
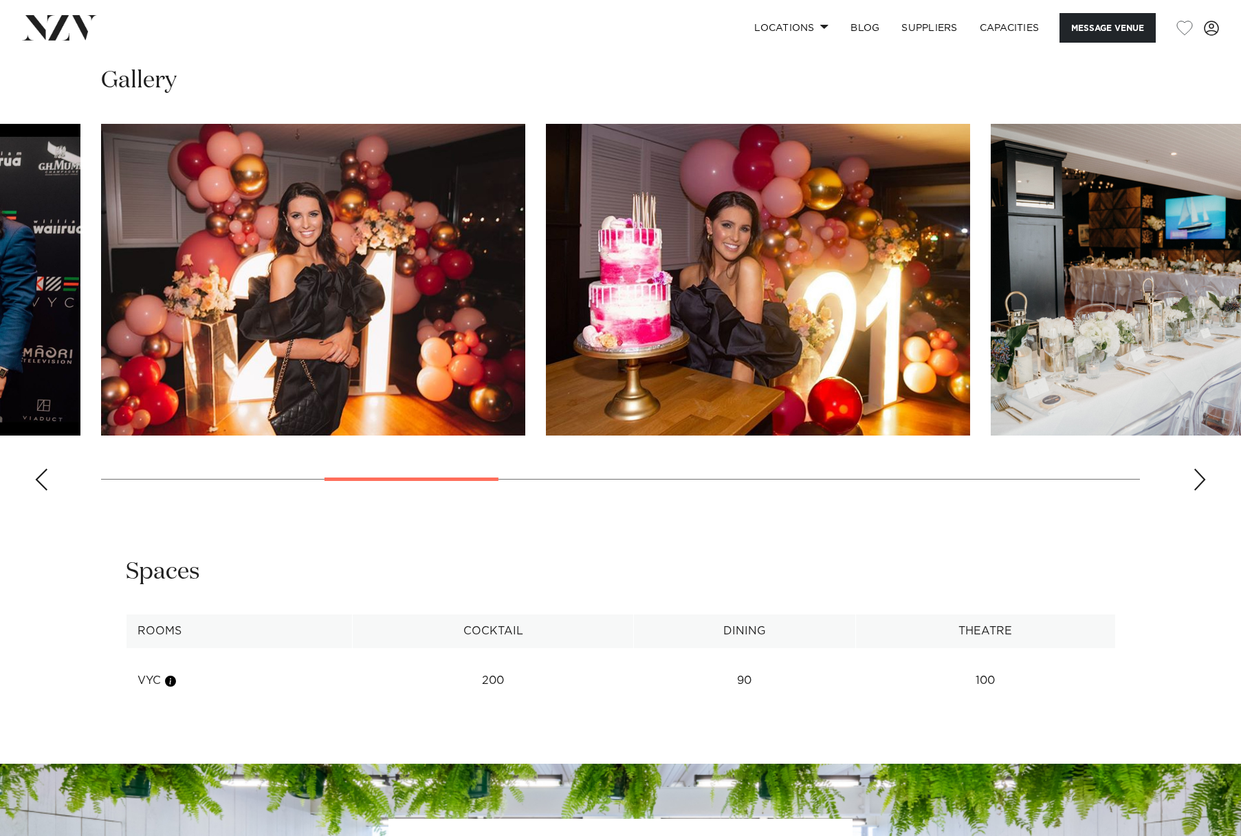
click at [1196, 490] on div "Next slide" at bounding box center [1200, 479] width 14 height 22
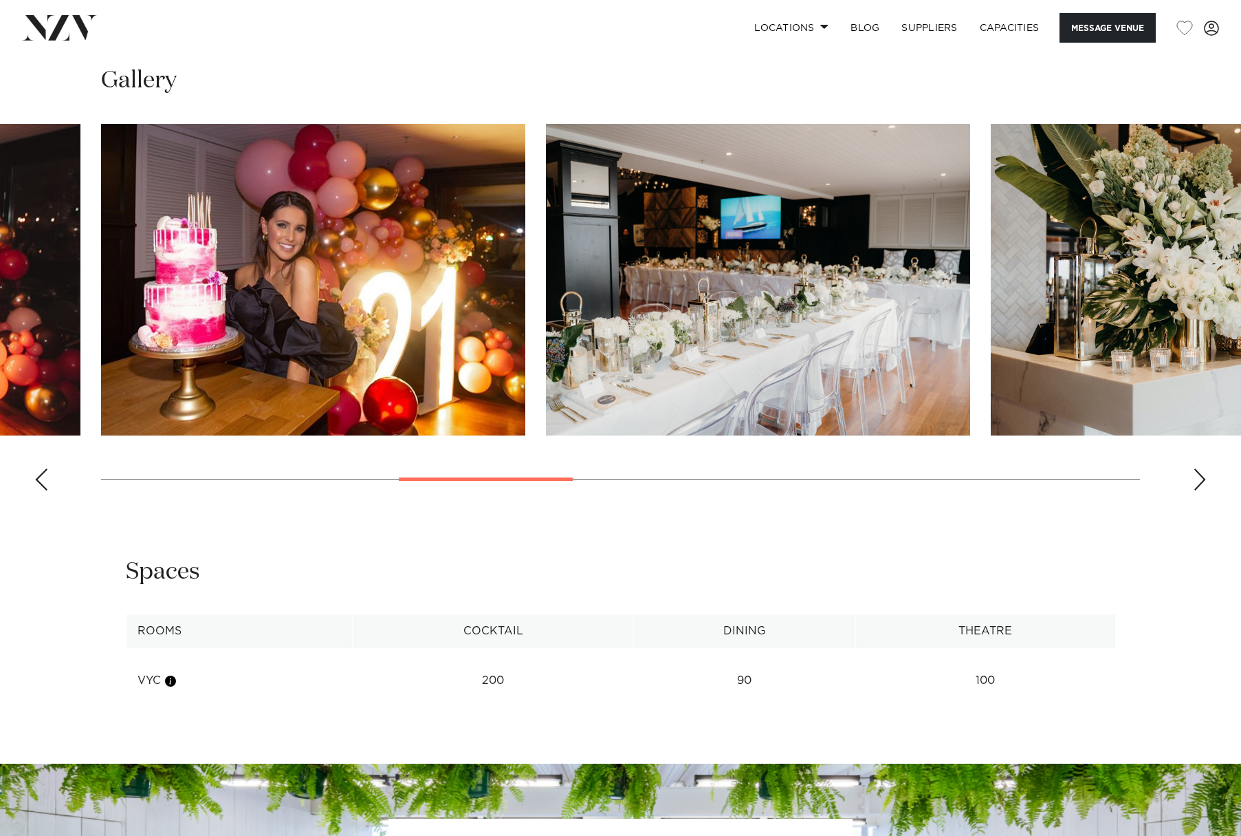
click at [1196, 490] on div "Next slide" at bounding box center [1200, 479] width 14 height 22
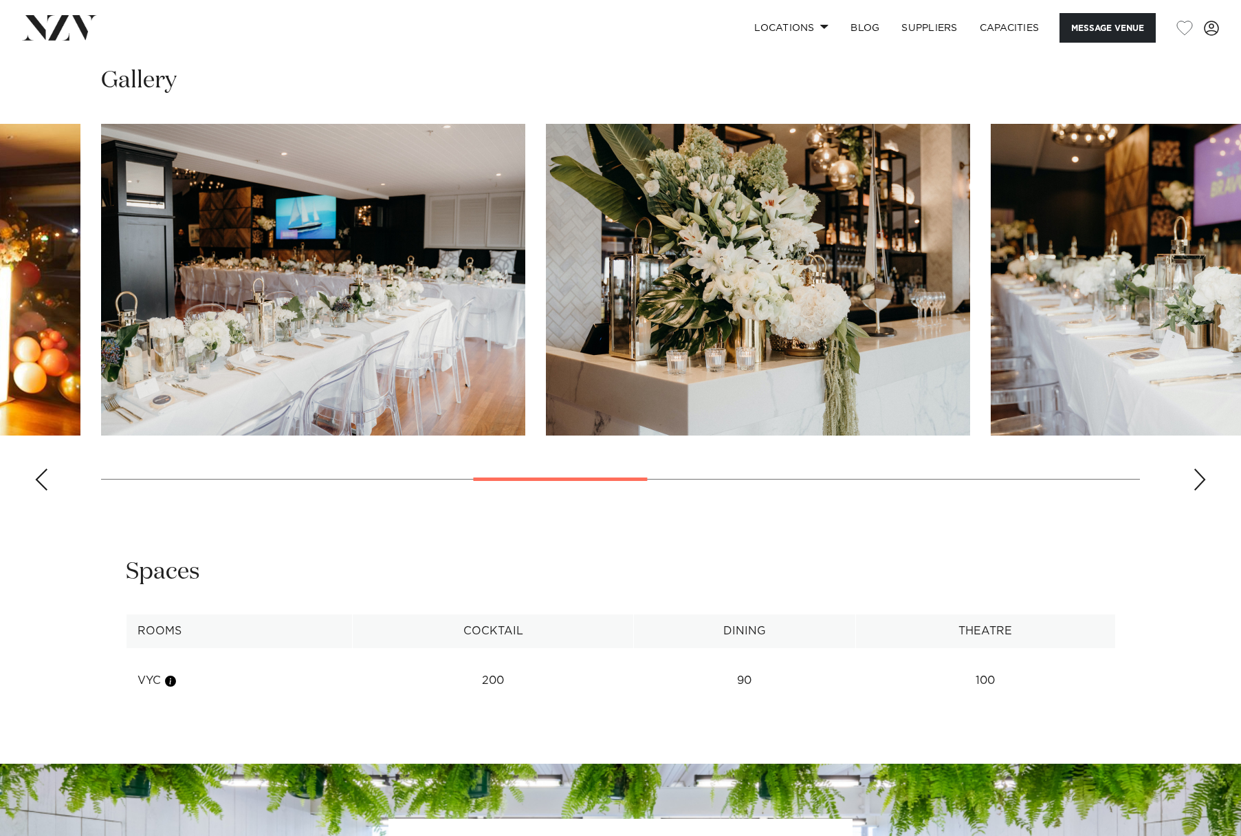
click at [1196, 490] on div "Next slide" at bounding box center [1200, 479] width 14 height 22
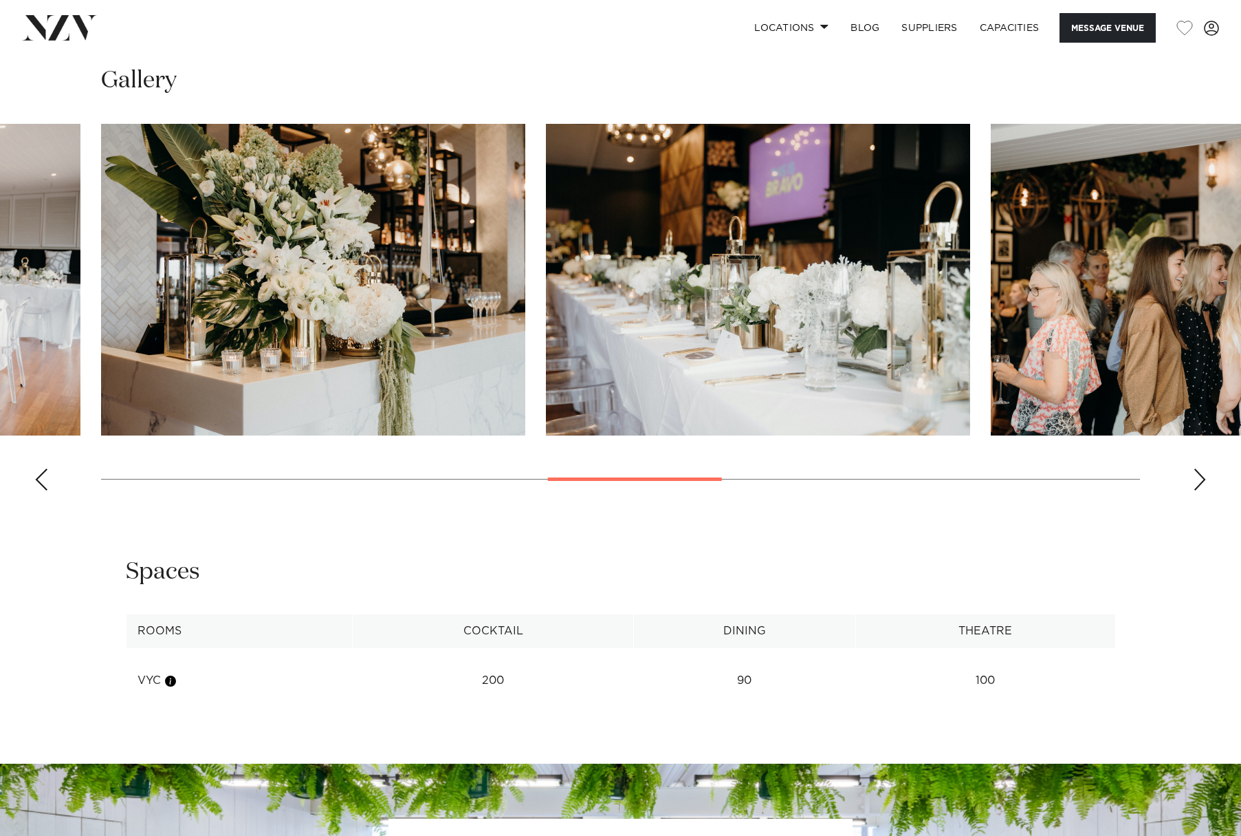
click at [1196, 490] on div "Next slide" at bounding box center [1200, 479] width 14 height 22
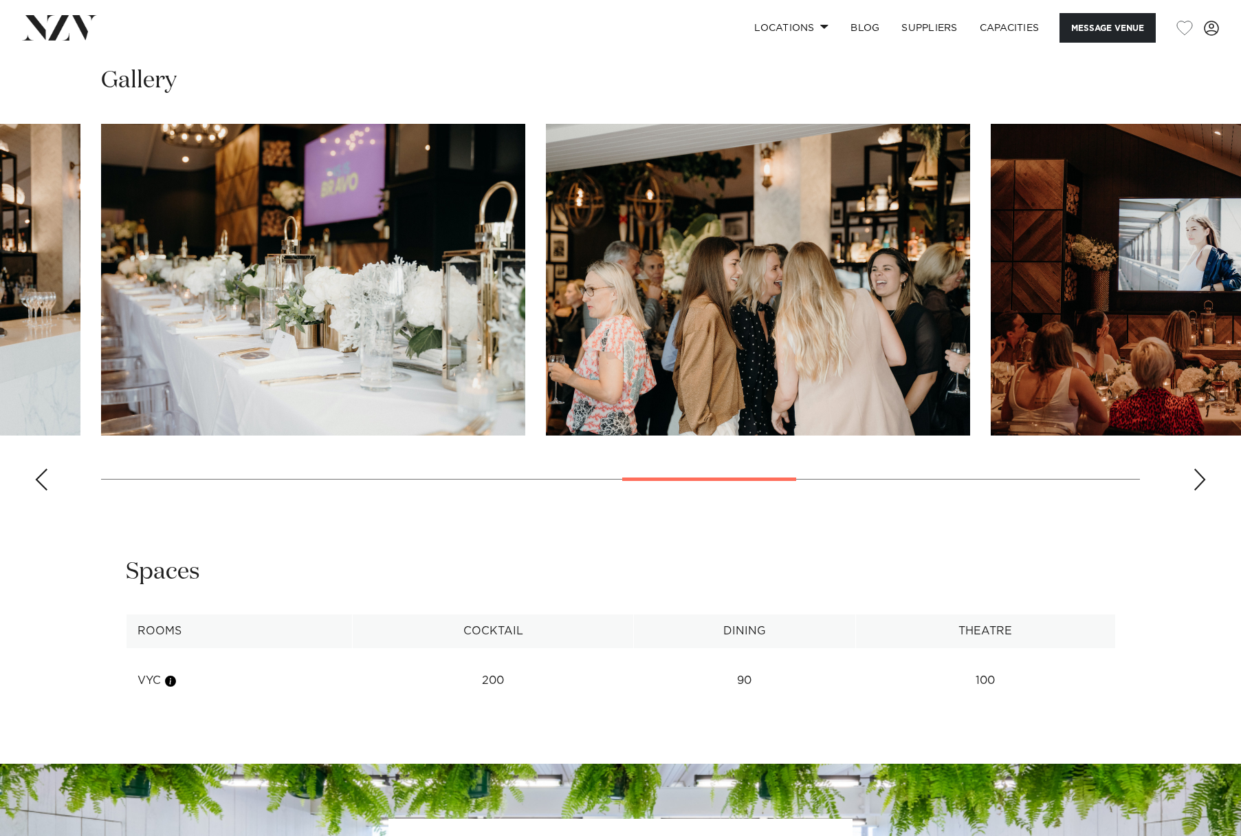
click at [1196, 490] on div "Next slide" at bounding box center [1200, 479] width 14 height 22
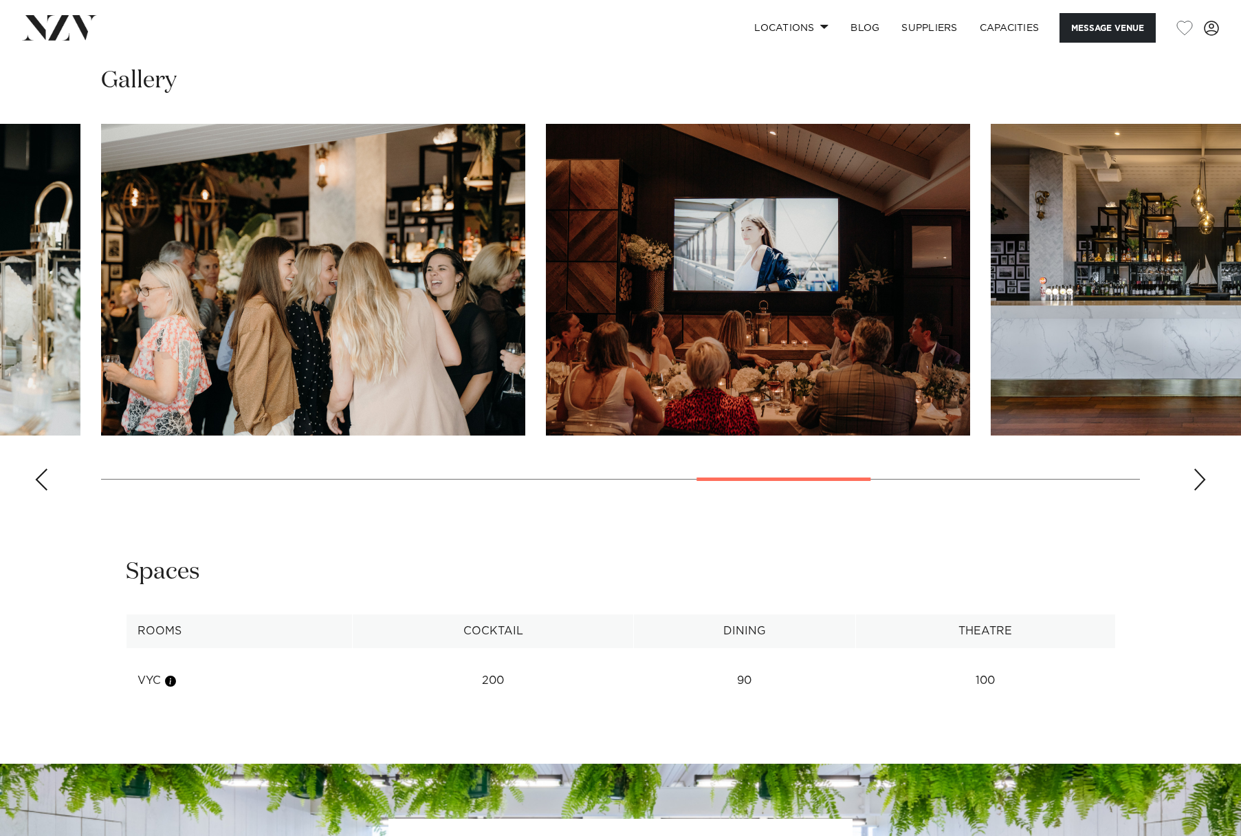
click at [1196, 490] on div "Next slide" at bounding box center [1200, 479] width 14 height 22
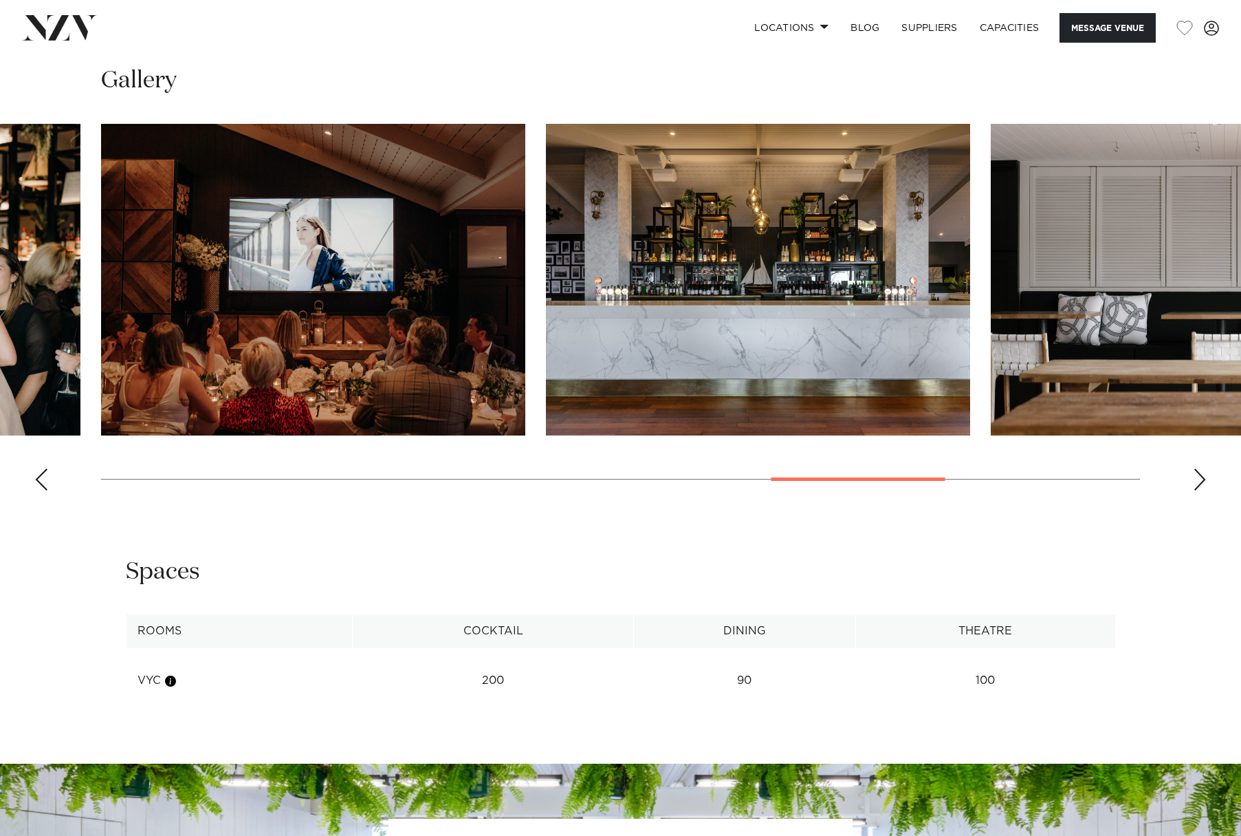
click at [1196, 490] on div "Next slide" at bounding box center [1200, 479] width 14 height 22
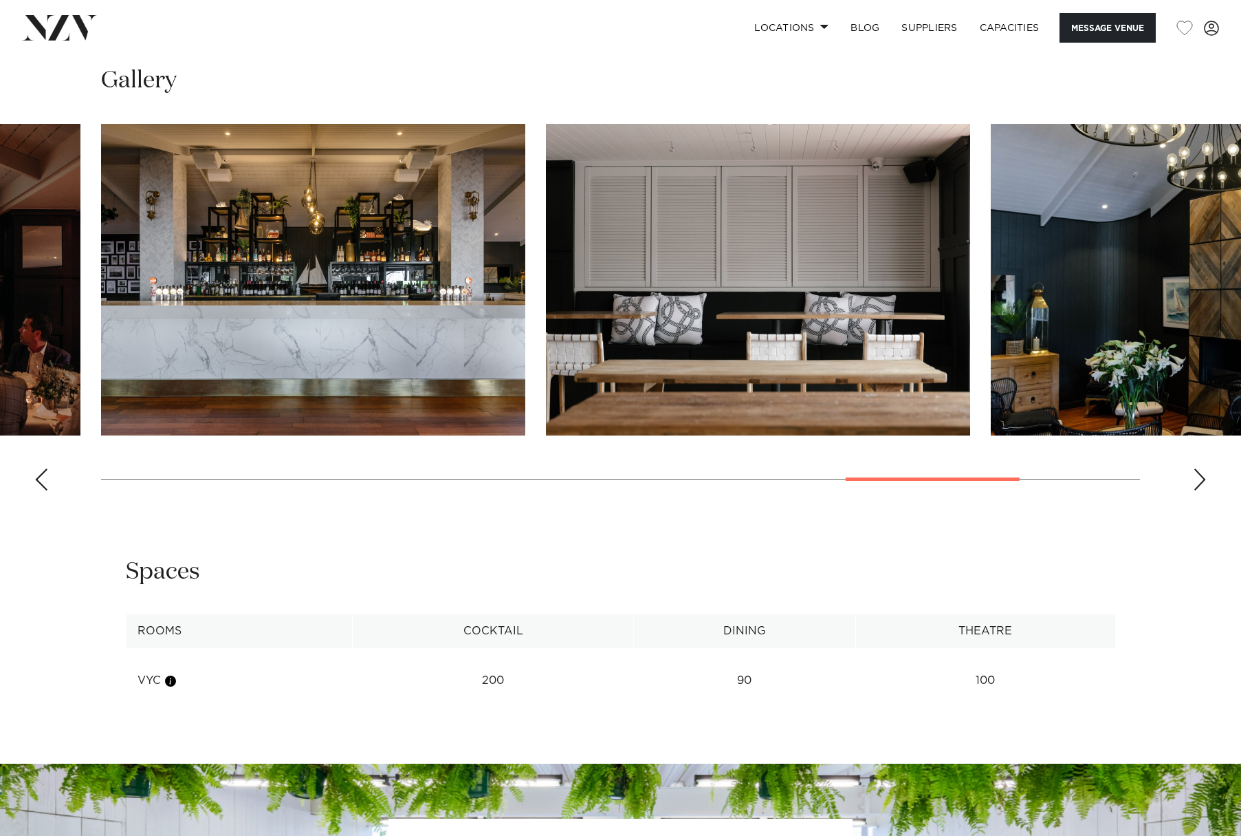
click at [1196, 490] on div "Next slide" at bounding box center [1200, 479] width 14 height 22
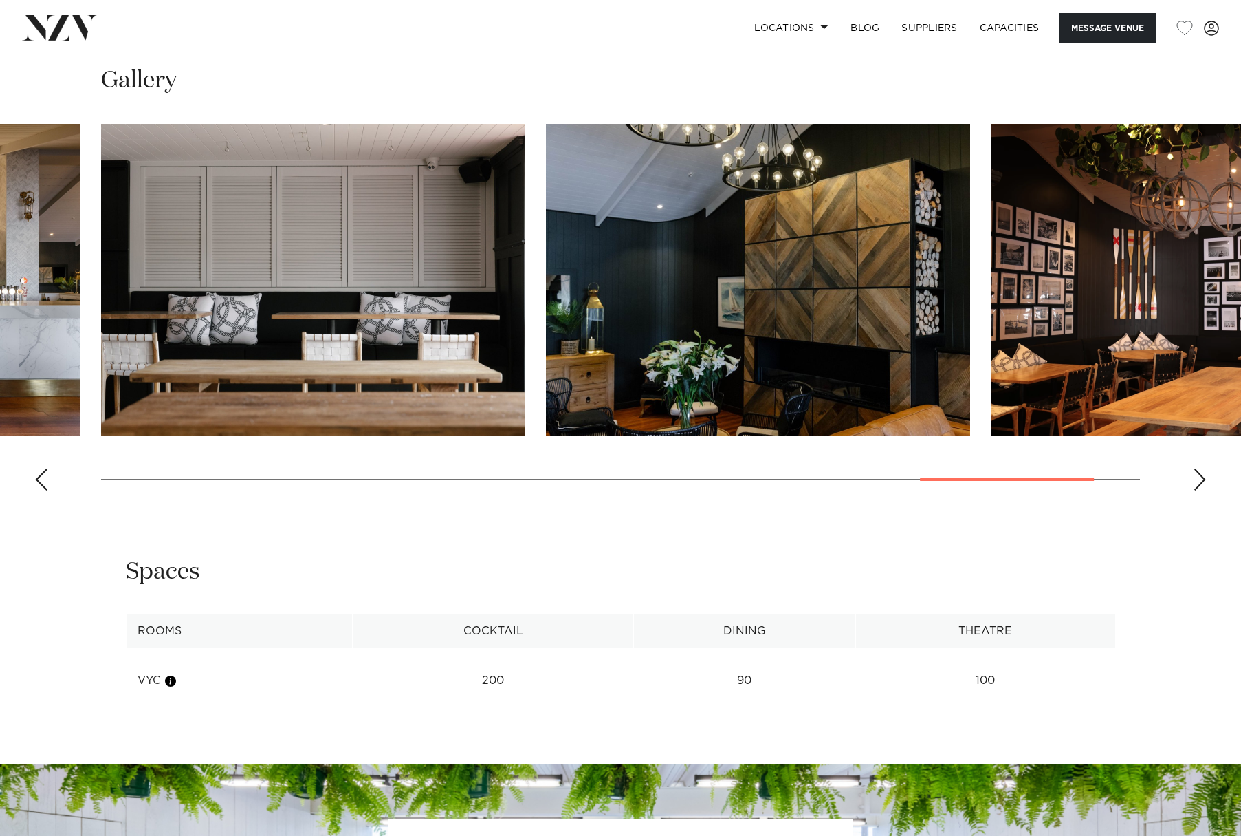
click at [1196, 490] on div "Next slide" at bounding box center [1200, 479] width 14 height 22
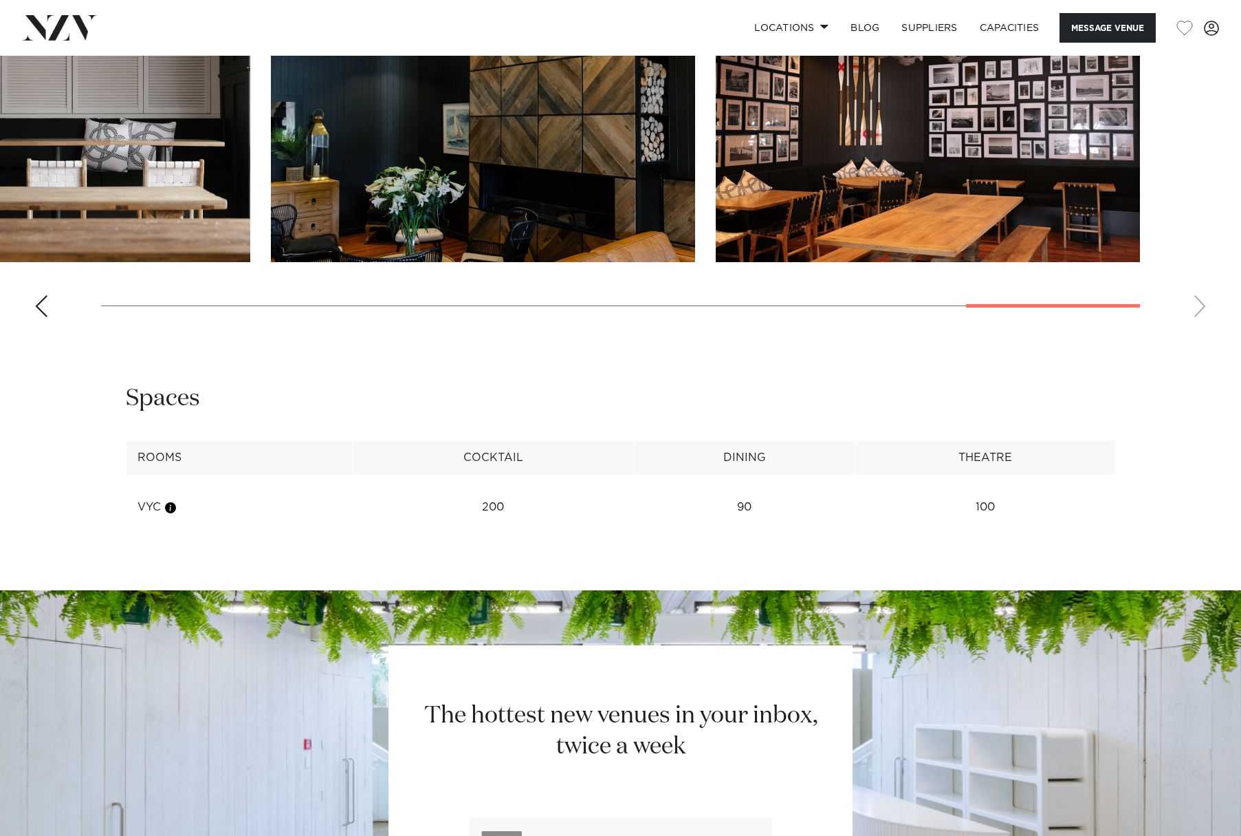
scroll to position [1238, 0]
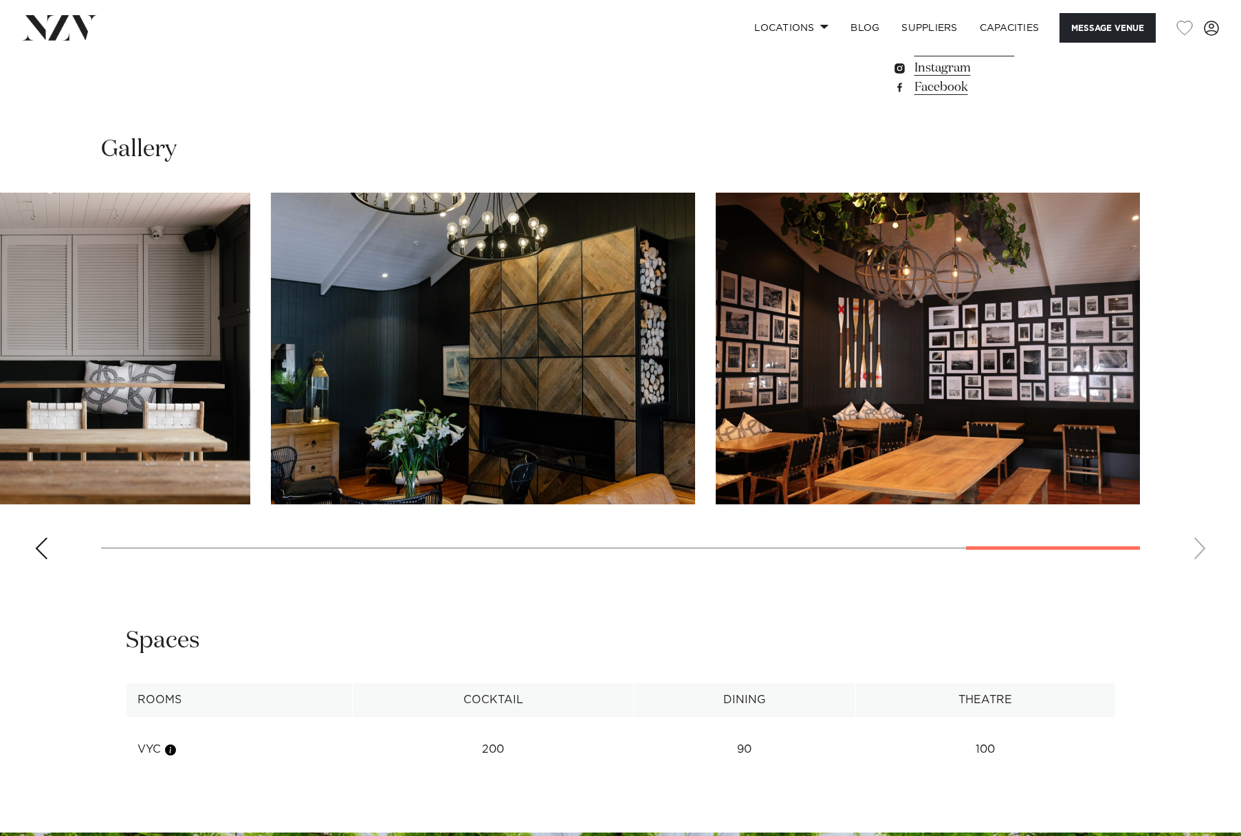
click at [40, 559] on div "Previous slide" at bounding box center [41, 548] width 14 height 22
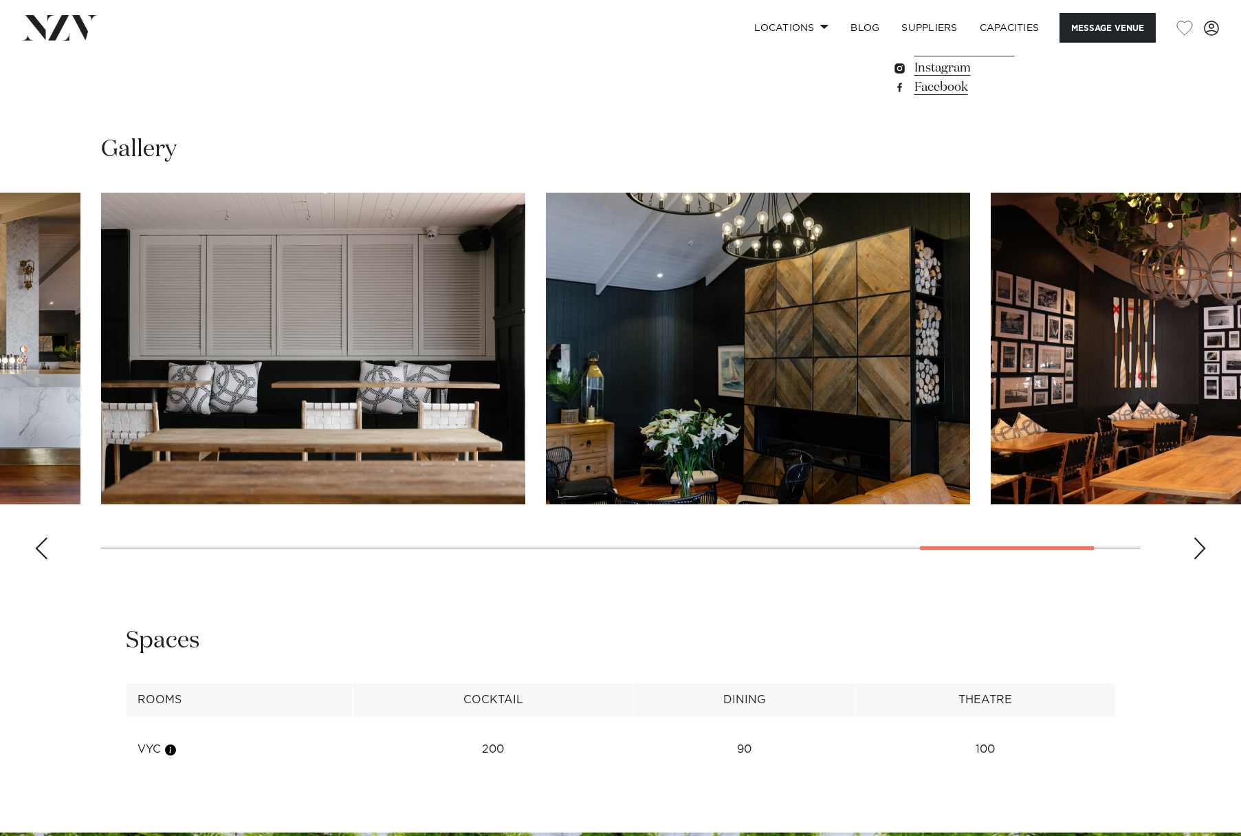
click at [40, 559] on div "Previous slide" at bounding box center [41, 548] width 14 height 22
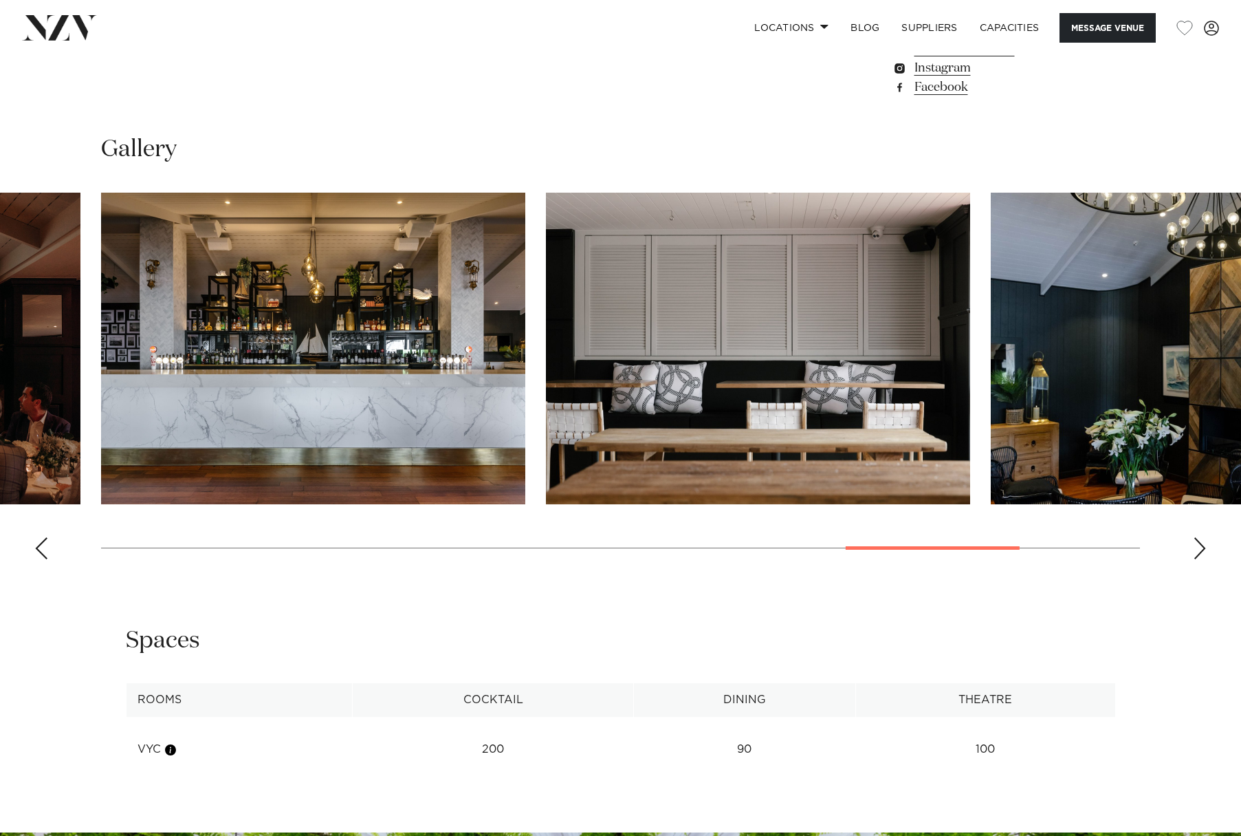
click at [40, 559] on div "Previous slide" at bounding box center [41, 548] width 14 height 22
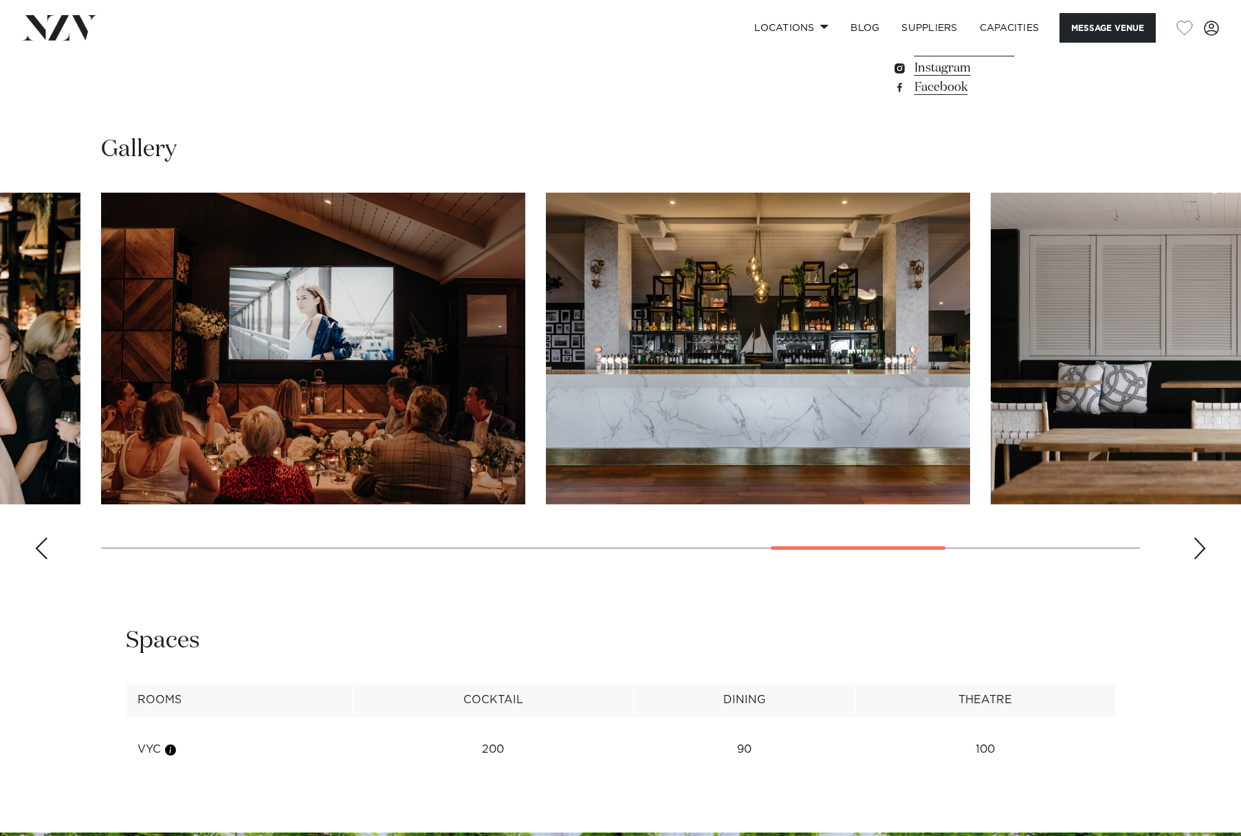
click at [40, 559] on div "Previous slide" at bounding box center [41, 548] width 14 height 22
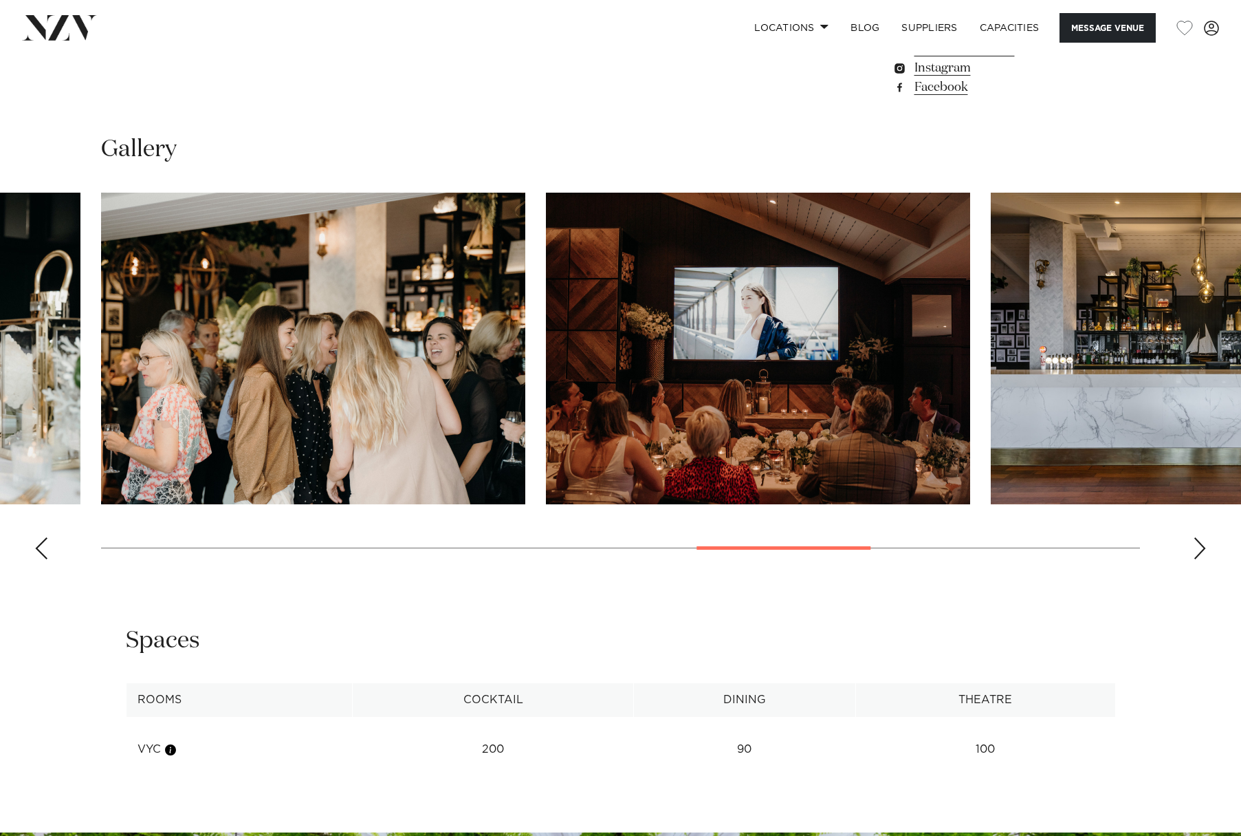
click at [40, 559] on div "Previous slide" at bounding box center [41, 548] width 14 height 22
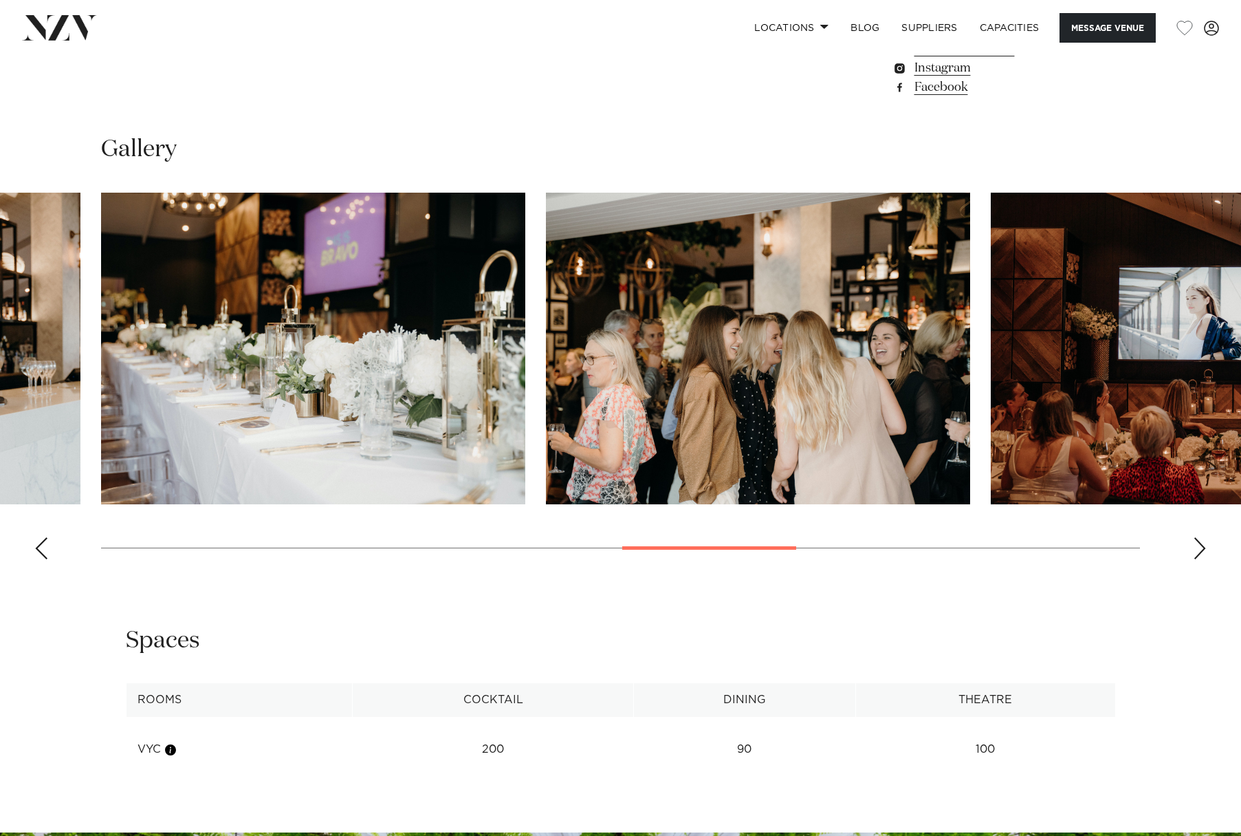
click at [40, 559] on div "Previous slide" at bounding box center [41, 548] width 14 height 22
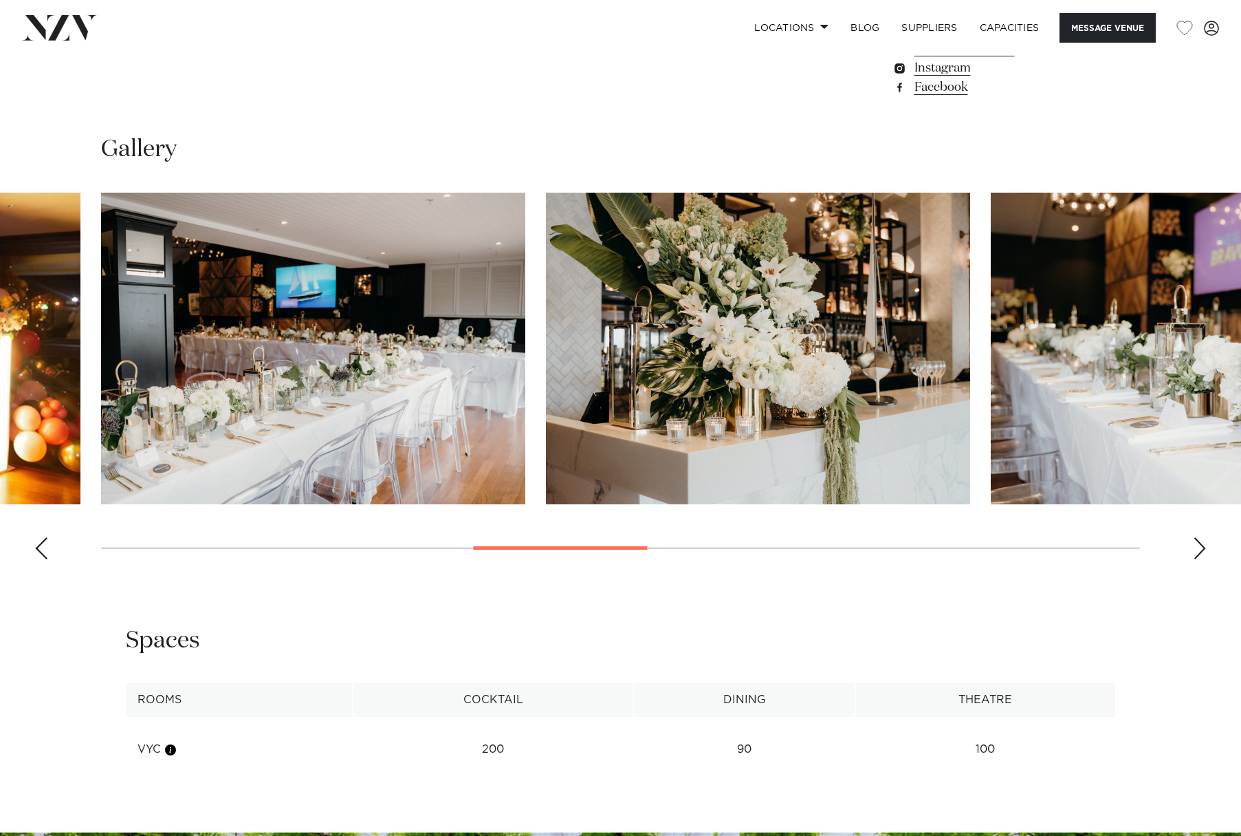
click at [40, 559] on div "Previous slide" at bounding box center [41, 548] width 14 height 22
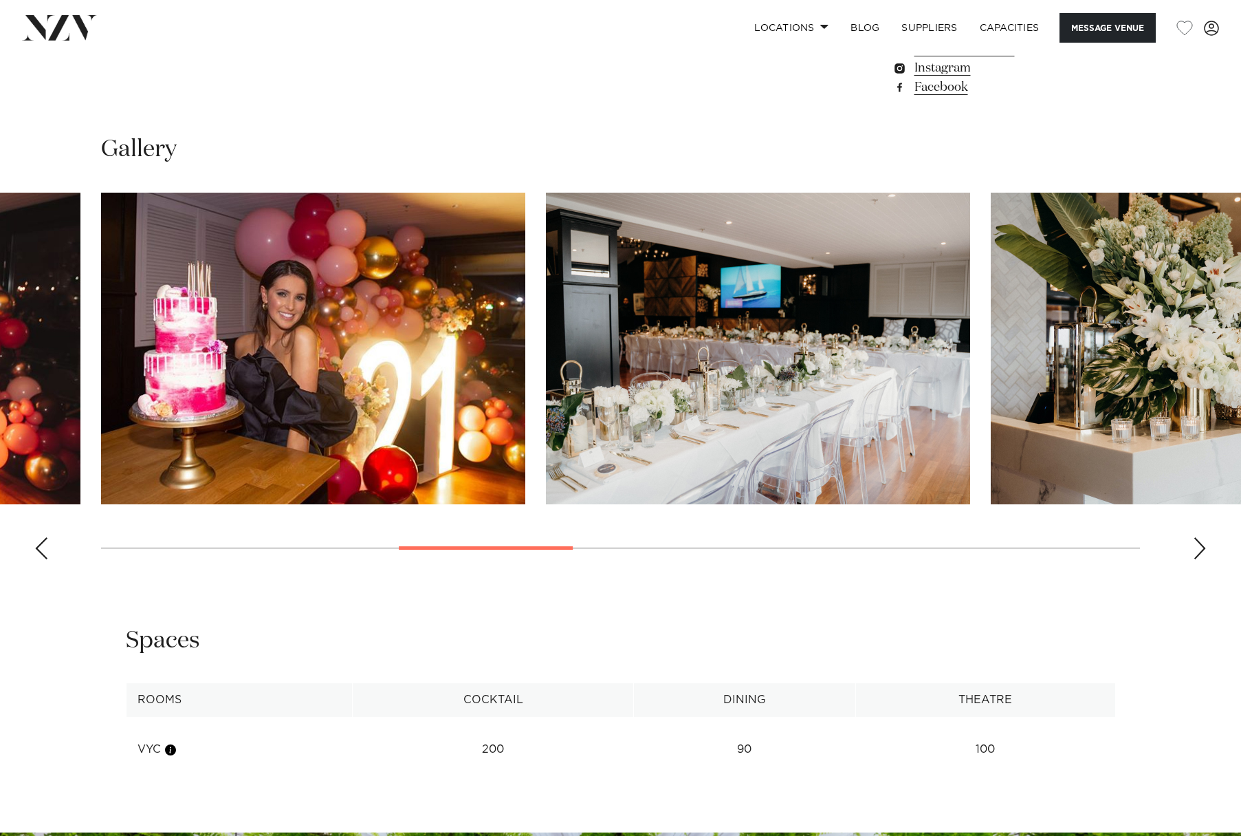
click at [40, 559] on div "Previous slide" at bounding box center [41, 548] width 14 height 22
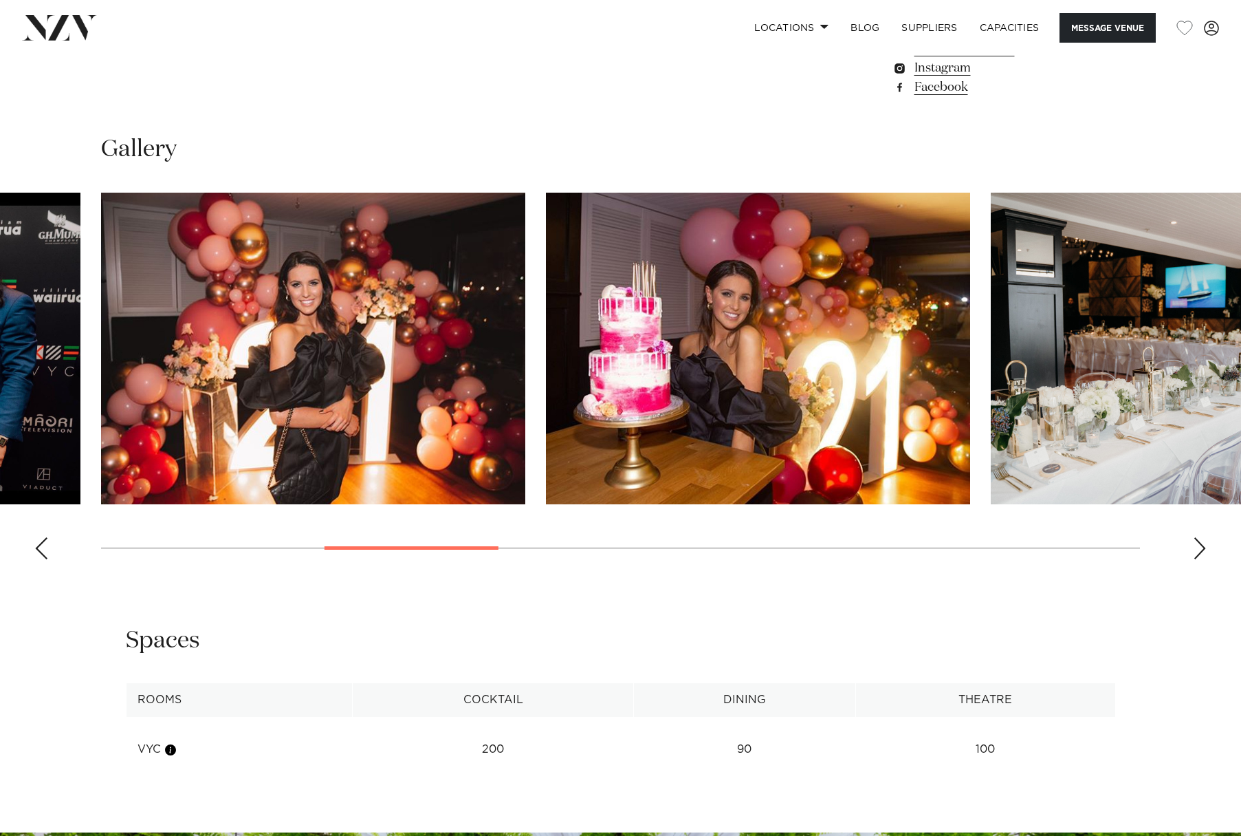
click at [40, 559] on div "Previous slide" at bounding box center [41, 548] width 14 height 22
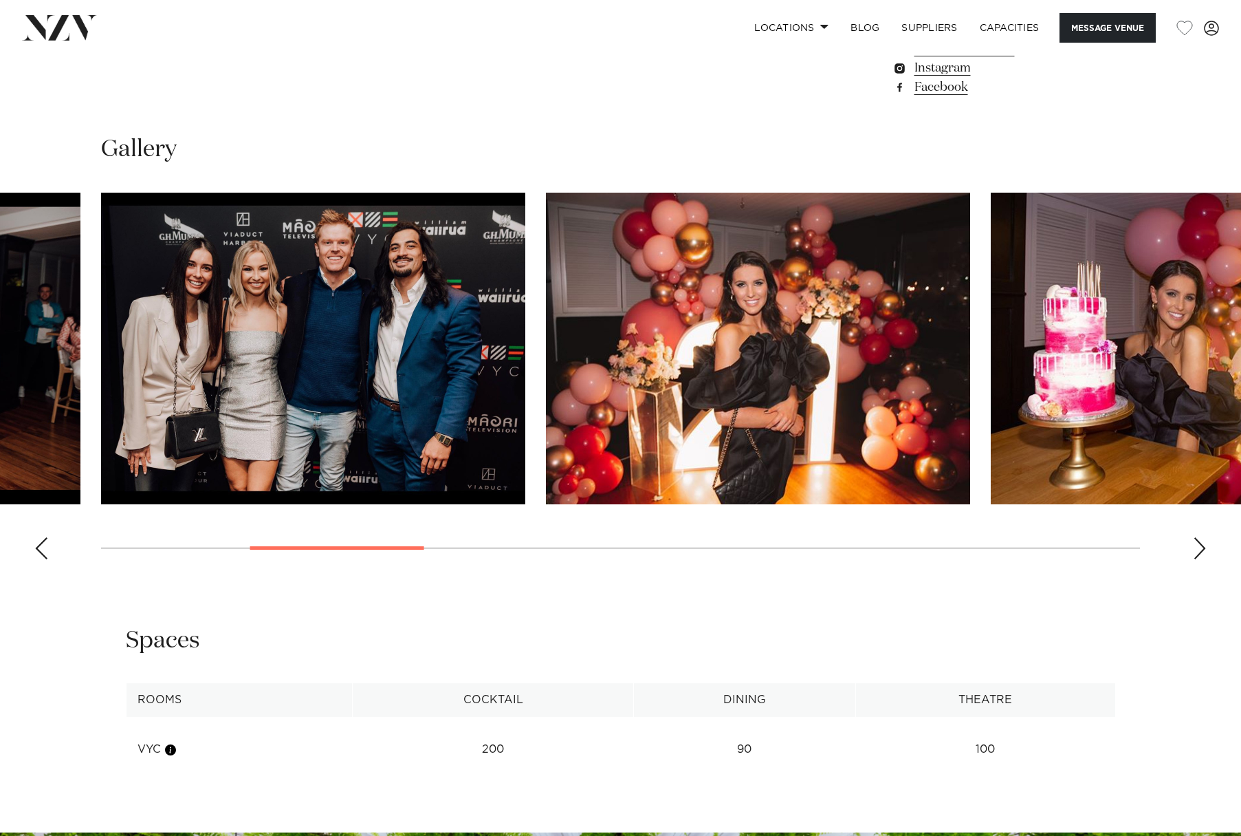
click at [40, 559] on div "Previous slide" at bounding box center [41, 548] width 14 height 22
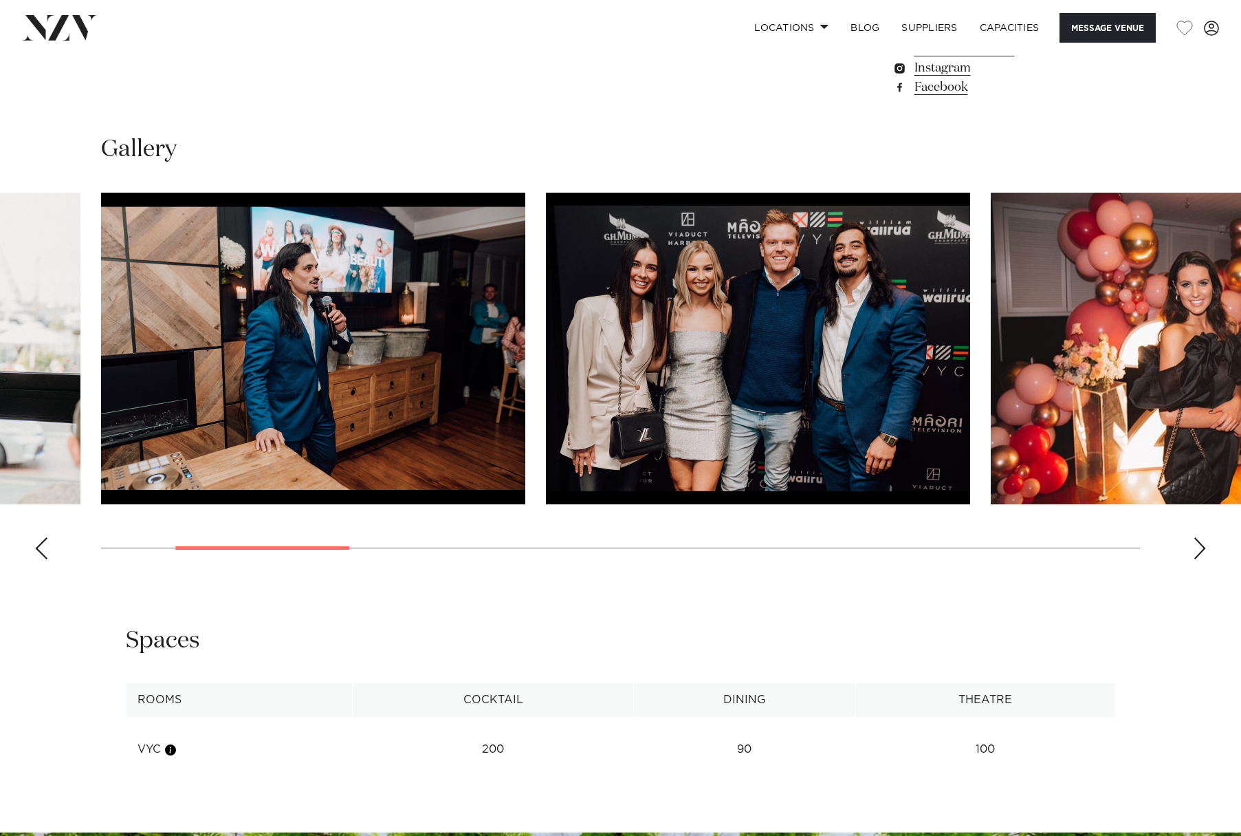
click at [40, 559] on div "Previous slide" at bounding box center [41, 548] width 14 height 22
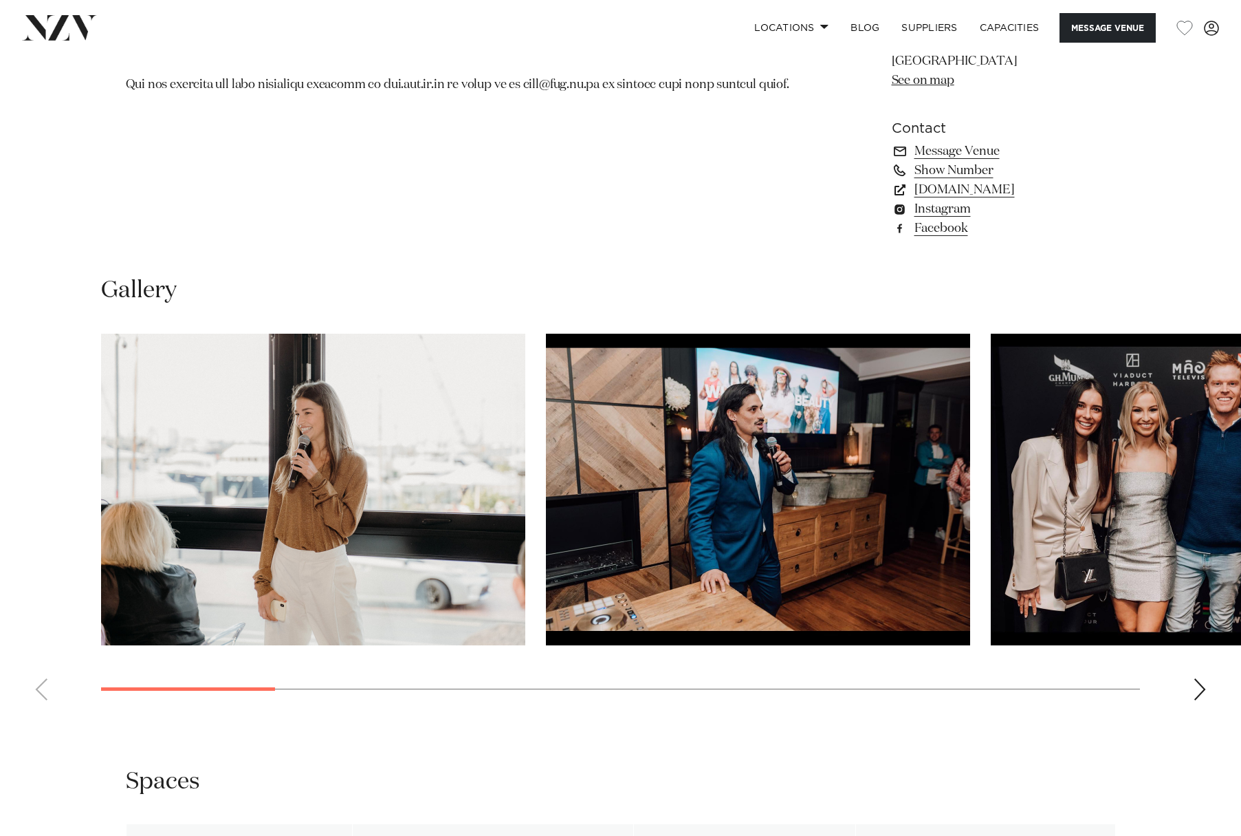
scroll to position [1100, 0]
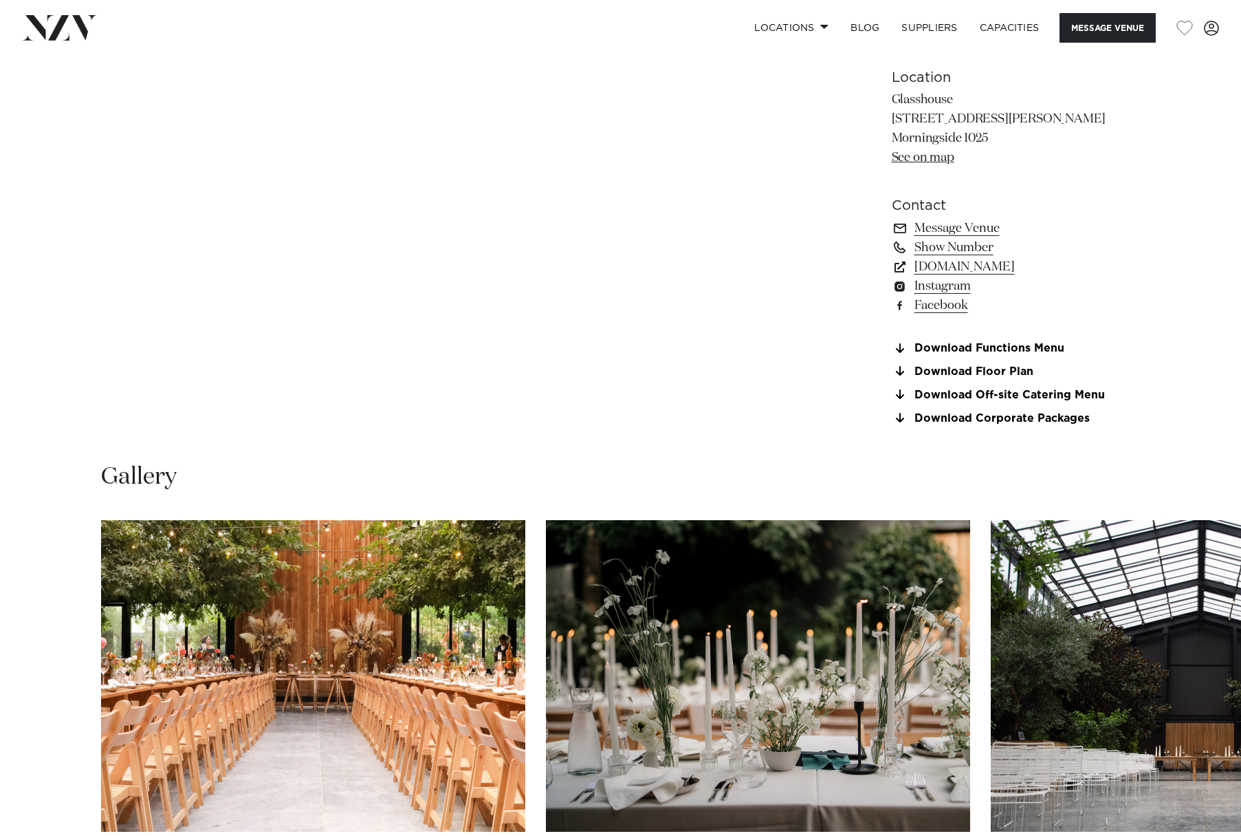
scroll to position [894, 0]
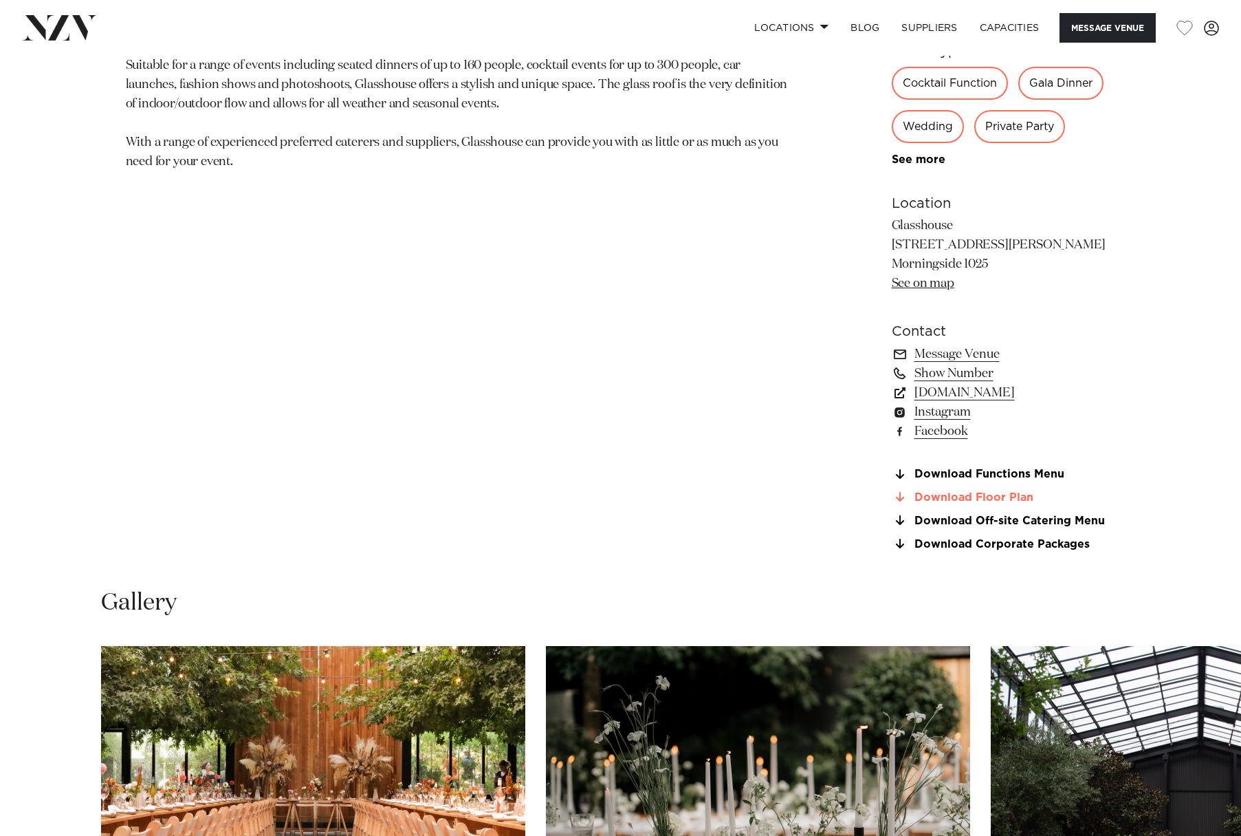
click at [1027, 496] on link "Download Floor Plan" at bounding box center [1004, 497] width 224 height 12
click at [1056, 520] on link "Download Off-site Catering Menu" at bounding box center [1004, 520] width 224 height 12
click at [1059, 543] on link "Download Corporate Packages" at bounding box center [1004, 544] width 224 height 12
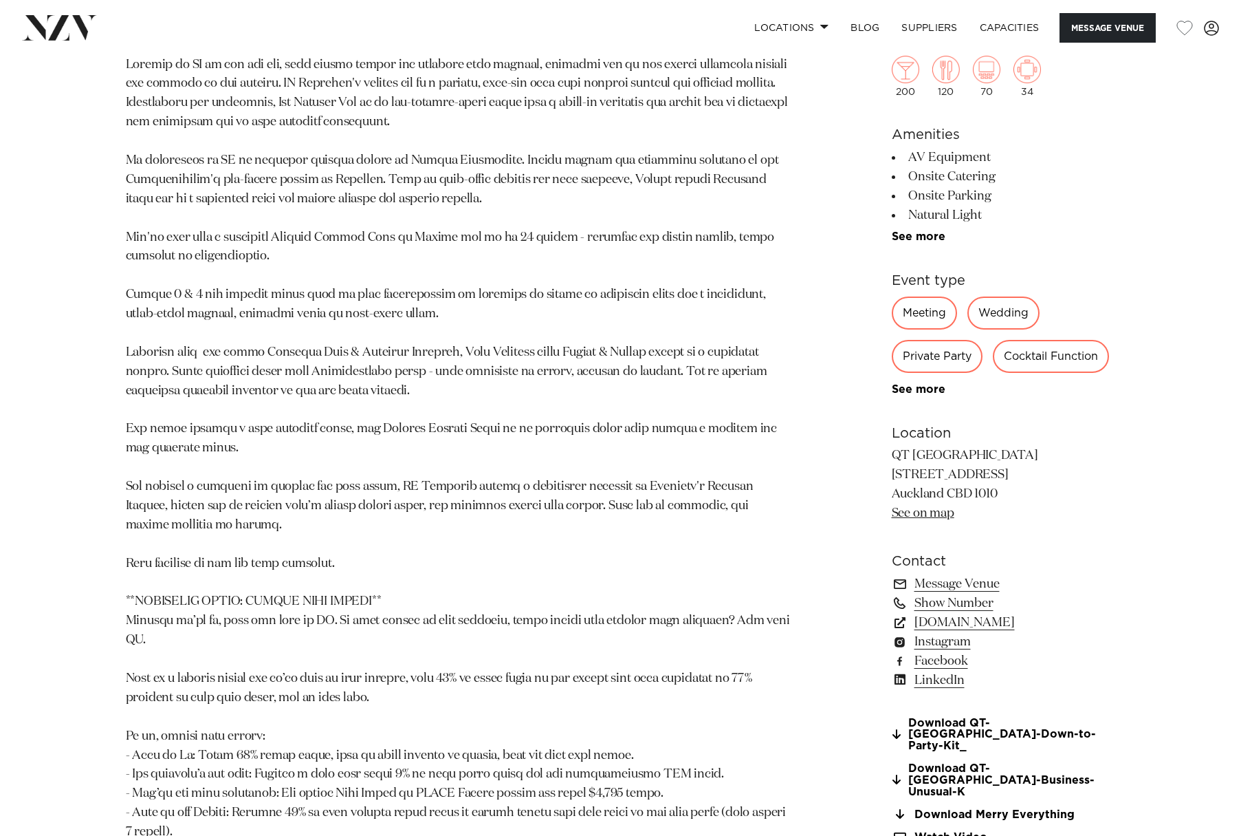
scroll to position [894, 0]
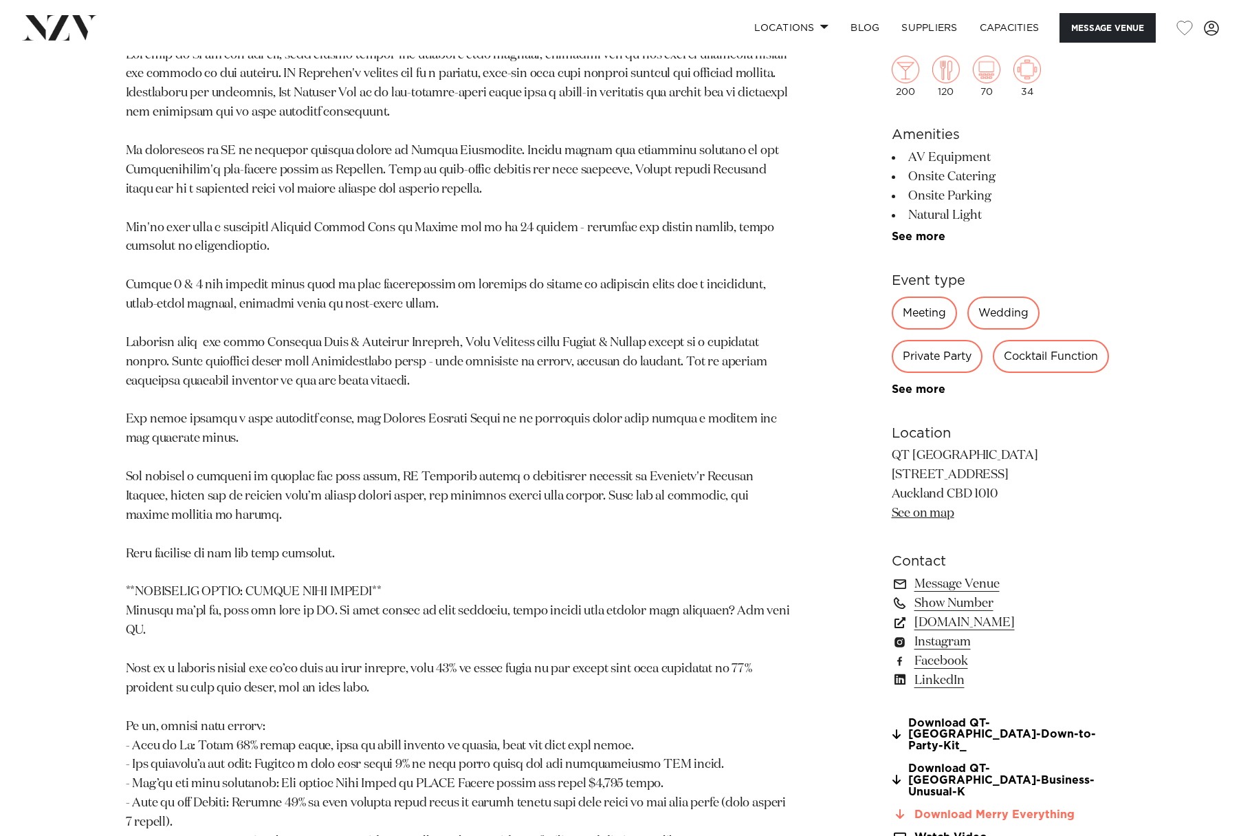
click at [1038, 808] on link "Download Merry Everything" at bounding box center [1004, 814] width 224 height 12
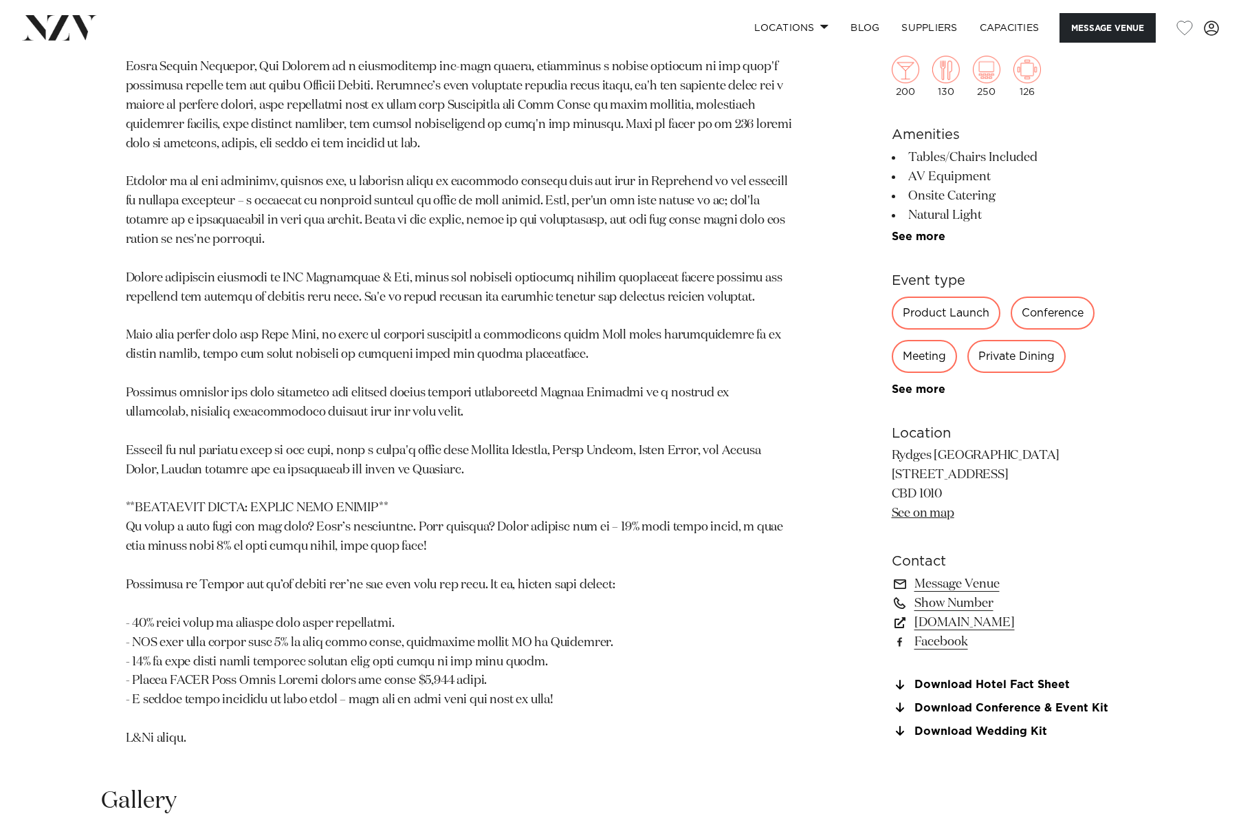
scroll to position [963, 0]
click at [1058, 710] on link "Download Conference & Event Kit" at bounding box center [1004, 707] width 224 height 12
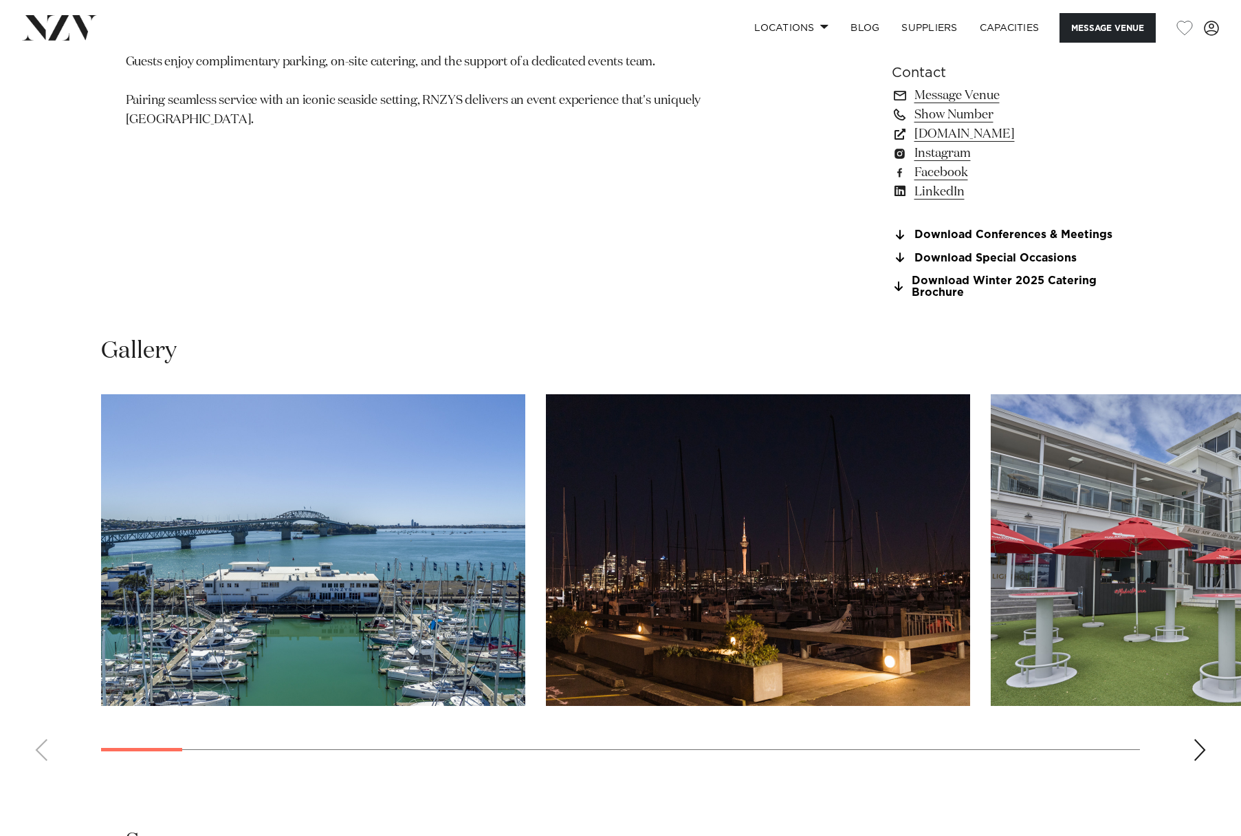
scroll to position [1375, 0]
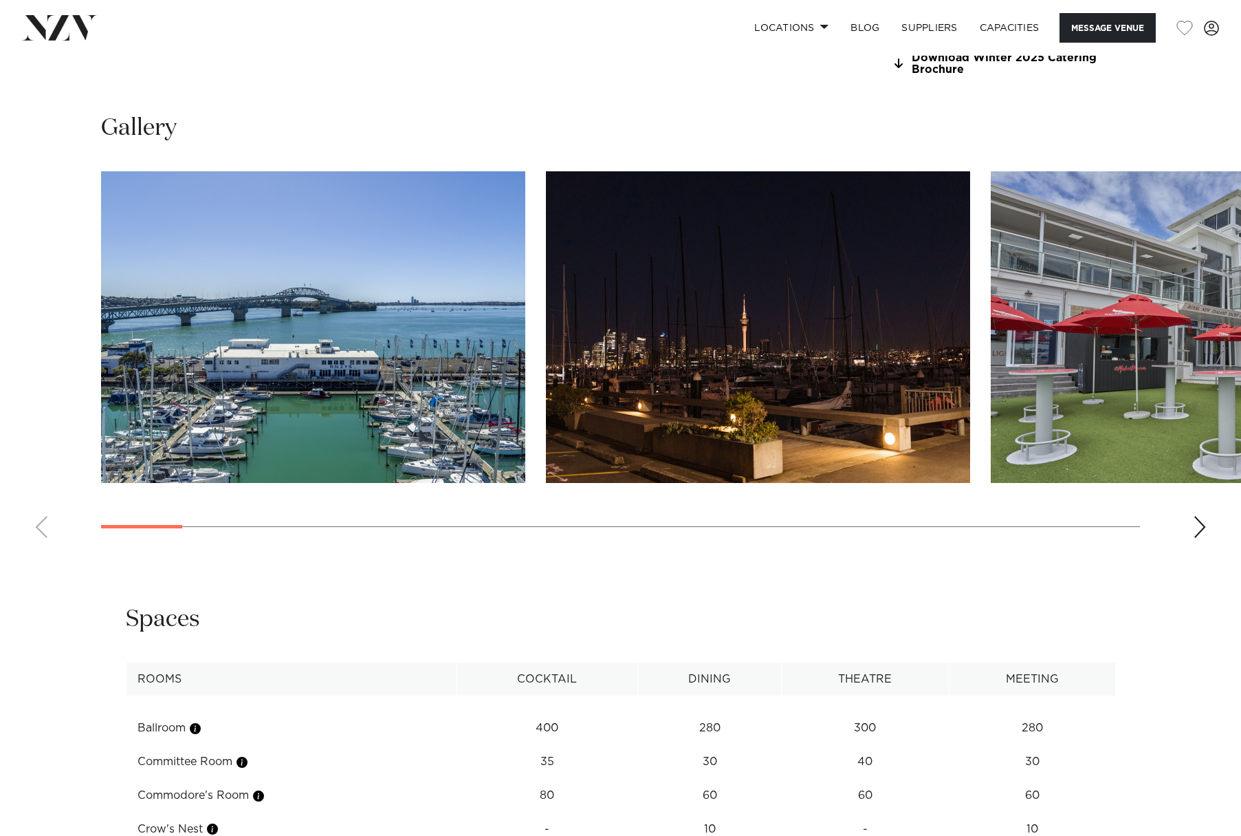
click at [1200, 523] on div "Next slide" at bounding box center [1200, 527] width 14 height 22
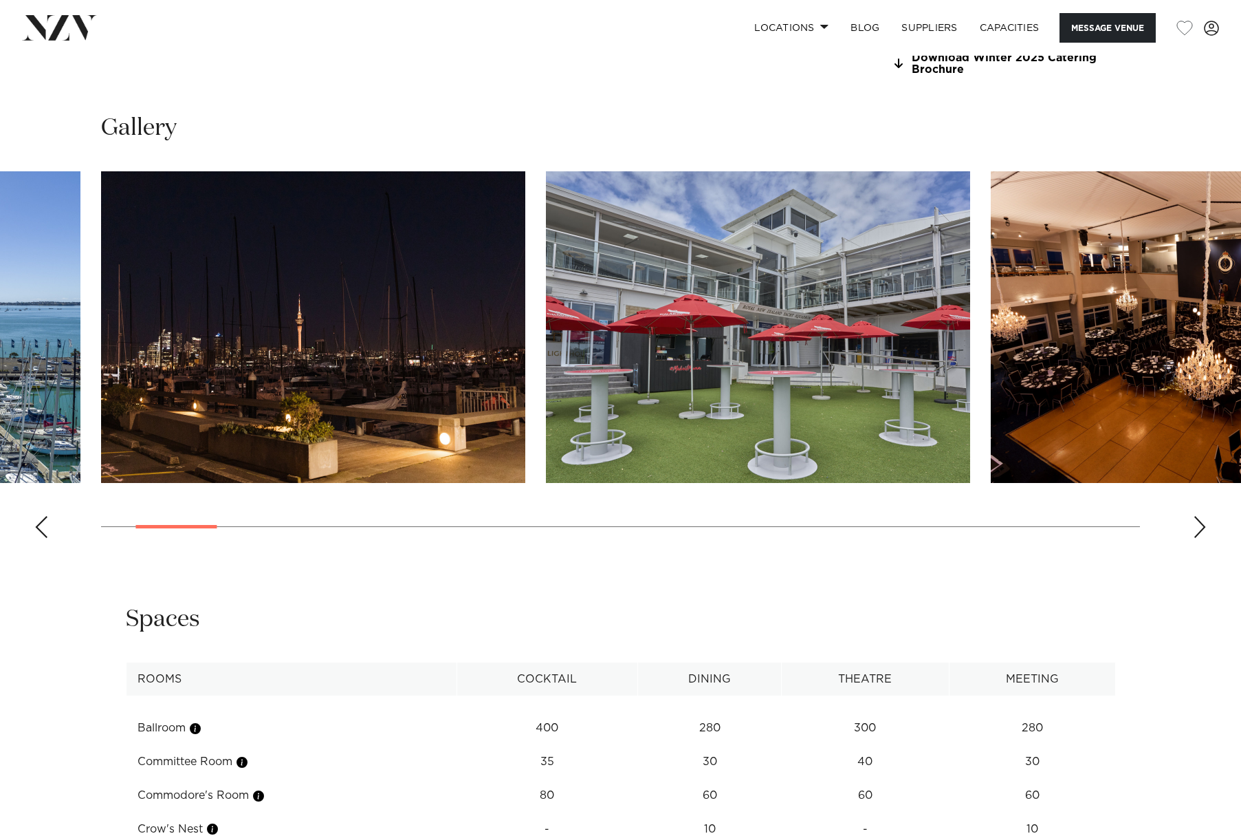
click at [1200, 523] on div "Next slide" at bounding box center [1200, 527] width 14 height 22
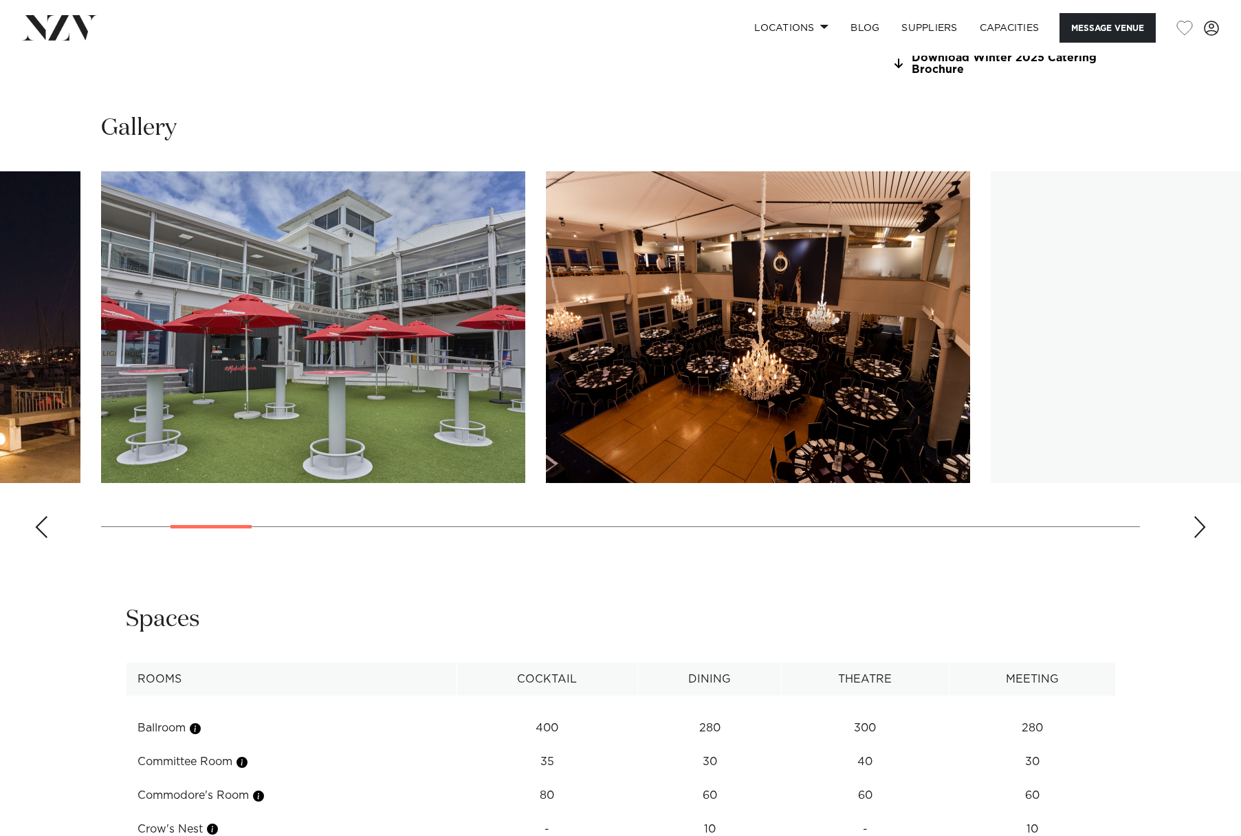
click at [1200, 523] on div "Next slide" at bounding box center [1200, 527] width 14 height 22
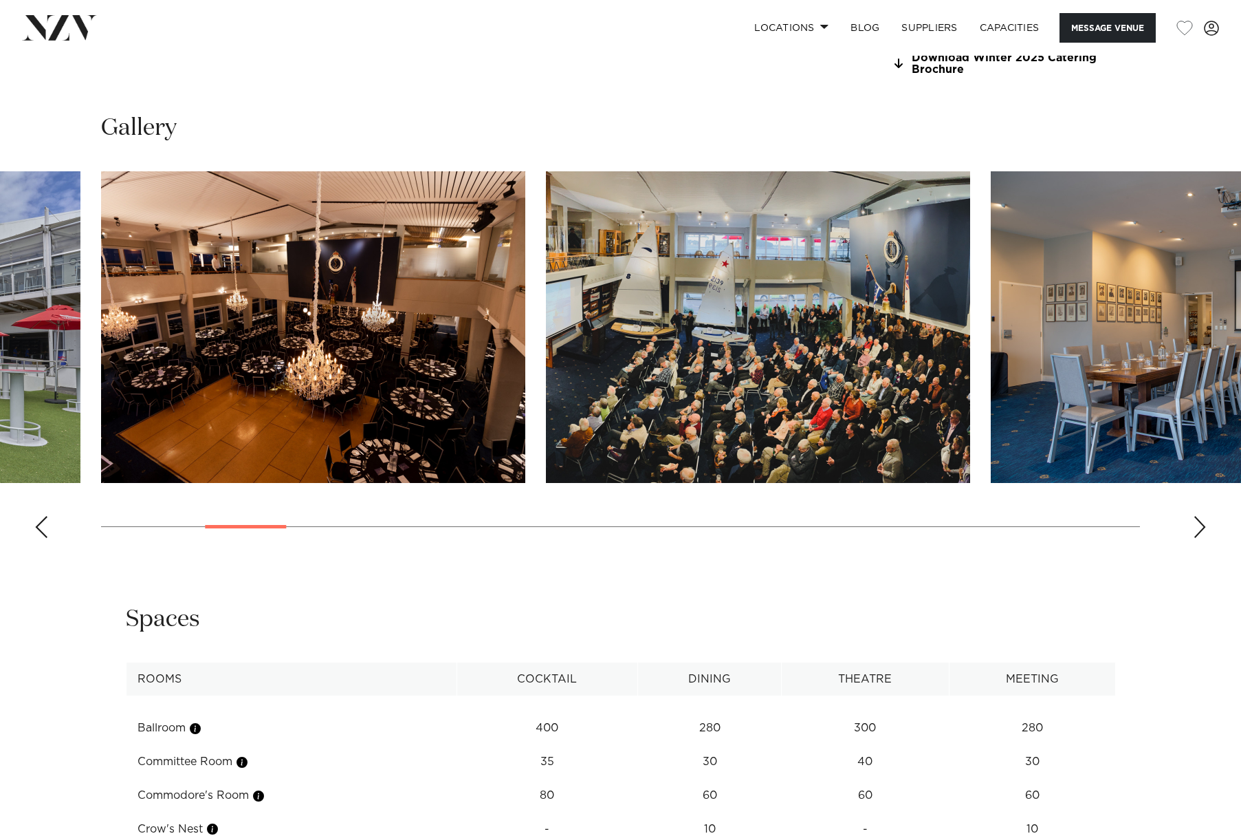
click at [1200, 523] on div "Next slide" at bounding box center [1200, 527] width 14 height 22
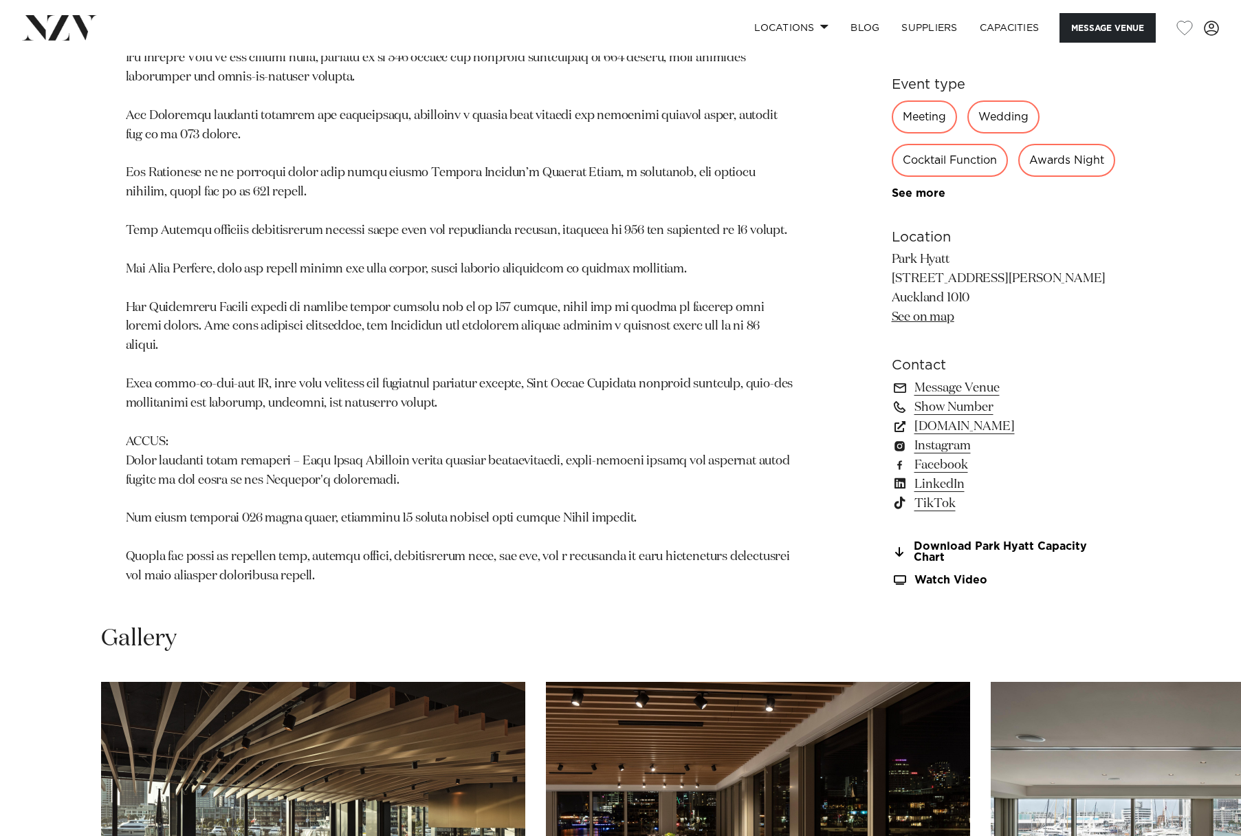
scroll to position [1100, 0]
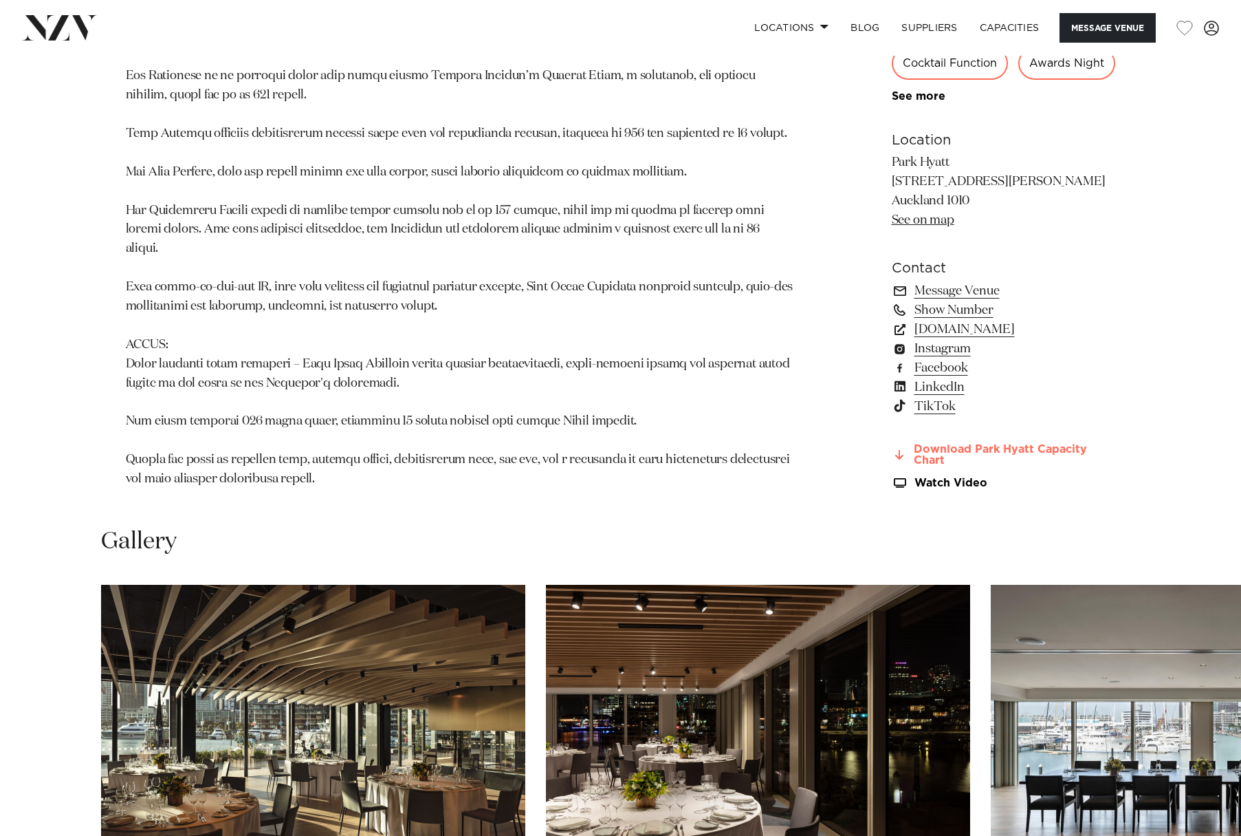
click at [1036, 444] on link "Download Park Hyatt Capacity Chart" at bounding box center [1004, 455] width 224 height 23
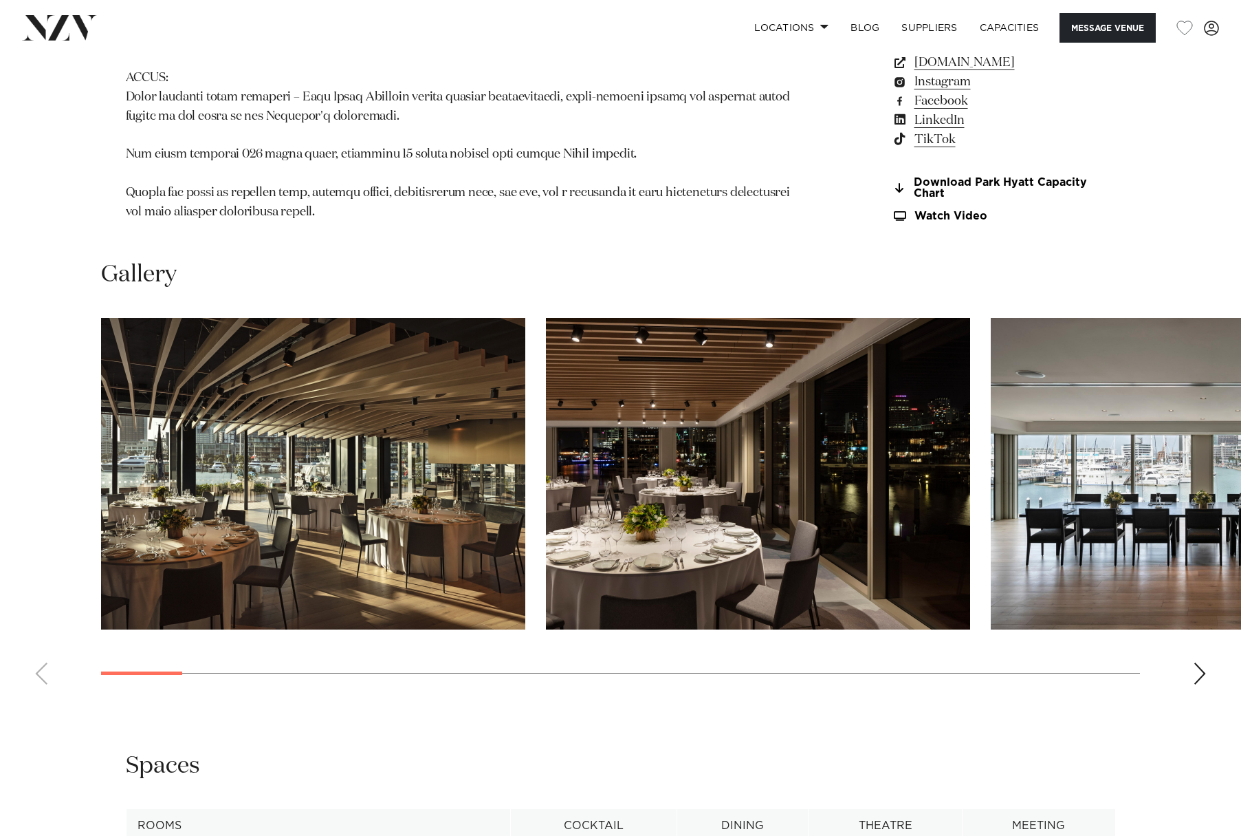
scroll to position [1375, 0]
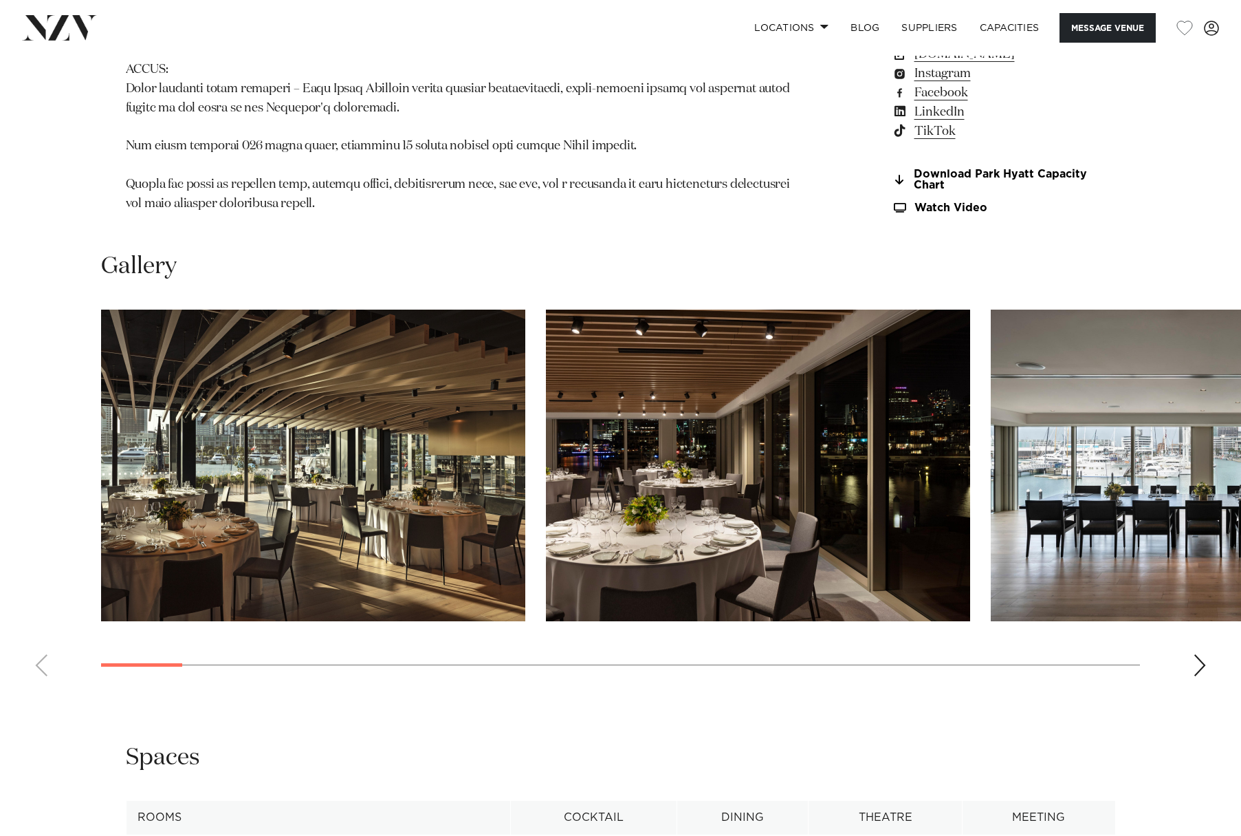
click at [1199, 654] on div "Next slide" at bounding box center [1200, 665] width 14 height 22
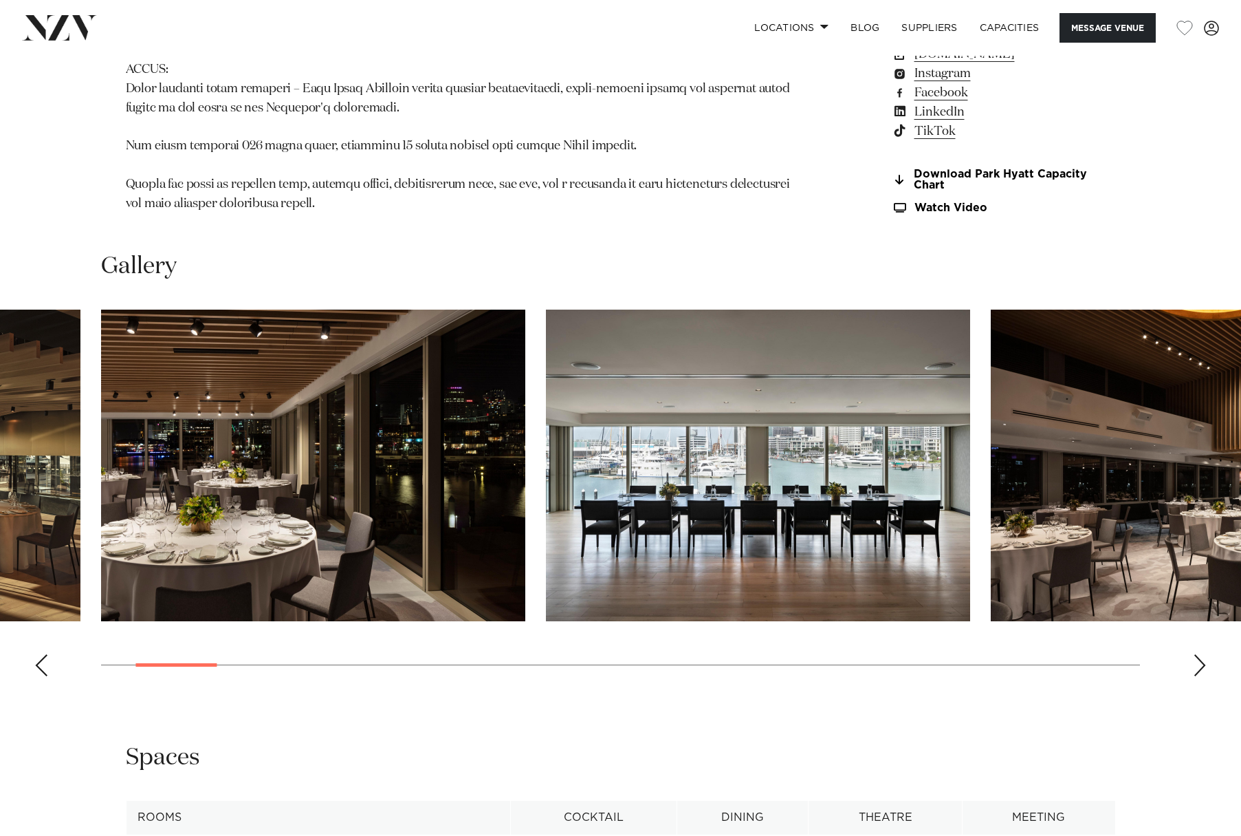
click at [1201, 654] on div "Next slide" at bounding box center [1200, 665] width 14 height 22
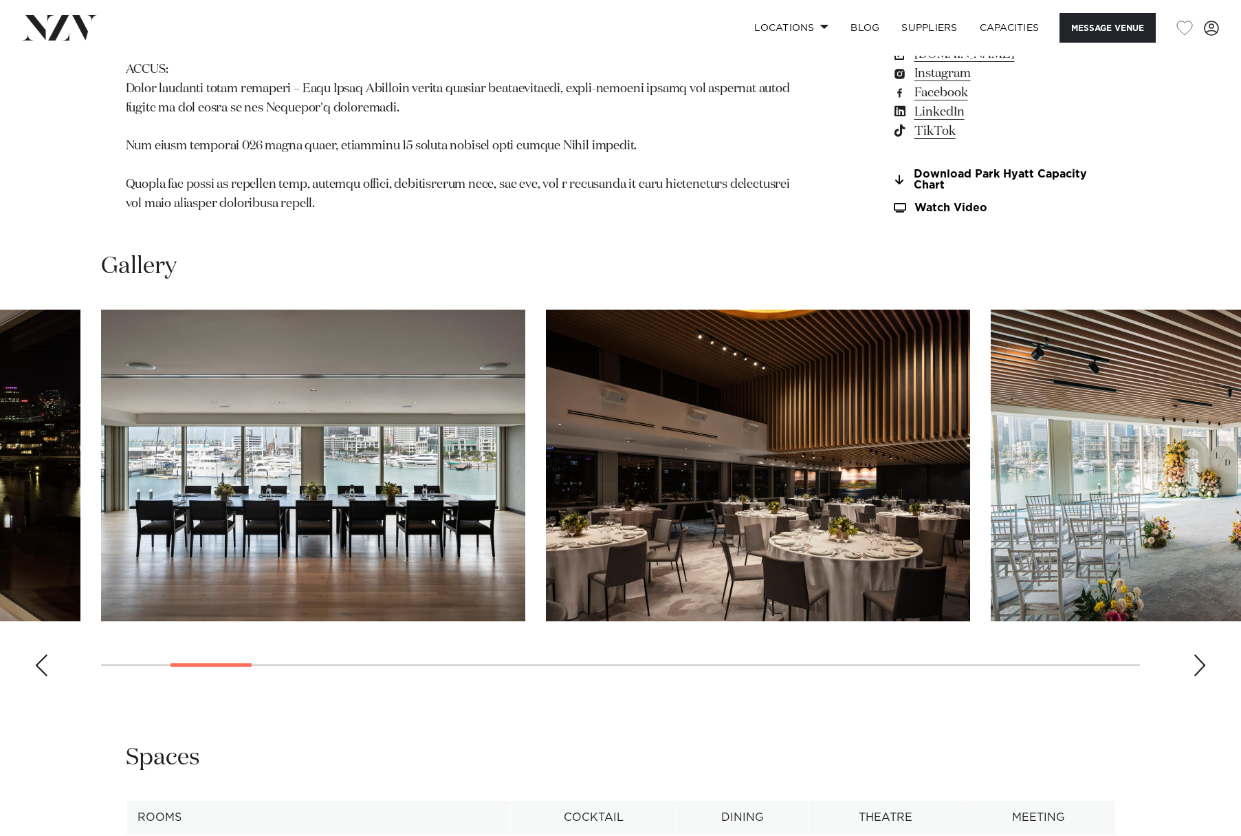
click at [1199, 654] on div "Next slide" at bounding box center [1200, 665] width 14 height 22
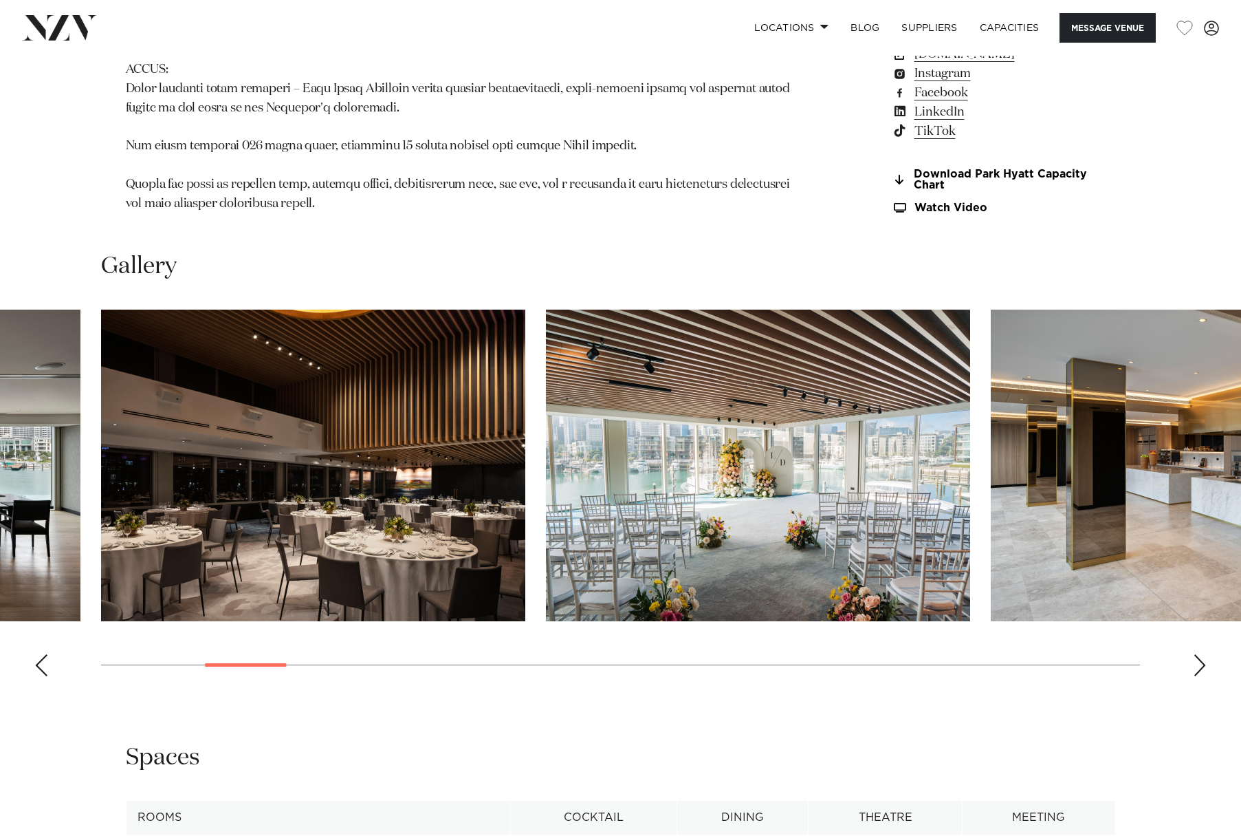
click at [1196, 654] on div "Next slide" at bounding box center [1200, 665] width 14 height 22
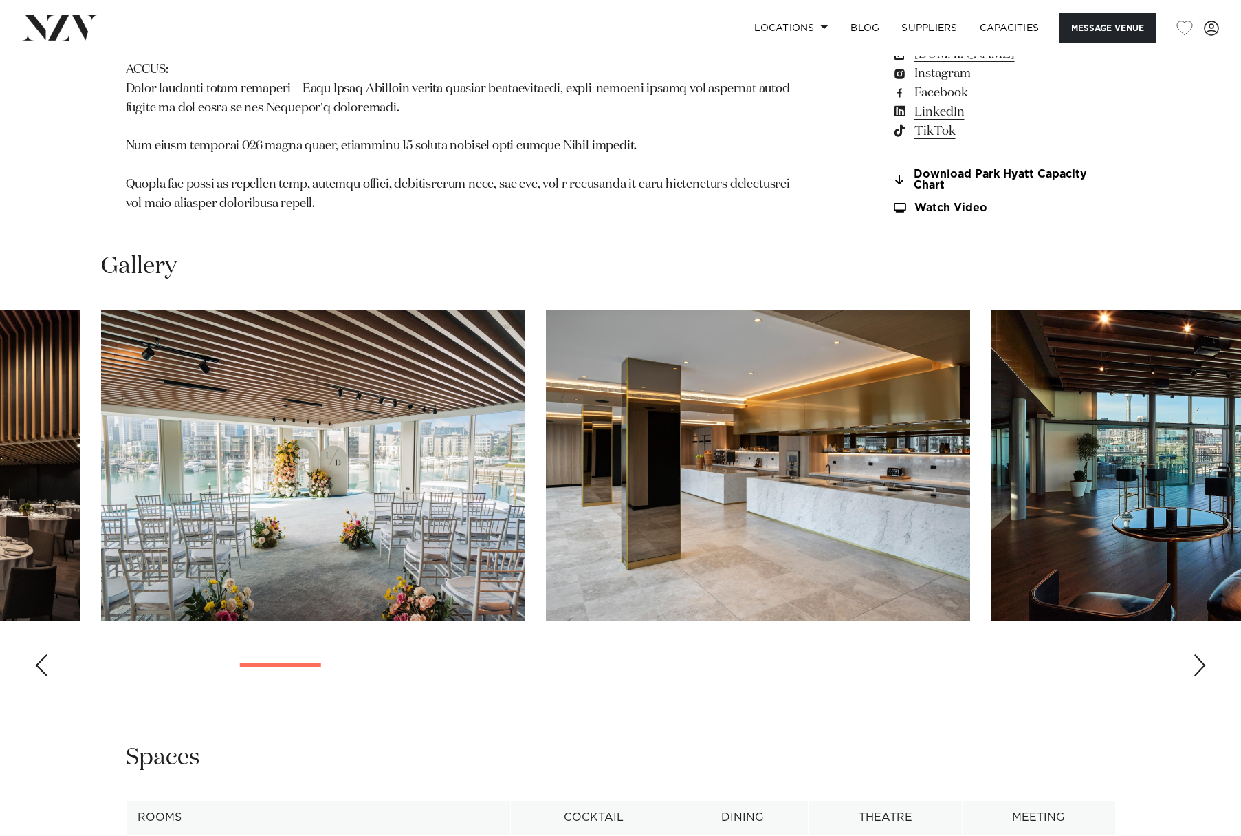
click at [1196, 654] on div "Next slide" at bounding box center [1200, 665] width 14 height 22
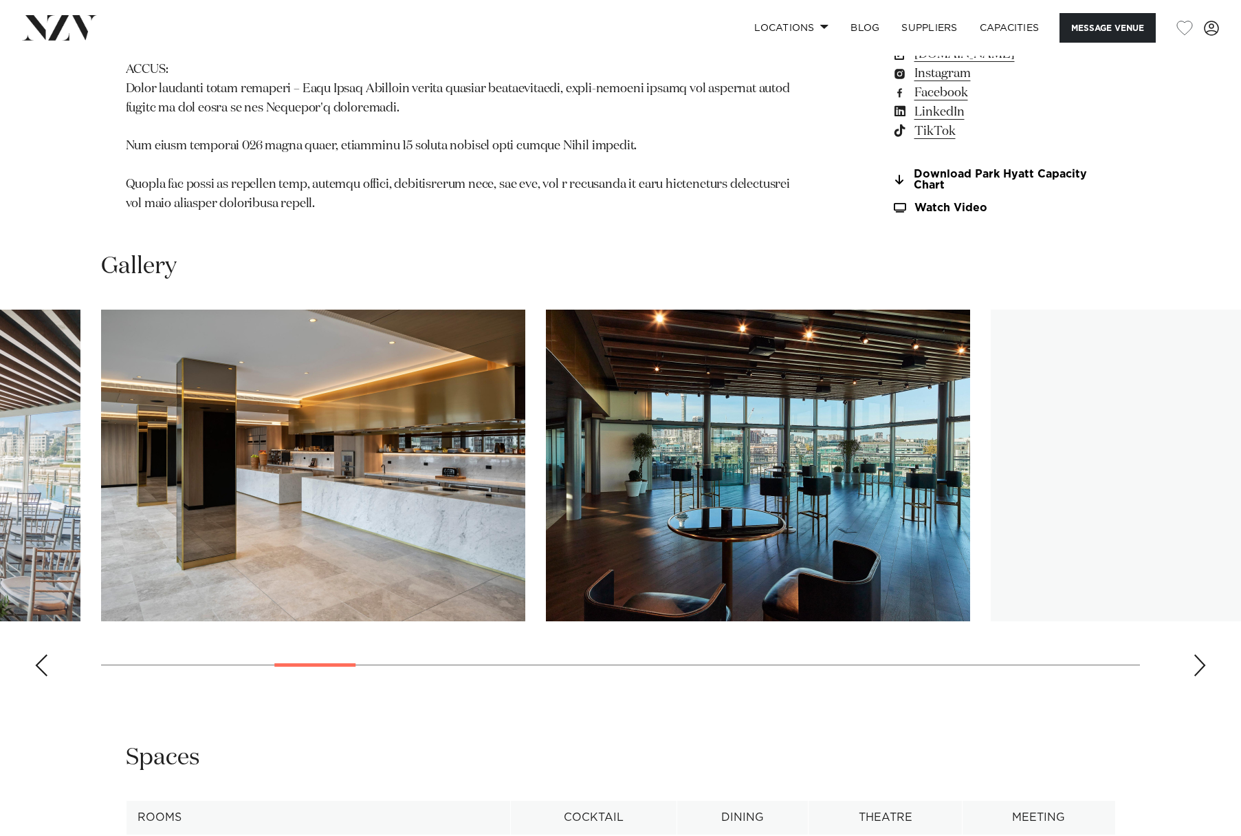
click at [1196, 654] on div "Next slide" at bounding box center [1200, 665] width 14 height 22
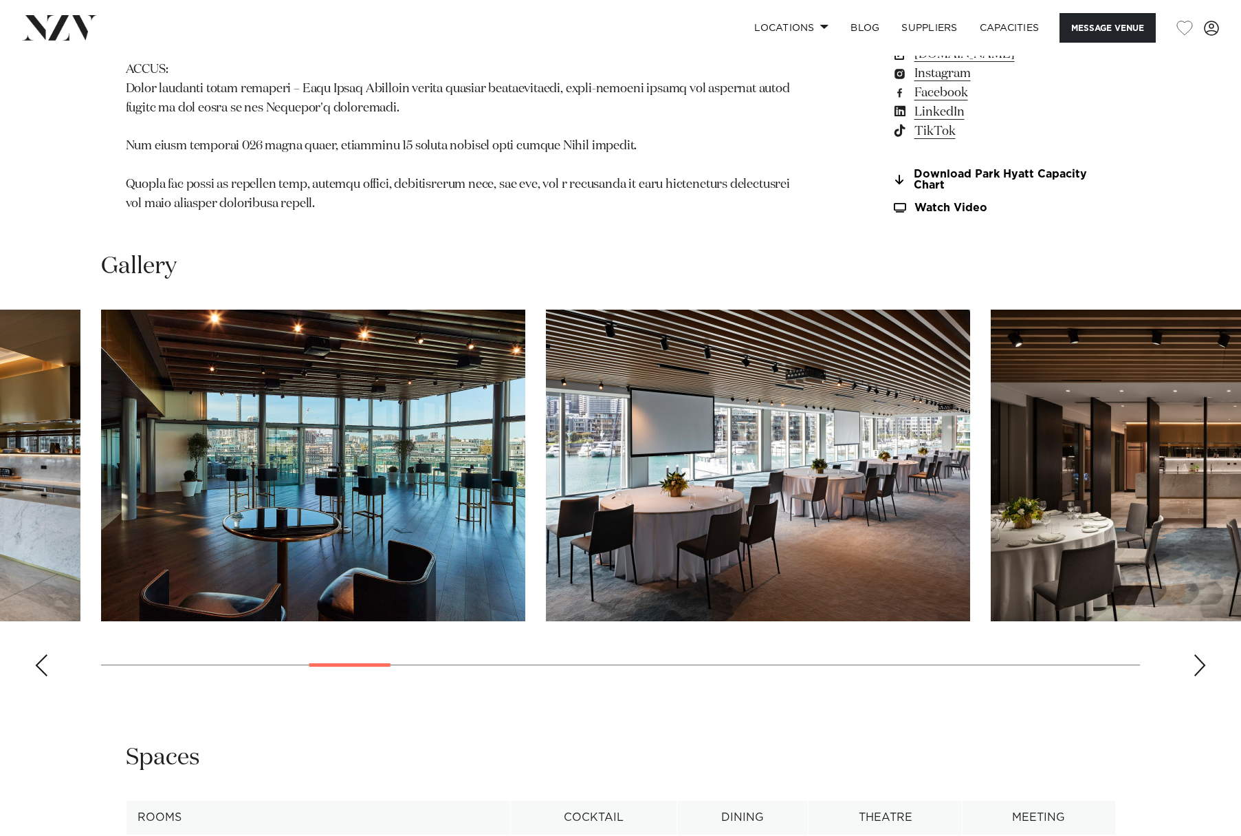
click at [1196, 654] on div "Next slide" at bounding box center [1200, 665] width 14 height 22
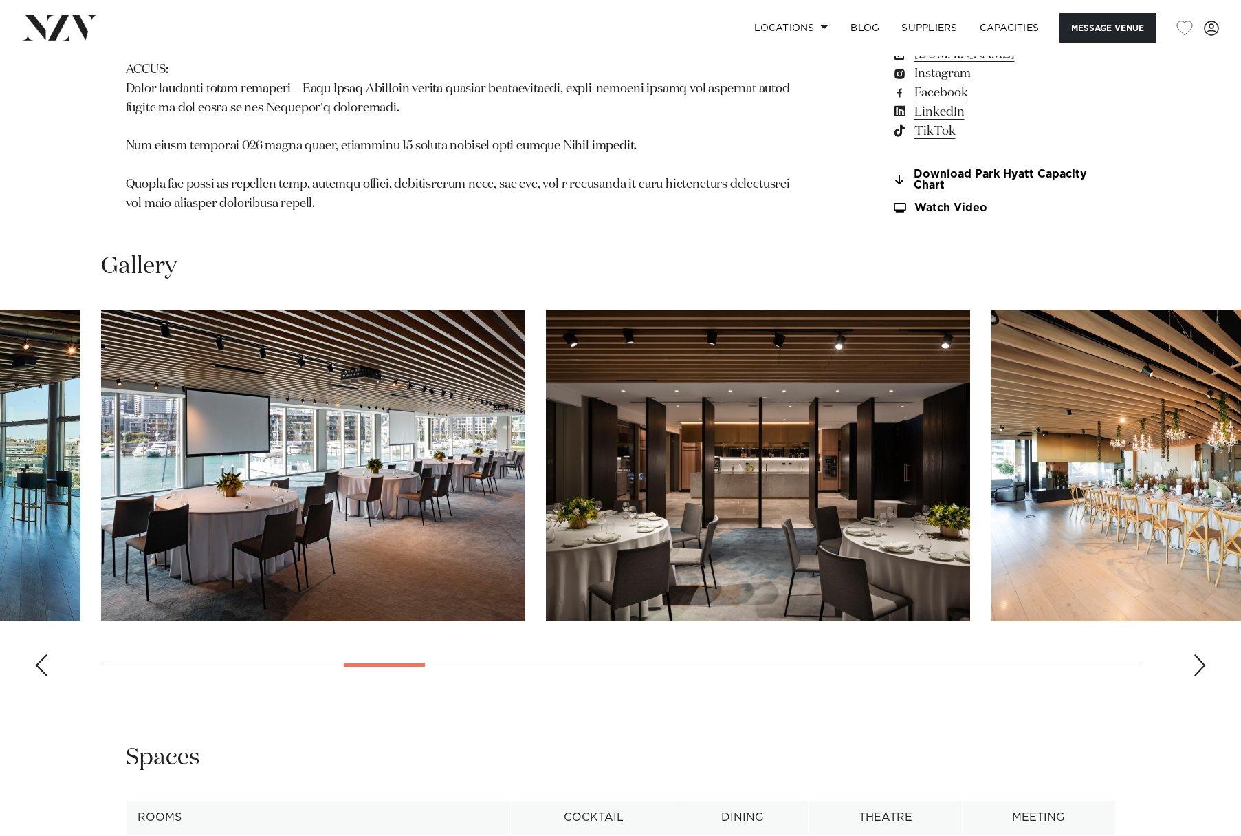
click at [1196, 654] on div "Next slide" at bounding box center [1200, 665] width 14 height 22
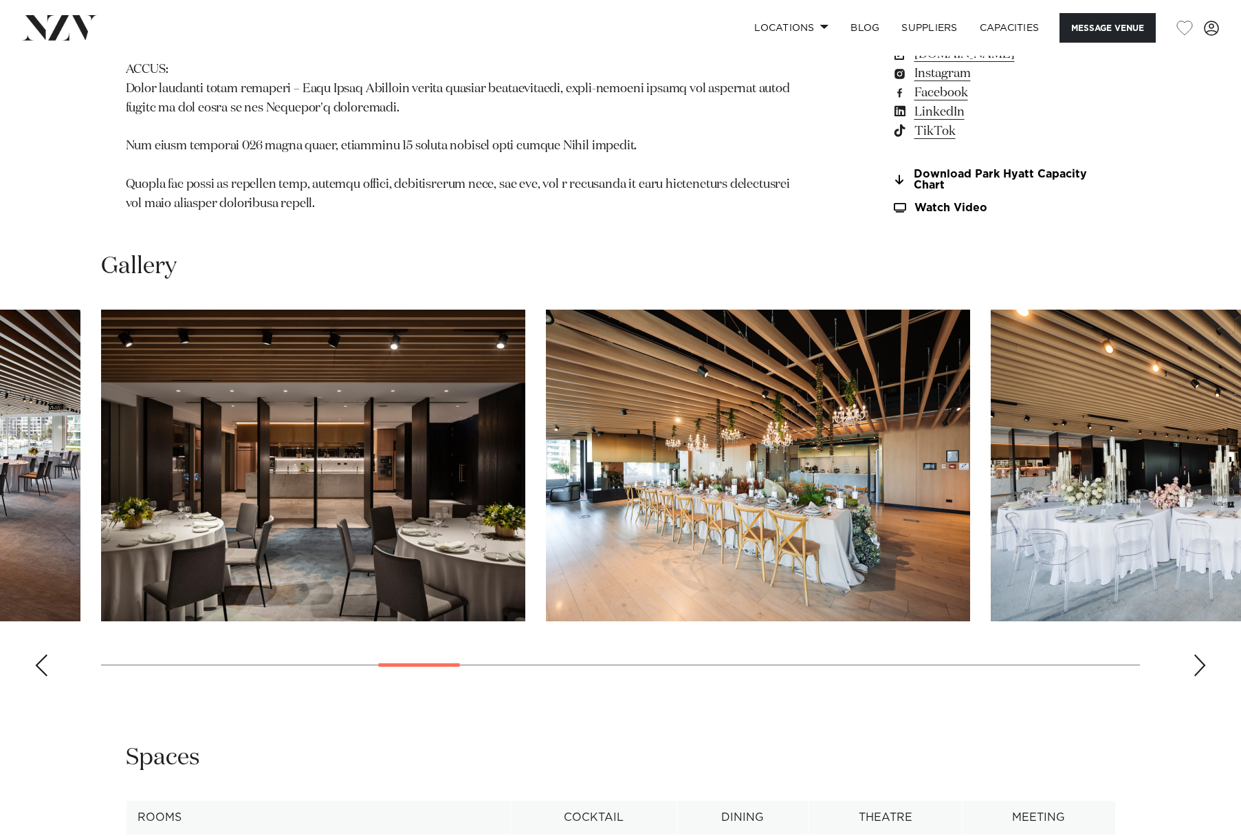
click at [1196, 654] on div "Next slide" at bounding box center [1200, 665] width 14 height 22
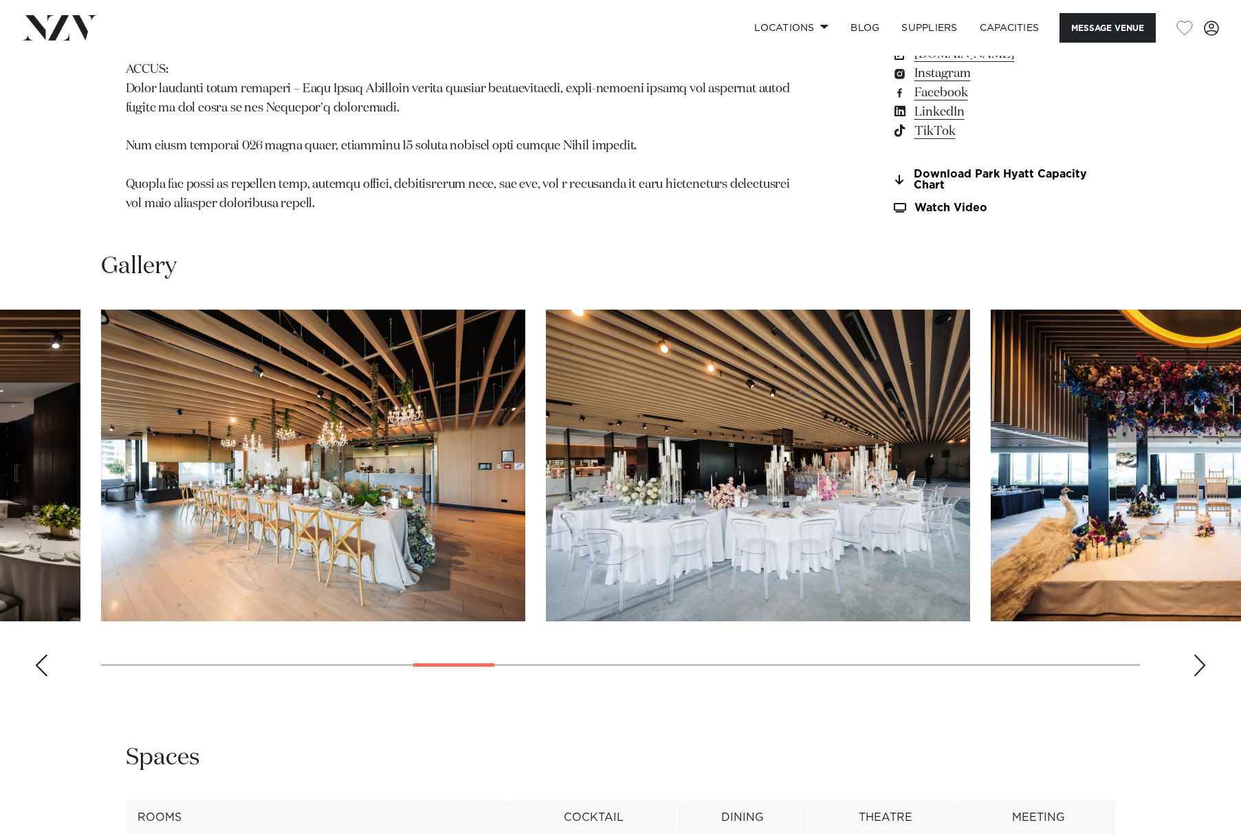
click at [1196, 654] on div "Next slide" at bounding box center [1200, 665] width 14 height 22
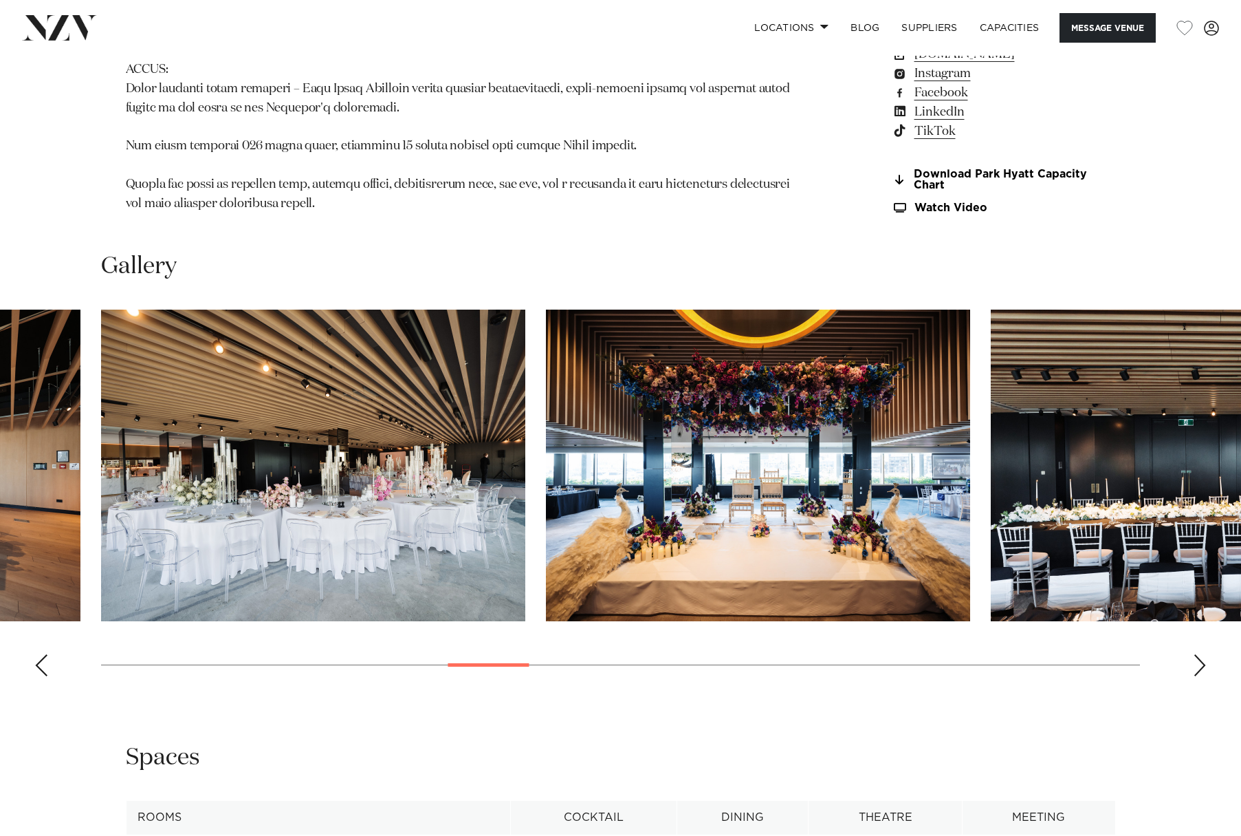
click at [1195, 654] on div "Next slide" at bounding box center [1200, 665] width 14 height 22
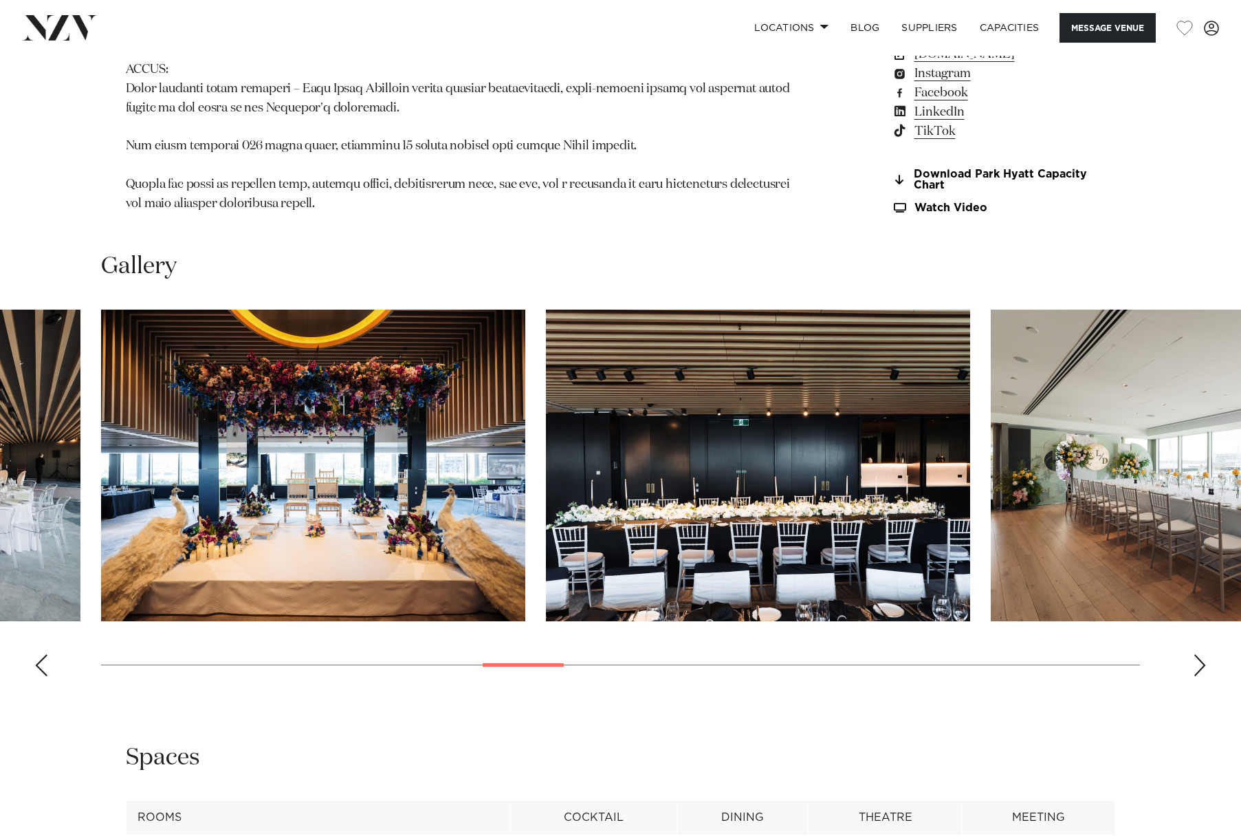
click at [1195, 654] on div "Next slide" at bounding box center [1200, 665] width 14 height 22
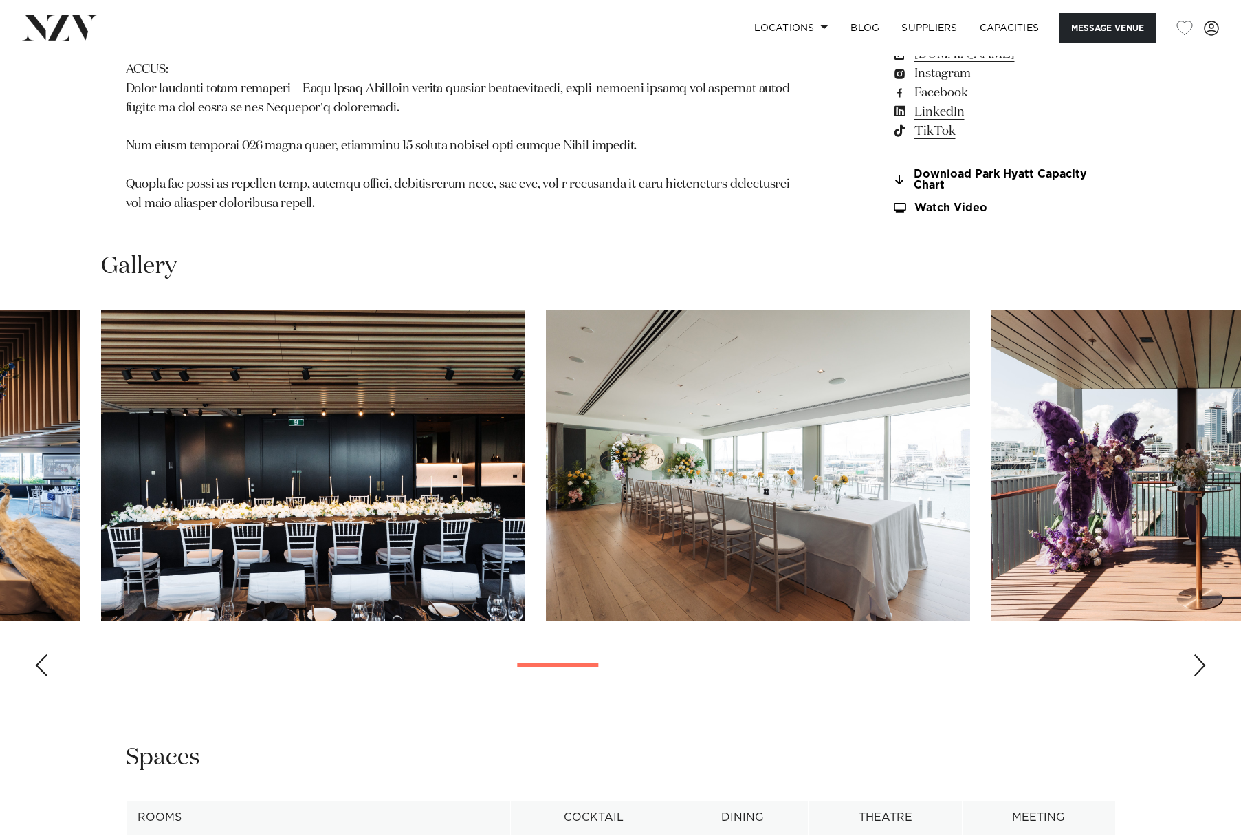
click at [1195, 654] on div "Next slide" at bounding box center [1200, 665] width 14 height 22
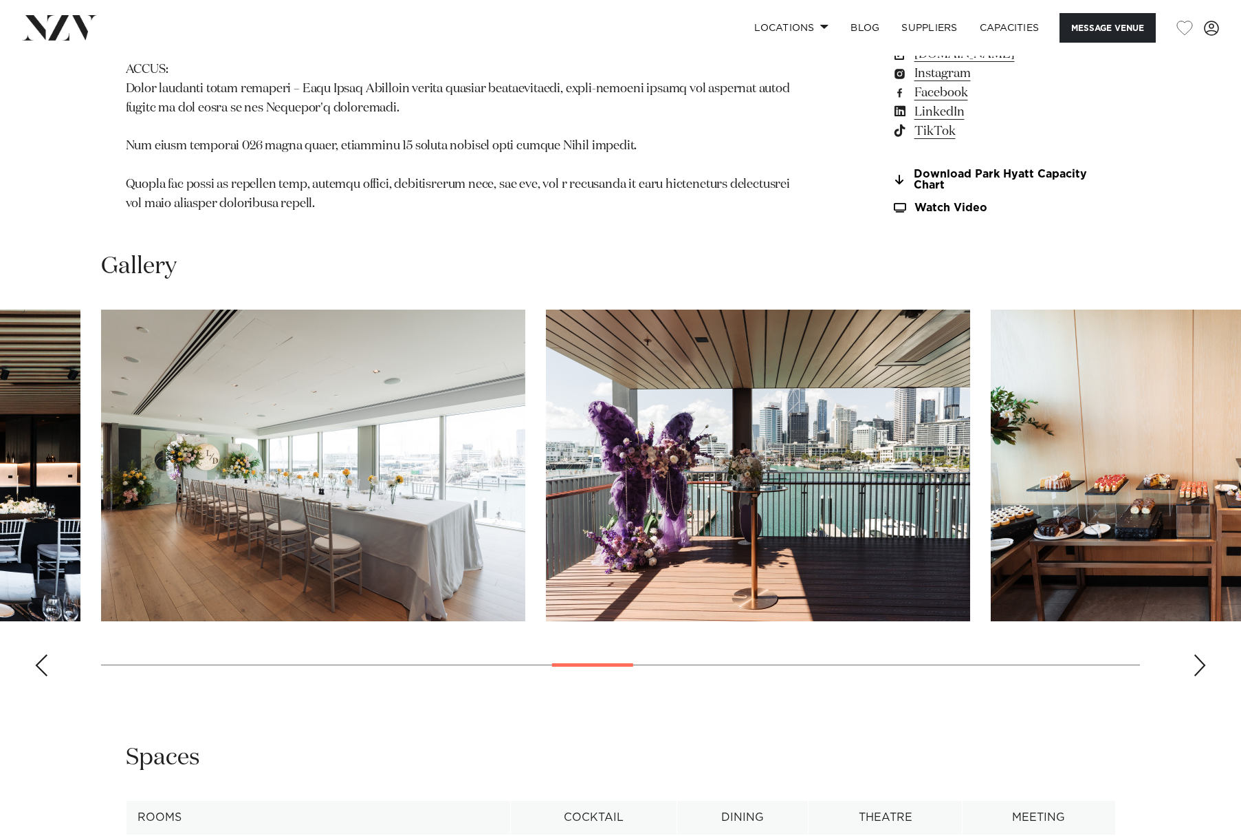
click at [1195, 654] on div "Next slide" at bounding box center [1200, 665] width 14 height 22
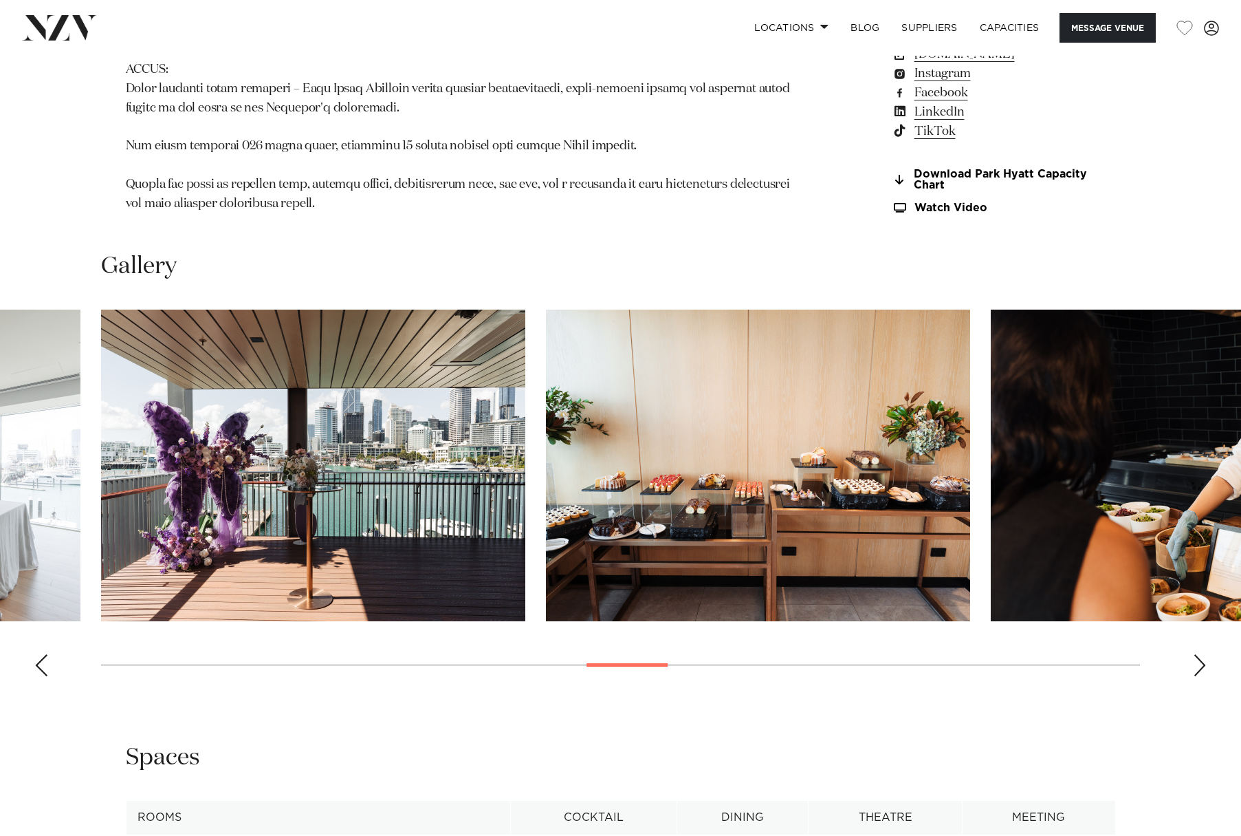
click at [1195, 654] on div "Next slide" at bounding box center [1200, 665] width 14 height 22
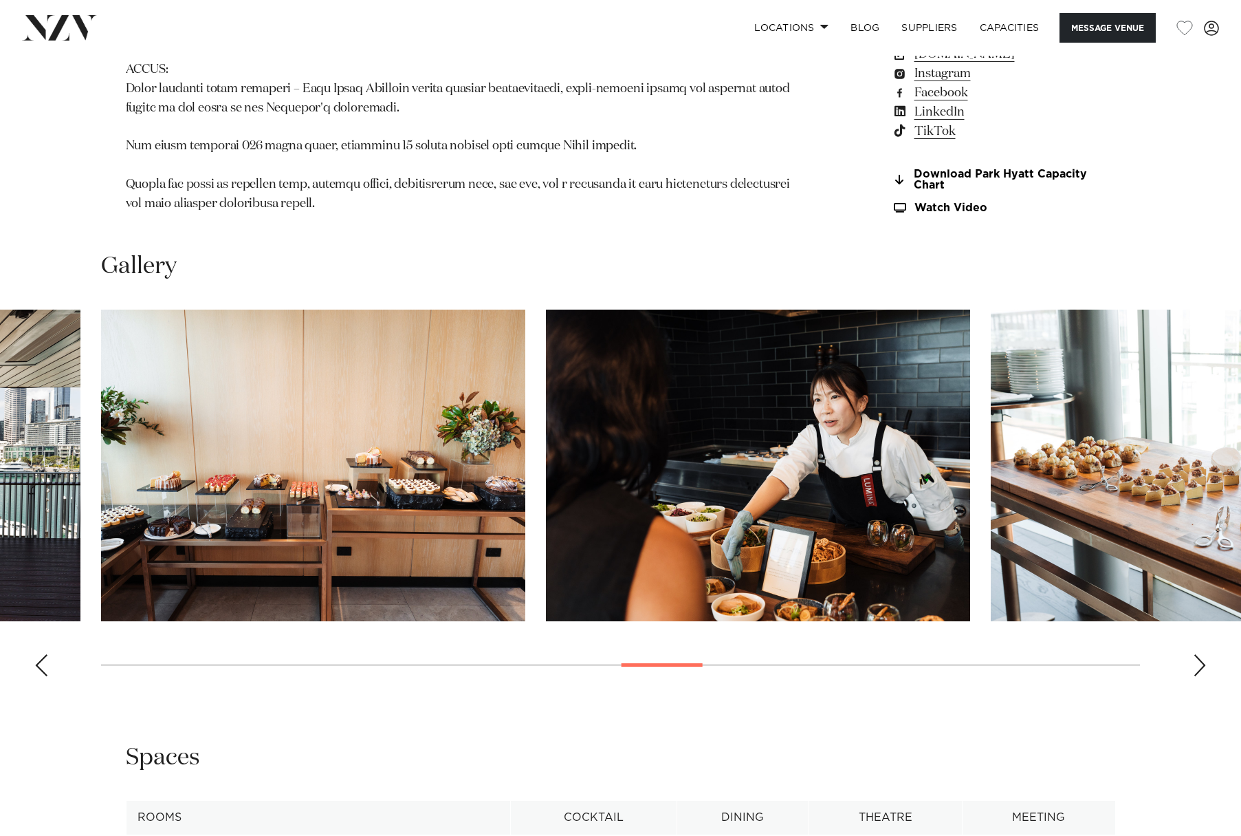
click at [1195, 654] on div "Next slide" at bounding box center [1200, 665] width 14 height 22
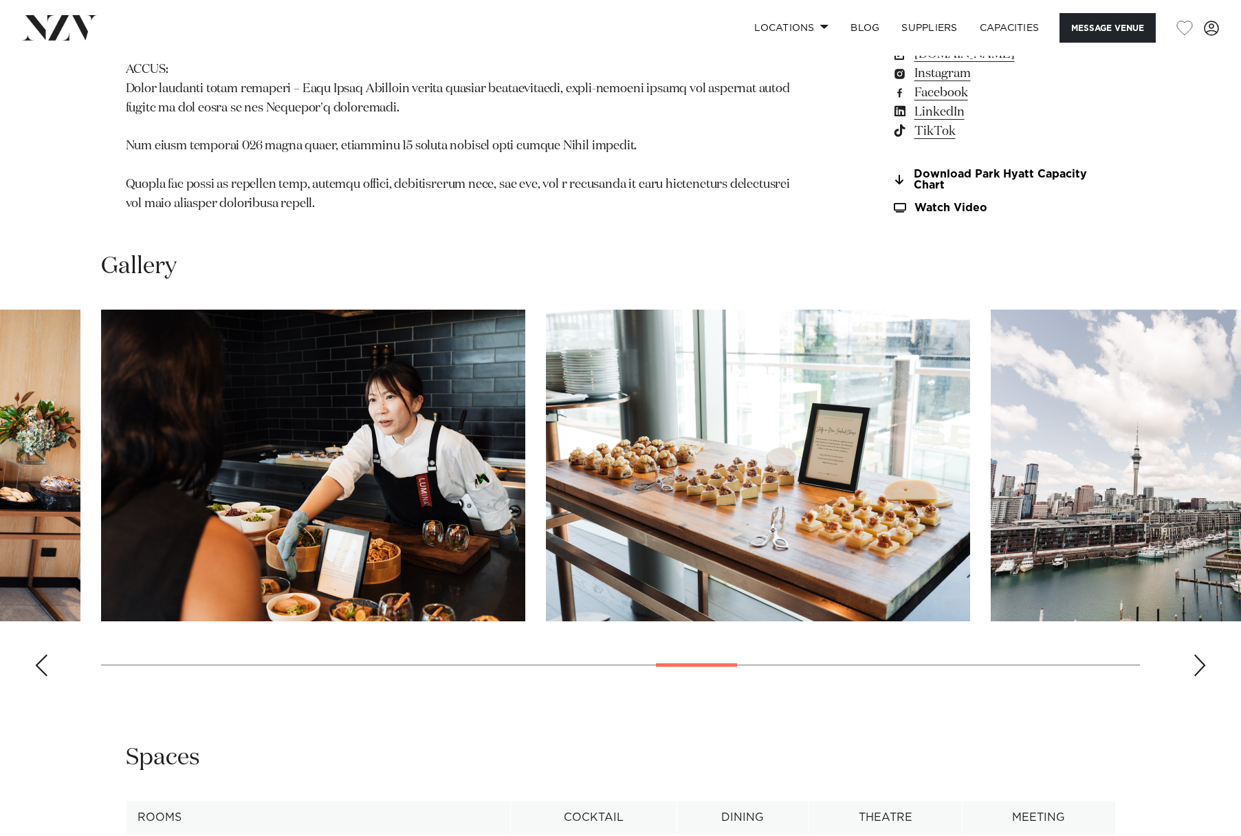
click at [1195, 654] on div "Next slide" at bounding box center [1200, 665] width 14 height 22
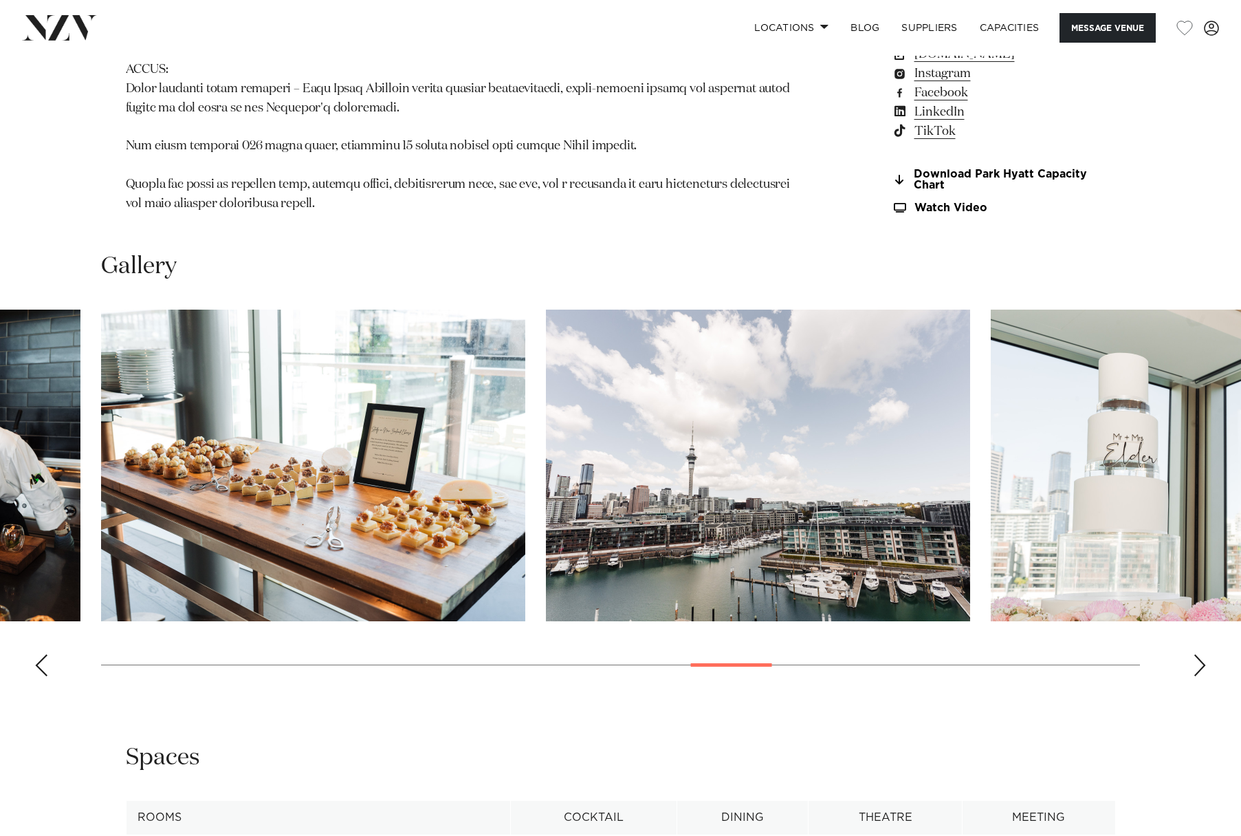
click at [1195, 654] on div "Next slide" at bounding box center [1200, 665] width 14 height 22
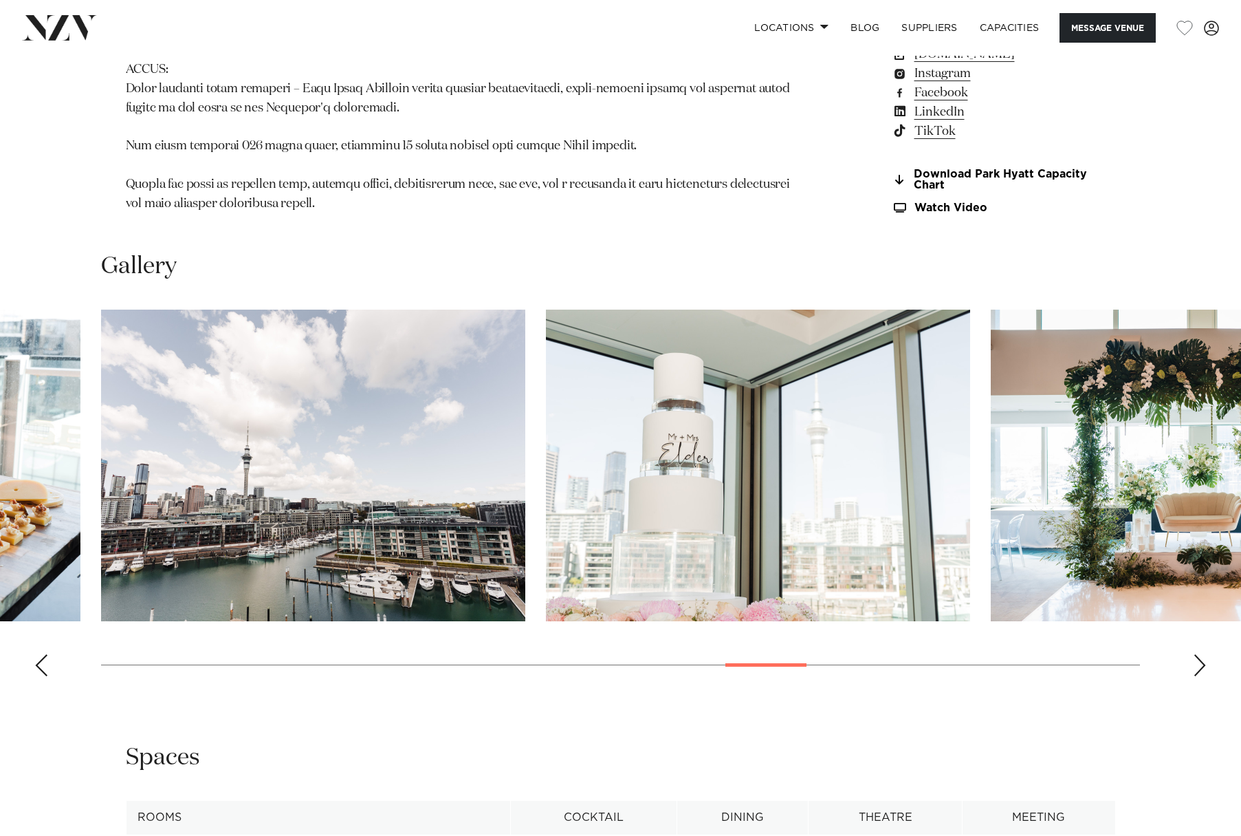
click at [1195, 654] on div "Next slide" at bounding box center [1200, 665] width 14 height 22
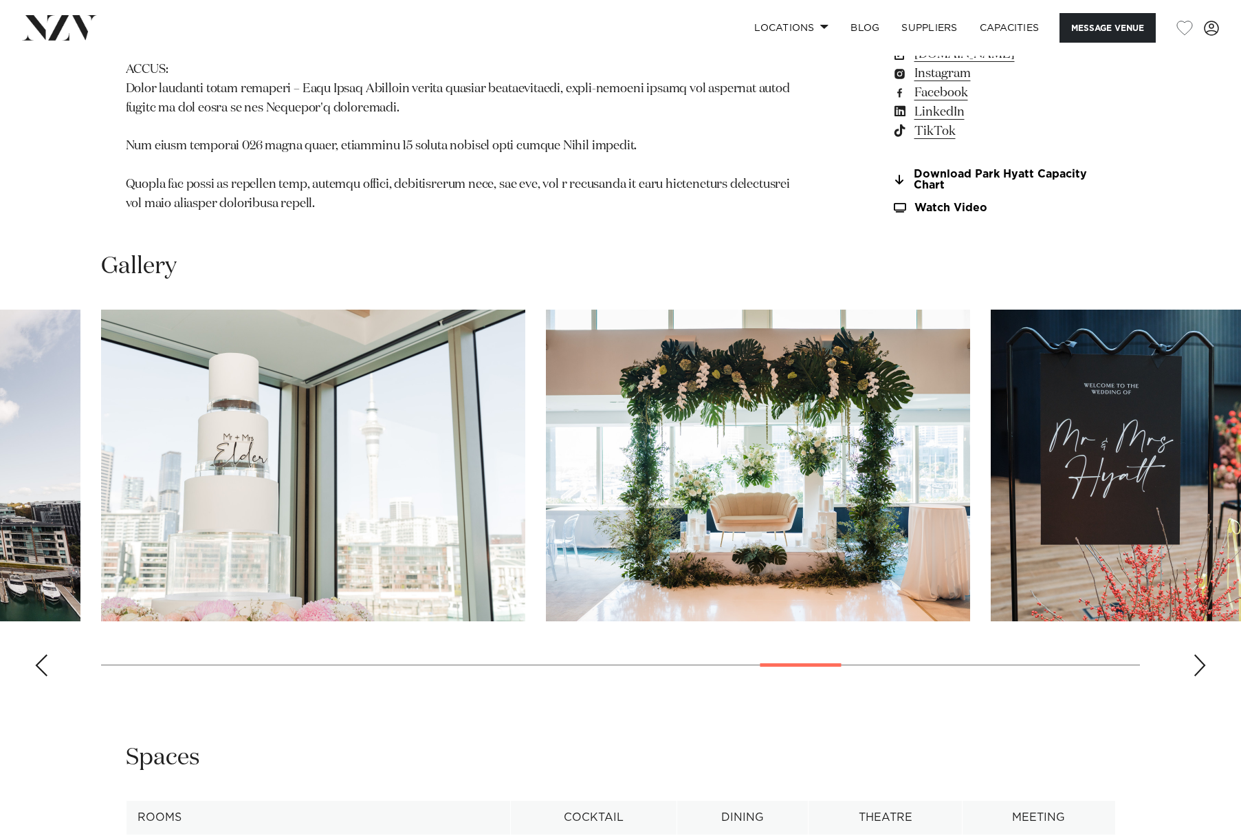
click at [1195, 654] on div "Next slide" at bounding box center [1200, 665] width 14 height 22
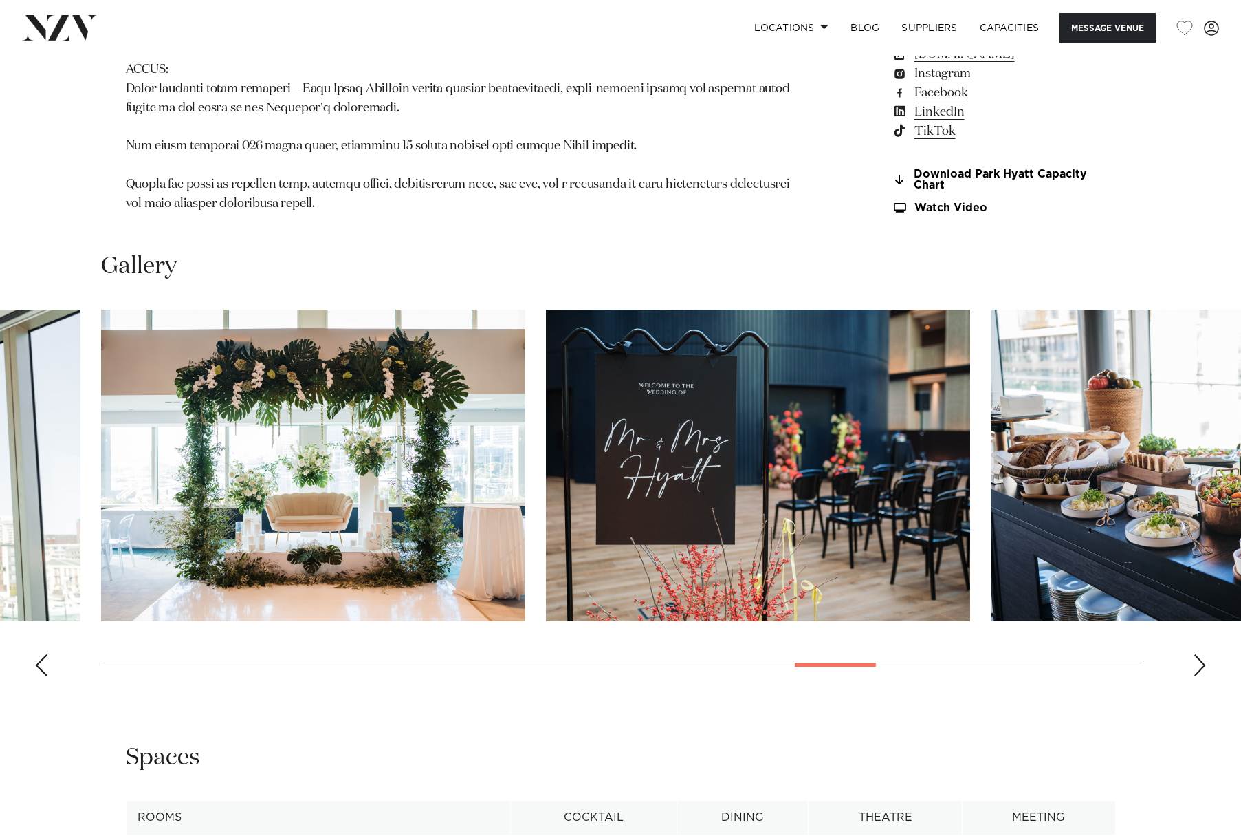
click at [1195, 654] on div "Next slide" at bounding box center [1200, 665] width 14 height 22
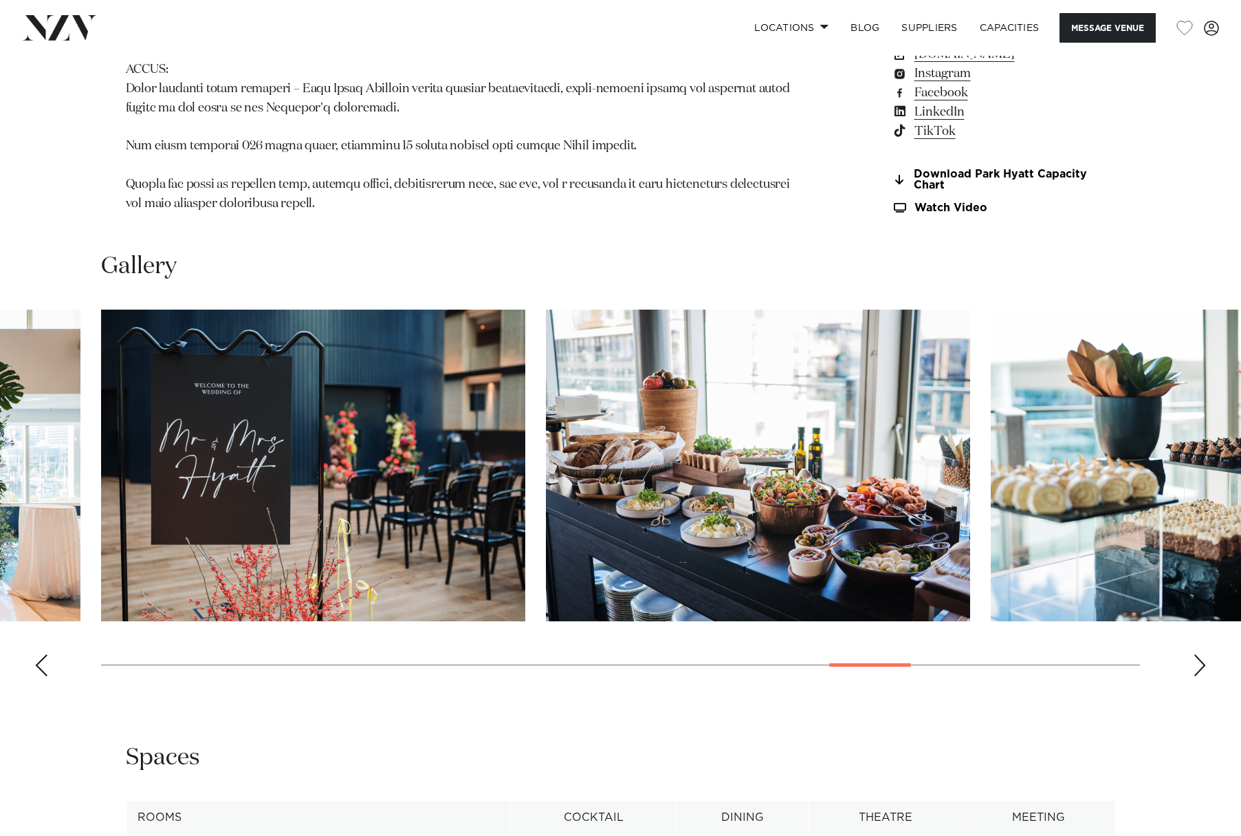
click at [1195, 654] on div "Next slide" at bounding box center [1200, 665] width 14 height 22
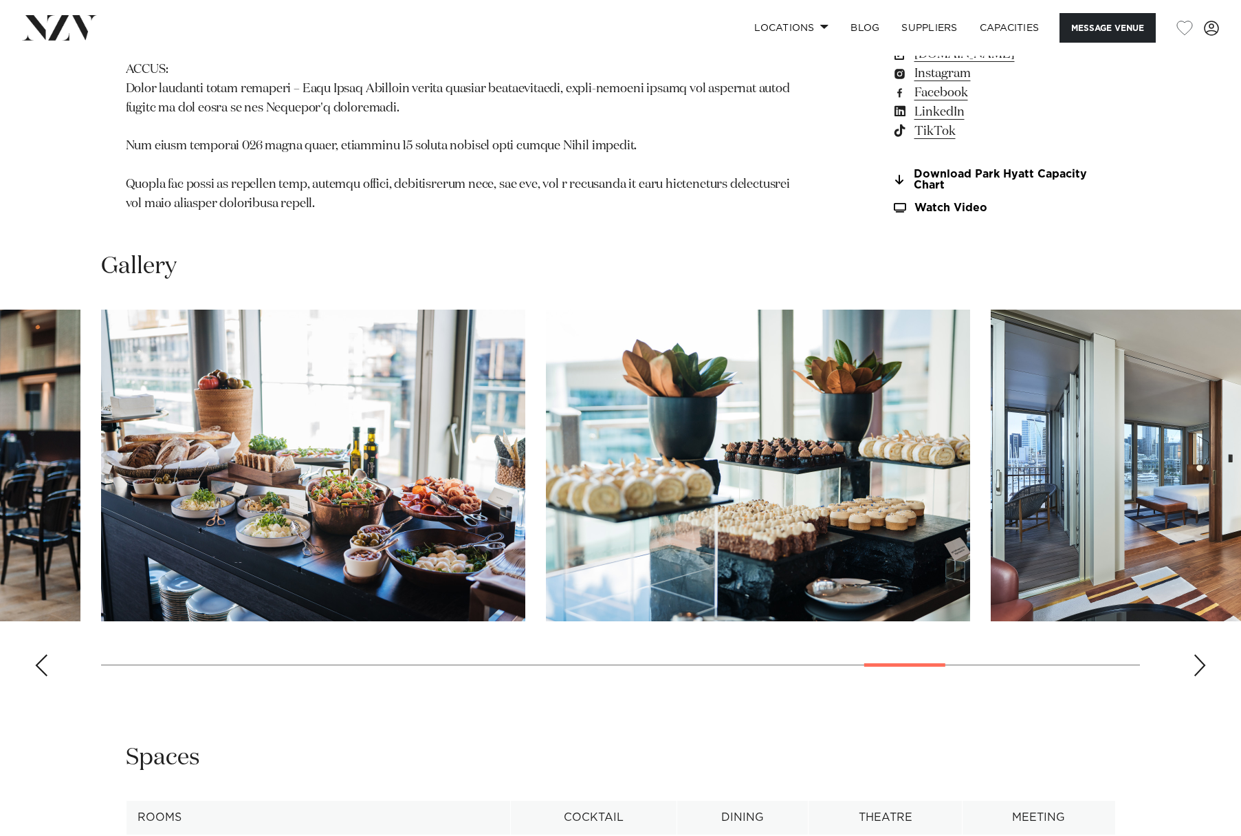
click at [1195, 654] on div "Next slide" at bounding box center [1200, 665] width 14 height 22
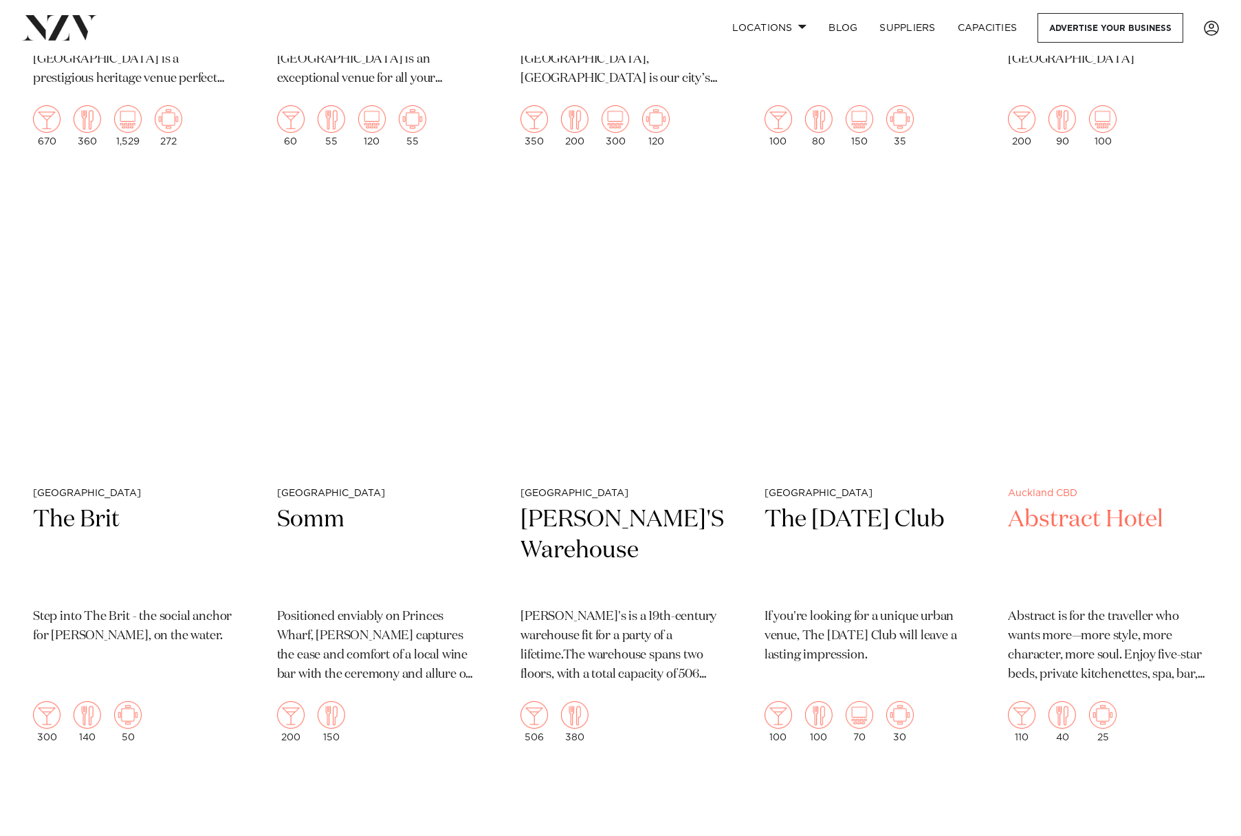
scroll to position [4402, 0]
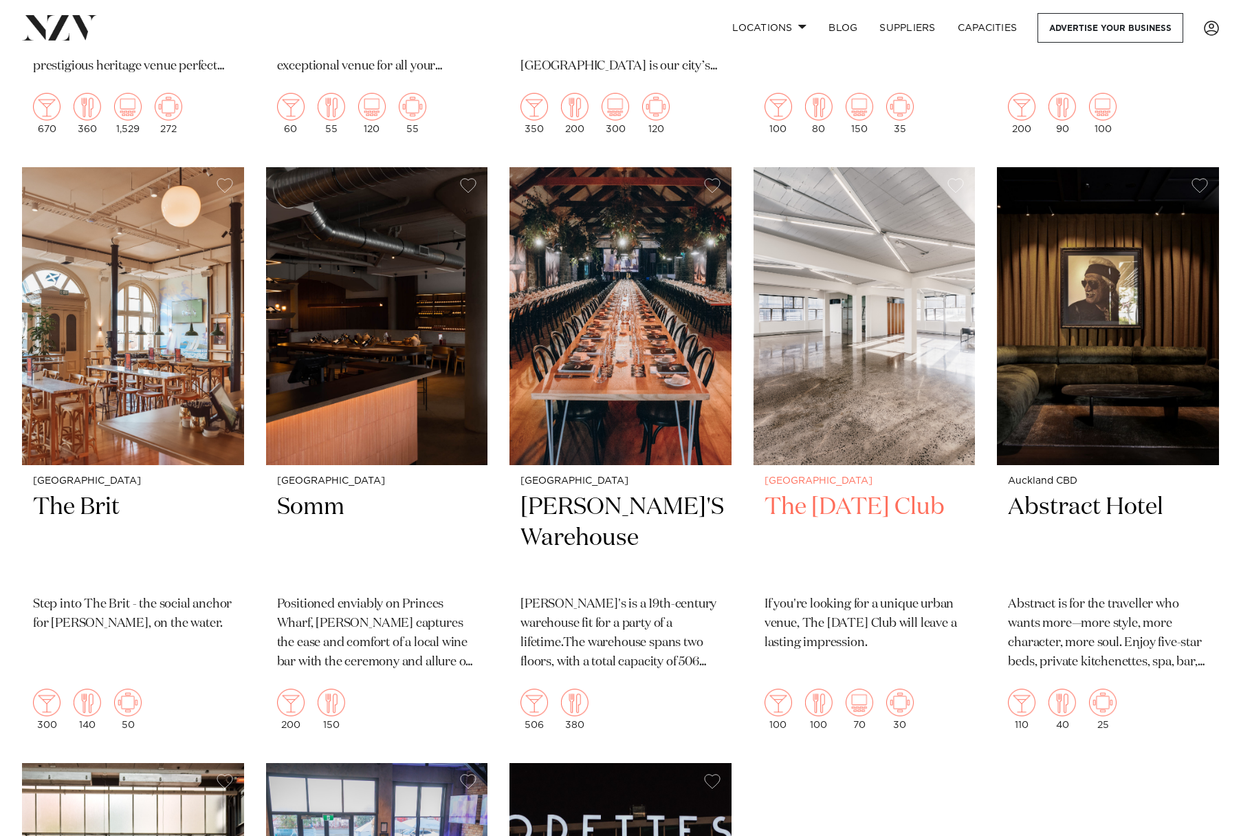
click at [838, 332] on img at bounding box center [865, 316] width 222 height 298
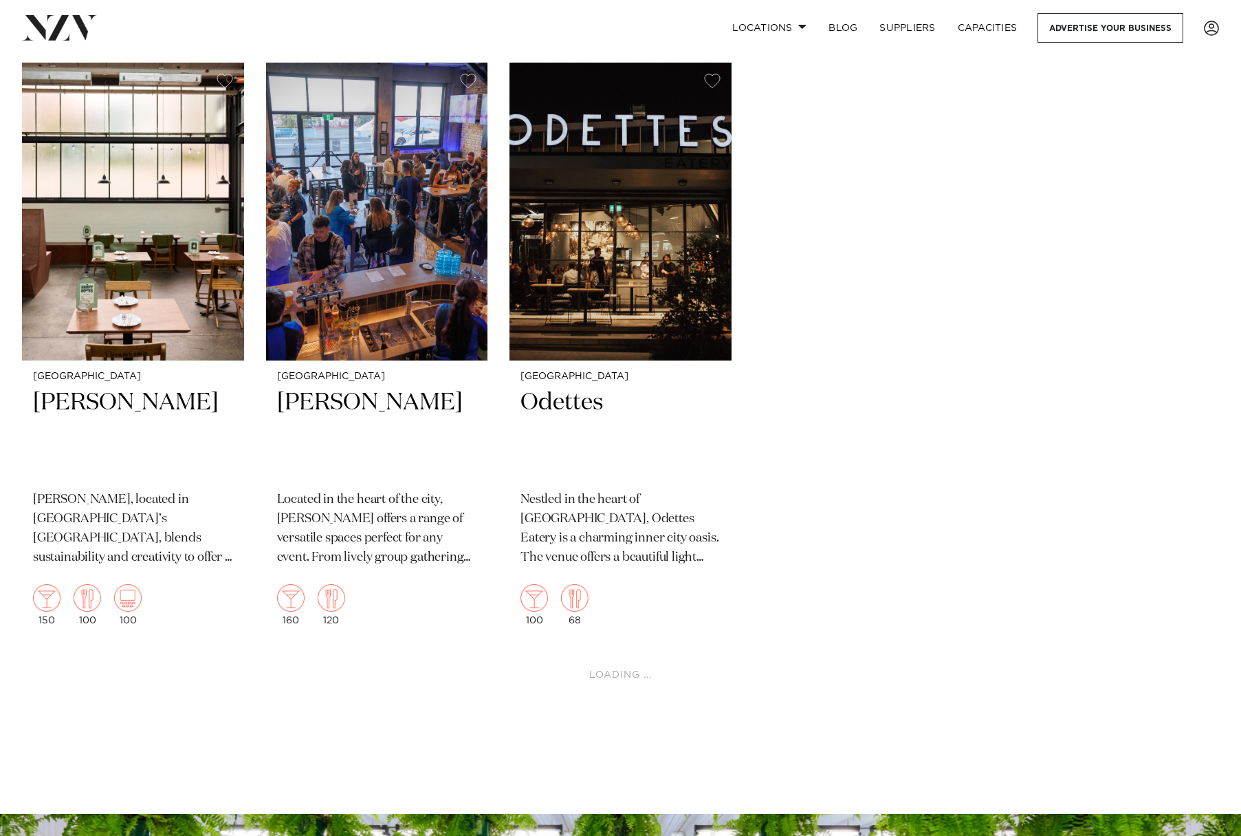
scroll to position [5139, 0]
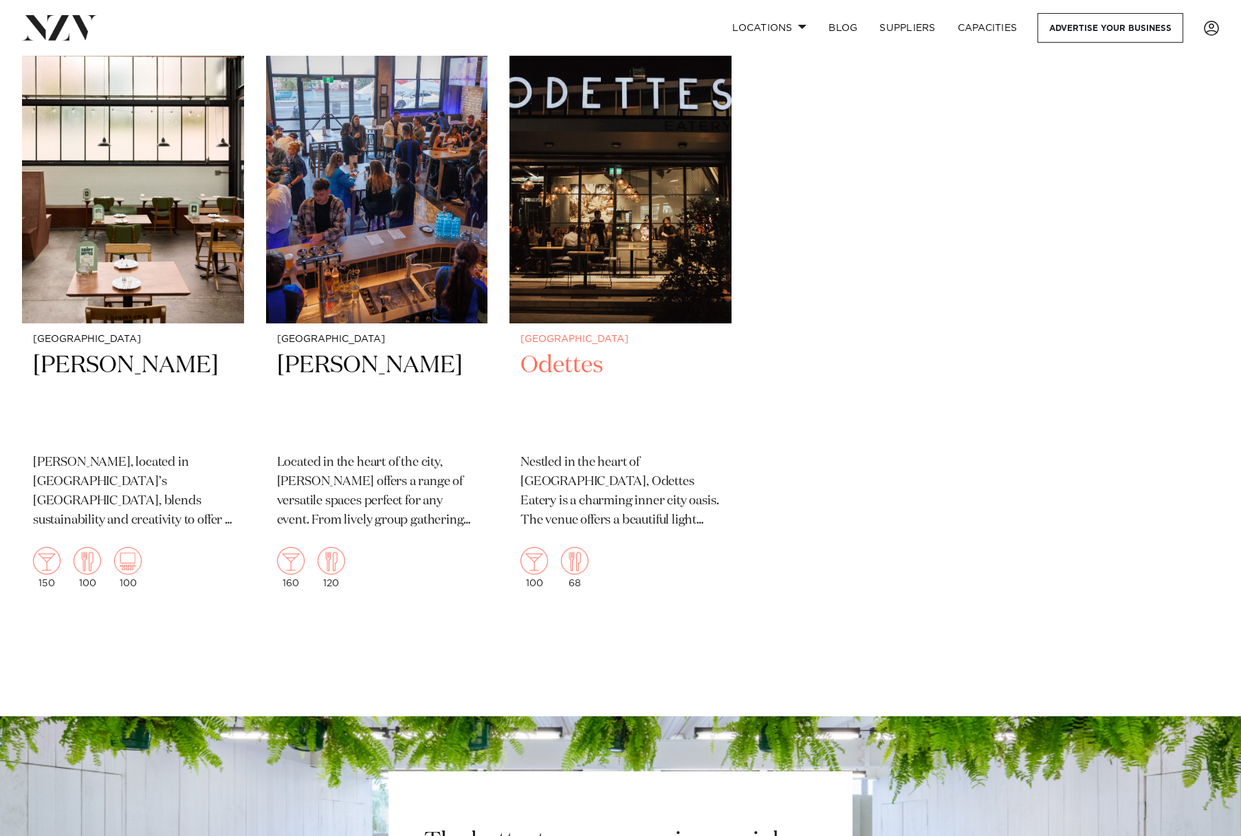
click at [607, 228] on img at bounding box center [621, 174] width 222 height 298
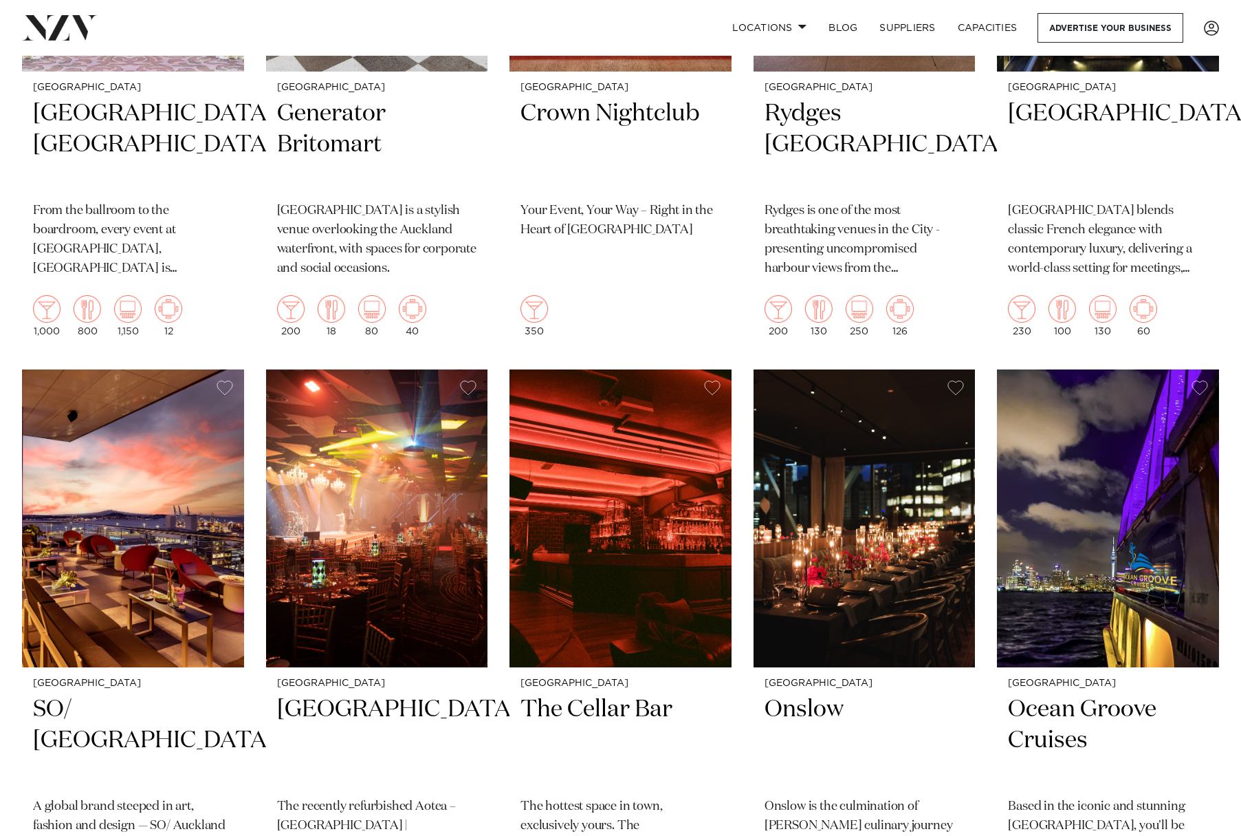
scroll to position [1816, 0]
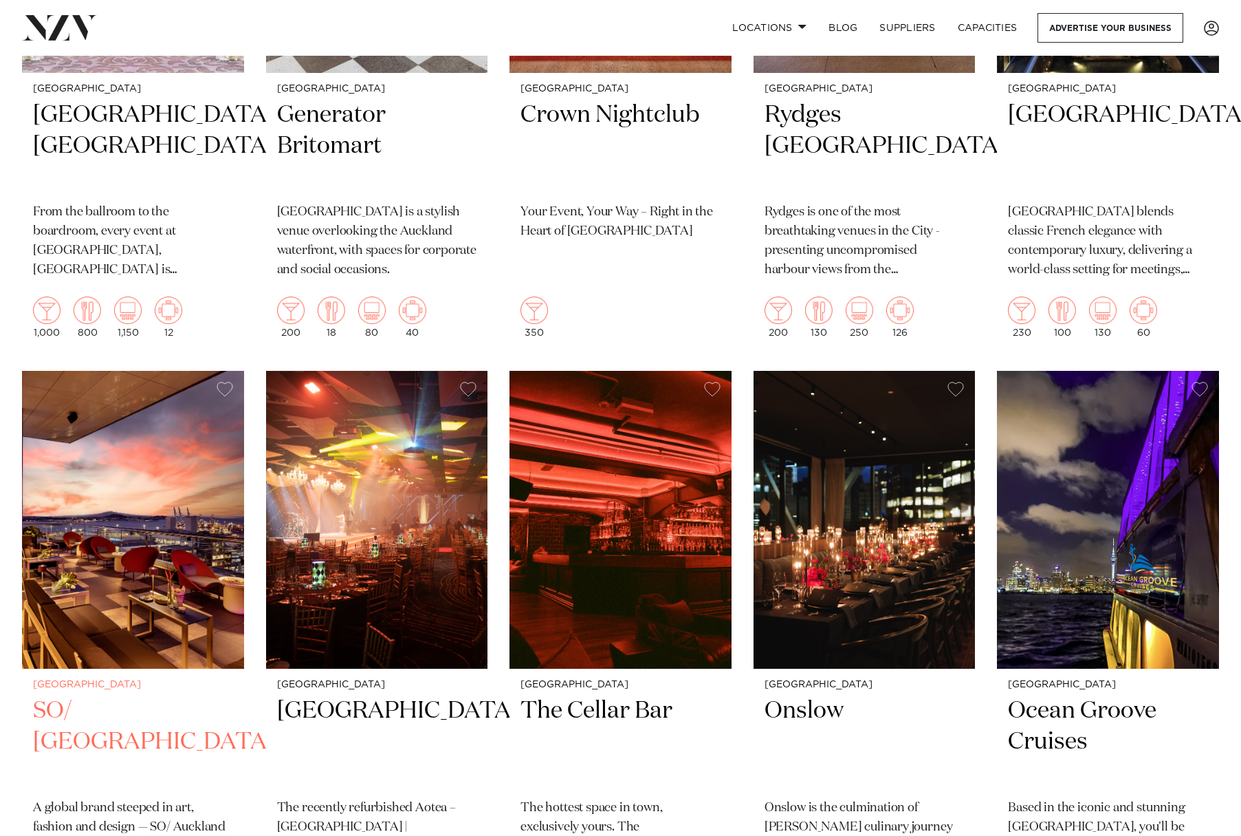
click at [99, 542] on img at bounding box center [133, 520] width 222 height 298
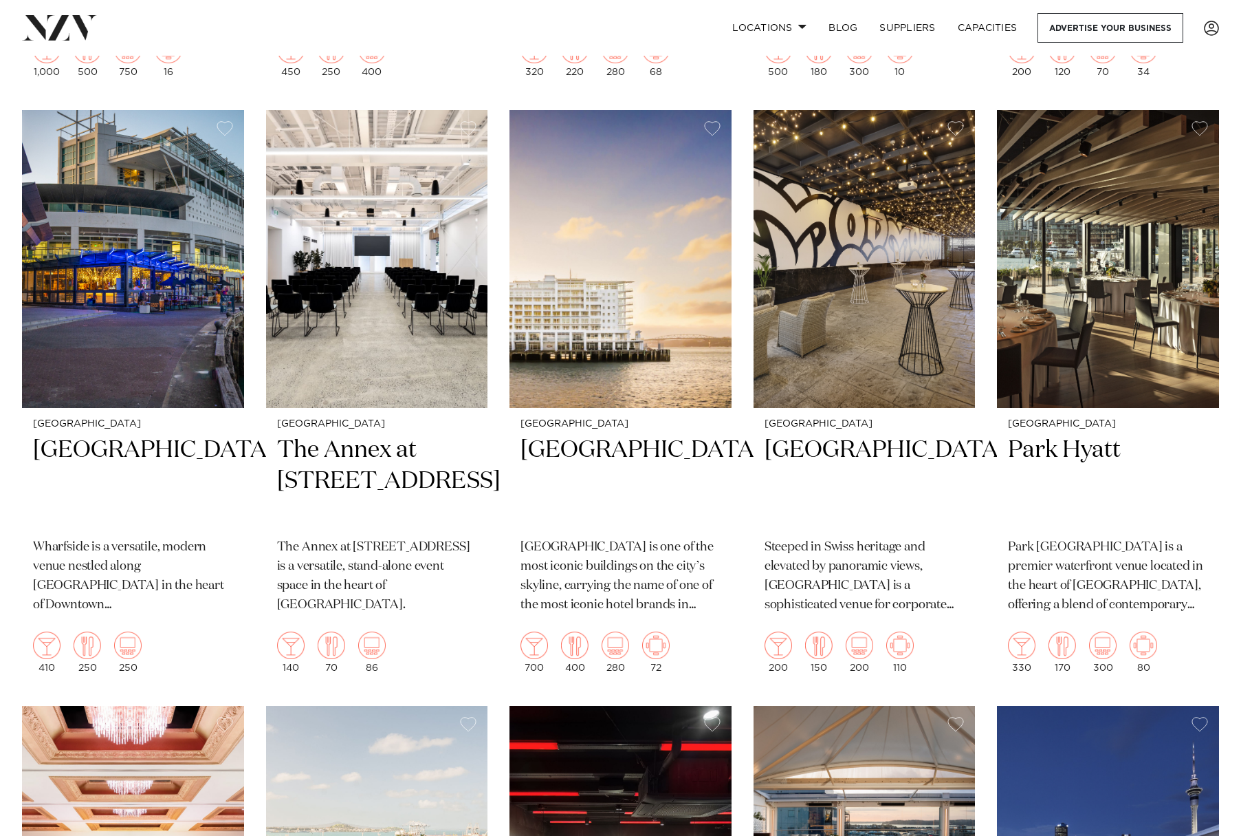
scroll to position [0, 0]
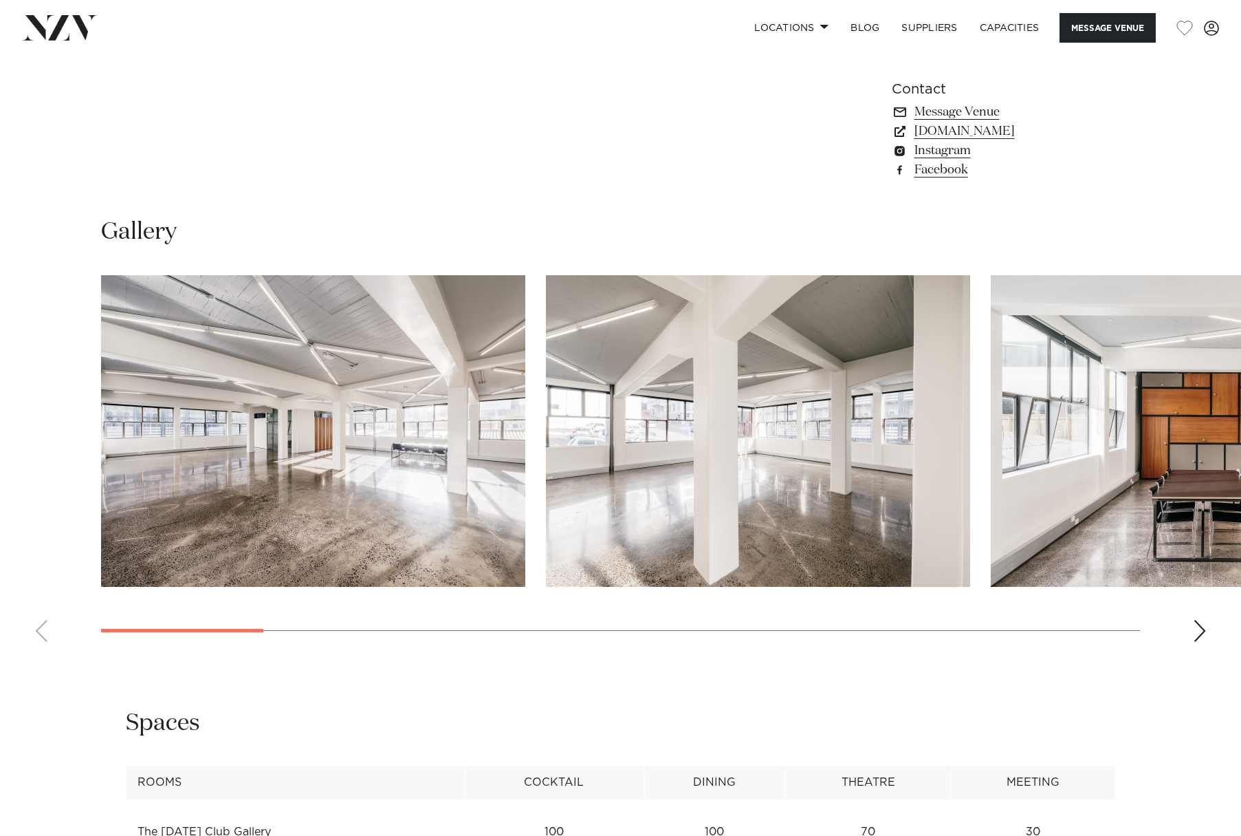
scroll to position [1169, 0]
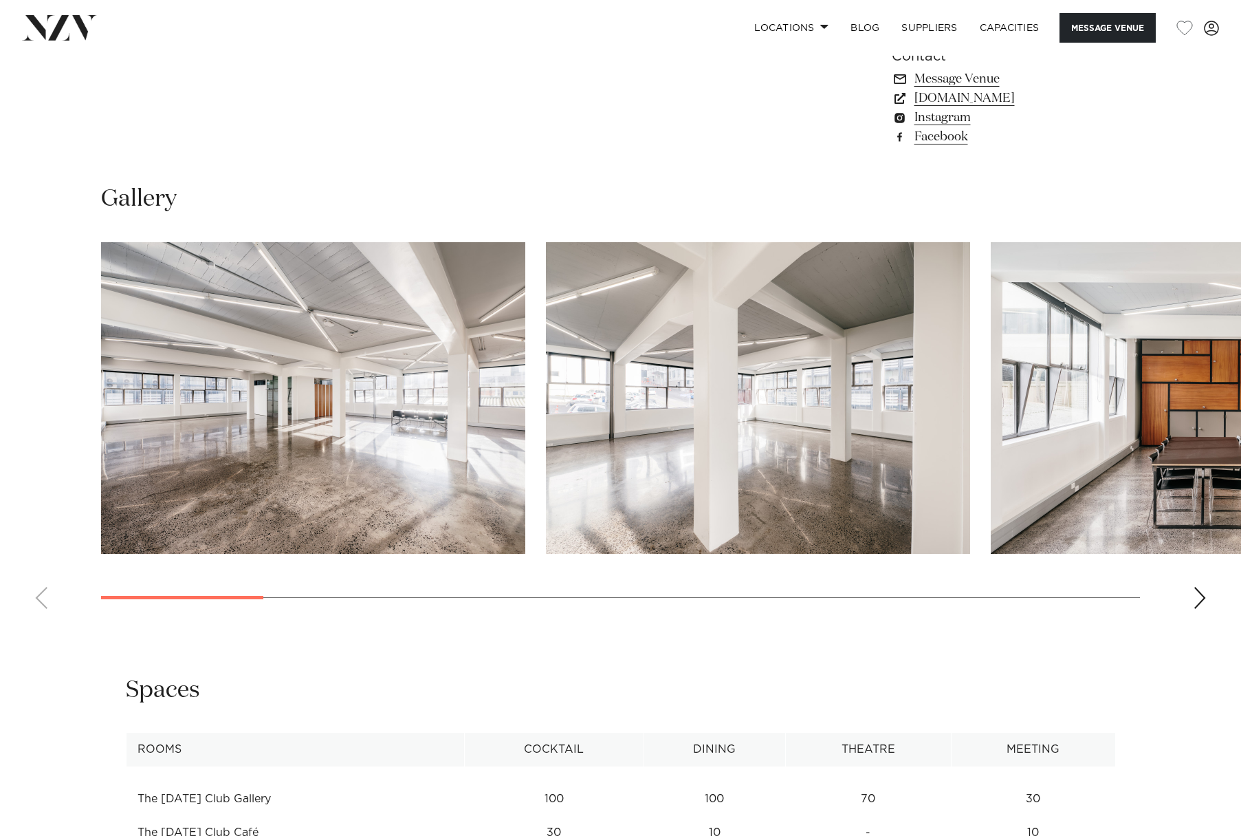
click at [1201, 587] on div "Next slide" at bounding box center [1200, 598] width 14 height 22
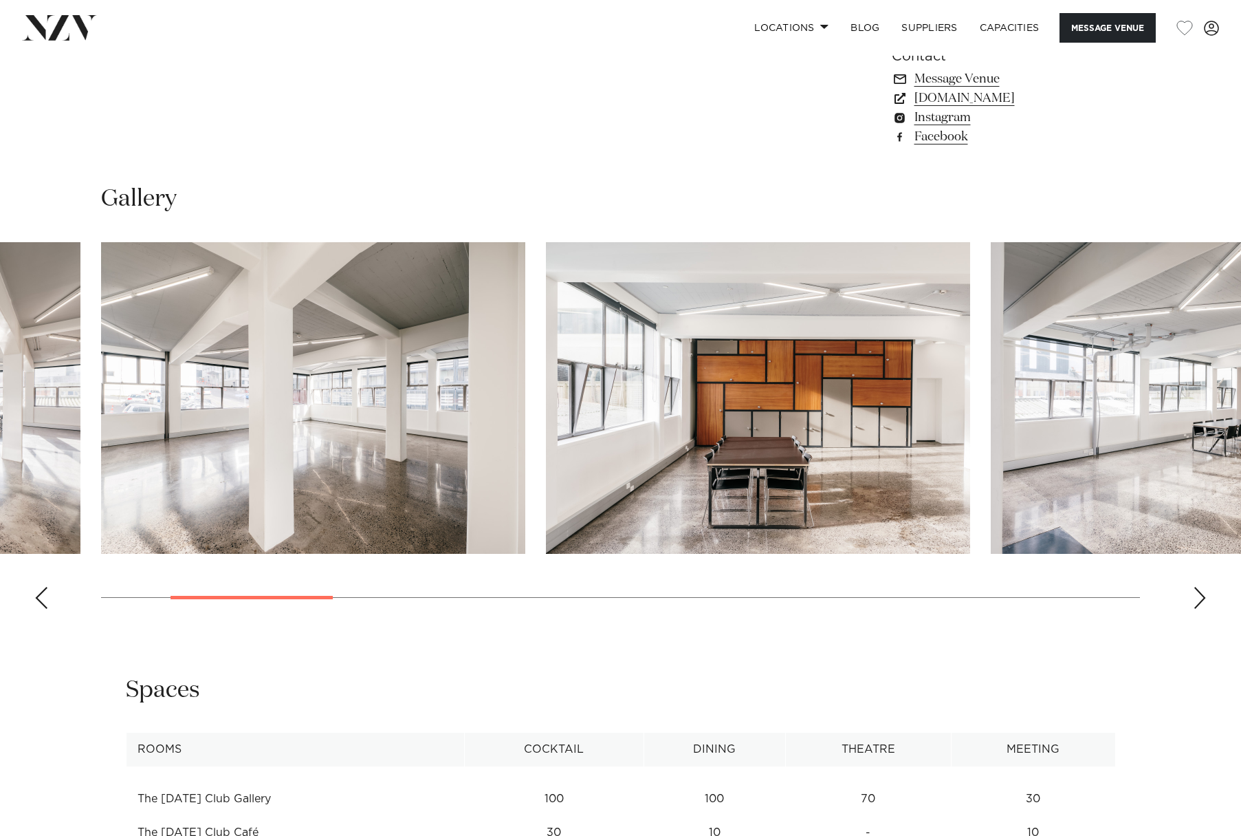
click at [1201, 587] on div "Next slide" at bounding box center [1200, 598] width 14 height 22
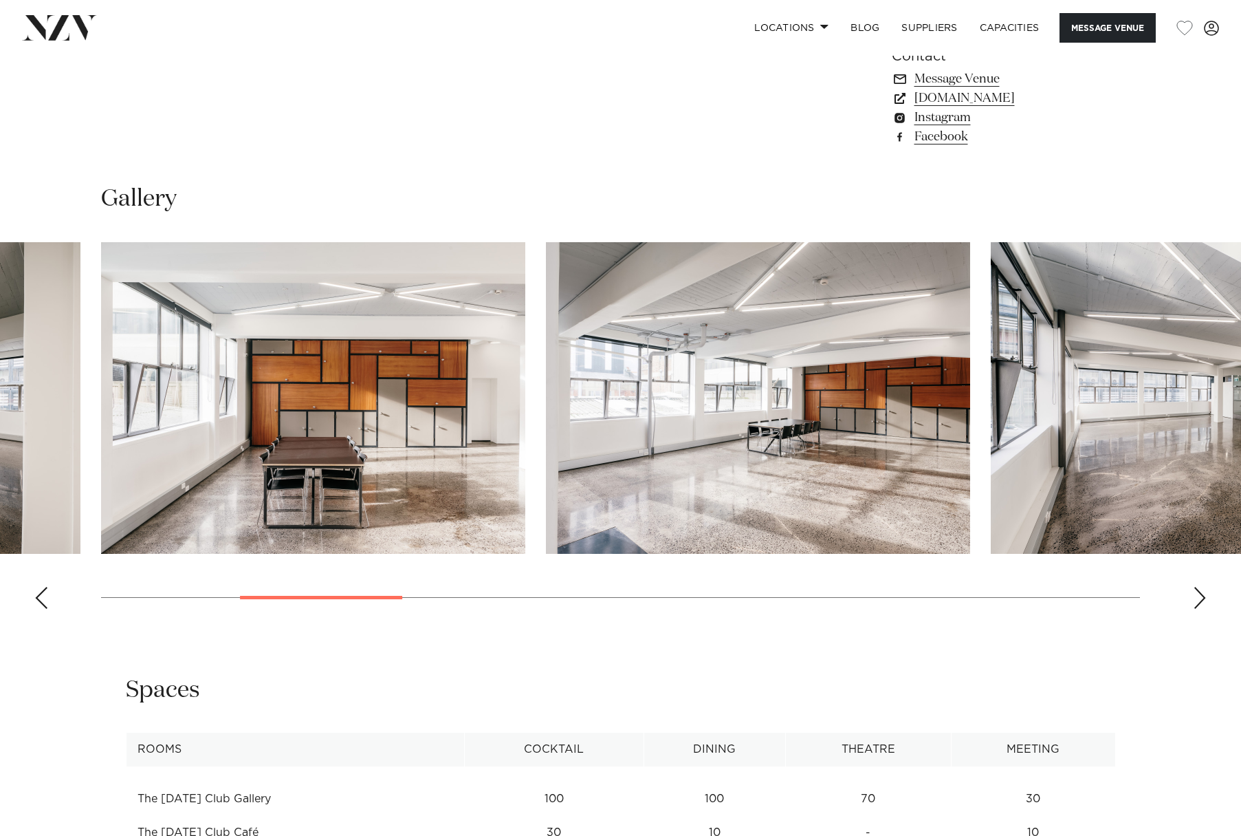
click at [1201, 587] on div "Next slide" at bounding box center [1200, 598] width 14 height 22
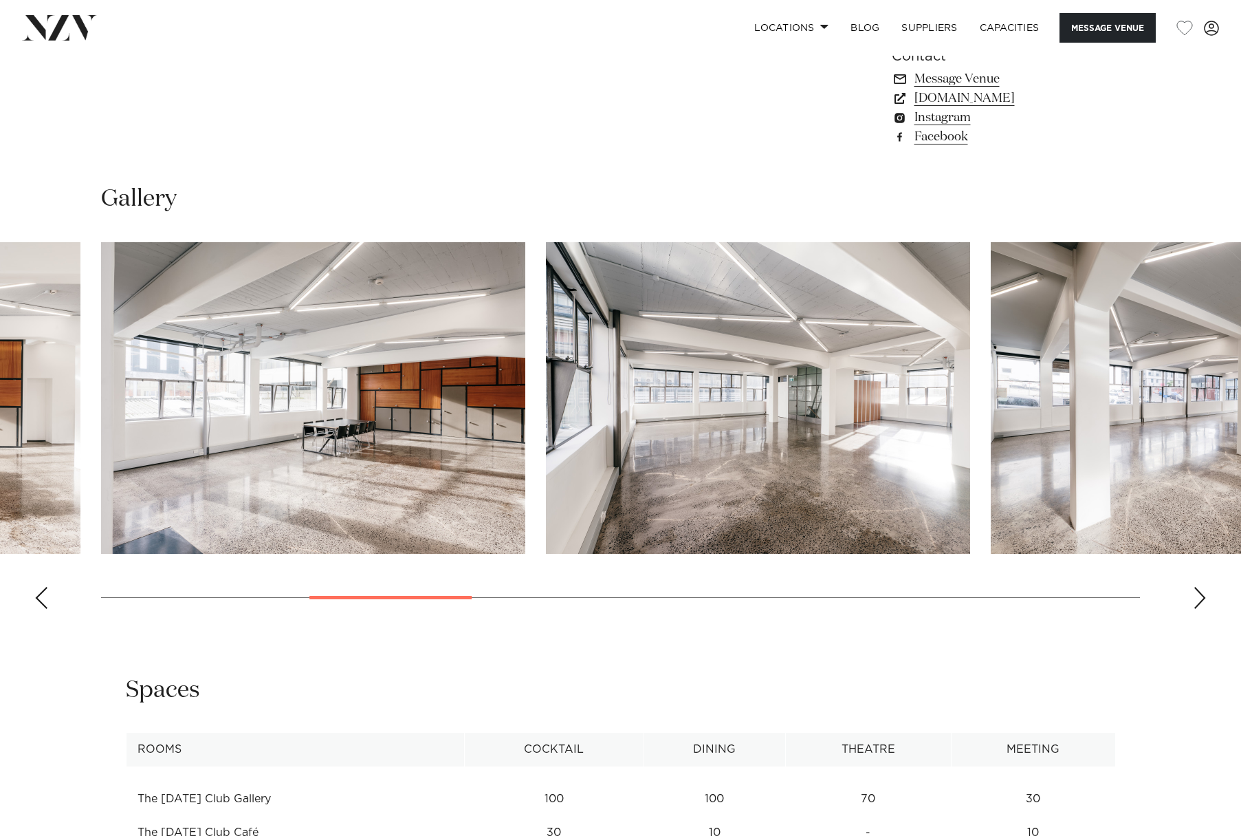
click at [1201, 587] on div "Next slide" at bounding box center [1200, 598] width 14 height 22
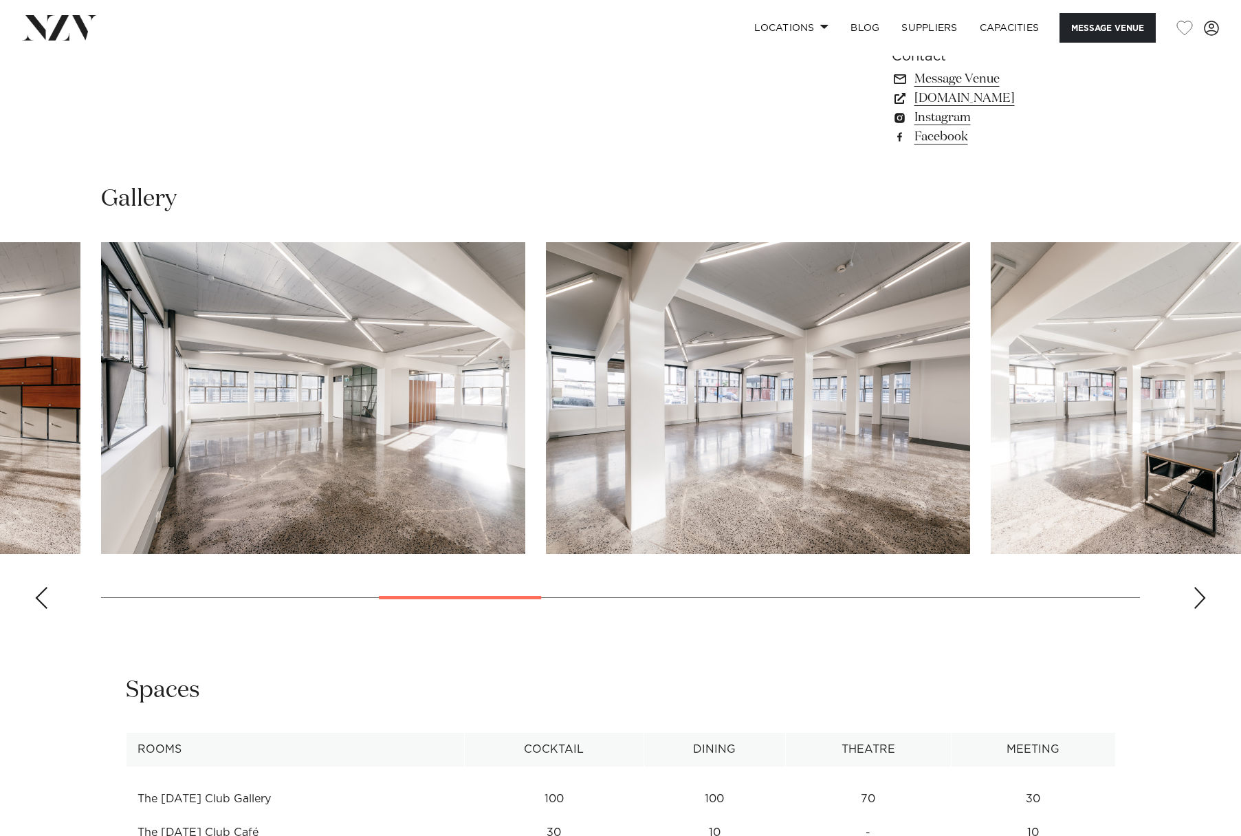
click at [1201, 587] on div "Next slide" at bounding box center [1200, 598] width 14 height 22
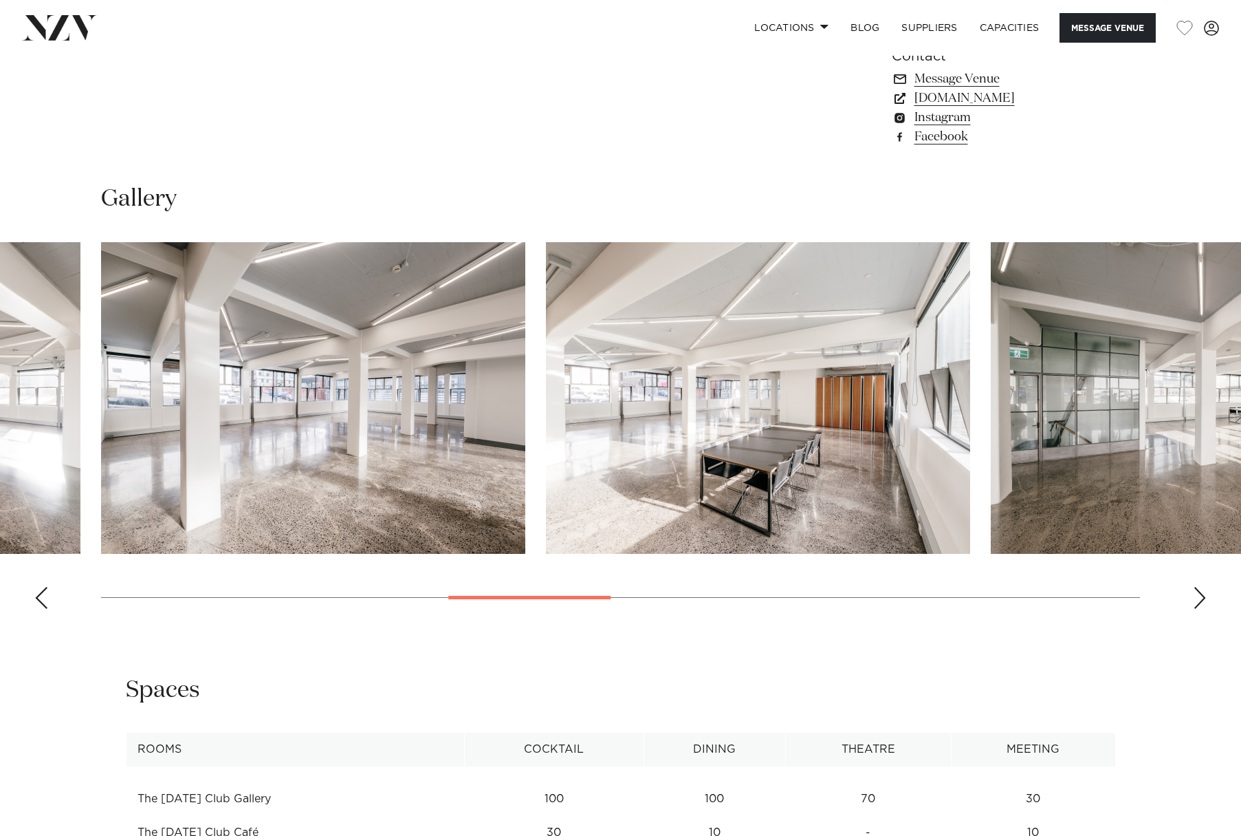
click at [1201, 587] on div "Next slide" at bounding box center [1200, 598] width 14 height 22
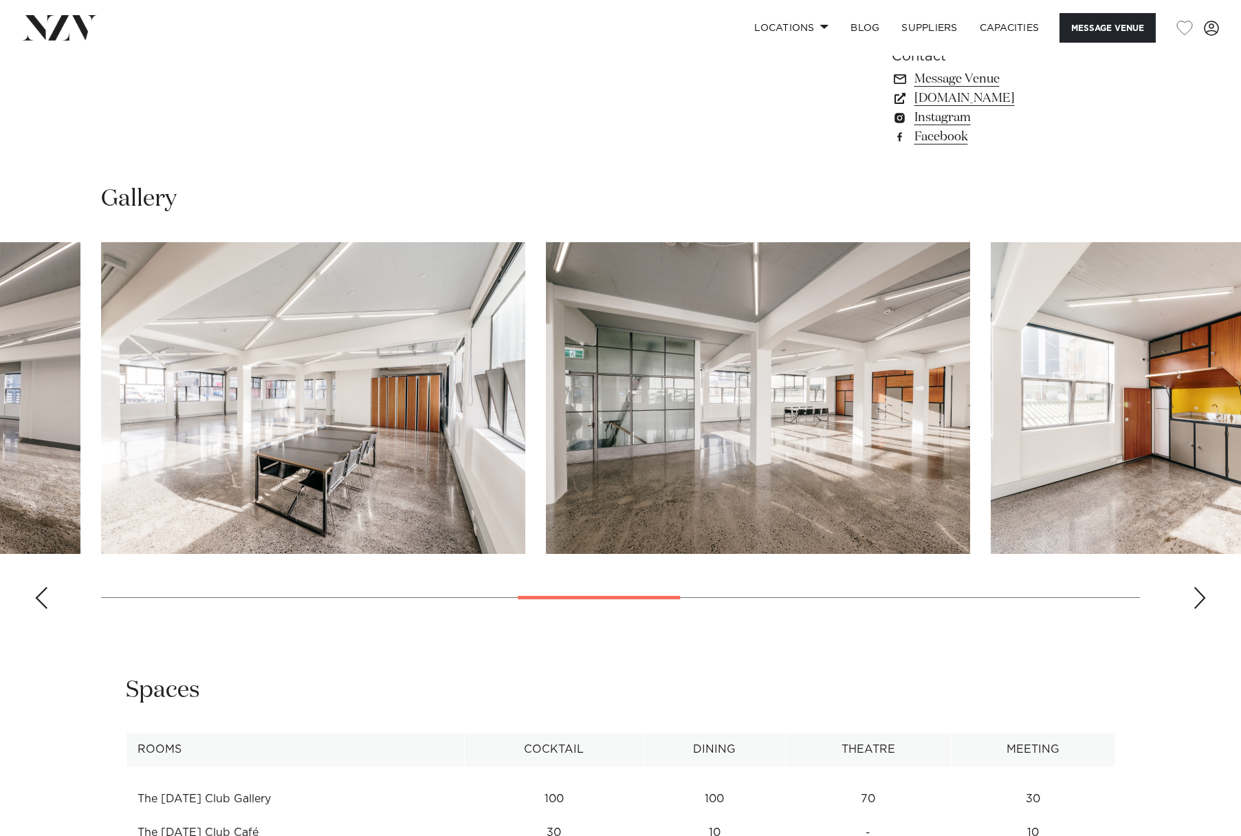
click at [1201, 587] on div "Next slide" at bounding box center [1200, 598] width 14 height 22
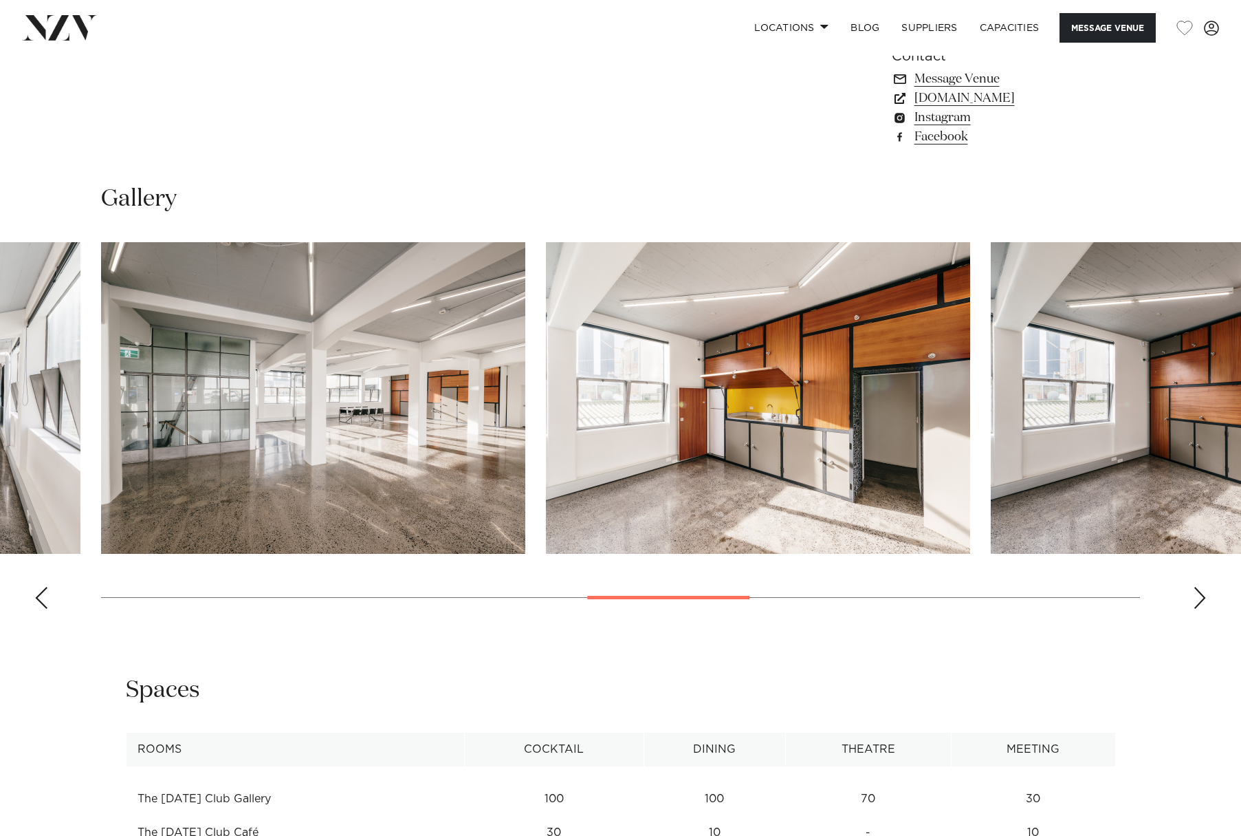
click at [1201, 587] on div "Next slide" at bounding box center [1200, 598] width 14 height 22
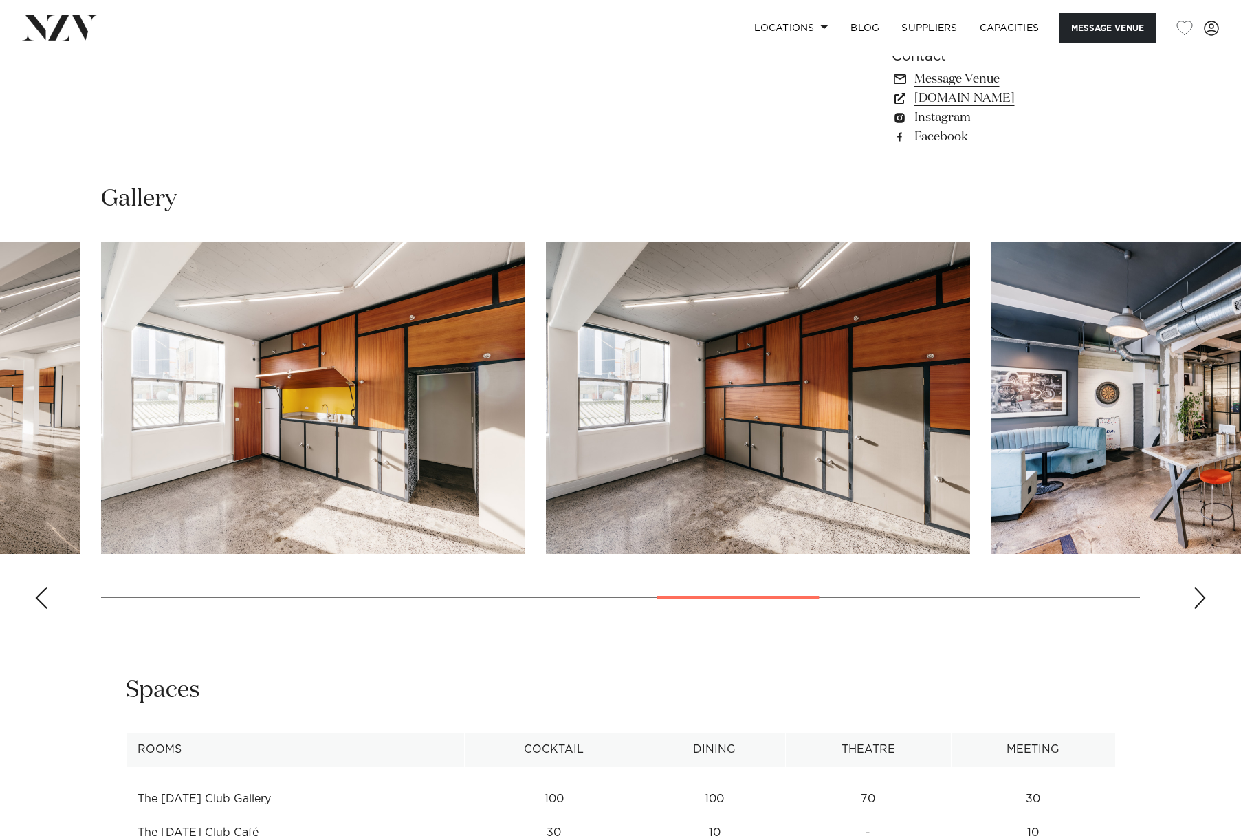
click at [1196, 600] on div "Next slide" at bounding box center [1200, 598] width 14 height 22
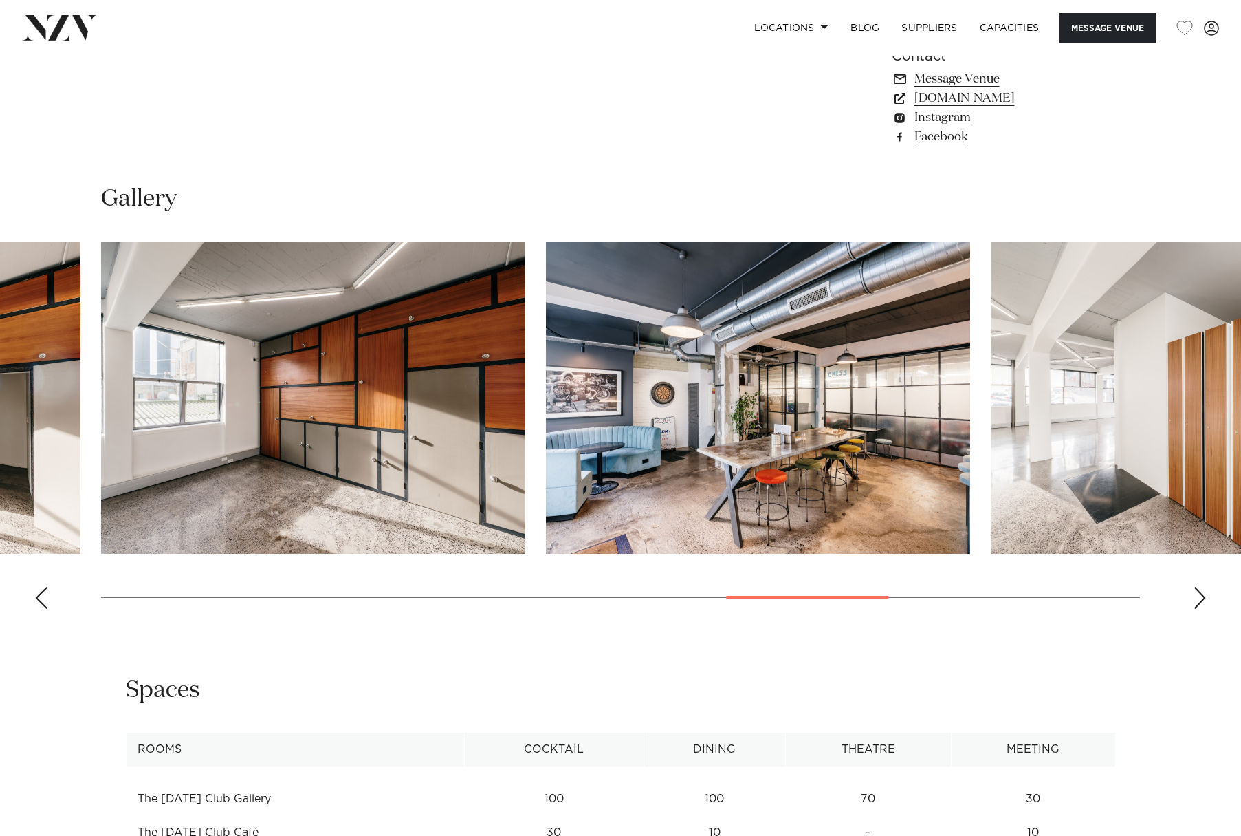
click at [1196, 597] on div "Next slide" at bounding box center [1200, 598] width 14 height 22
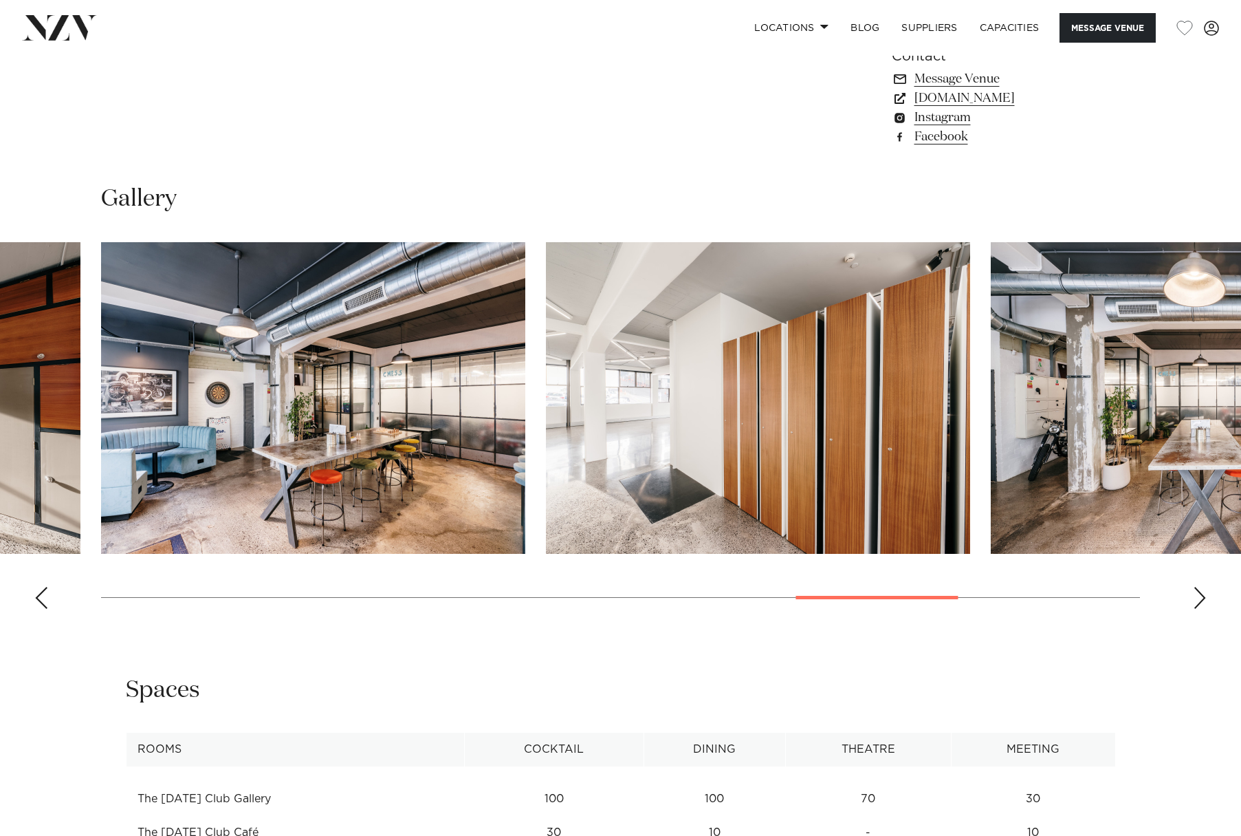
click at [1195, 597] on div "Next slide" at bounding box center [1200, 598] width 14 height 22
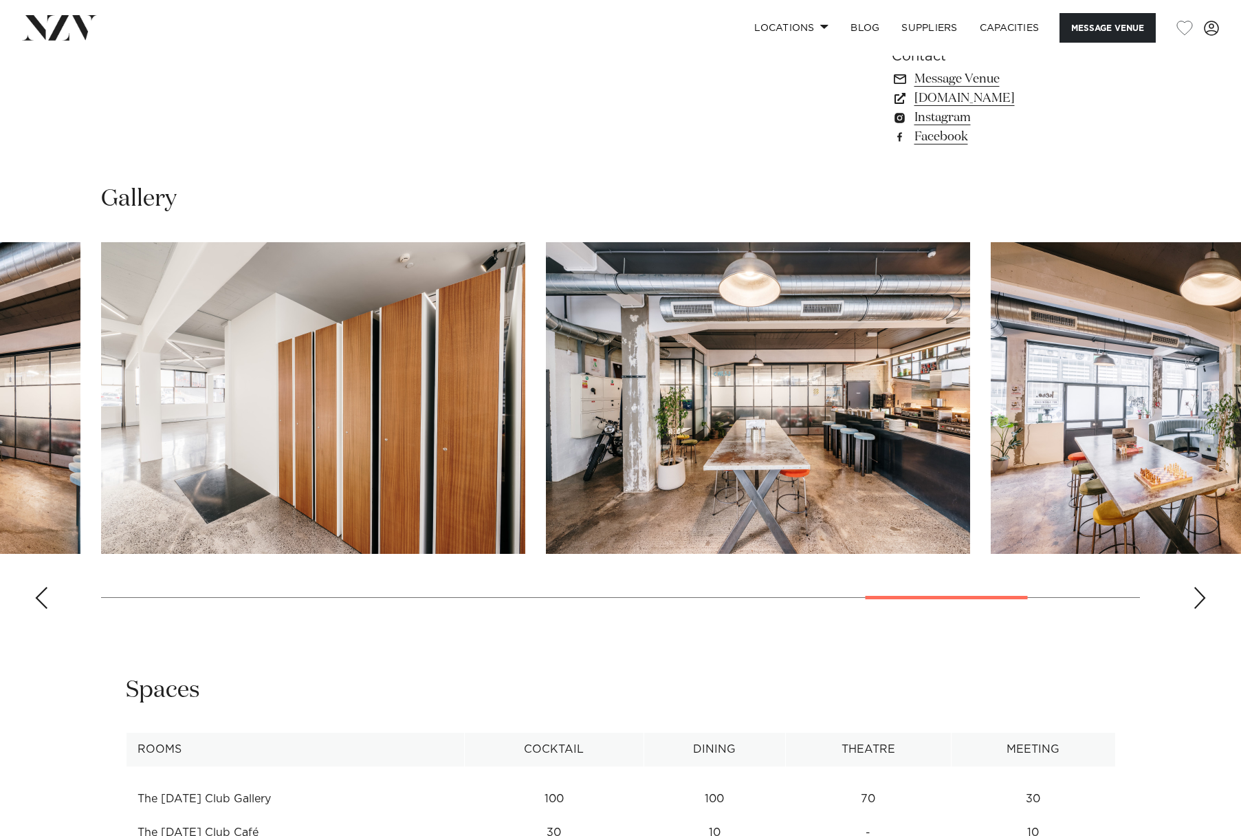
click at [1195, 597] on div "Next slide" at bounding box center [1200, 598] width 14 height 22
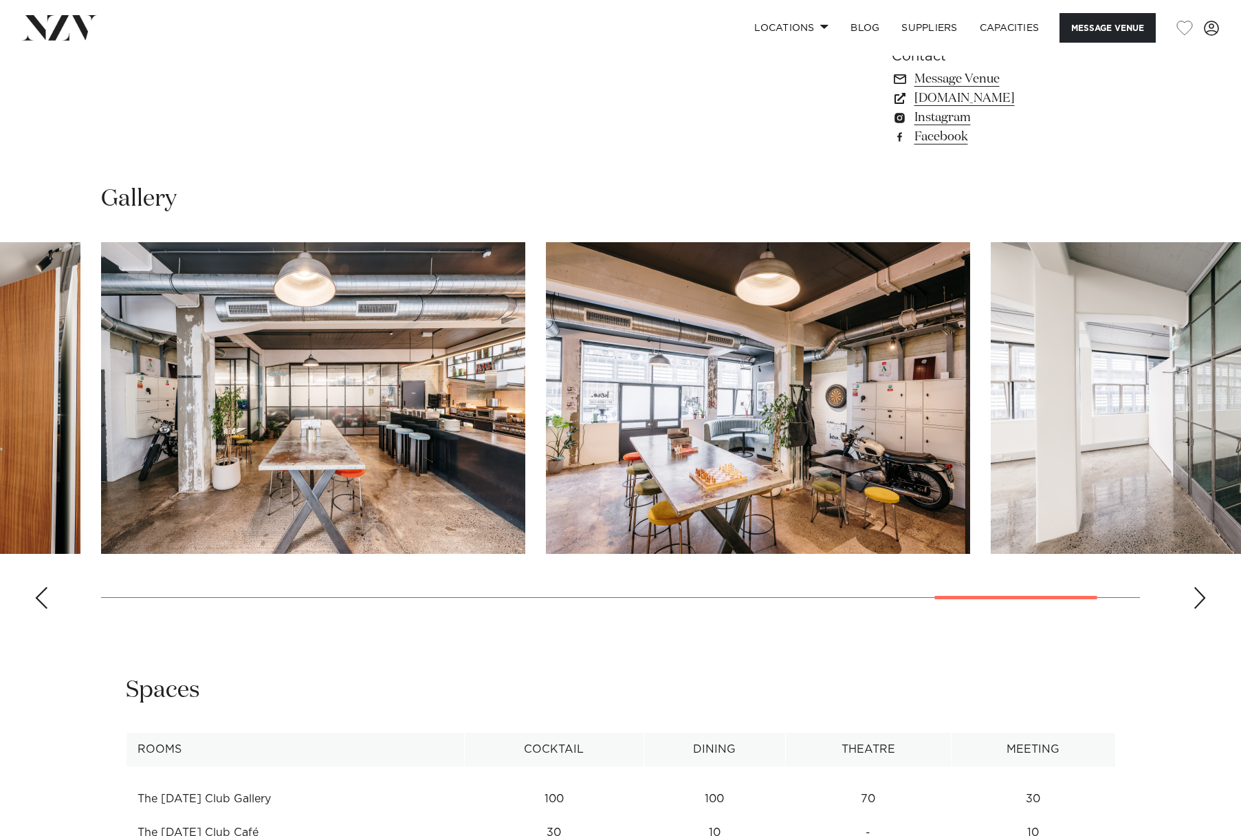
click at [1195, 595] on div "Next slide" at bounding box center [1200, 598] width 14 height 22
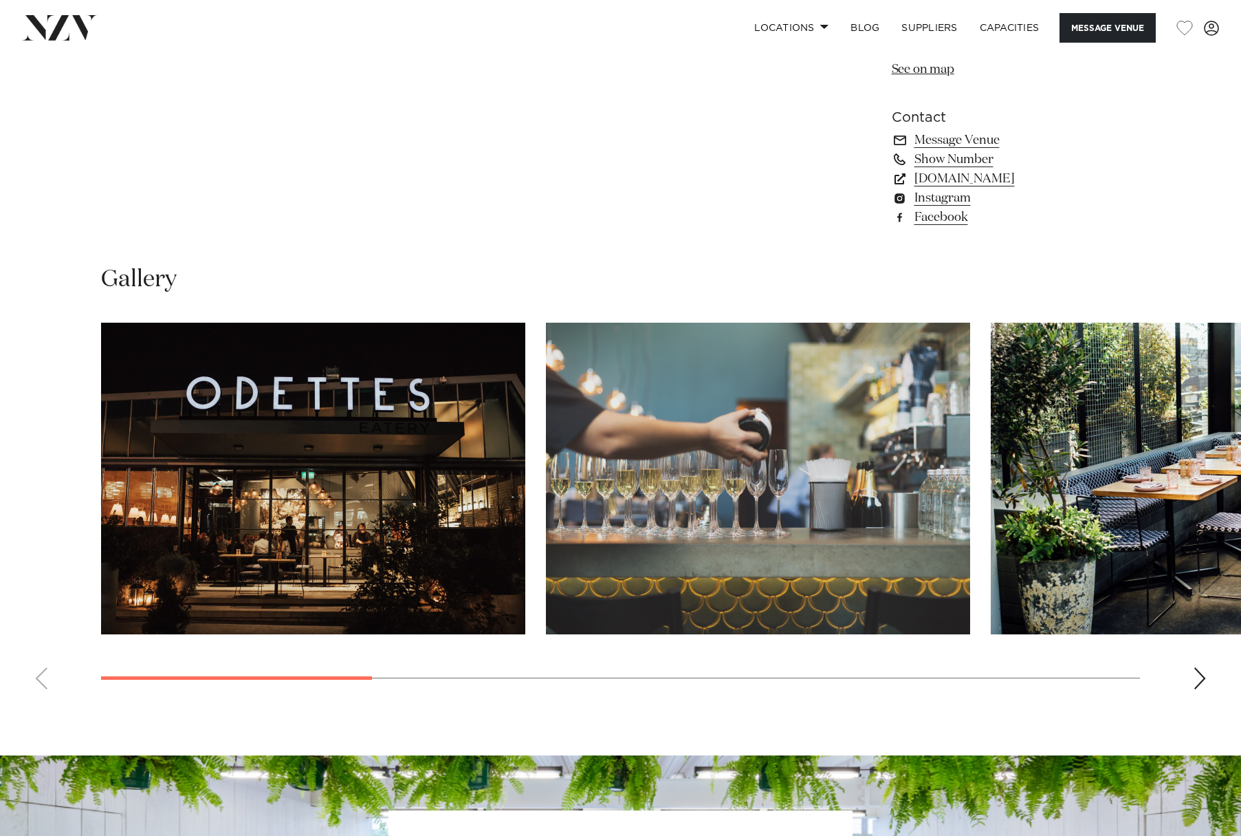
scroll to position [1238, 0]
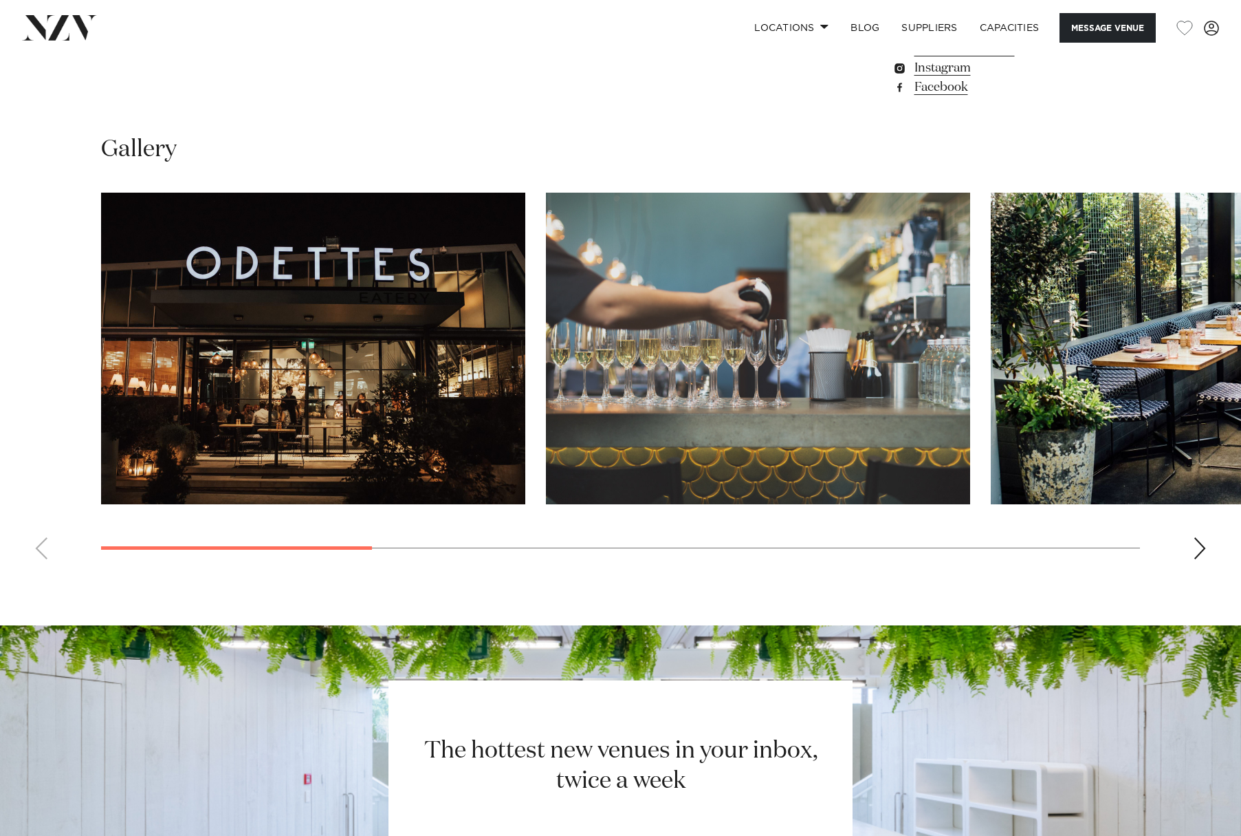
click at [1201, 543] on div "Next slide" at bounding box center [1200, 548] width 14 height 22
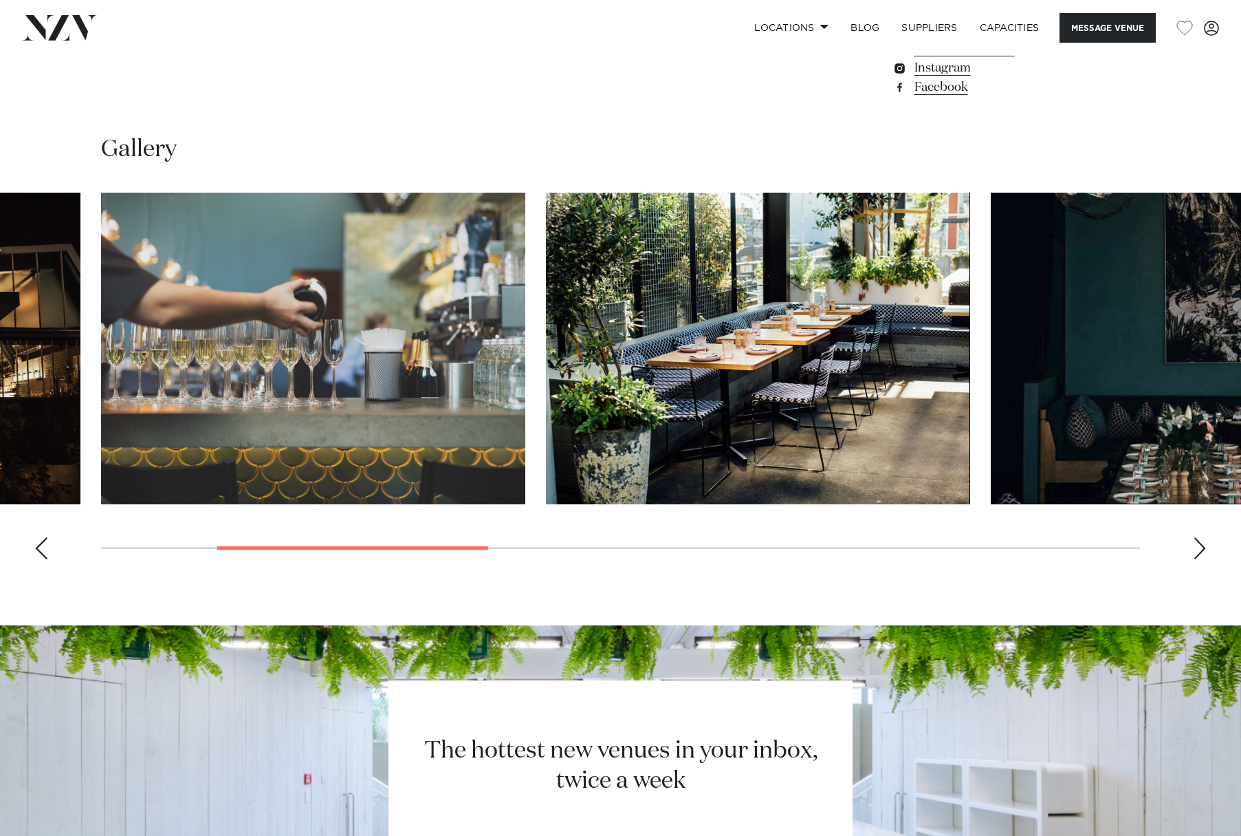
click at [1201, 543] on div "Next slide" at bounding box center [1200, 548] width 14 height 22
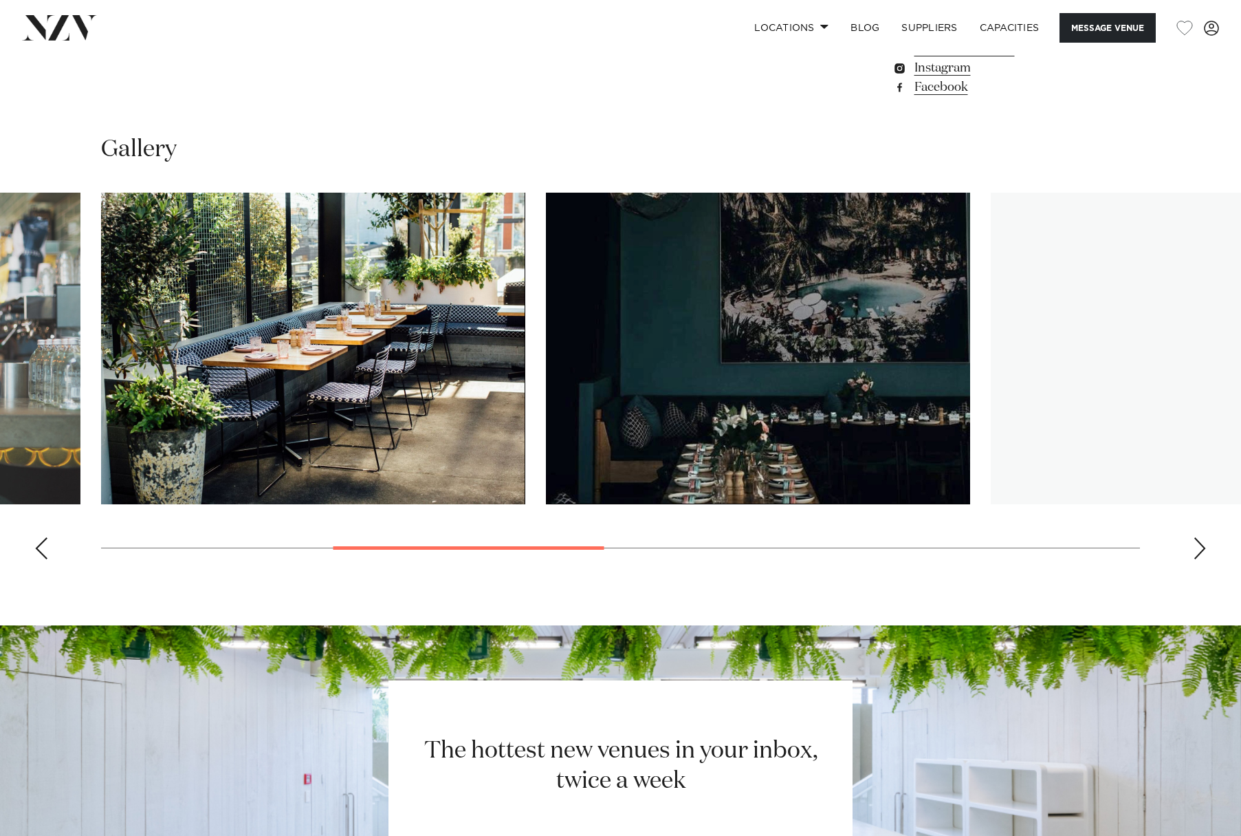
click at [1201, 543] on div "Next slide" at bounding box center [1200, 548] width 14 height 22
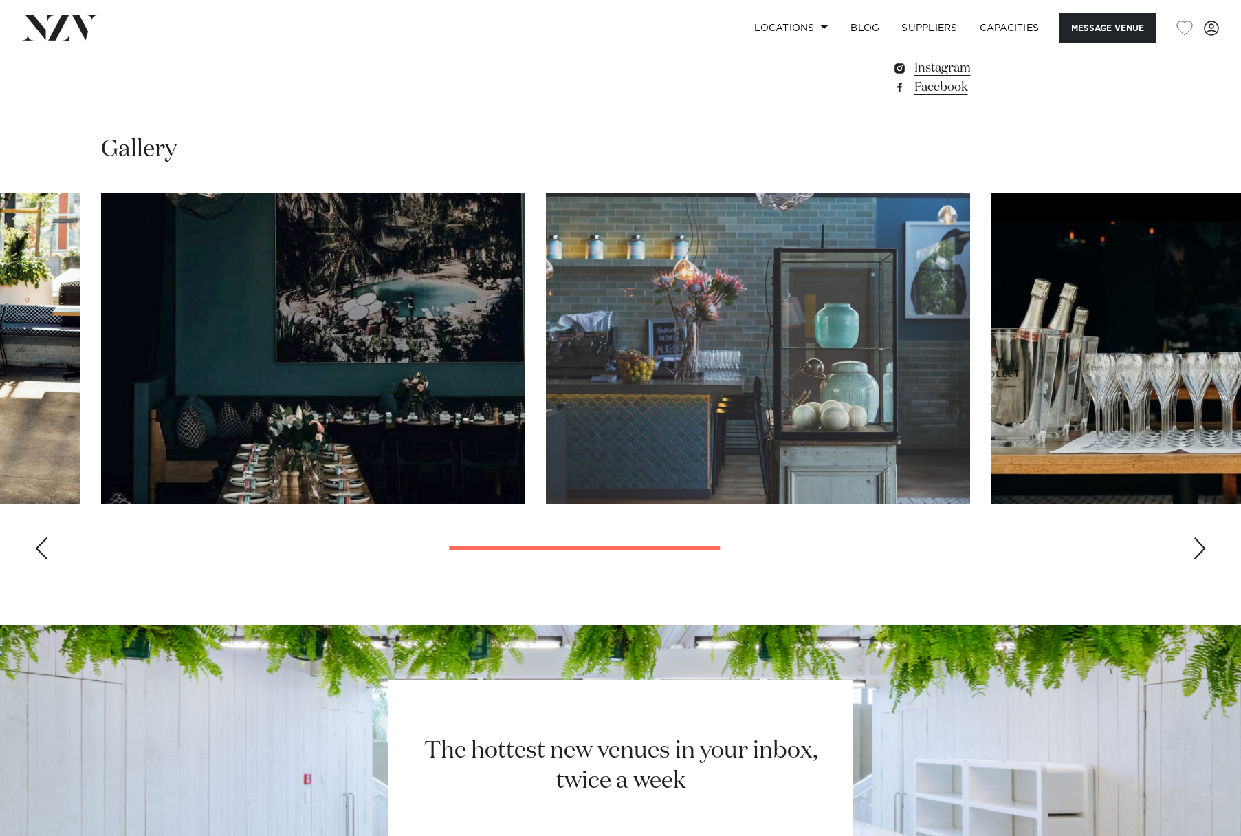
click at [1200, 544] on div "Next slide" at bounding box center [1200, 548] width 14 height 22
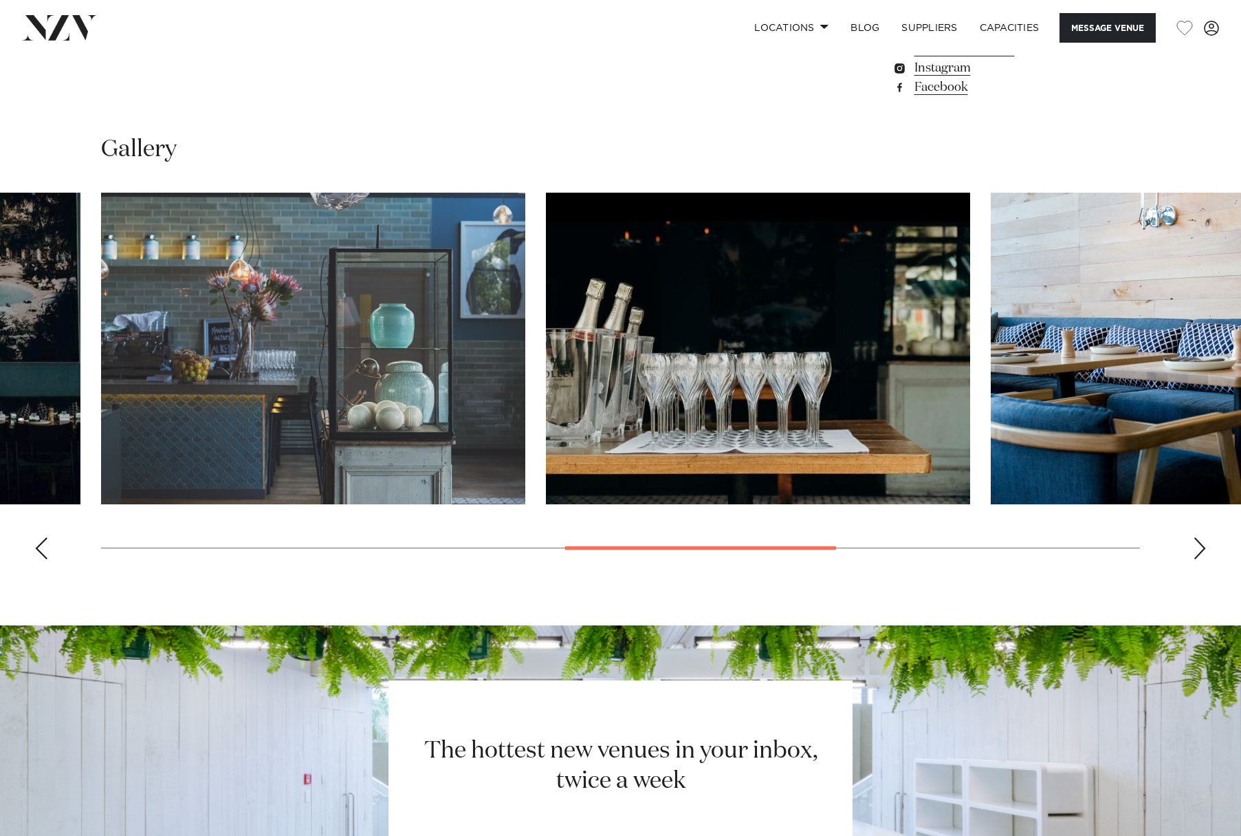
click at [1200, 544] on div "Next slide" at bounding box center [1200, 548] width 14 height 22
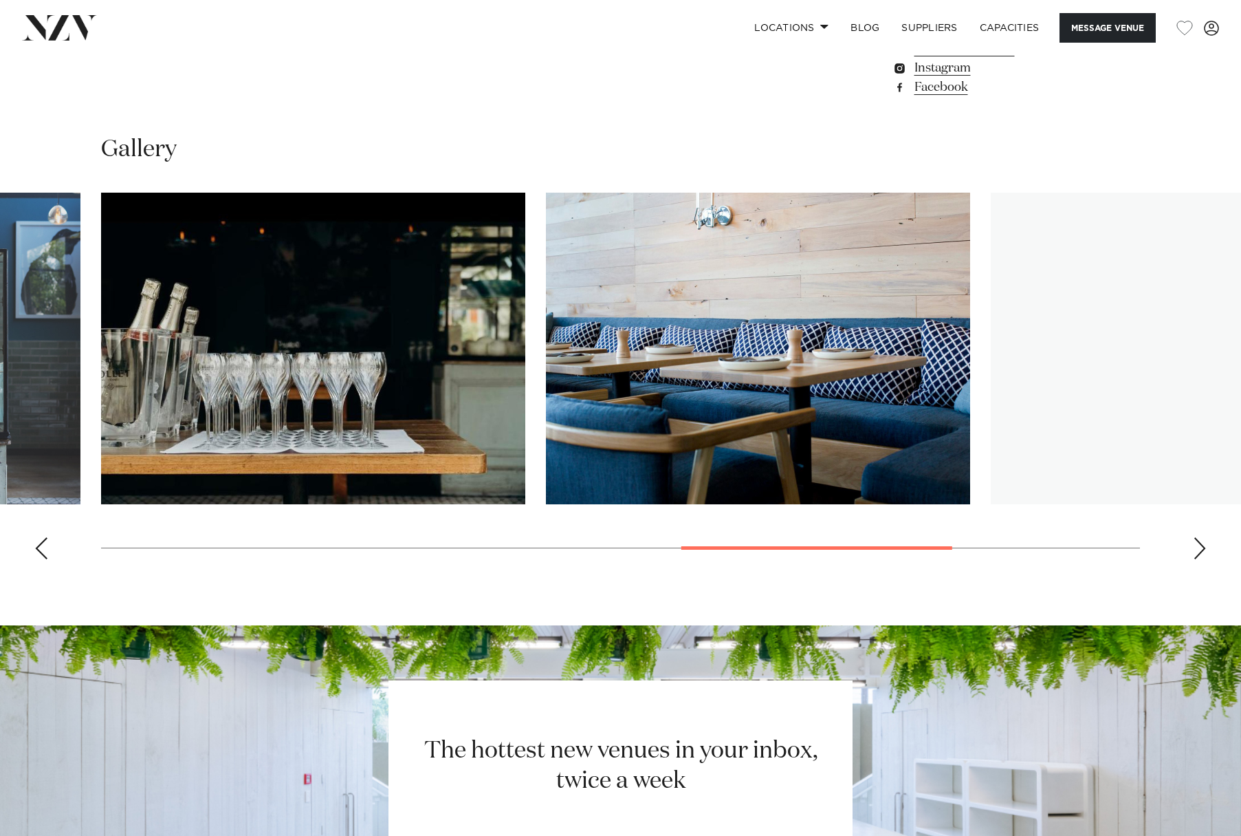
click at [1200, 545] on div "Next slide" at bounding box center [1200, 548] width 14 height 22
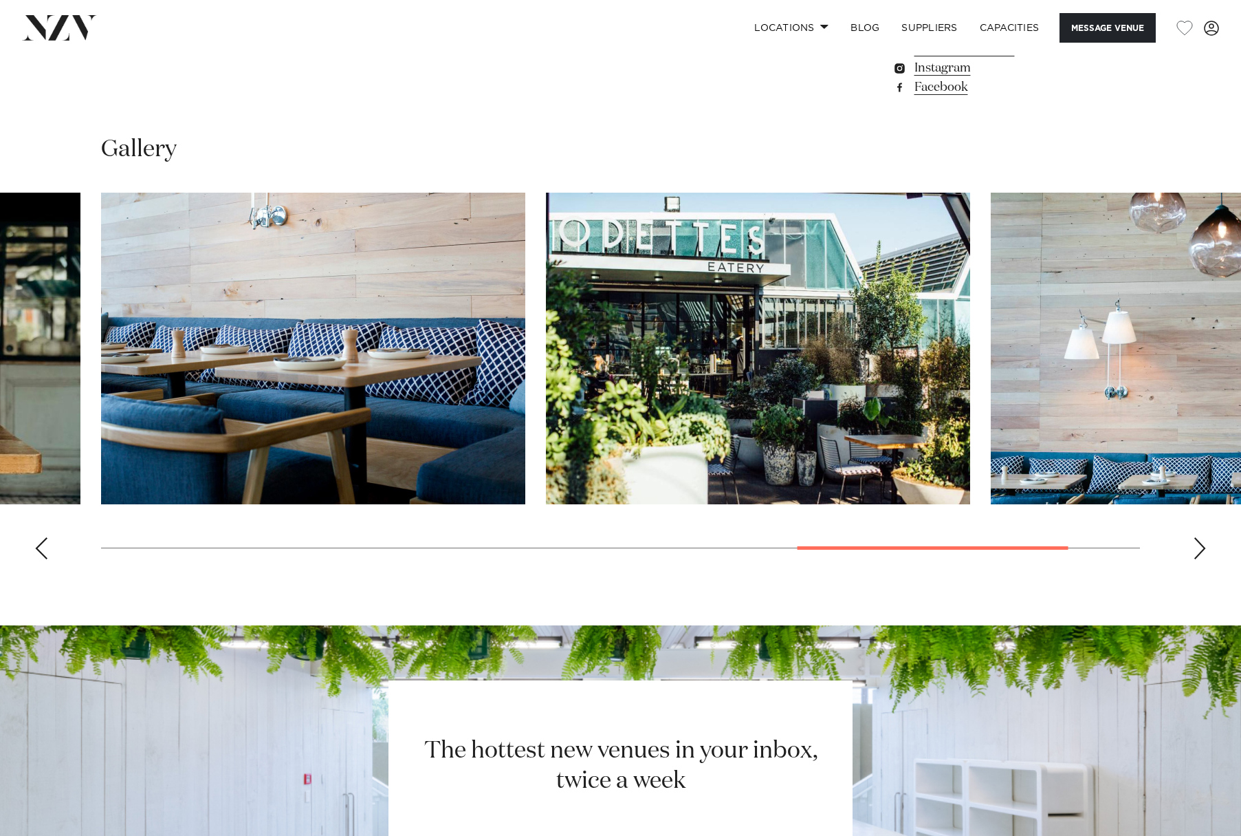
click at [1199, 545] on div "Next slide" at bounding box center [1200, 548] width 14 height 22
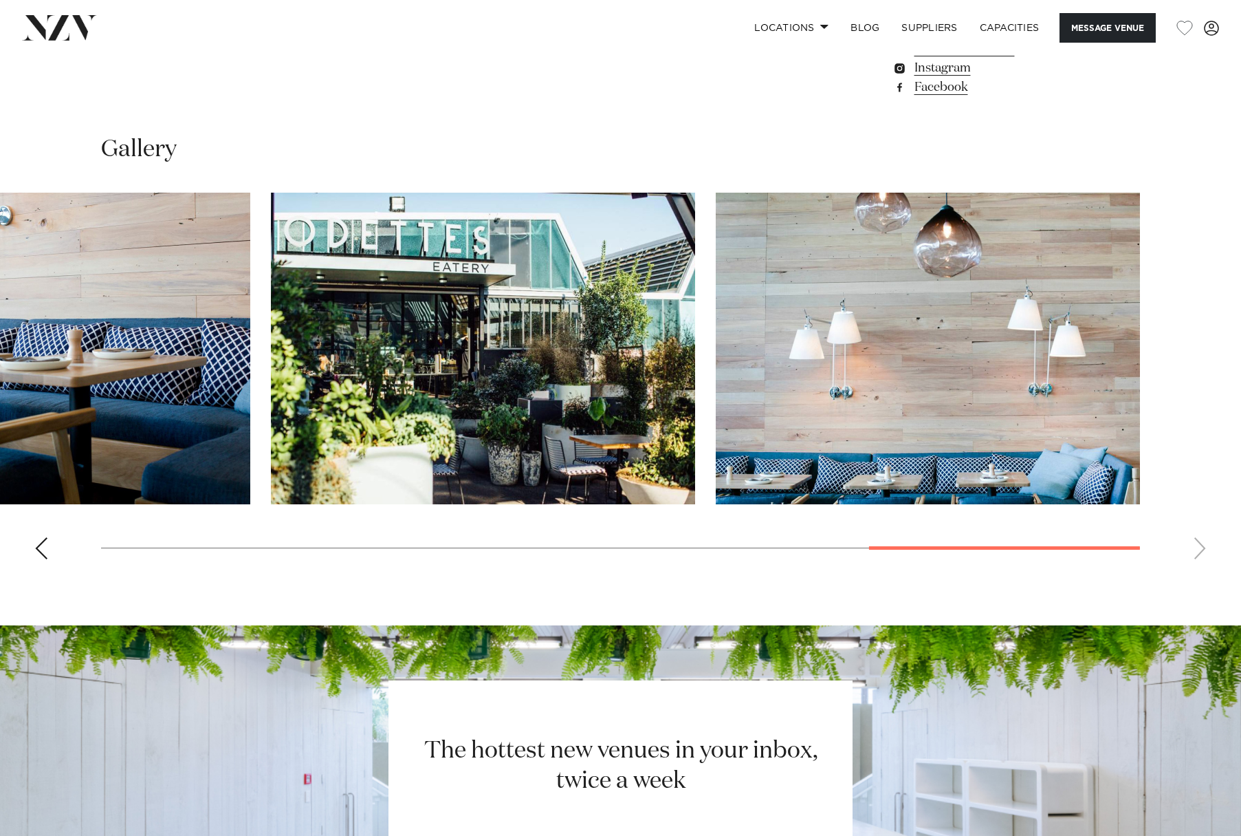
click at [1199, 545] on swiper-container at bounding box center [620, 382] width 1241 height 378
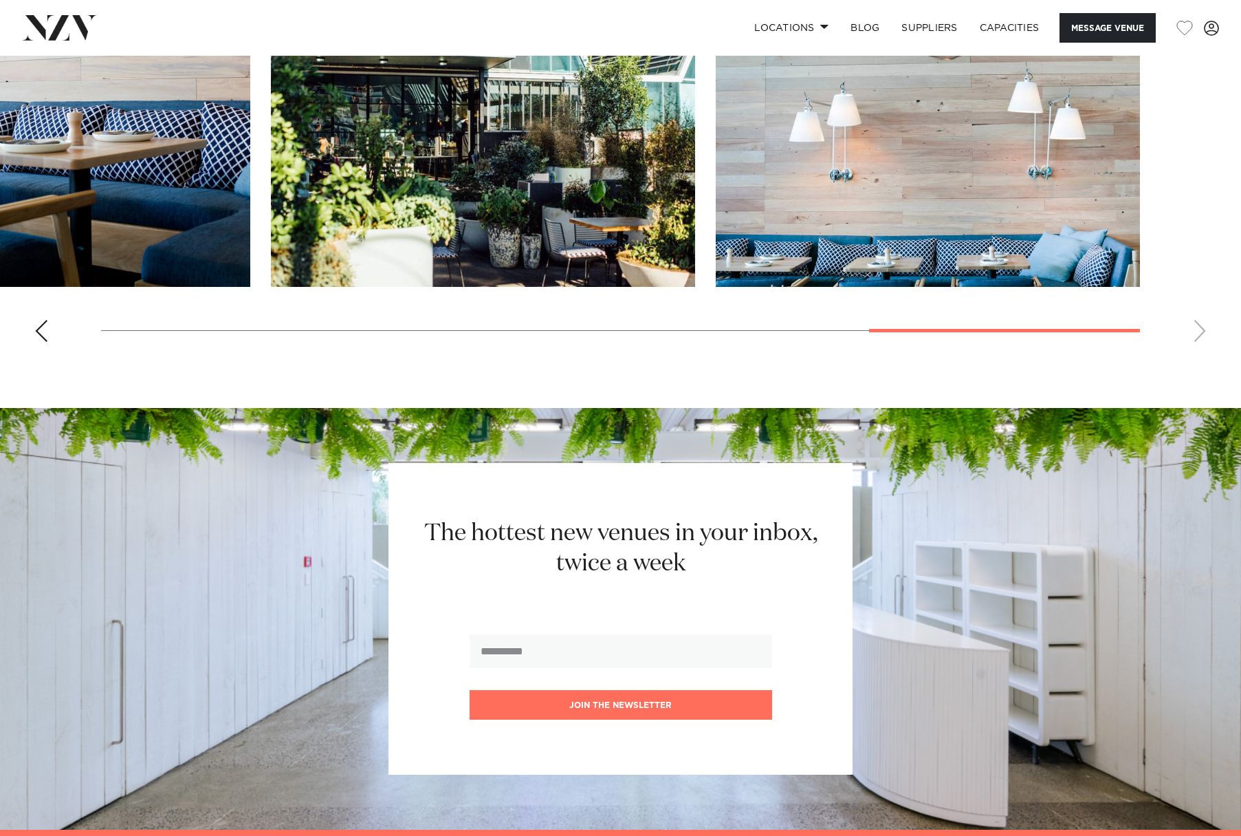
scroll to position [1651, 0]
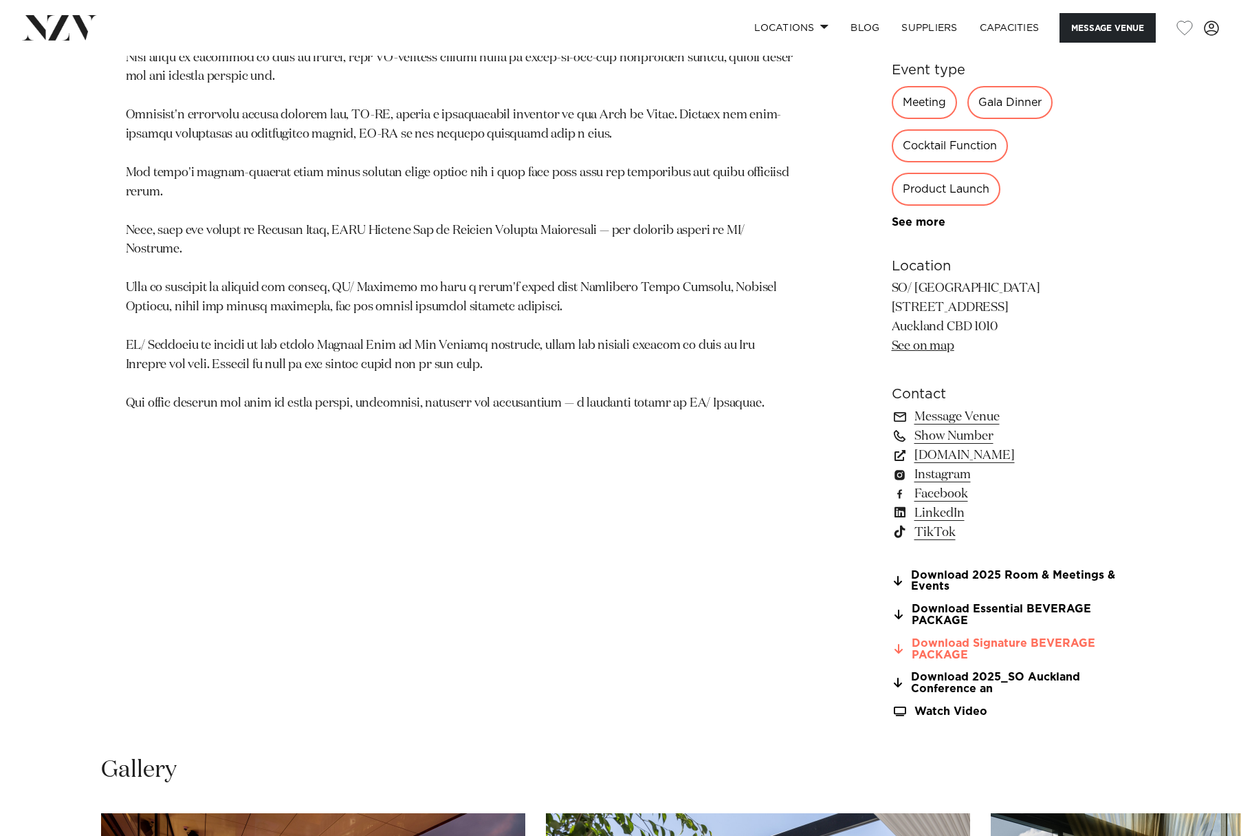
scroll to position [894, 0]
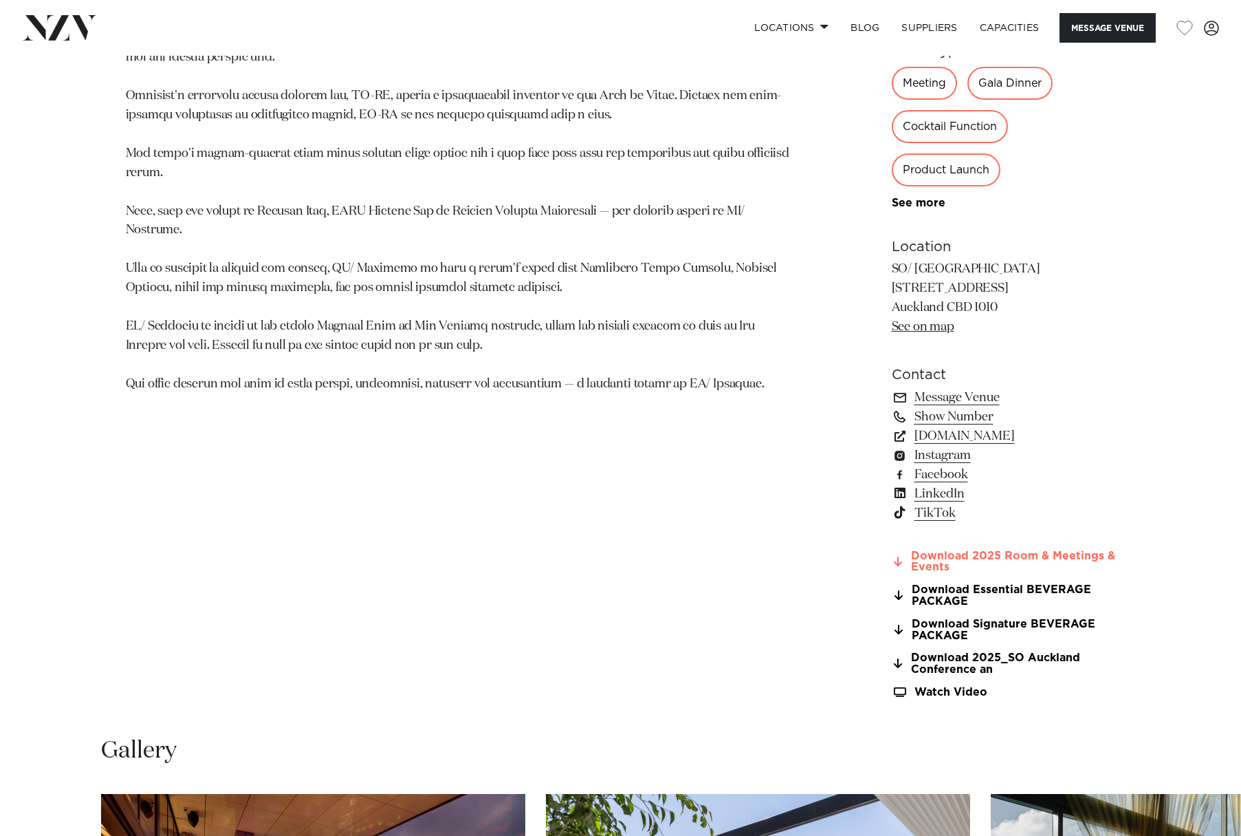
click at [1076, 554] on link "Download 2025 Room & Meetings & Events" at bounding box center [1004, 561] width 224 height 23
